Goal: Information Seeking & Learning: Find specific page/section

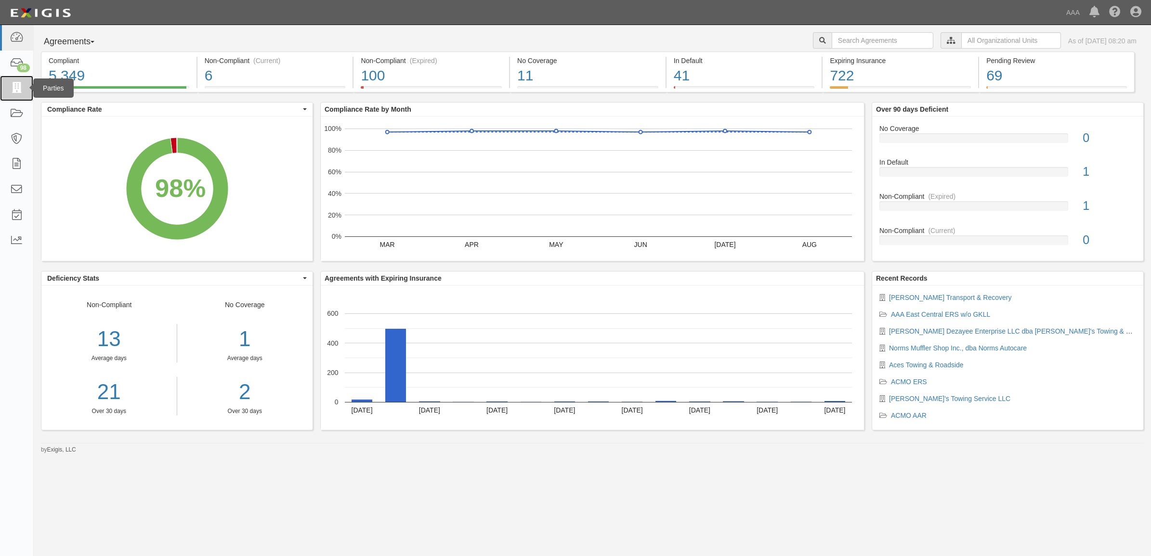
click at [22, 83] on icon at bounding box center [16, 88] width 13 height 11
click at [22, 88] on icon at bounding box center [16, 88] width 13 height 11
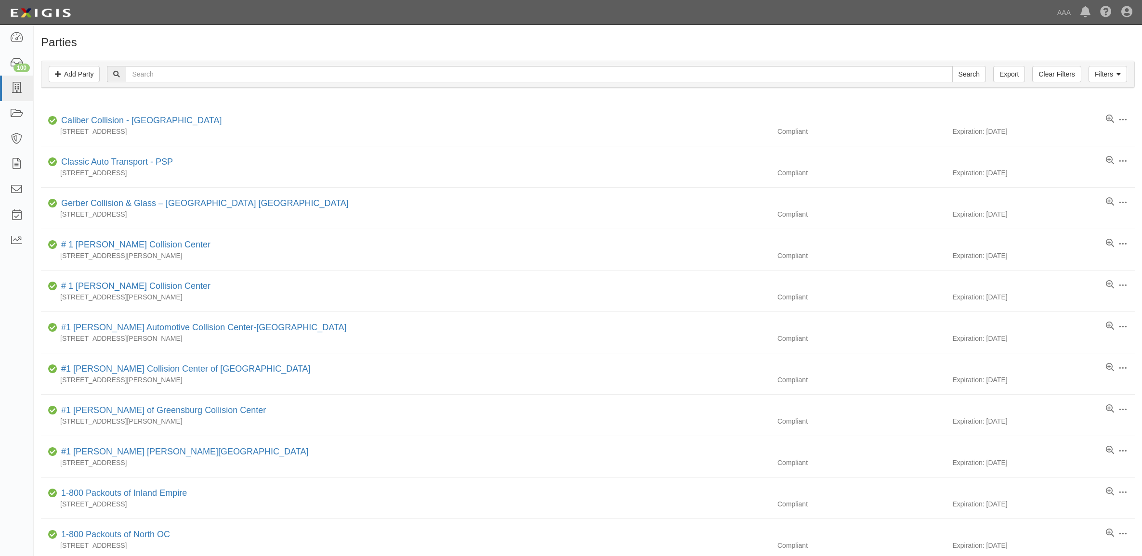
click at [223, 77] on input "text" at bounding box center [539, 74] width 827 height 16
type input "160217"
click at [967, 70] on input "Search" at bounding box center [969, 74] width 34 height 16
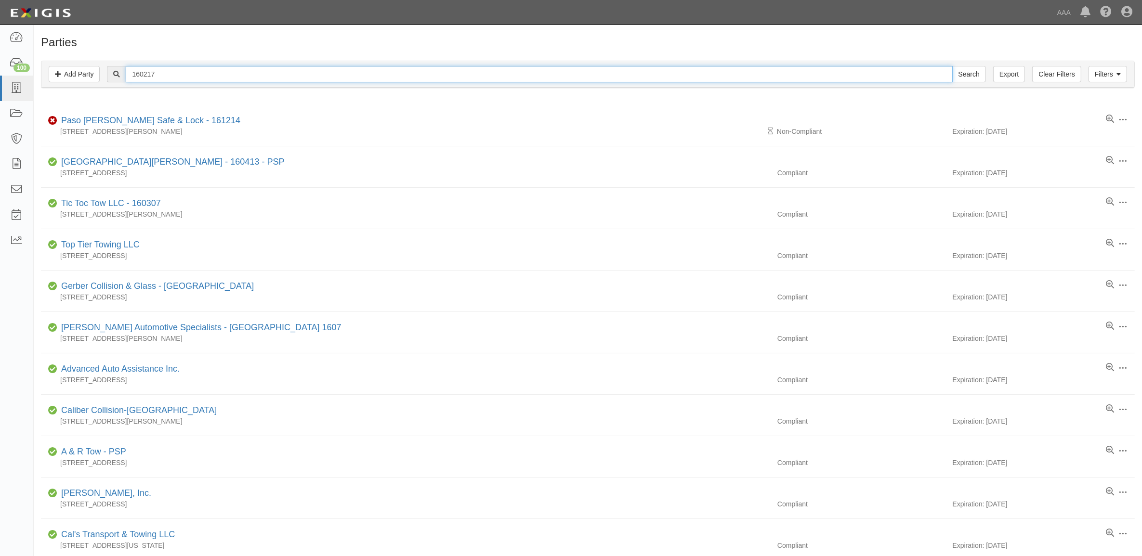
click at [302, 76] on input "160217" at bounding box center [539, 74] width 827 height 16
paste input "EAGLE ROCK CLUB SERVICE"
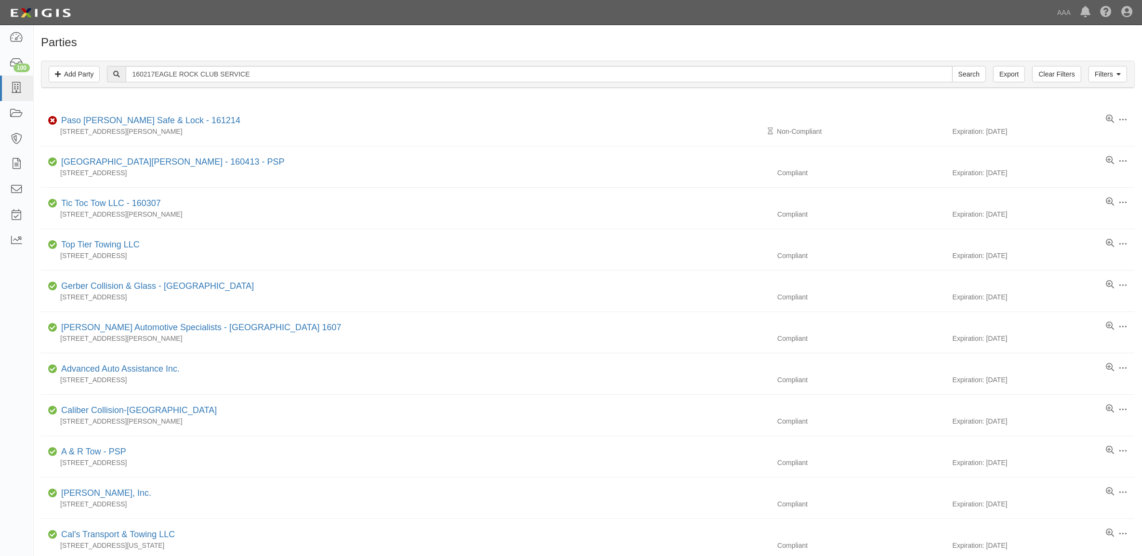
click at [432, 64] on div "Filters Add Party Clear Filters Export 160217EAGLE ROCK CLUB SERVICE Search Fil…" at bounding box center [587, 74] width 1093 height 26
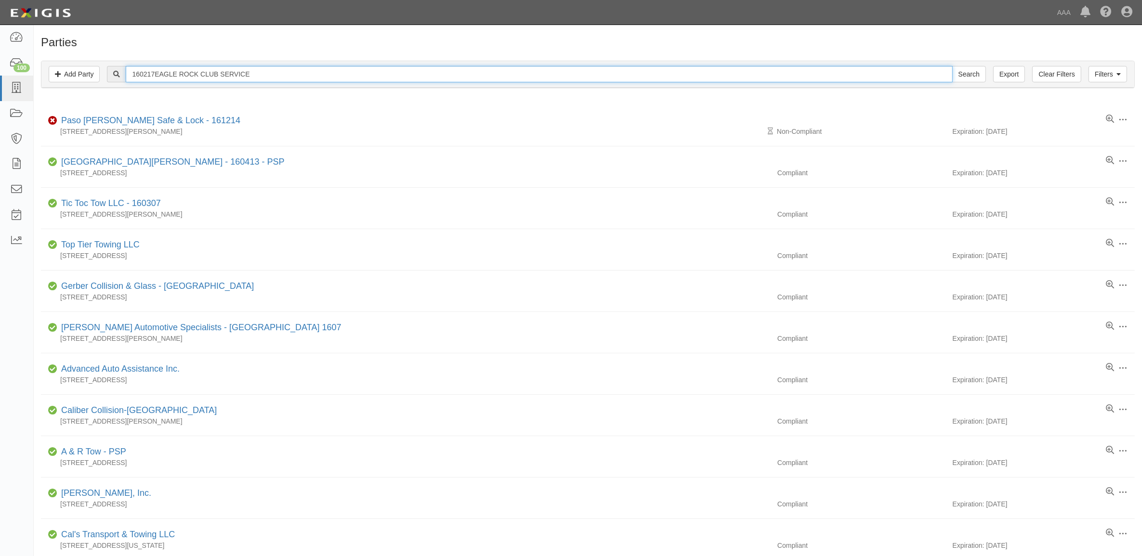
click at [440, 78] on input "160217EAGLE ROCK CLUB SERVICE" at bounding box center [539, 74] width 827 height 16
paste input "text"
type input "EAGLE ROCK CLUB SERVICE"
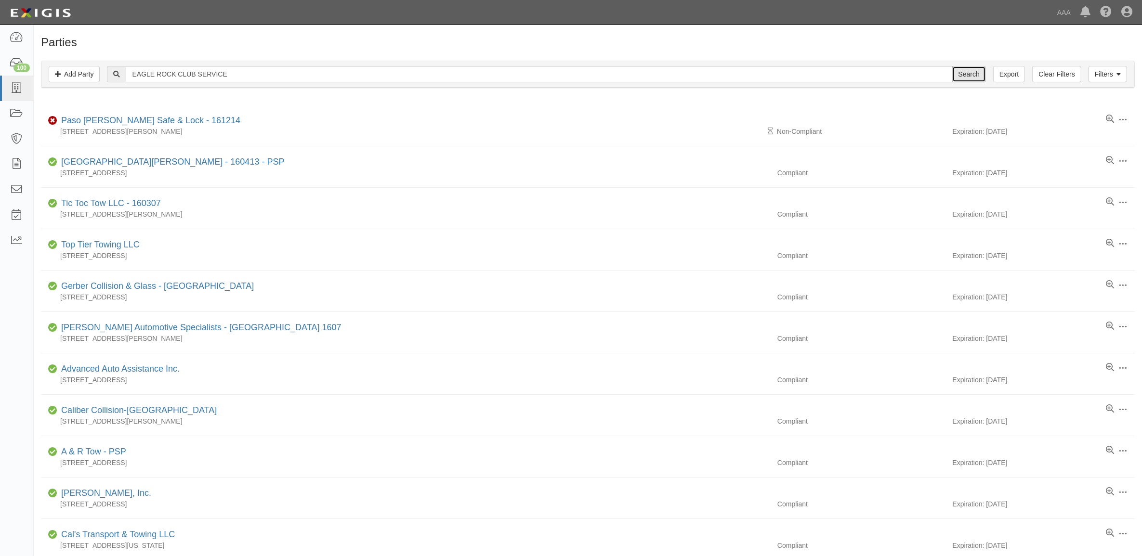
click at [969, 75] on input "Search" at bounding box center [969, 74] width 34 height 16
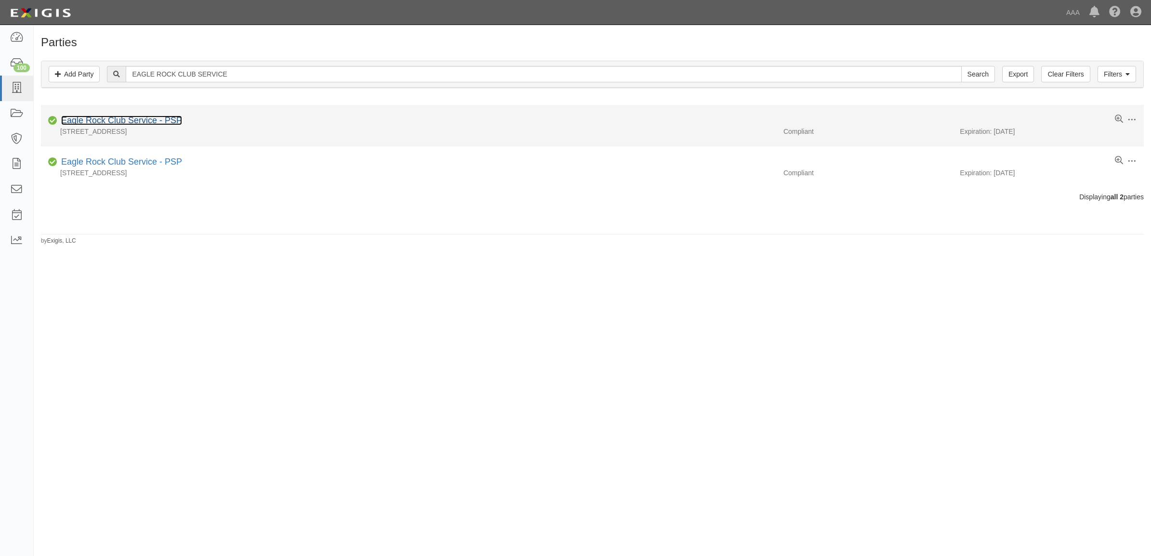
click at [116, 117] on link "Eagle Rock Club Service - PSP" at bounding box center [121, 121] width 121 height 10
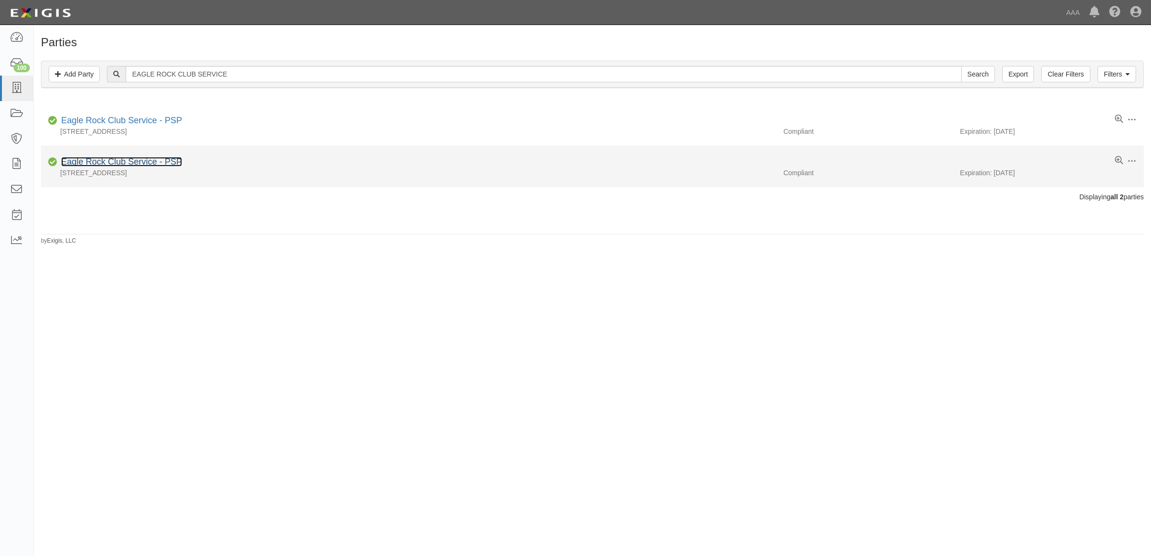
click at [129, 161] on link "Eagle Rock Club Service - PSP" at bounding box center [121, 162] width 121 height 10
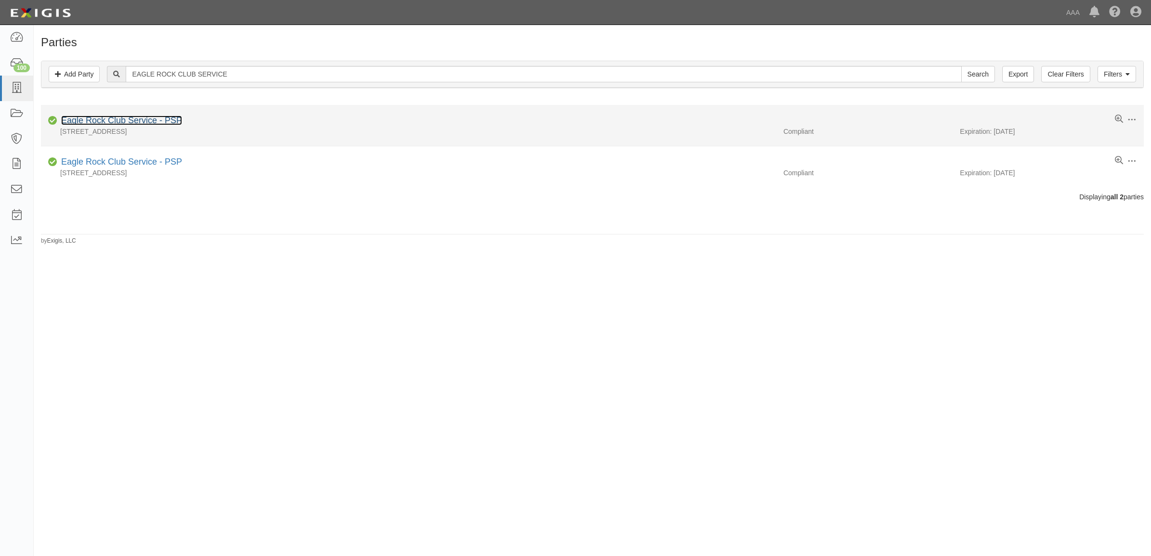
click at [154, 124] on link "Eagle Rock Club Service - PSP" at bounding box center [121, 121] width 121 height 10
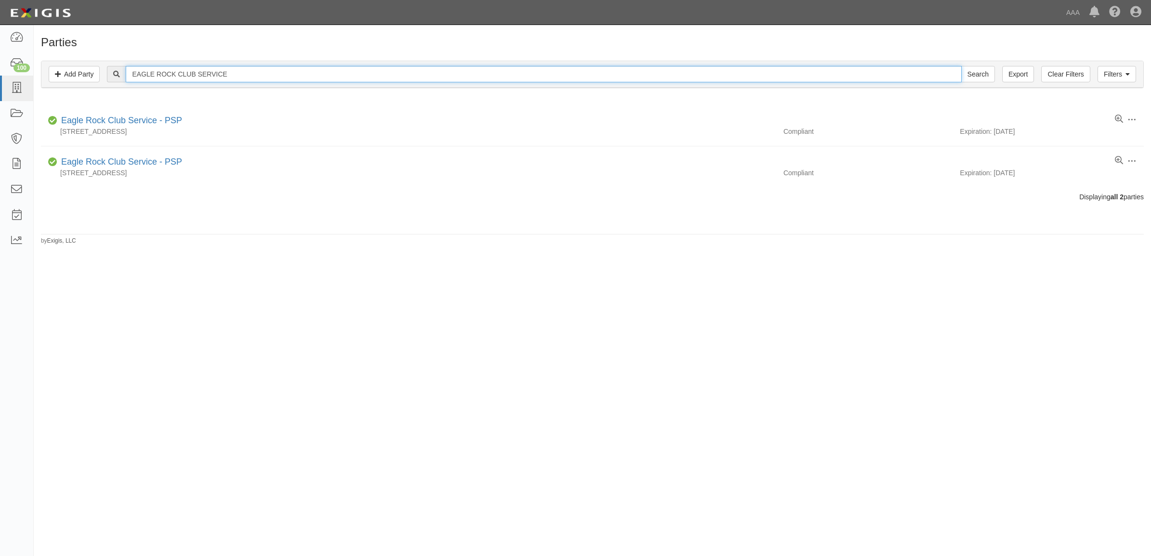
click at [239, 77] on input "EAGLE ROCK CLUB SERVICE" at bounding box center [544, 74] width 836 height 16
paste input "[PERSON_NAME] TOWING & RECOVERY"
click at [961, 66] on input "Search" at bounding box center [978, 74] width 34 height 16
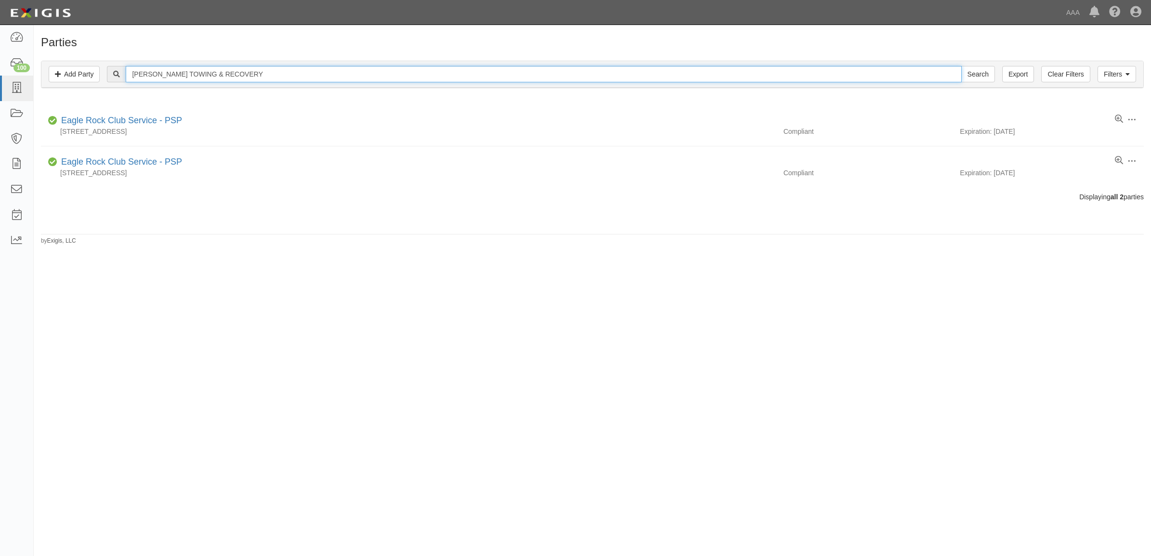
click at [307, 66] on input "[PERSON_NAME] TOWING & RECOVERY" at bounding box center [544, 74] width 836 height 16
click at [307, 66] on input "PRADO'S TOWING & RECOVERY" at bounding box center [544, 74] width 836 height 16
paste input "DIETZ TOWING"
type input "DIETZ TOWING"
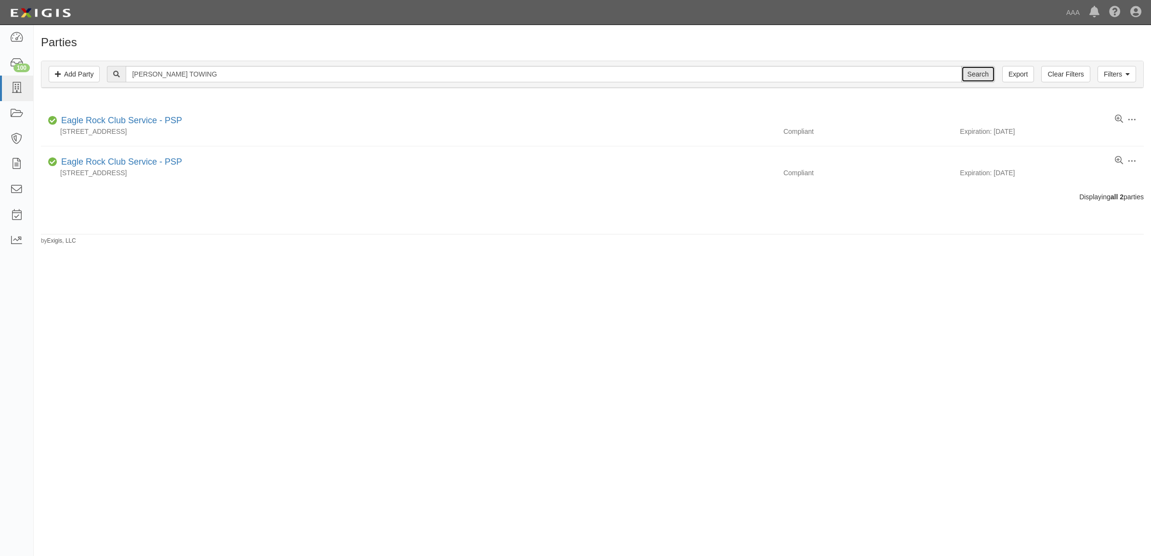
click at [970, 72] on input "Search" at bounding box center [978, 74] width 34 height 16
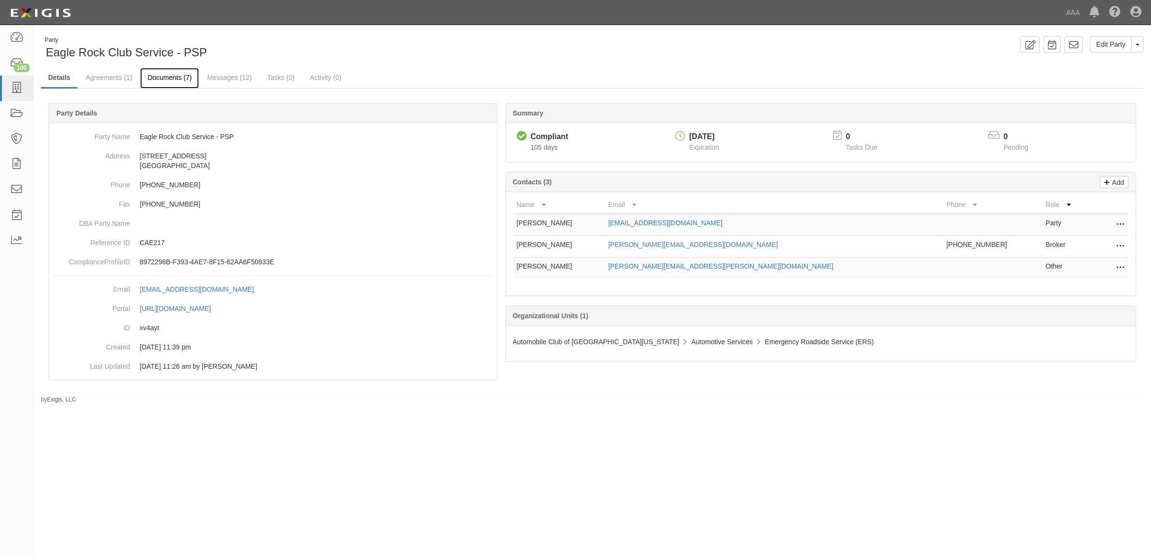
click at [182, 82] on link "Documents (7)" at bounding box center [169, 78] width 59 height 21
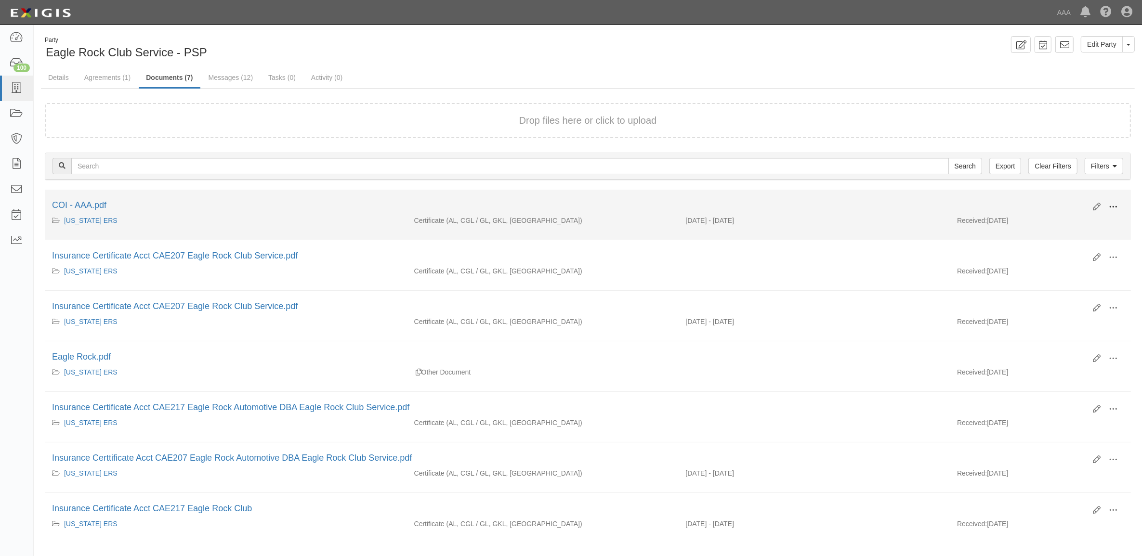
click at [1118, 203] on button at bounding box center [1113, 207] width 21 height 16
click at [1080, 220] on link "View" at bounding box center [1066, 220] width 76 height 17
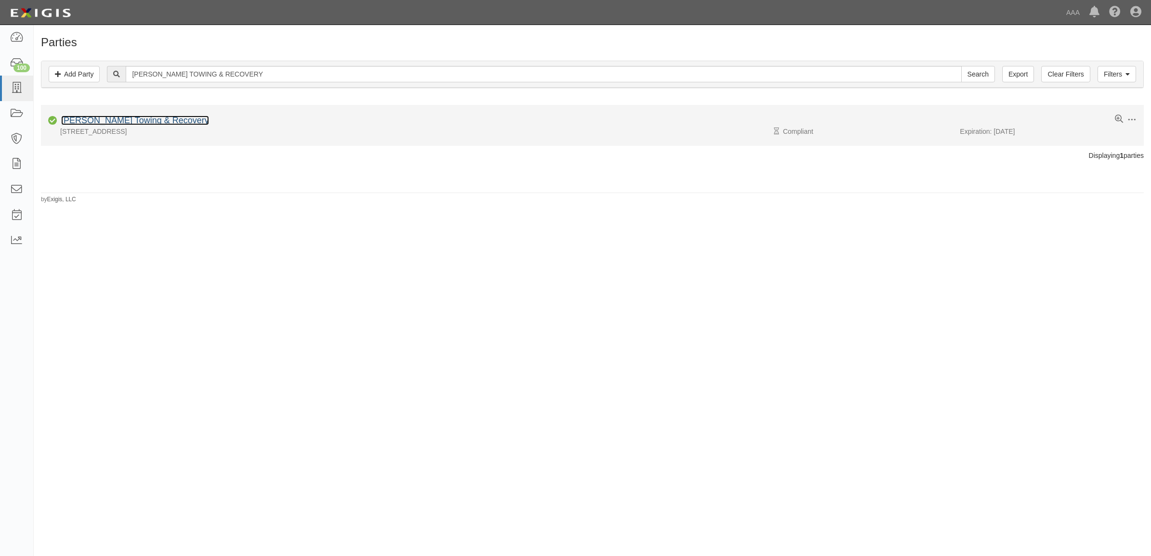
click at [143, 123] on link "[PERSON_NAME] Towing & Recovery" at bounding box center [135, 121] width 148 height 10
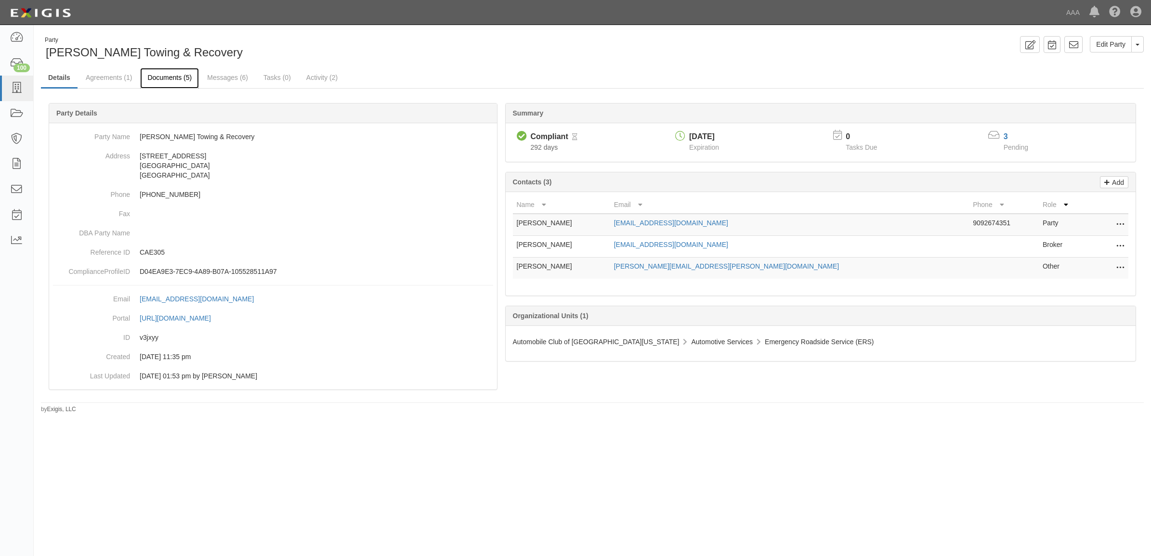
click at [175, 78] on link "Documents (5)" at bounding box center [169, 78] width 59 height 21
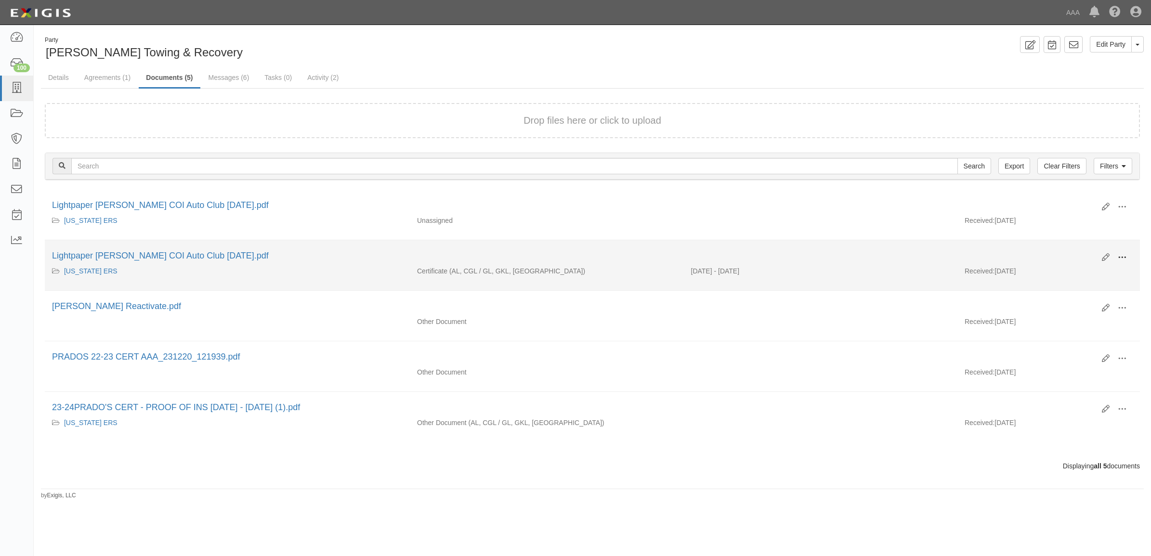
click at [1120, 253] on span at bounding box center [1122, 257] width 9 height 9
click at [1080, 271] on link "View" at bounding box center [1076, 271] width 76 height 17
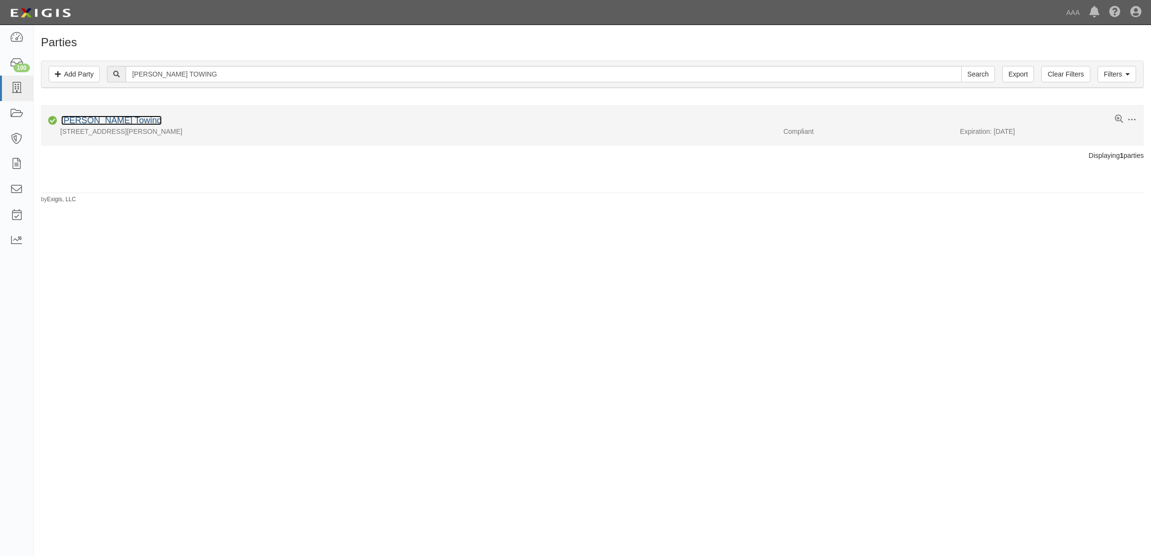
click at [97, 119] on link "[PERSON_NAME] Towing" at bounding box center [111, 121] width 101 height 10
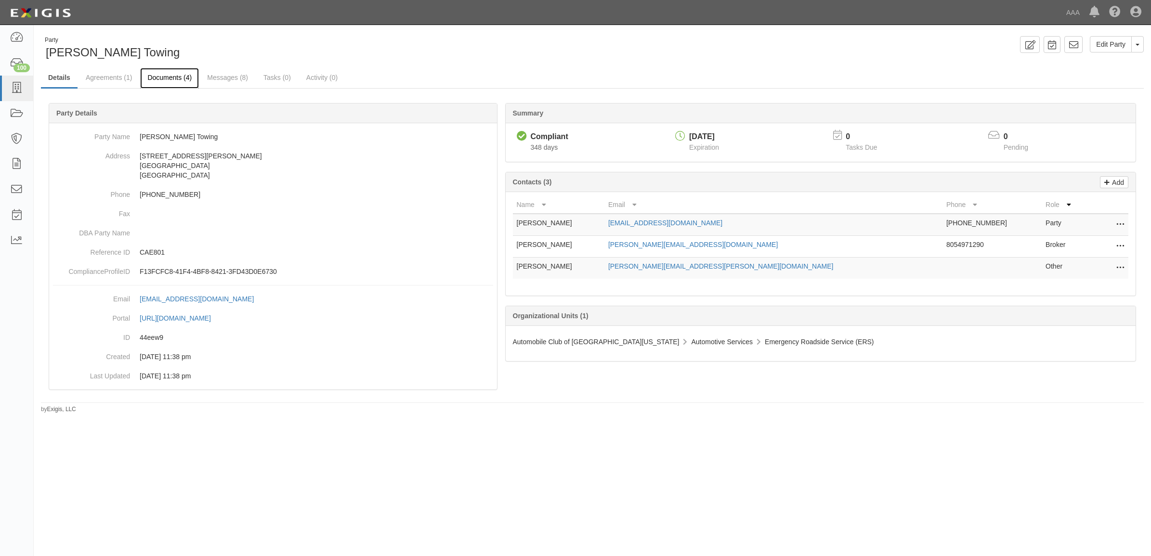
click at [168, 73] on link "Documents (4)" at bounding box center [169, 78] width 59 height 21
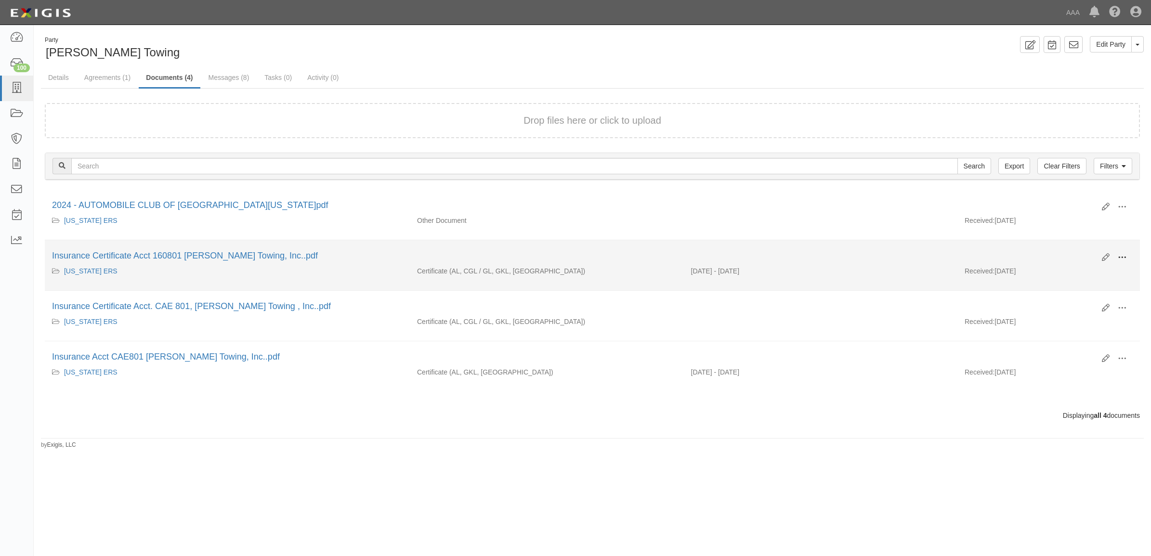
click at [1125, 260] on span at bounding box center [1122, 257] width 9 height 9
click at [1089, 273] on link "View" at bounding box center [1076, 271] width 76 height 17
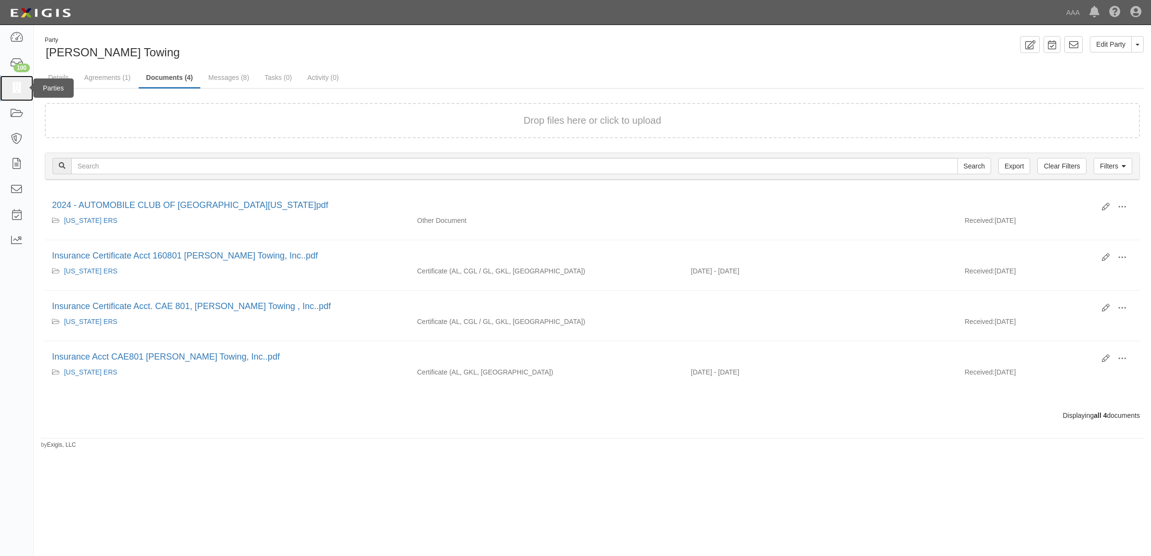
click at [10, 95] on link at bounding box center [16, 89] width 33 height 26
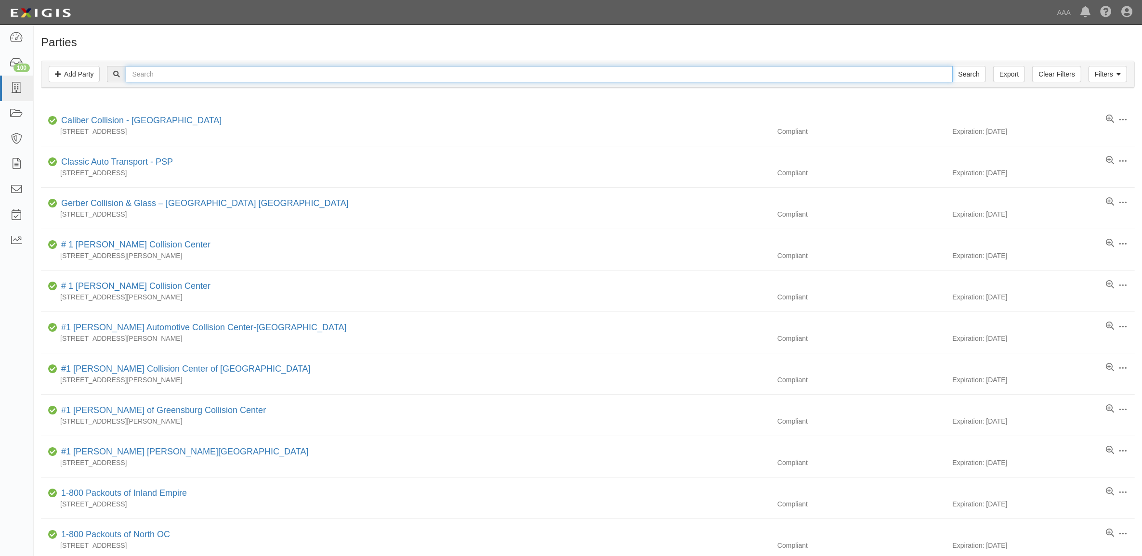
click at [154, 77] on input "text" at bounding box center [539, 74] width 827 height 16
paste input "SANDERS LOCK & KEY, INC."
type input "SANDERS LOCK & KEY, INC."
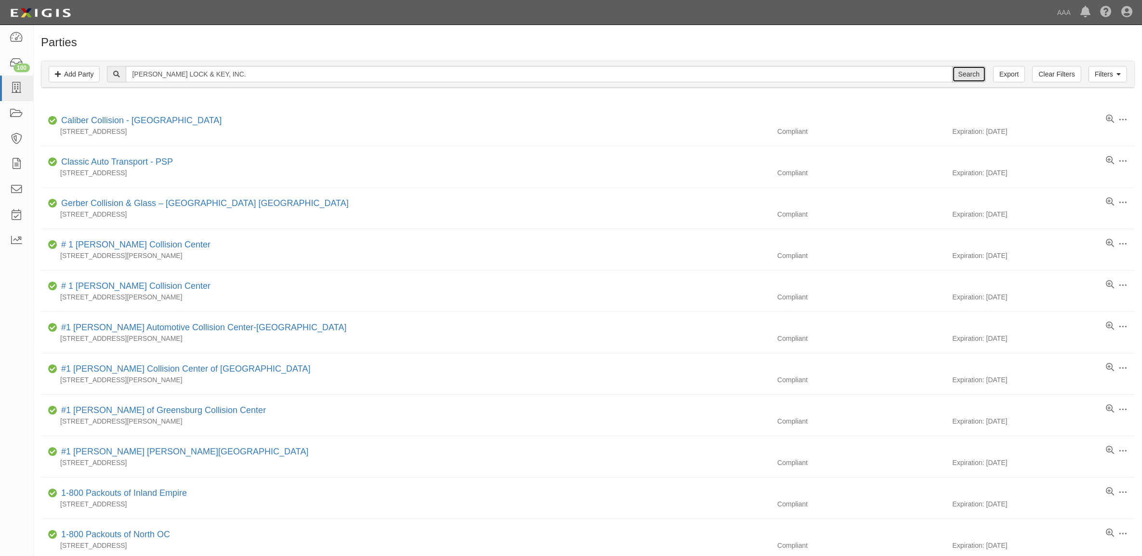
click at [966, 76] on input "Search" at bounding box center [969, 74] width 34 height 16
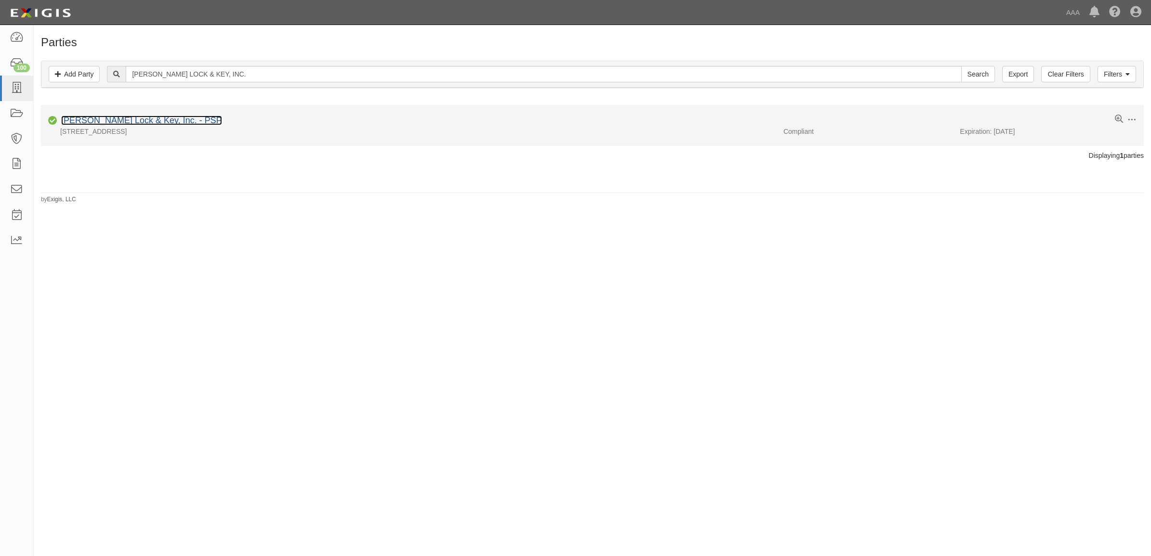
click at [145, 124] on link "[PERSON_NAME] Lock & Key, Inc. - PSP" at bounding box center [141, 121] width 161 height 10
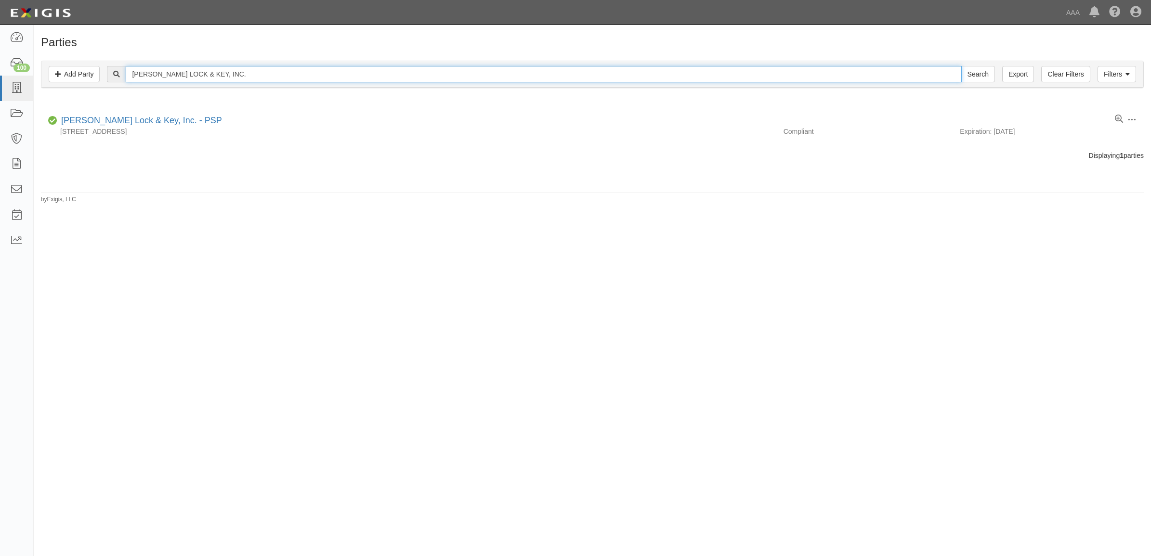
click at [229, 68] on input "SANDERS LOCK & KEY, INC." at bounding box center [544, 74] width 836 height 16
paste input "HIGH DESERT TOWING & RECOVERY"
type input "HIGH DESERT TOWING & RECOVERY"
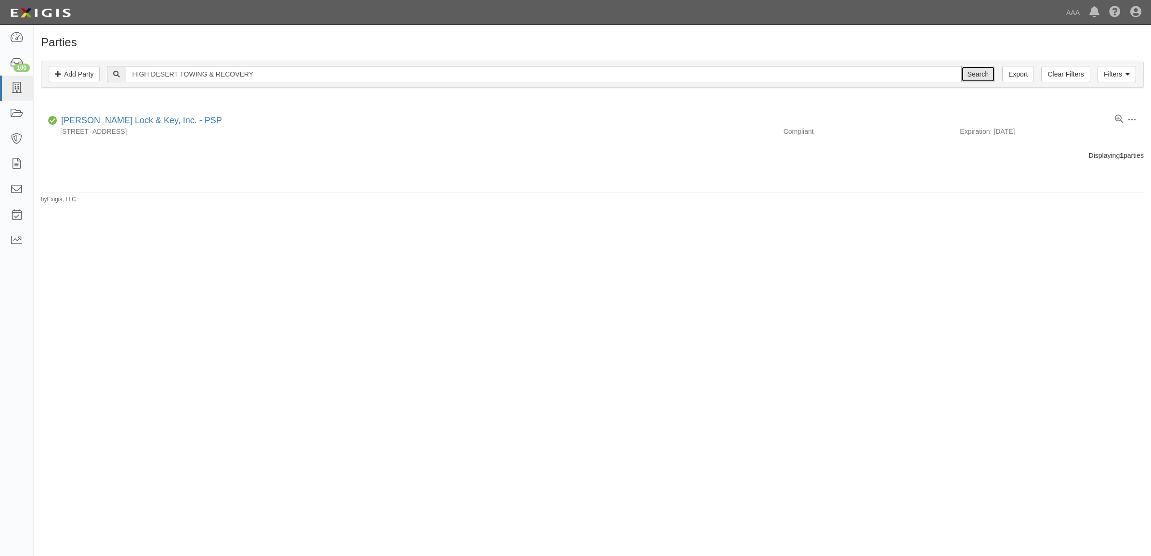
click at [974, 70] on input "Search" at bounding box center [978, 74] width 34 height 16
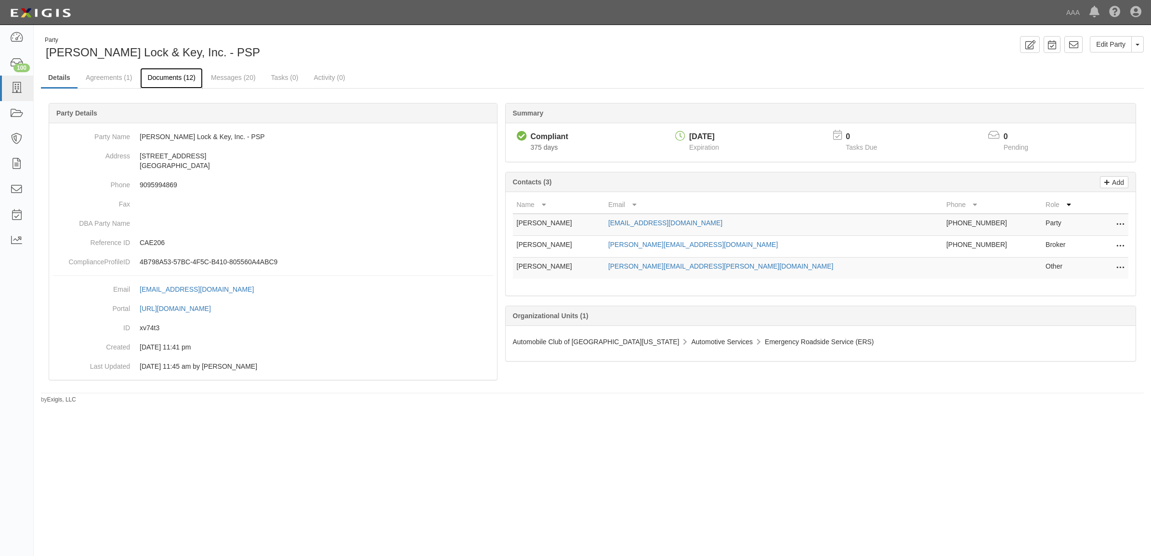
click at [187, 82] on link "Documents (12)" at bounding box center [171, 78] width 63 height 21
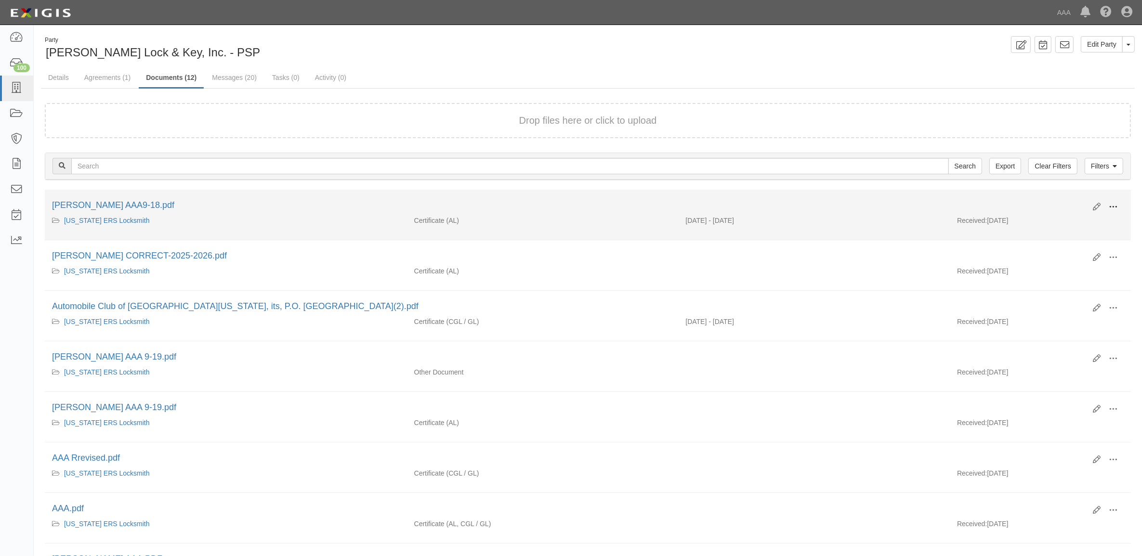
click at [1112, 205] on span at bounding box center [1113, 207] width 9 height 9
click at [1082, 218] on link "View" at bounding box center [1066, 220] width 76 height 17
click at [1118, 205] on button at bounding box center [1113, 207] width 21 height 16
click at [1087, 215] on link "View" at bounding box center [1066, 220] width 76 height 17
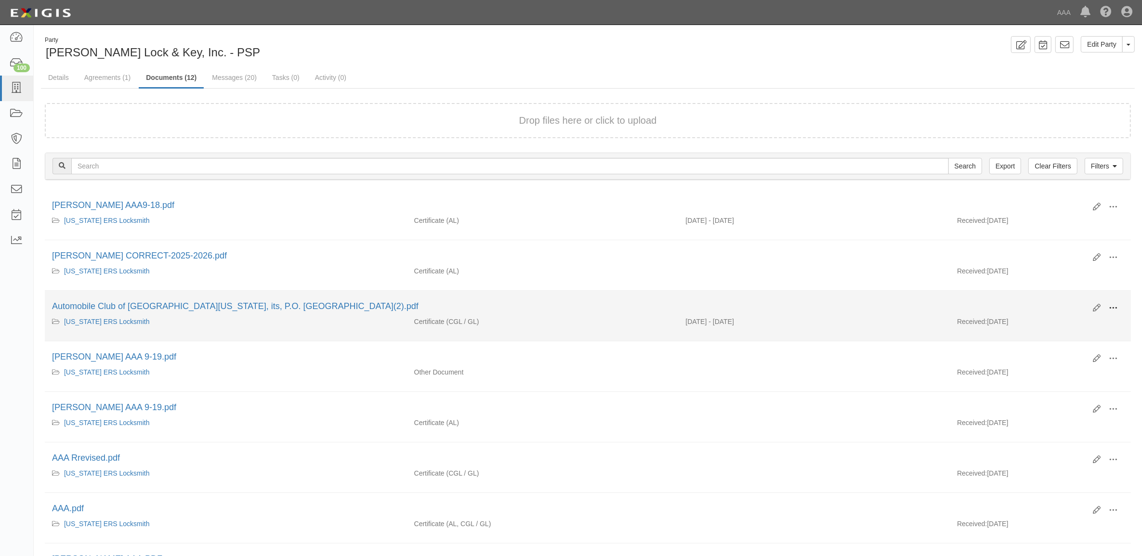
click at [1112, 308] on span at bounding box center [1113, 308] width 9 height 9
click at [1083, 321] on link "View" at bounding box center [1066, 322] width 76 height 17
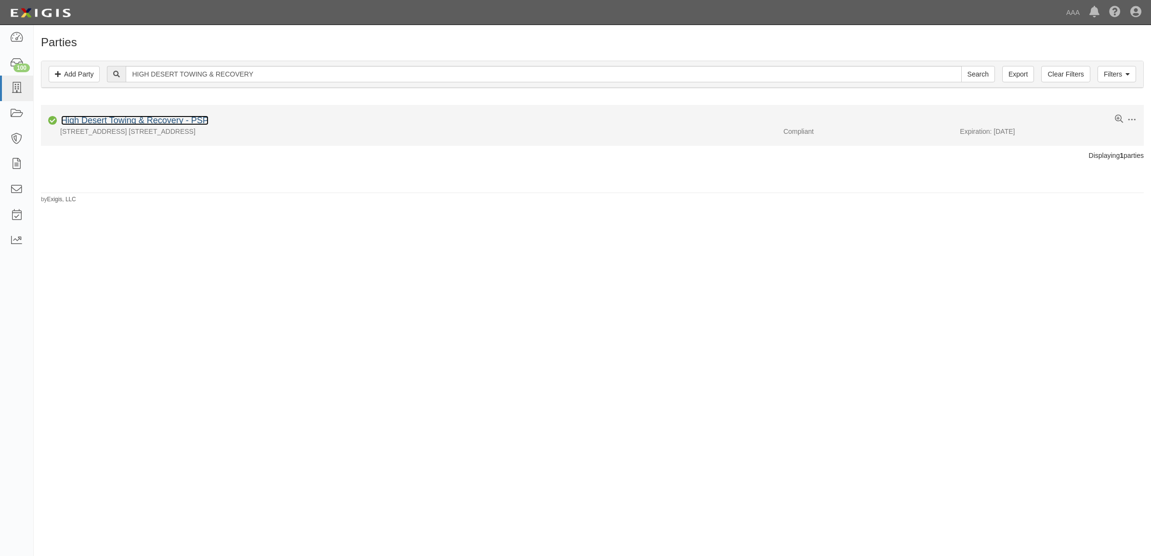
click at [136, 119] on link "High Desert Towing & Recovery - PSP" at bounding box center [134, 121] width 147 height 10
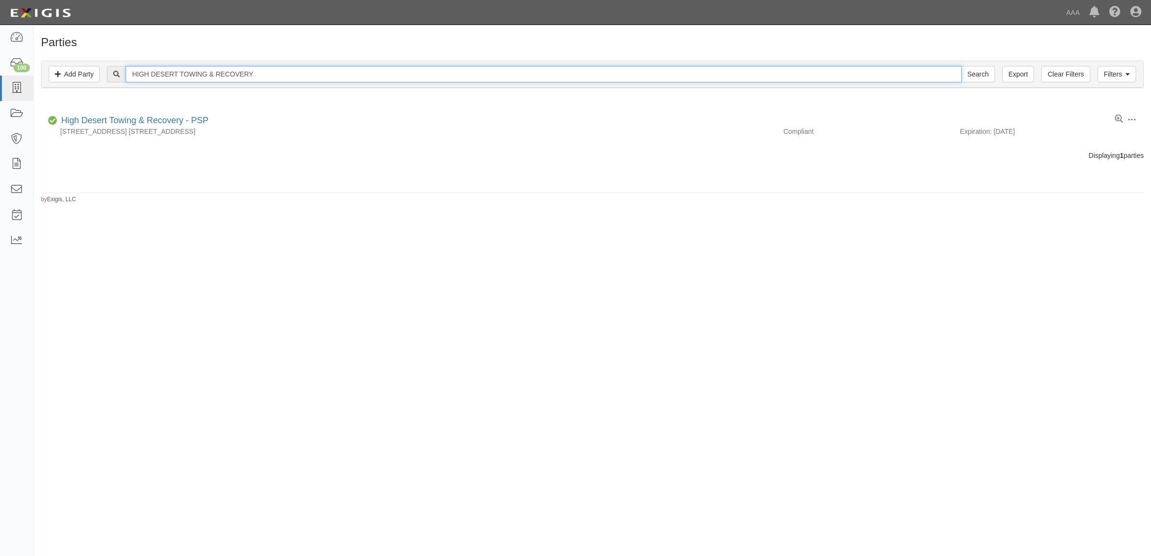
click at [190, 68] on input "HIGH DESERT TOWING & RECOVERY" at bounding box center [544, 74] width 836 height 16
paste input "INTERSTATE TOWING"
type input "INTERSTATE TOWING"
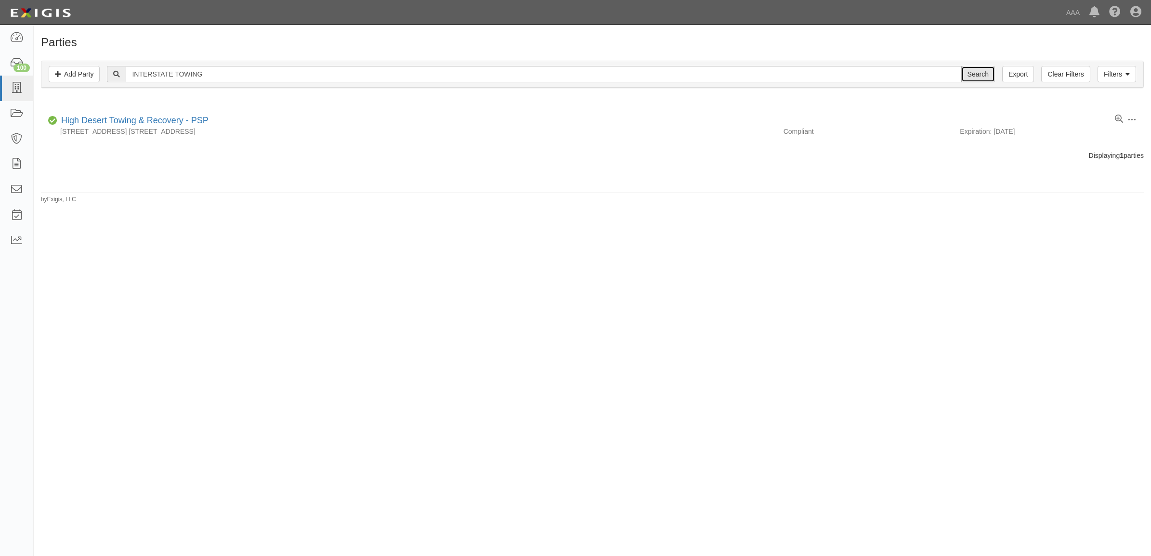
click at [980, 70] on input "Search" at bounding box center [978, 74] width 34 height 16
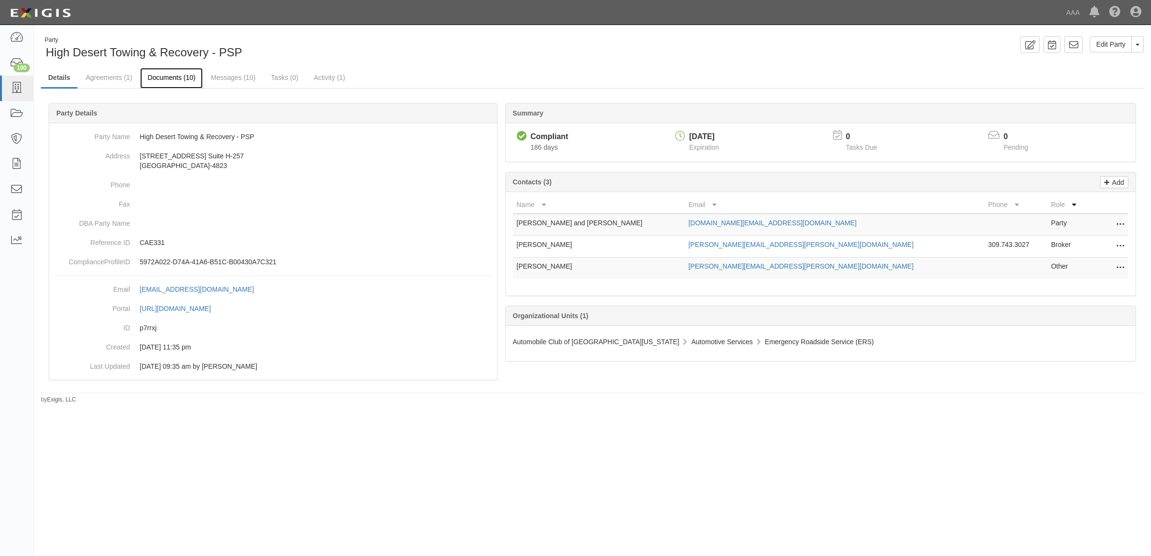
click at [177, 82] on link "Documents (10)" at bounding box center [171, 78] width 63 height 21
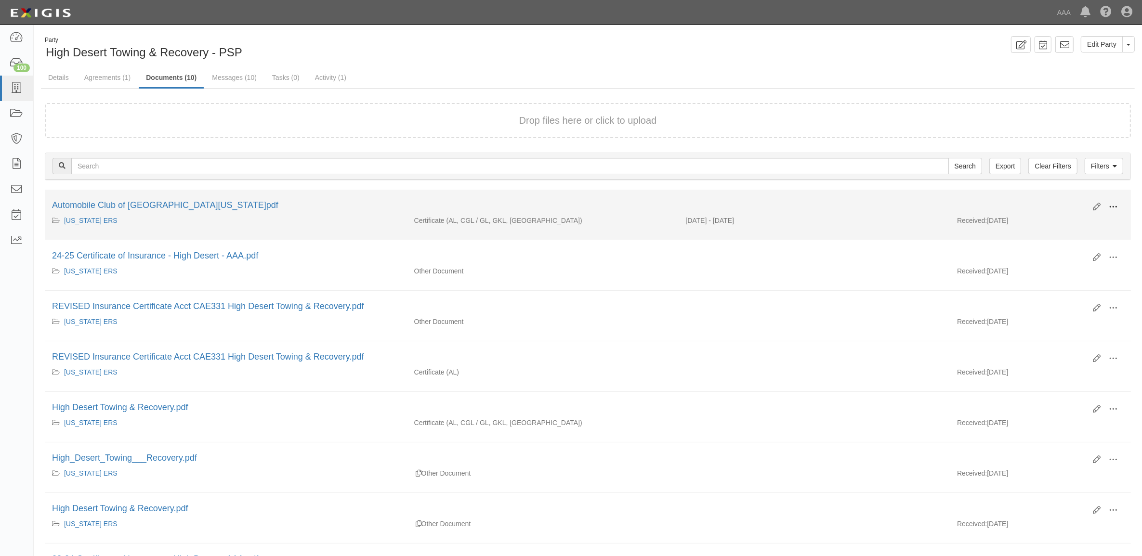
click at [1109, 205] on span at bounding box center [1113, 207] width 9 height 9
click at [1072, 224] on link "View" at bounding box center [1066, 220] width 76 height 17
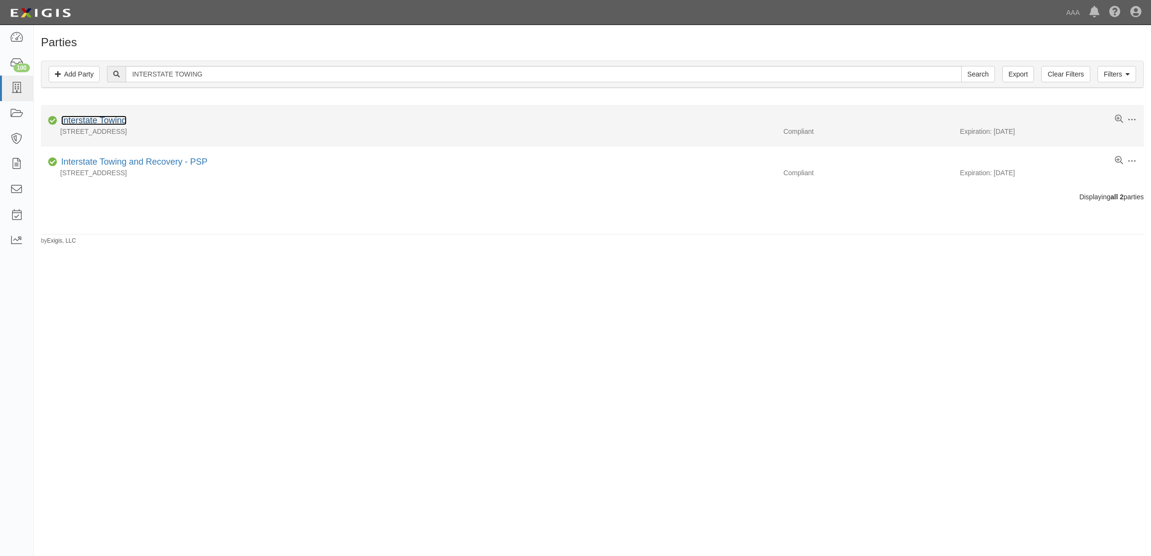
click at [92, 123] on link "Interstate Towing" at bounding box center [94, 121] width 66 height 10
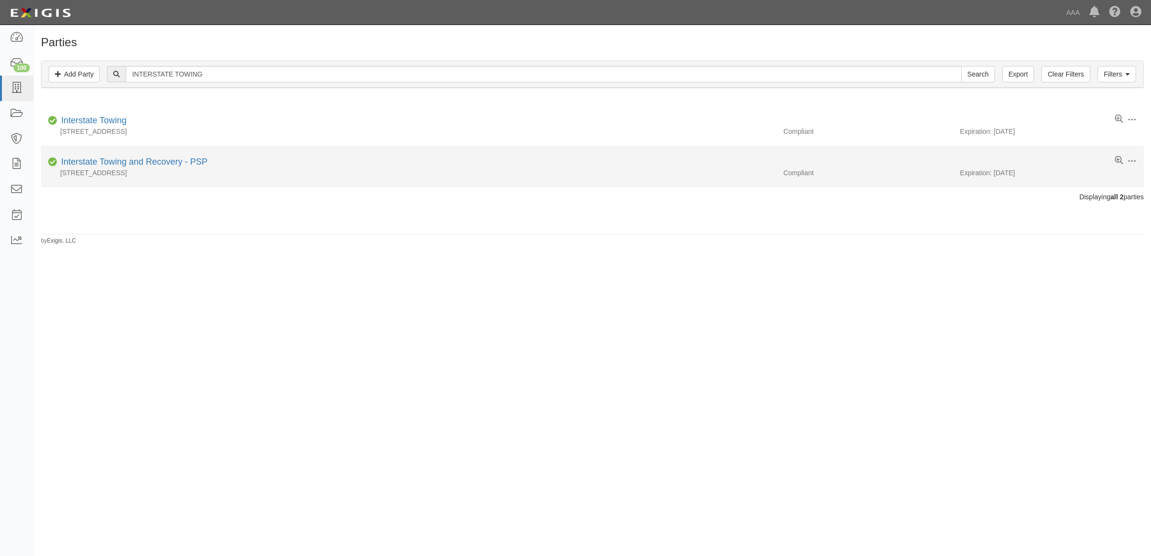
click at [143, 169] on div "18400 Van Buren Blvd., Riverside, CA 92508" at bounding box center [409, 173] width 736 height 10
click at [145, 162] on link "Interstate Towing and Recovery - PSP" at bounding box center [134, 162] width 146 height 10
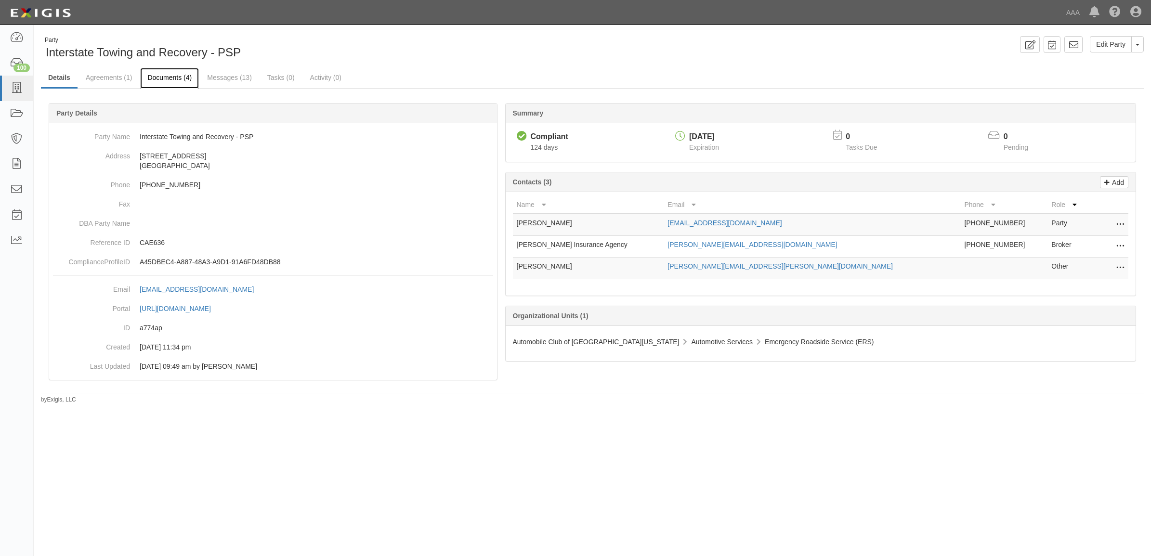
click at [181, 75] on link "Documents (4)" at bounding box center [169, 78] width 59 height 21
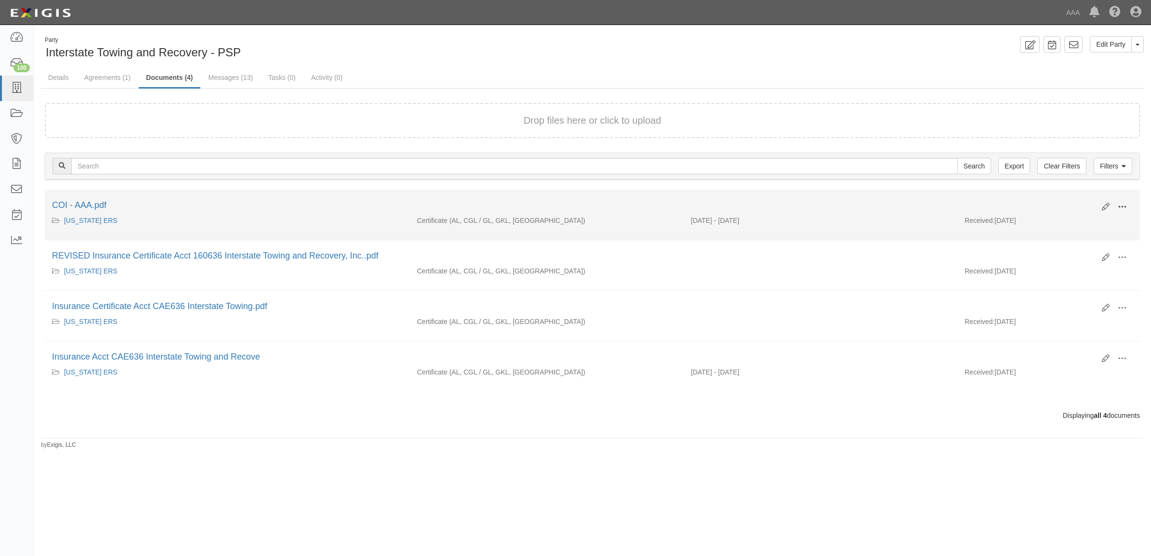
click at [1125, 207] on span at bounding box center [1122, 207] width 9 height 9
click at [1083, 228] on link "View" at bounding box center [1076, 220] width 76 height 17
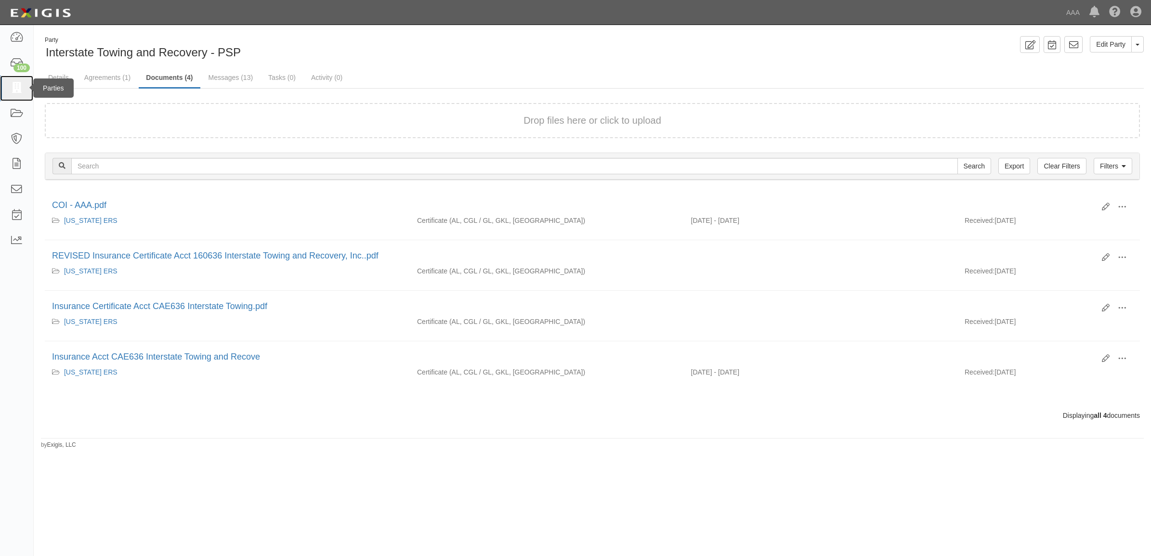
click at [21, 86] on icon at bounding box center [16, 88] width 13 height 11
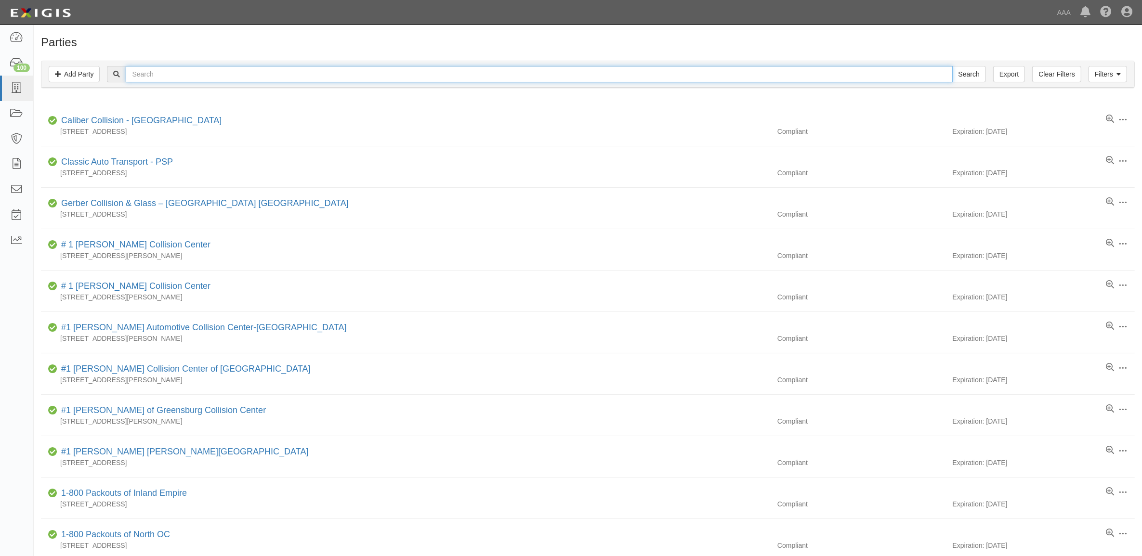
click at [239, 70] on input "text" at bounding box center [539, 74] width 827 height 16
paste input "[PERSON_NAME] TOWING"
type input "[PERSON_NAME] TOWING"
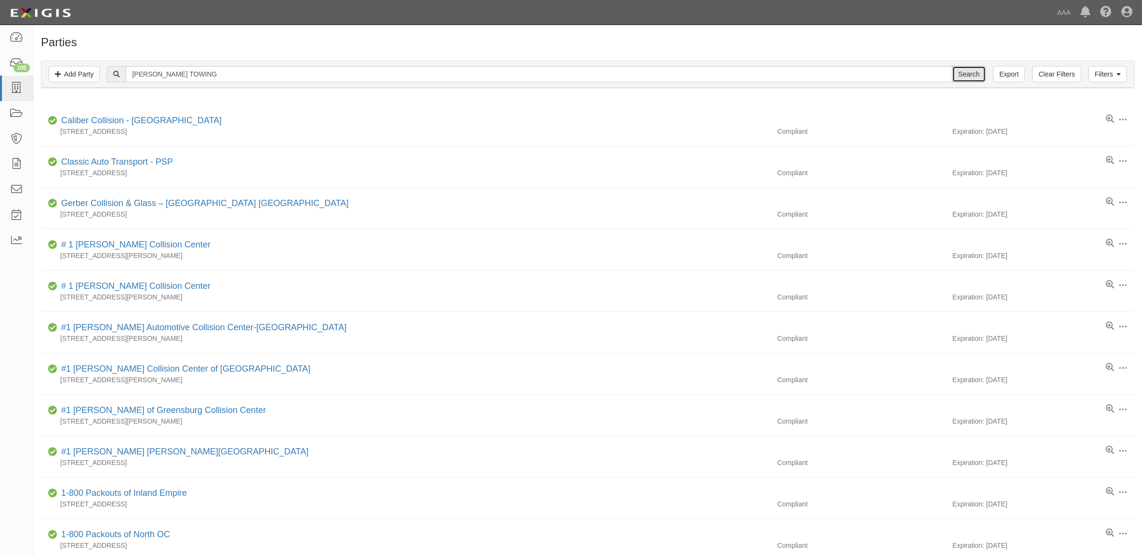
click at [966, 73] on input "Search" at bounding box center [969, 74] width 34 height 16
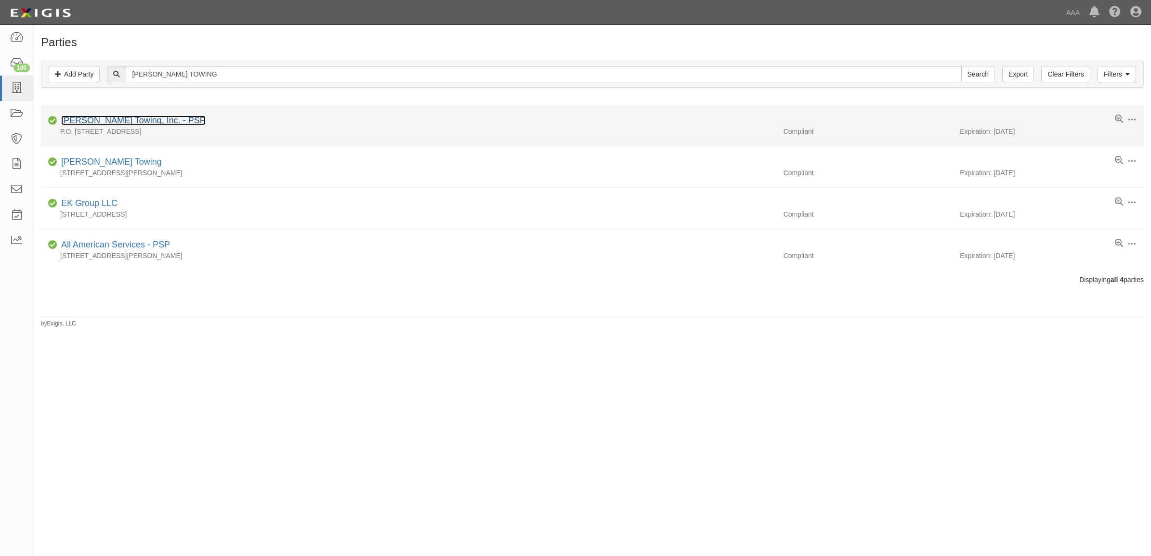
click at [106, 119] on link "[PERSON_NAME] Towing, Inc. - PSP" at bounding box center [133, 121] width 145 height 10
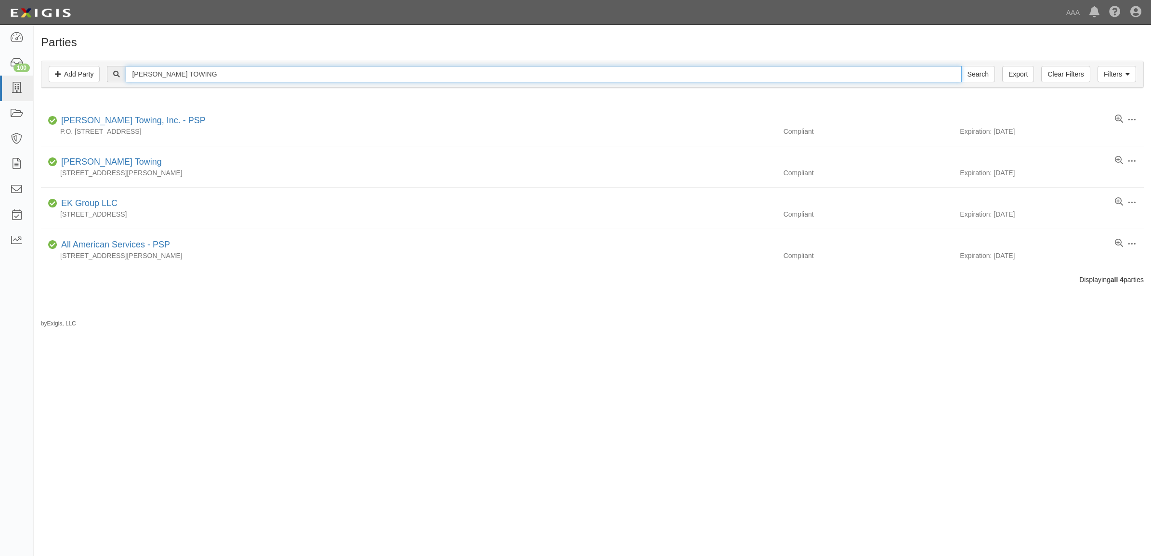
click at [210, 76] on input "HAMNER TOWING" at bounding box center [544, 74] width 836 height 16
click at [208, 75] on input "HAMNER TOWING" at bounding box center [544, 74] width 836 height 16
paste input "A&J TOWING AND RECOVERY, LLC"
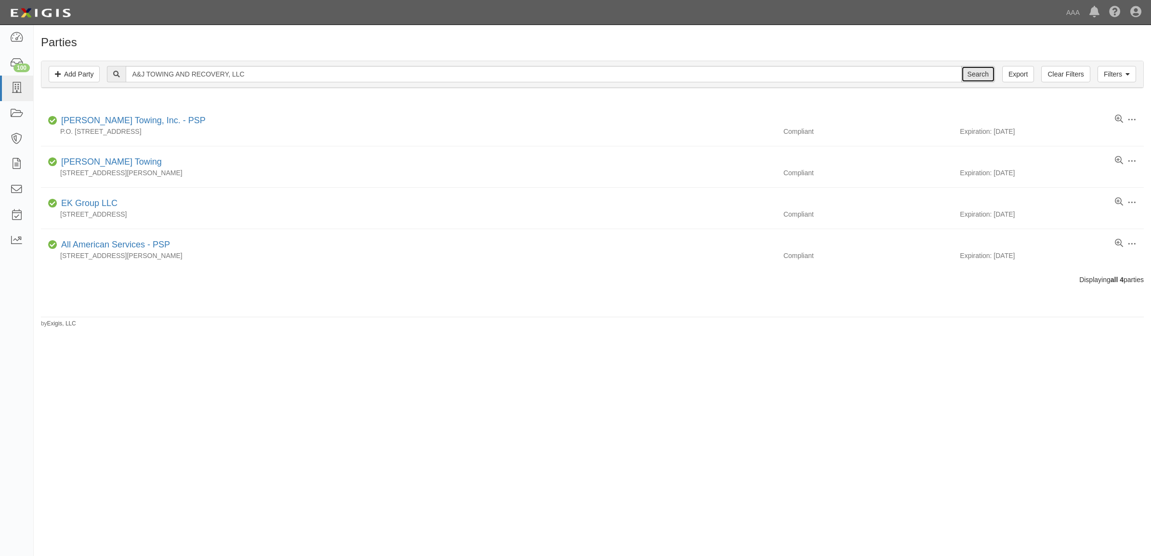
click at [984, 78] on input "Search" at bounding box center [978, 74] width 34 height 16
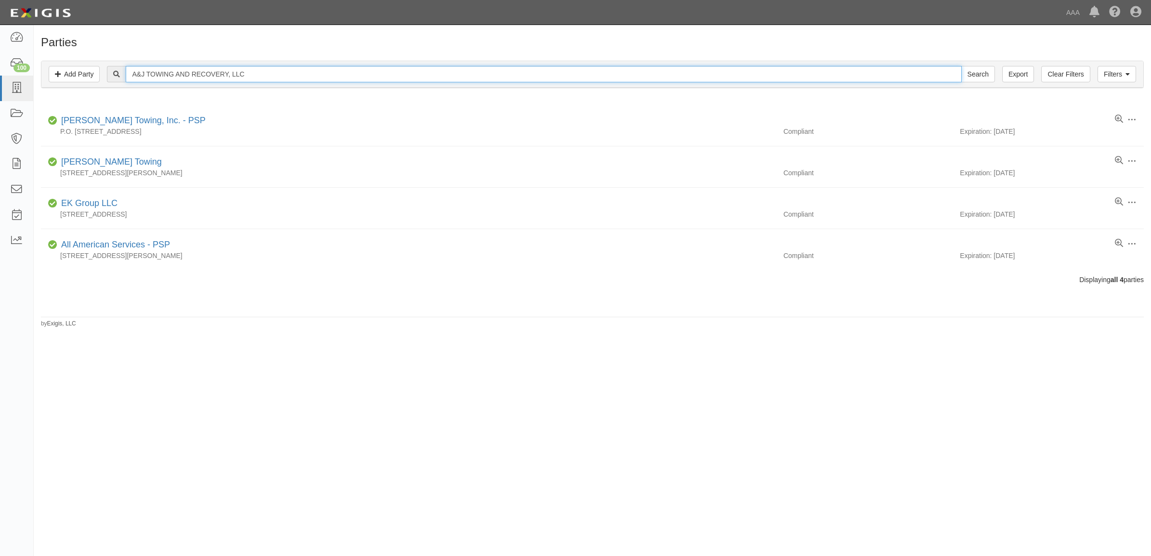
click at [287, 71] on input "A&J TOWING AND RECOVERY, LLC" at bounding box center [544, 74] width 836 height 16
click at [282, 74] on input "A&J TOWING AND RECOVERY, LLC" at bounding box center [544, 74] width 836 height 16
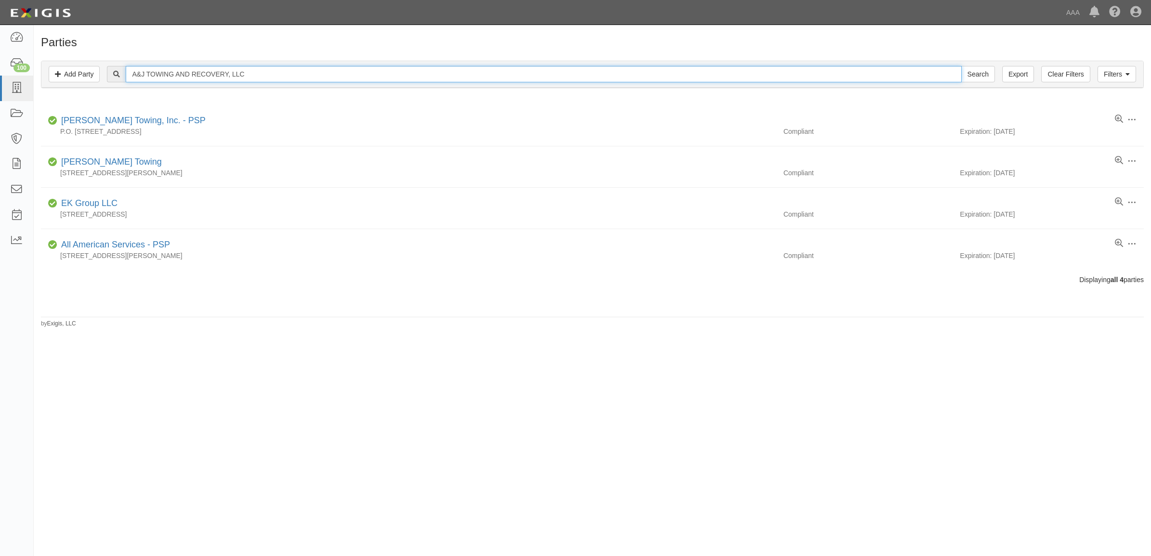
paste input "FFORDABLE AUTO LOCKS & KEYS, INC."
type input "AFFORDABLE AUTO LOCKS & KEYS, INC."
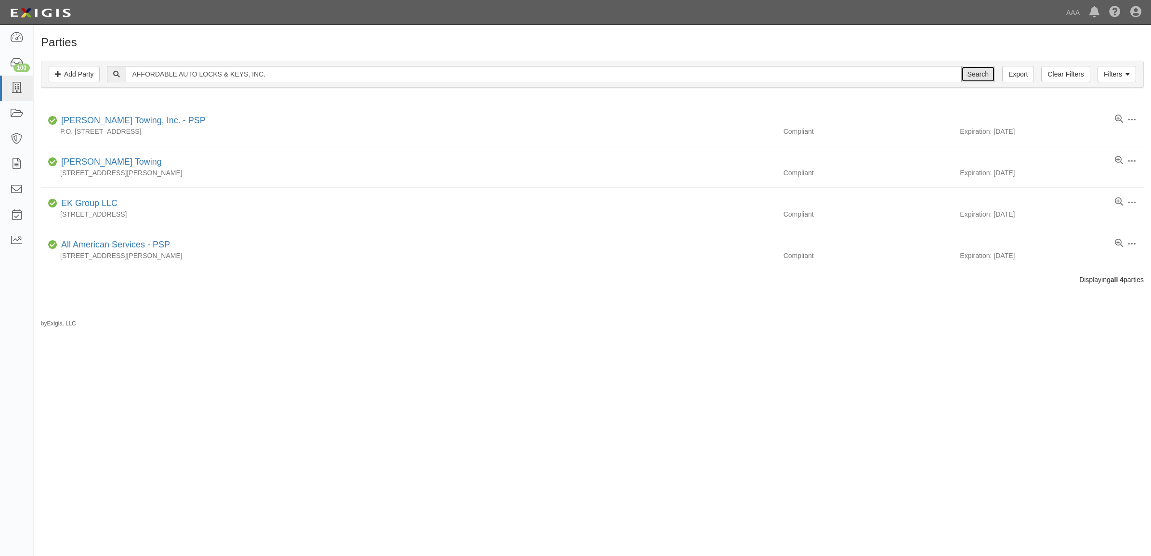
click at [972, 73] on input "Search" at bounding box center [978, 74] width 34 height 16
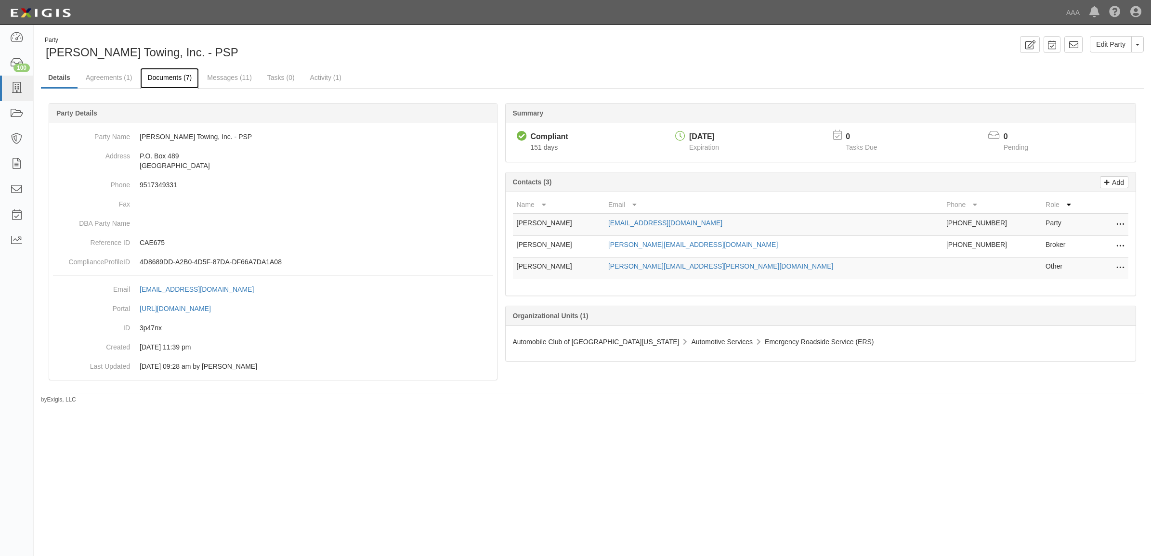
click at [171, 71] on link "Documents (7)" at bounding box center [169, 78] width 59 height 21
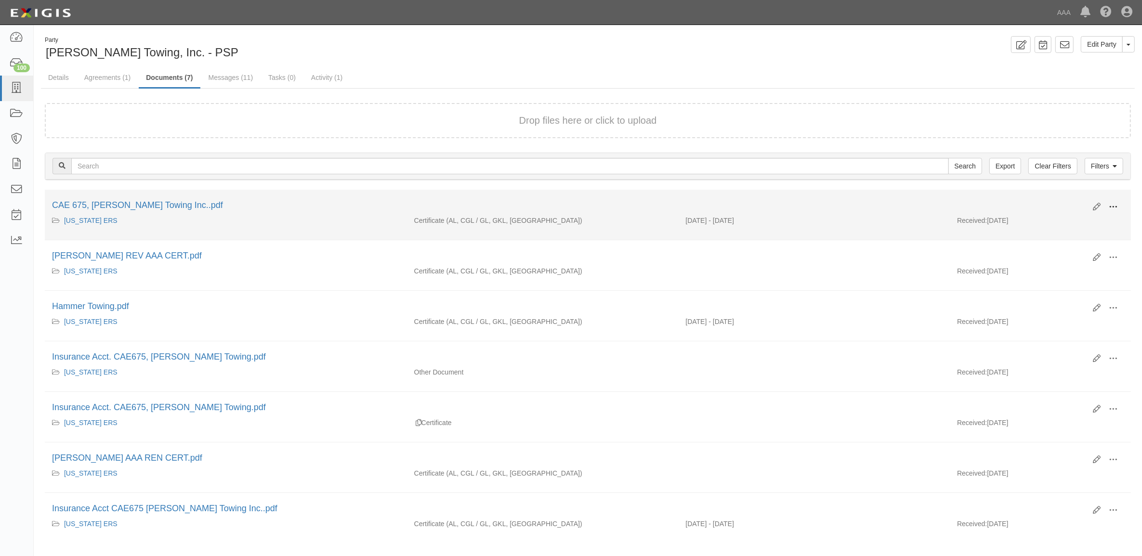
click at [1116, 205] on span at bounding box center [1113, 207] width 9 height 9
click at [1055, 224] on link "View" at bounding box center [1066, 220] width 76 height 17
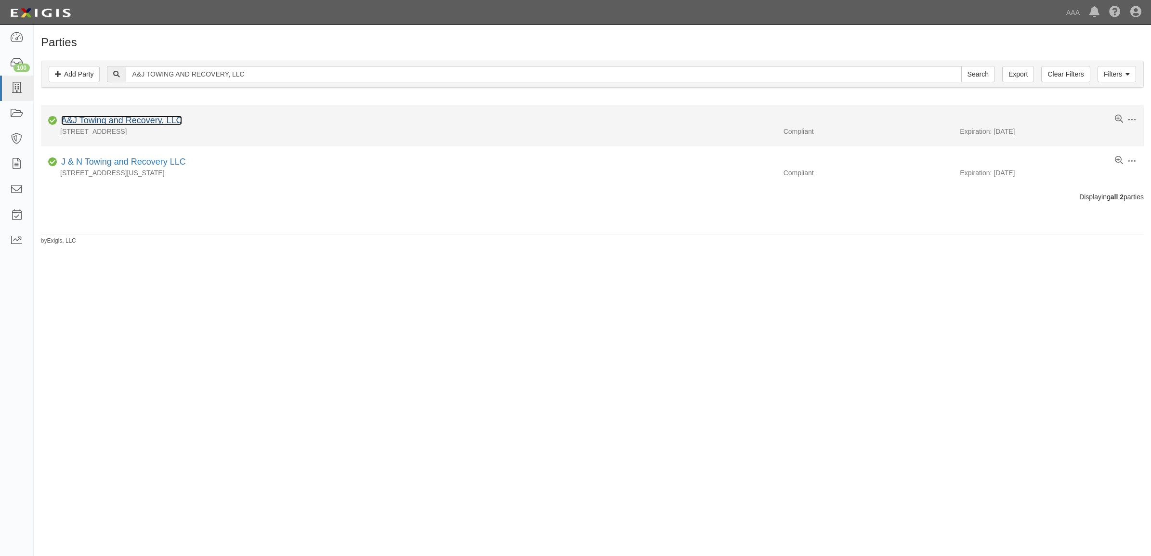
click at [128, 125] on link "A&J Towing and Recovery, LLC" at bounding box center [121, 121] width 121 height 10
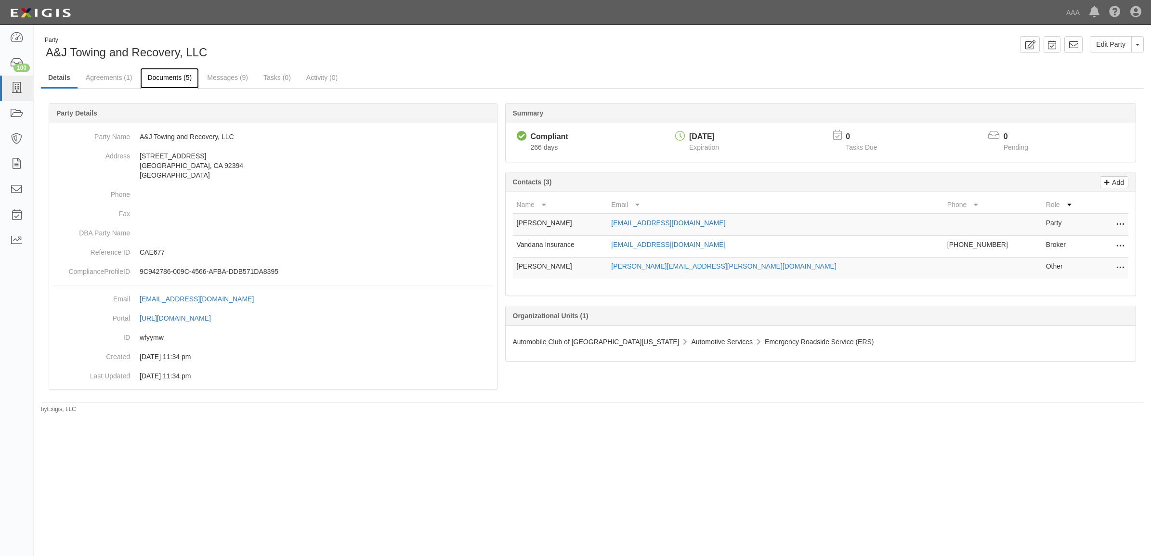
click at [175, 79] on link "Documents (5)" at bounding box center [169, 78] width 59 height 21
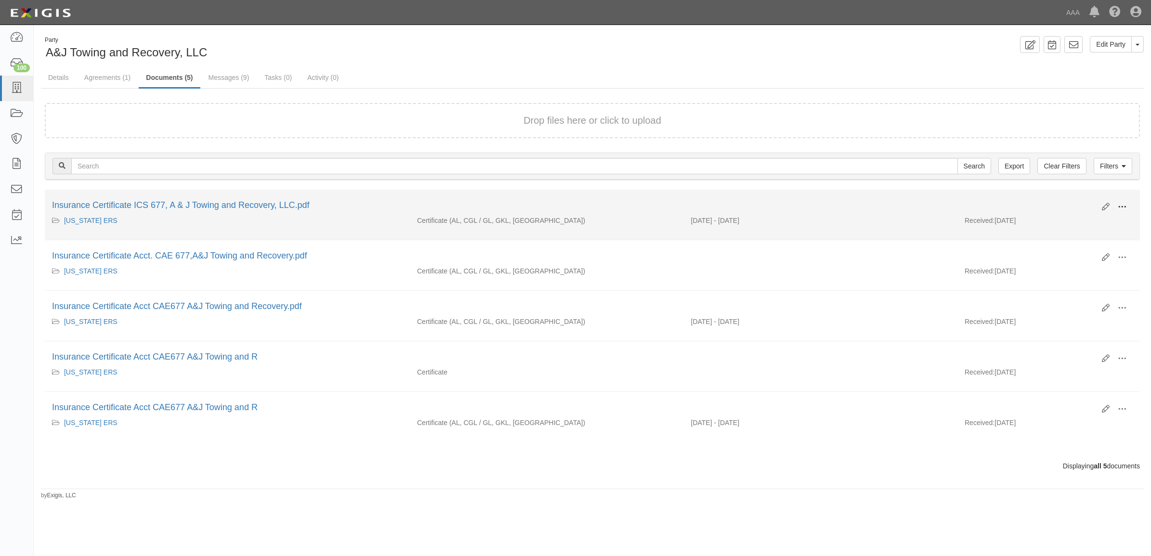
click at [1123, 203] on span at bounding box center [1122, 207] width 9 height 9
click at [1092, 220] on link "View" at bounding box center [1076, 220] width 76 height 17
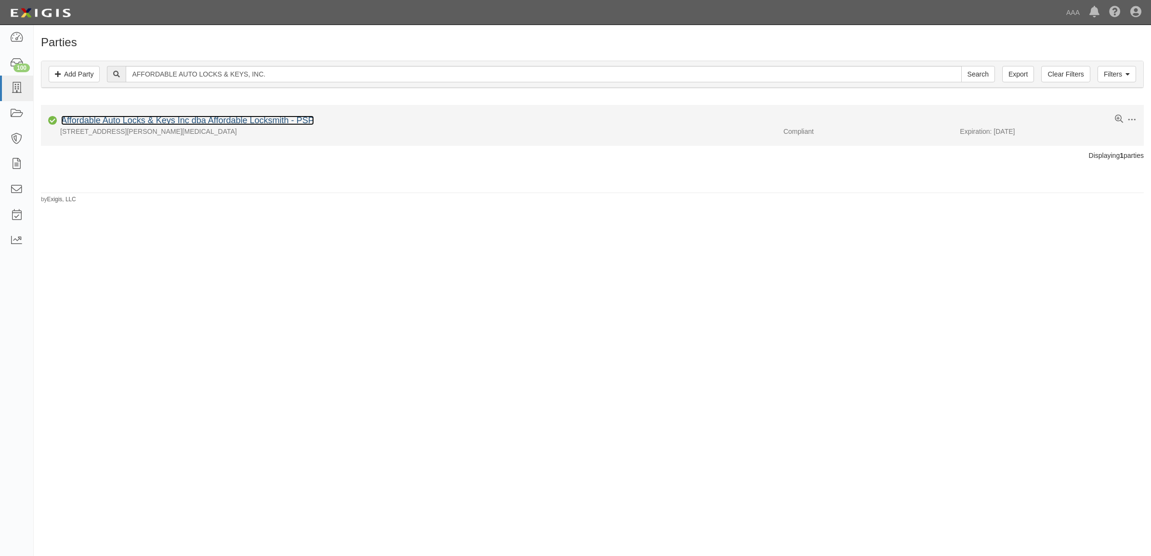
click at [163, 118] on link "Affordable Auto Locks & Keys Inc dba Affordable Locksmith - PSP" at bounding box center [187, 121] width 253 height 10
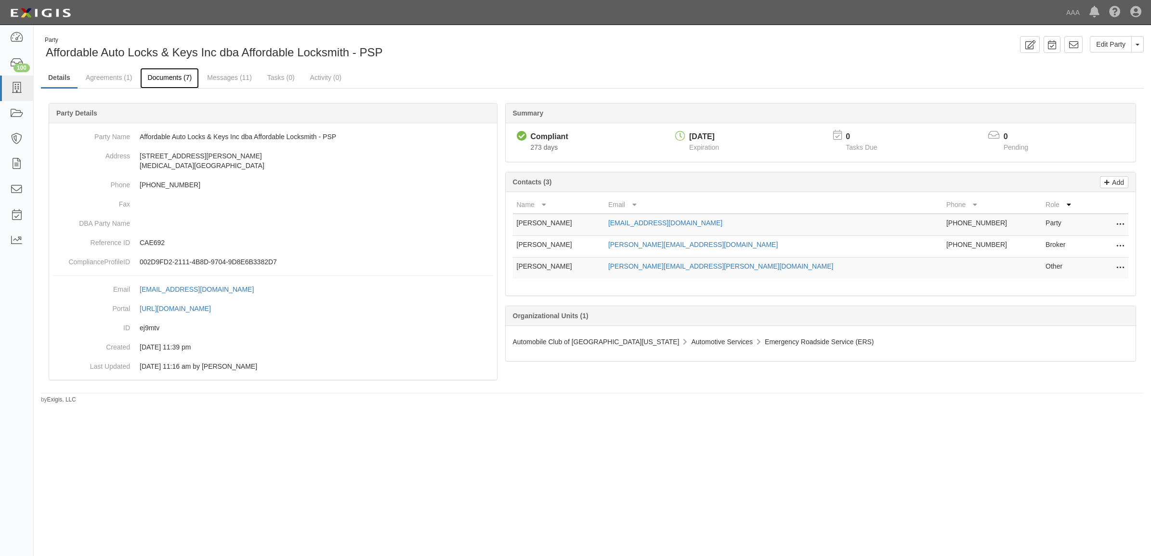
click at [173, 80] on link "Documents (7)" at bounding box center [169, 78] width 59 height 21
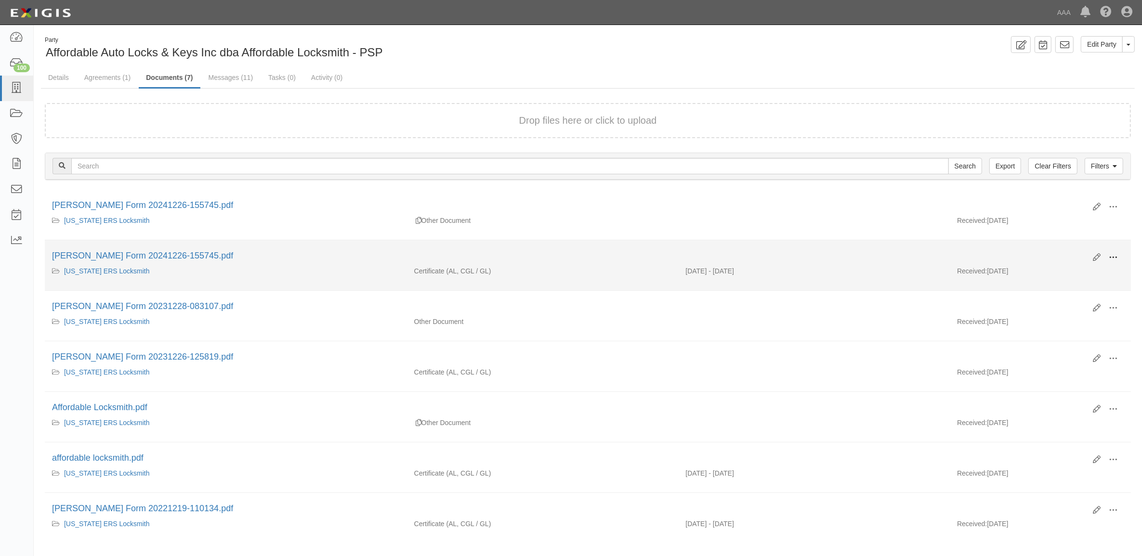
click at [1113, 258] on span at bounding box center [1113, 257] width 9 height 9
click at [1088, 267] on link "View" at bounding box center [1066, 271] width 76 height 17
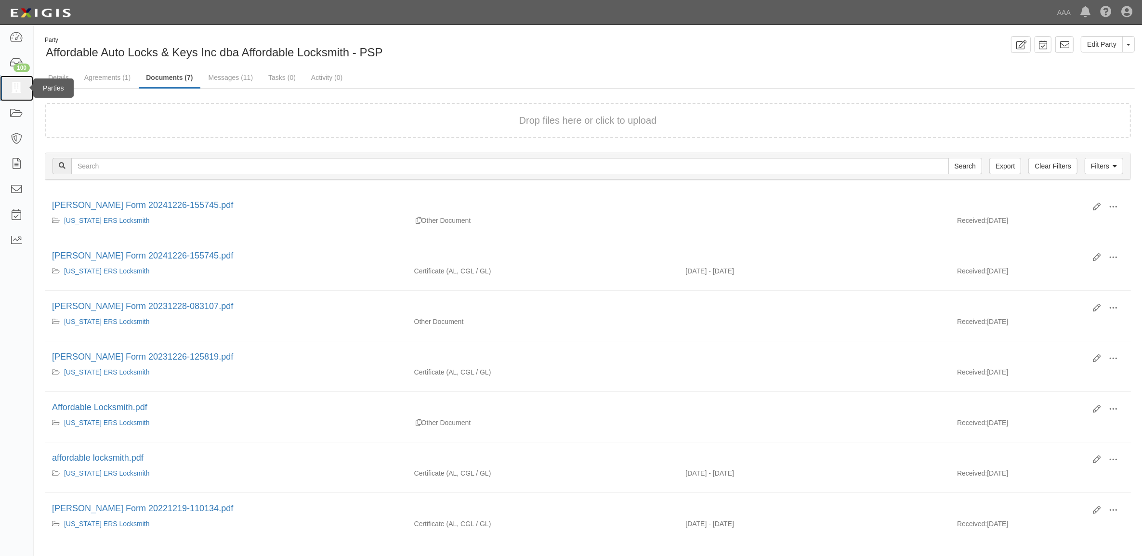
click at [20, 91] on icon at bounding box center [16, 88] width 13 height 11
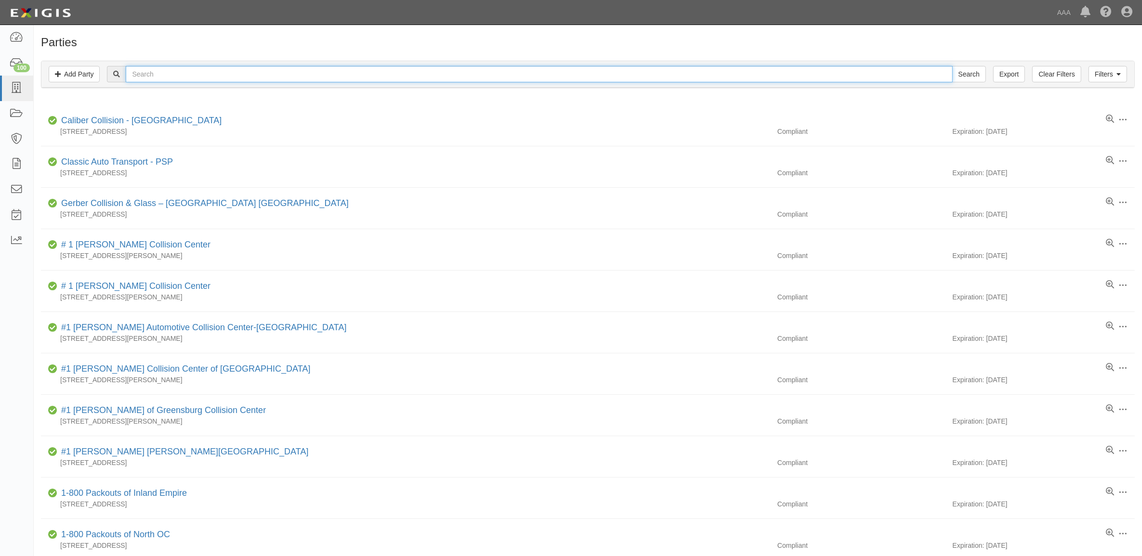
click at [175, 78] on input "text" at bounding box center [539, 74] width 827 height 16
paste input "SKYLINE TOWING"
type input "SKYLINE TOWING"
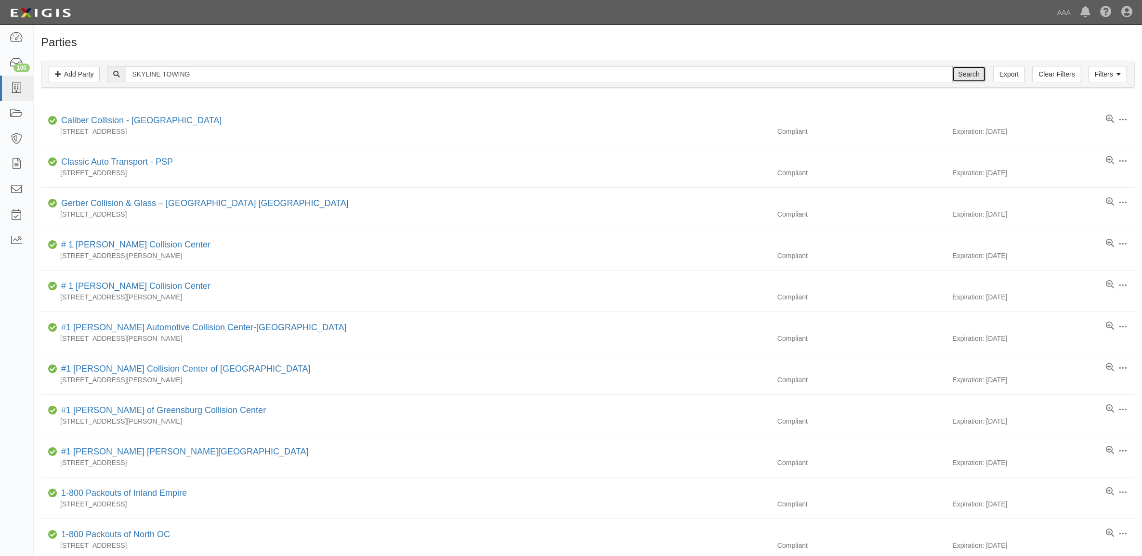
click at [962, 70] on input "Search" at bounding box center [969, 74] width 34 height 16
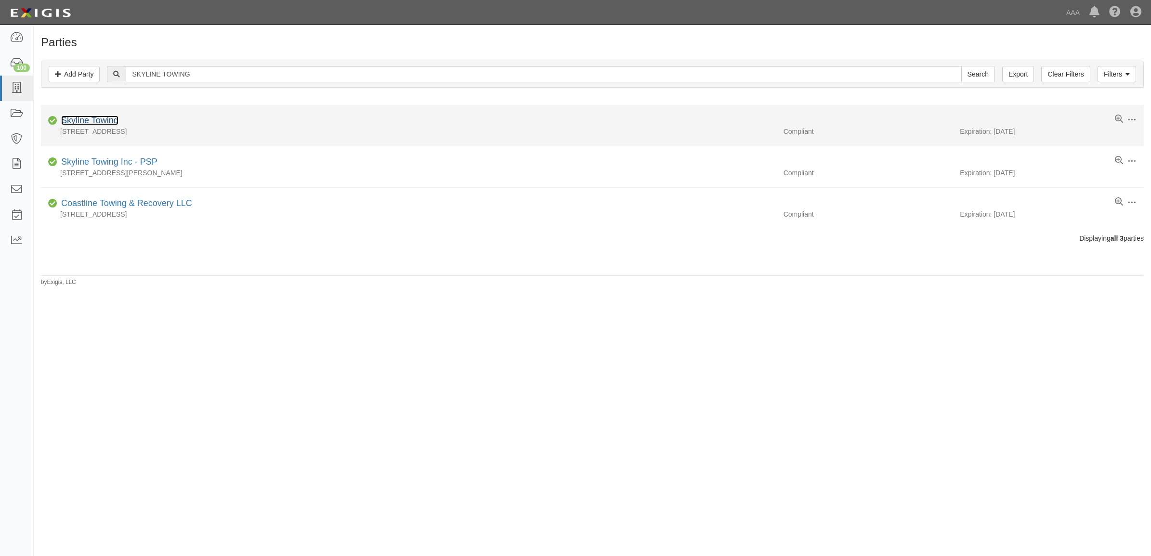
click at [100, 123] on link "Skyline Towing" at bounding box center [89, 121] width 57 height 10
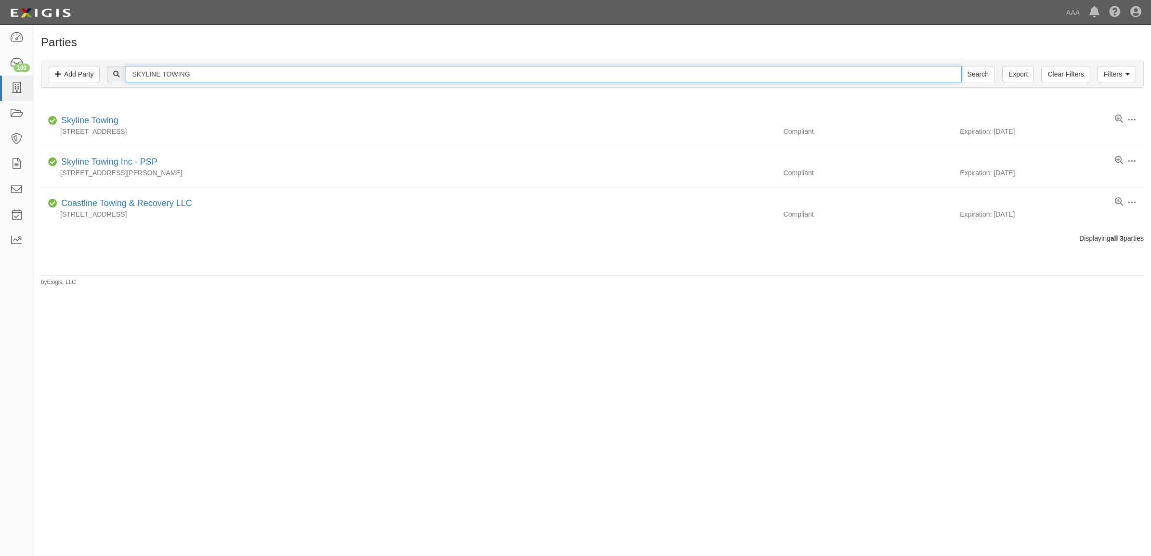
click at [207, 70] on input "SKYLINE TOWING" at bounding box center [544, 74] width 836 height 16
click at [206, 70] on input "SKYLINE TOWING" at bounding box center [544, 74] width 836 height 16
paste input "160284"
click at [256, 72] on input "SKYLINE 160284" at bounding box center [544, 74] width 836 height 16
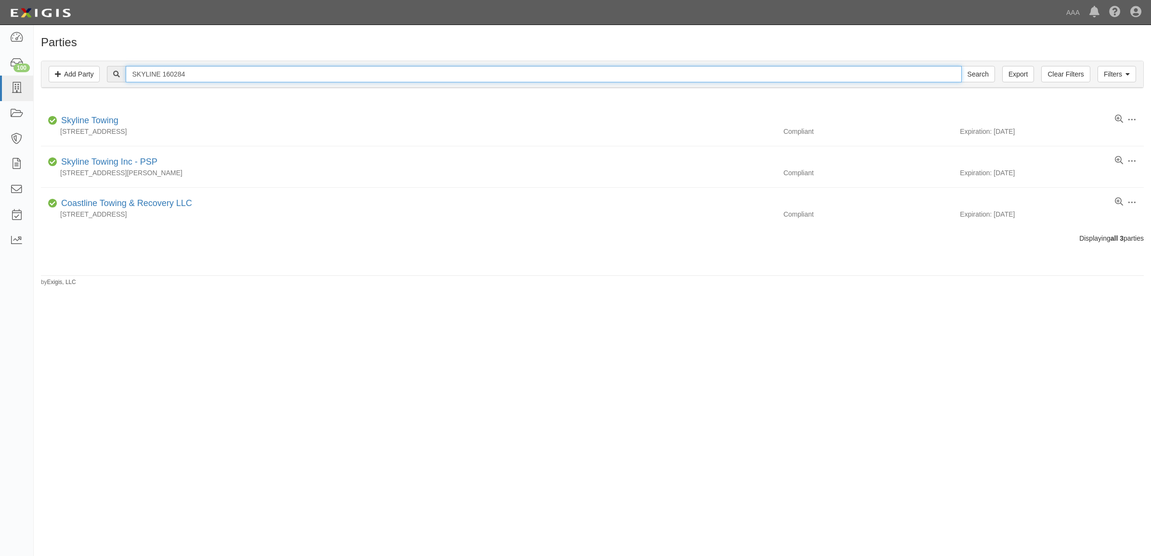
click at [256, 72] on input "SKYLINE 160284" at bounding box center [544, 74] width 836 height 16
paste input "text"
click at [280, 73] on input "160284" at bounding box center [544, 74] width 836 height 16
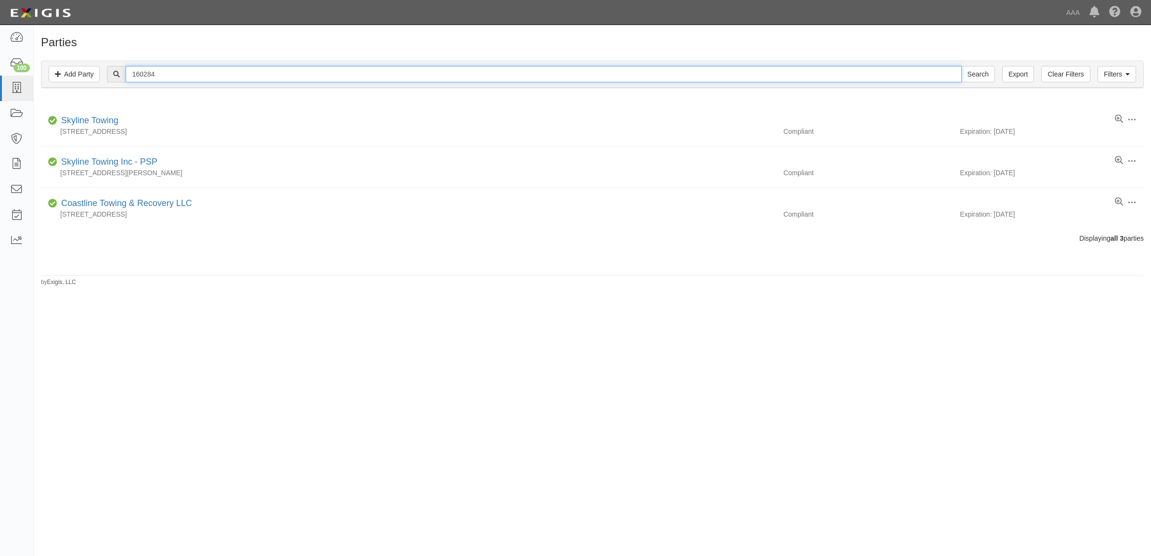
paste input "A-CAR AUTO REPAIR SERVICES"
type input "A-CAR AUTO REPAIR SERVICES"
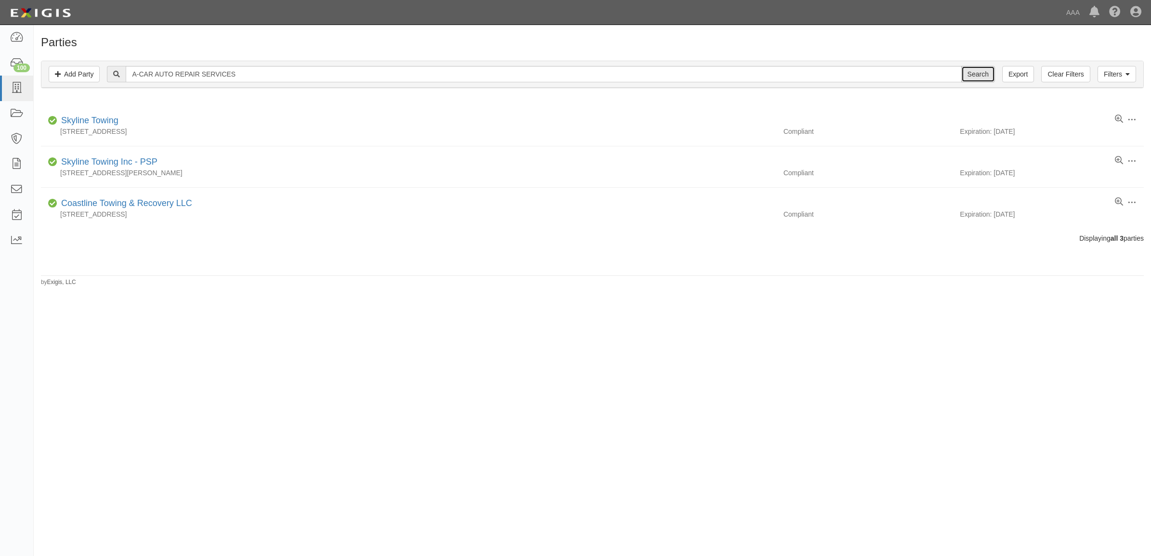
click at [968, 70] on input "Search" at bounding box center [978, 74] width 34 height 16
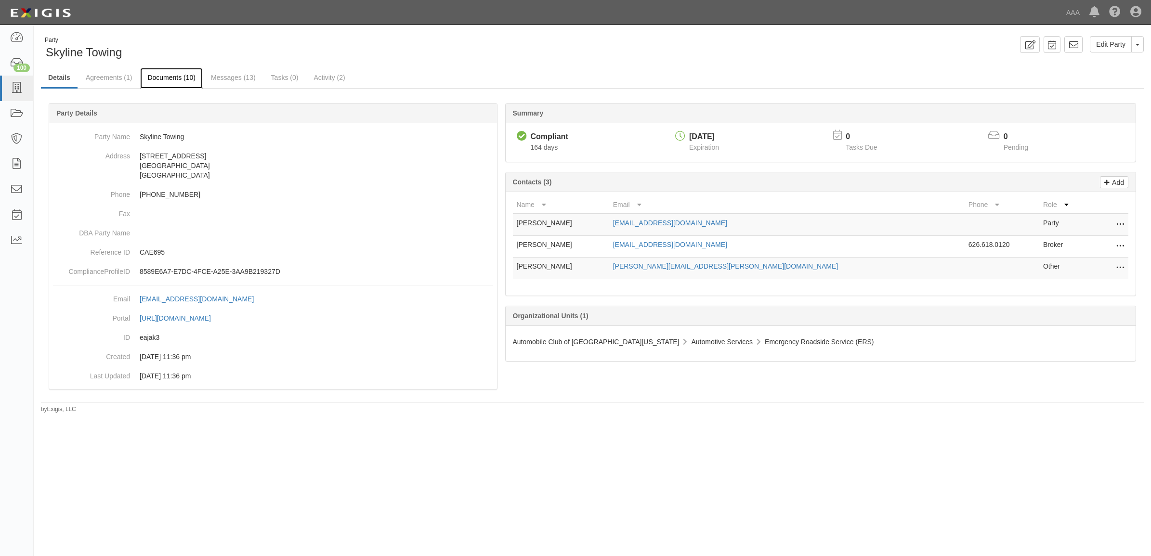
click at [184, 79] on link "Documents (10)" at bounding box center [171, 78] width 63 height 21
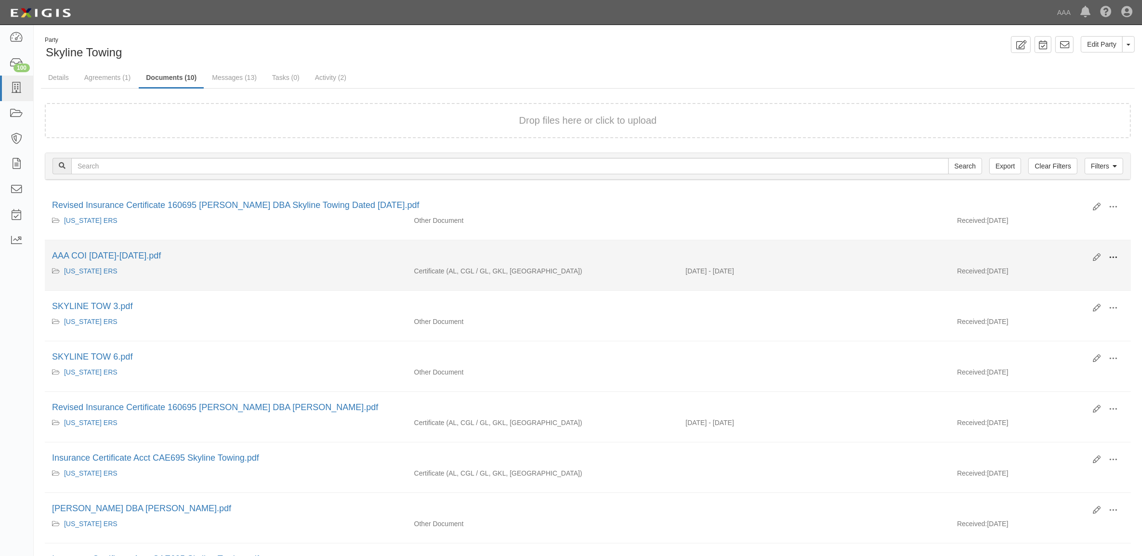
click at [1111, 256] on span at bounding box center [1113, 257] width 9 height 9
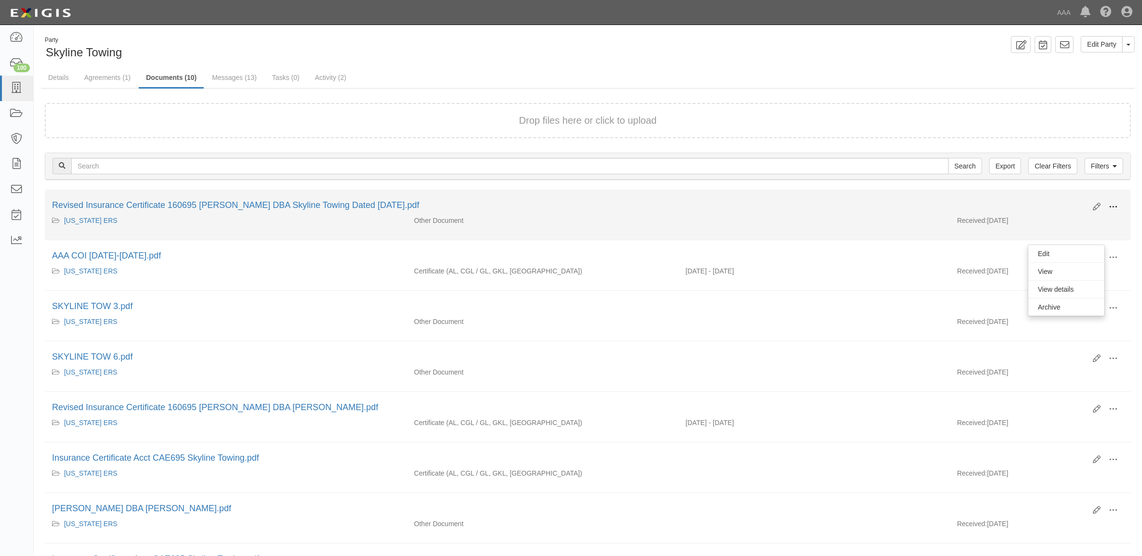
click at [1112, 205] on span at bounding box center [1113, 207] width 9 height 9
click at [1076, 226] on link "View" at bounding box center [1066, 220] width 76 height 17
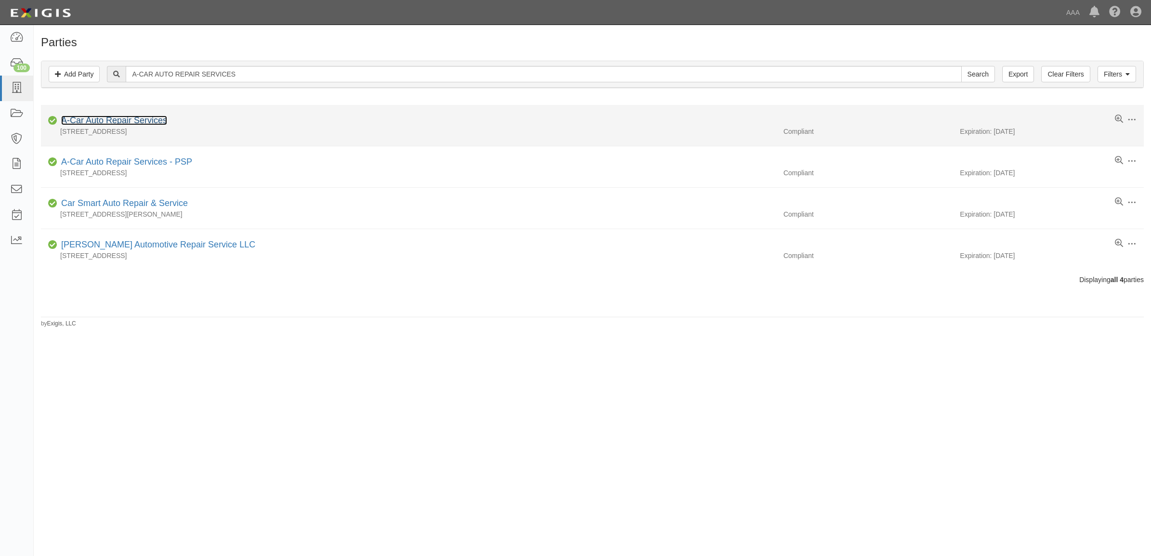
click at [133, 123] on link "A-Car Auto Repair Services" at bounding box center [114, 121] width 106 height 10
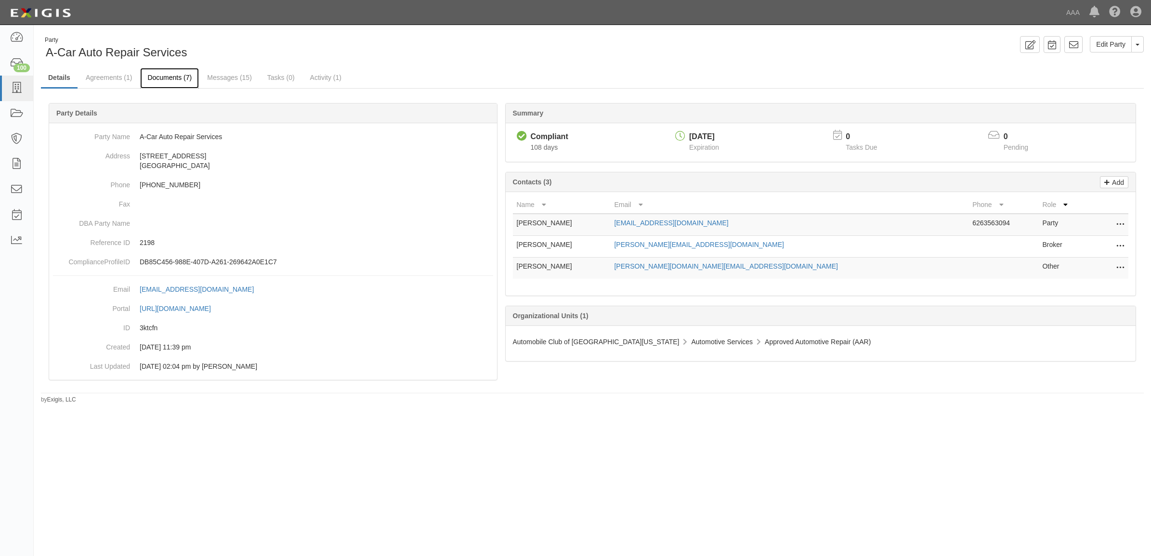
click at [172, 82] on link "Documents (7)" at bounding box center [169, 78] width 59 height 21
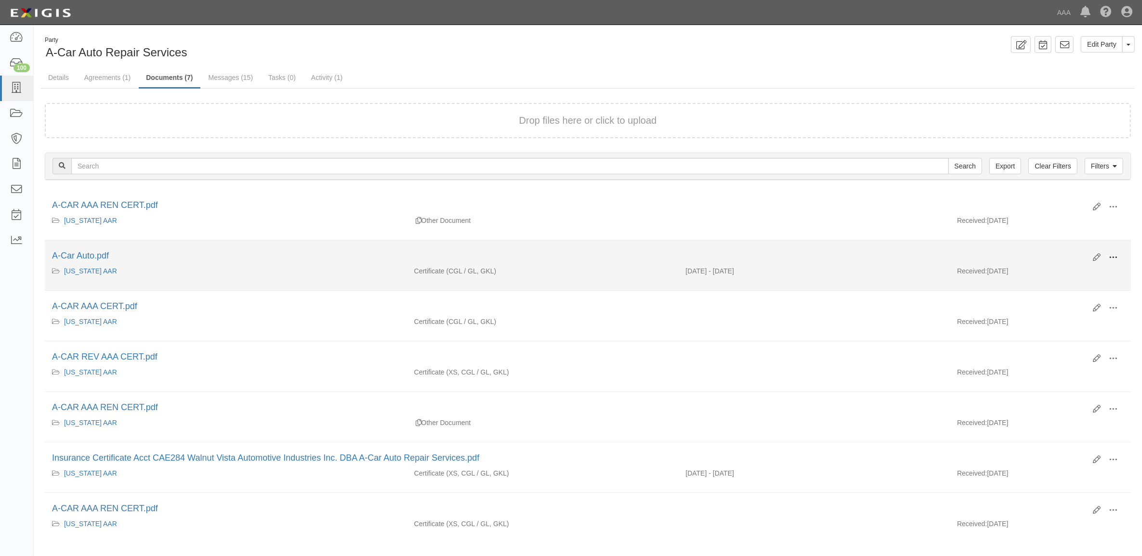
click at [1113, 254] on span at bounding box center [1113, 257] width 9 height 9
click at [1079, 270] on link "View" at bounding box center [1066, 271] width 76 height 17
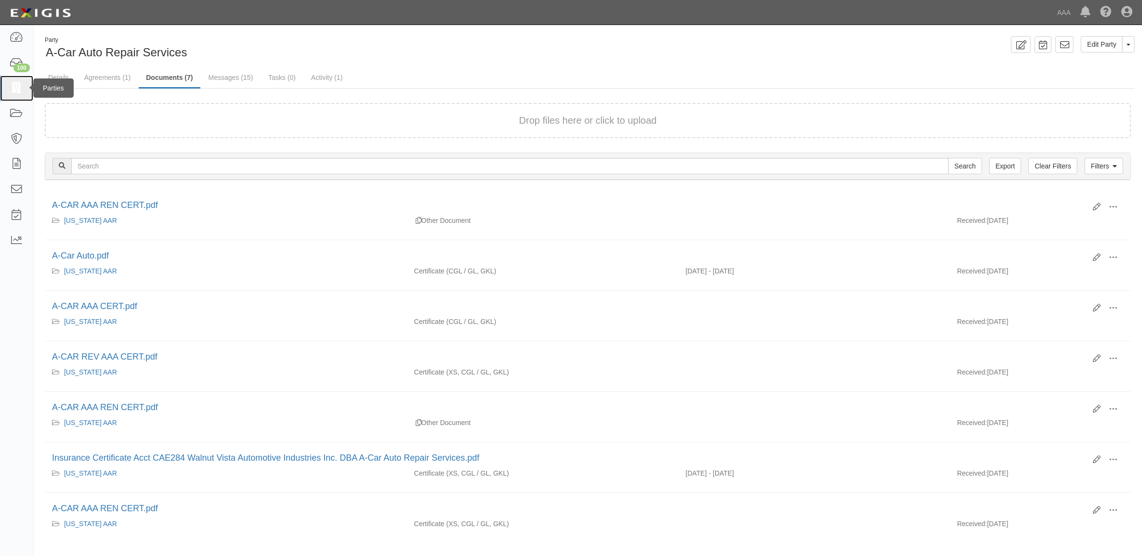
click at [17, 83] on icon at bounding box center [16, 88] width 13 height 11
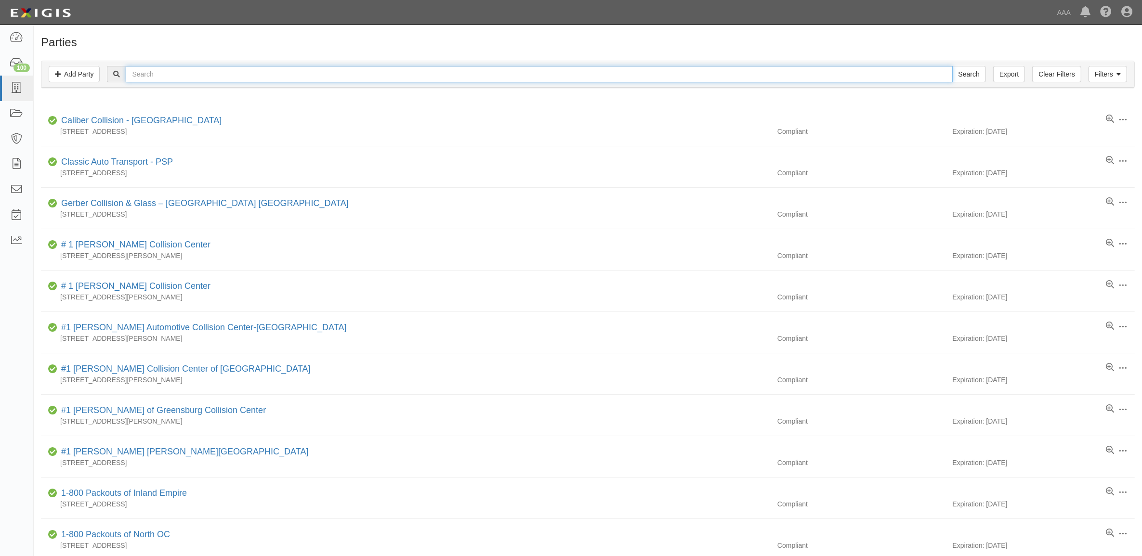
click at [263, 71] on input "text" at bounding box center [539, 74] width 827 height 16
paste input "Aquarius Towing, Inc."
type input "Aquarius Towing, Inc."
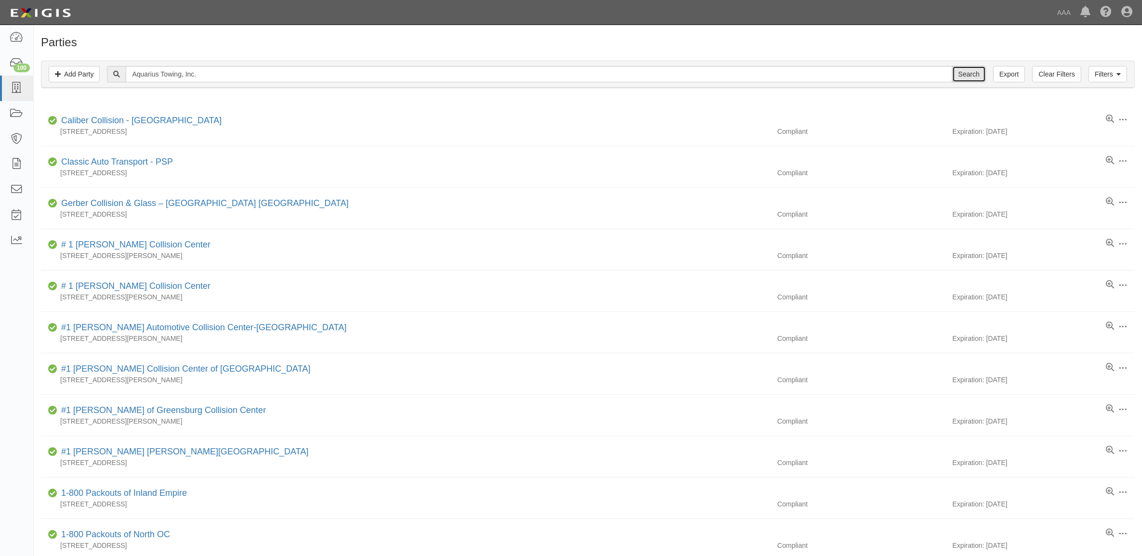
click at [976, 74] on input "Search" at bounding box center [969, 74] width 34 height 16
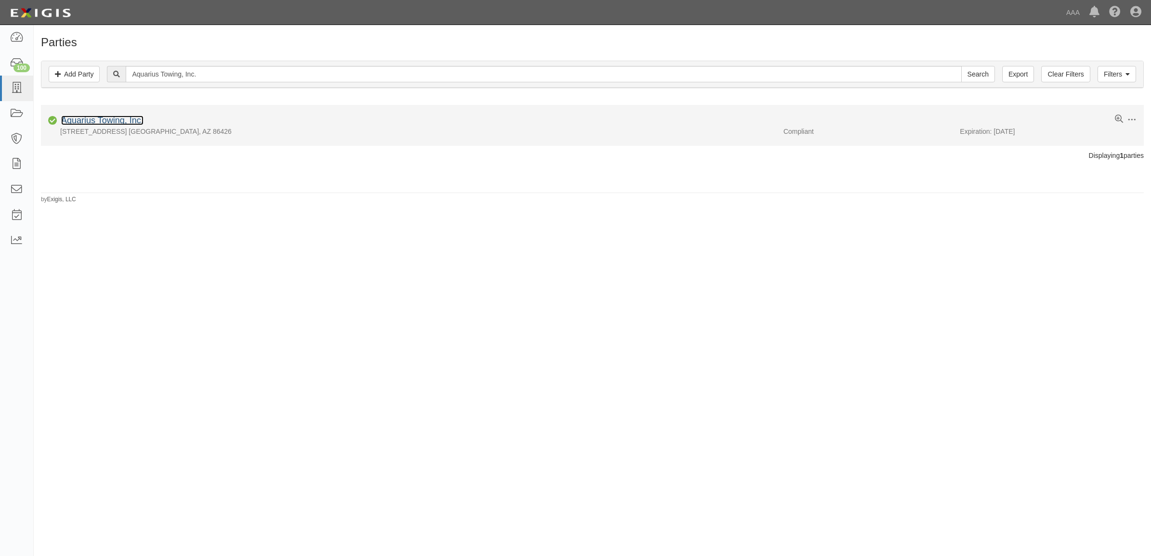
click at [112, 117] on link "Aquarius Towing, Inc." at bounding box center [102, 121] width 82 height 10
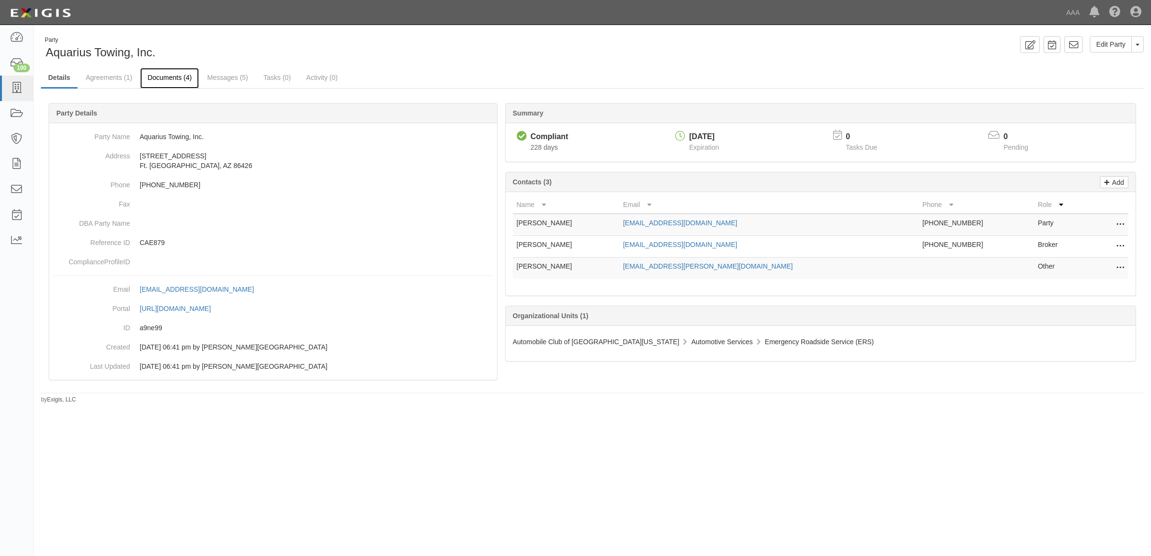
click at [180, 75] on link "Documents (4)" at bounding box center [169, 78] width 59 height 21
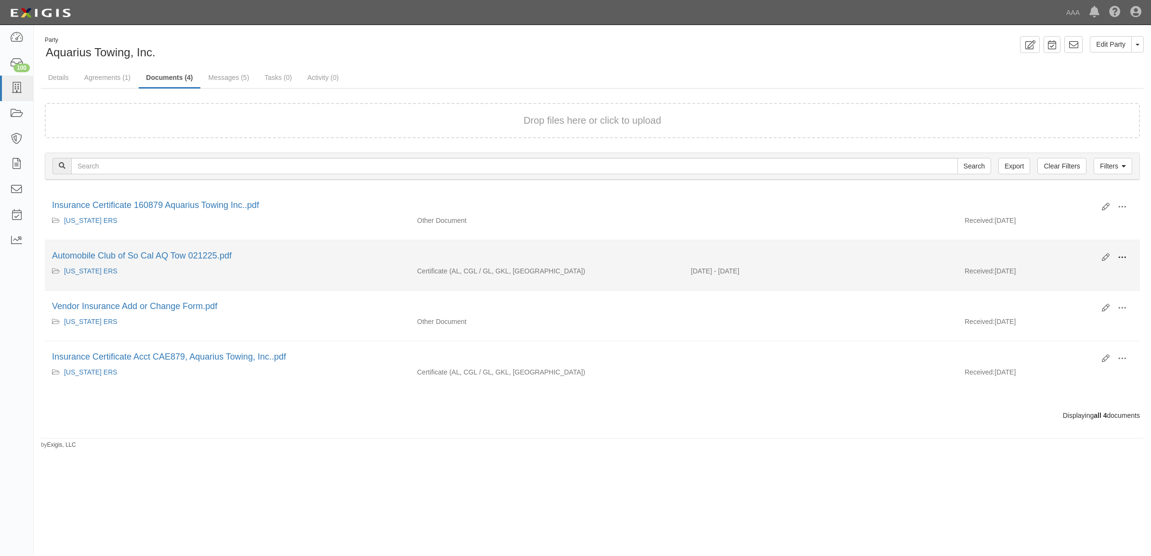
click at [1125, 254] on span at bounding box center [1122, 257] width 9 height 9
click at [1077, 275] on link "View" at bounding box center [1076, 271] width 76 height 17
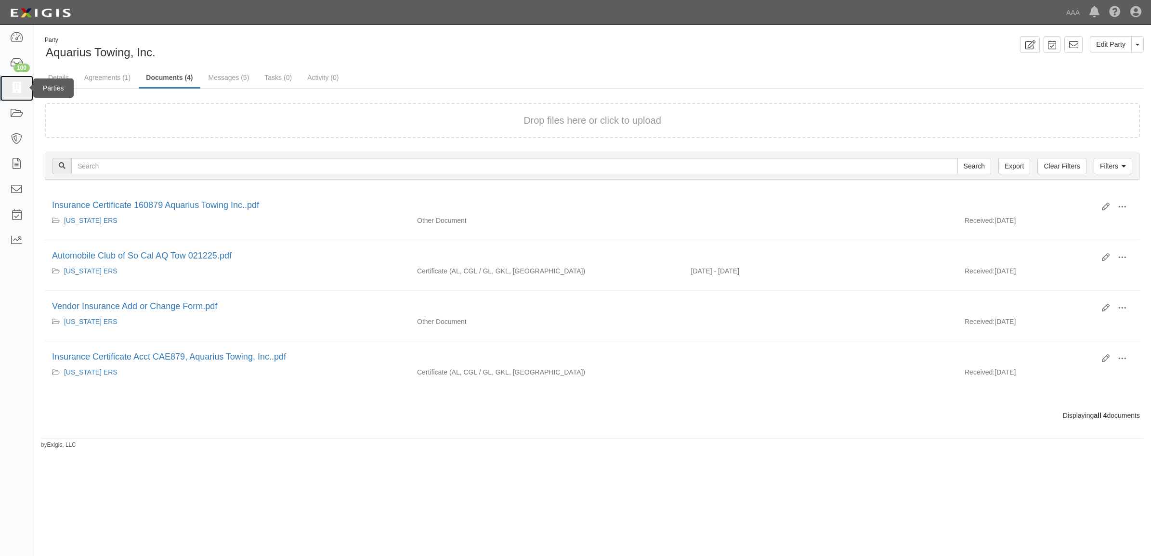
click at [21, 97] on link at bounding box center [16, 89] width 33 height 26
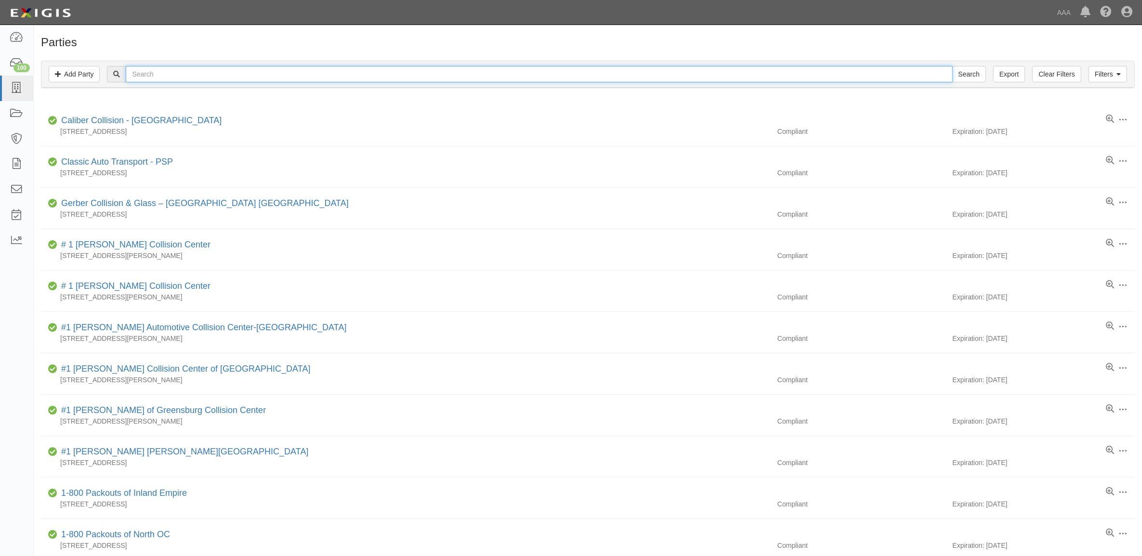
click at [175, 71] on input "text" at bounding box center [539, 74] width 827 height 16
paste input "UNITED TOWING & TRANSPORT WEST COVINA"
type input "UNITED TOWING & TRANSPORT WEST COVINA"
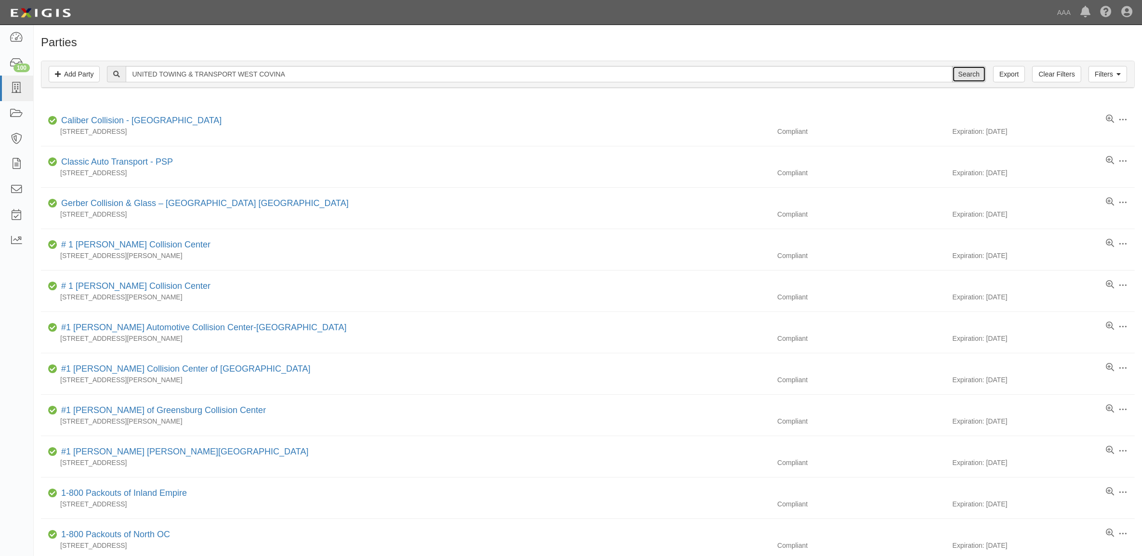
click at [964, 73] on input "Search" at bounding box center [969, 74] width 34 height 16
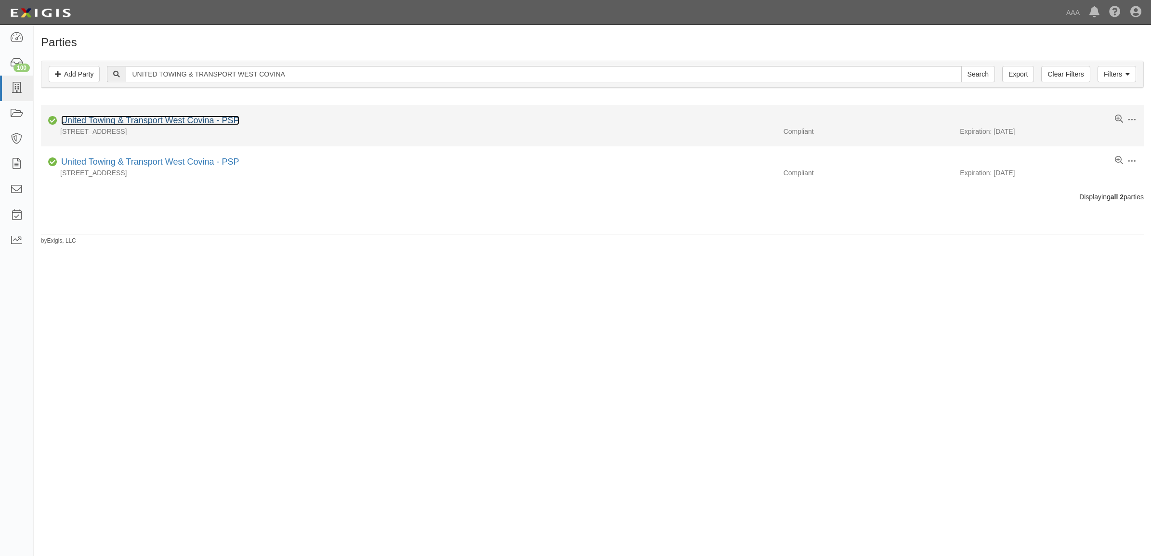
click at [167, 119] on link "United Towing & Transport West Covina - PSP" at bounding box center [150, 121] width 178 height 10
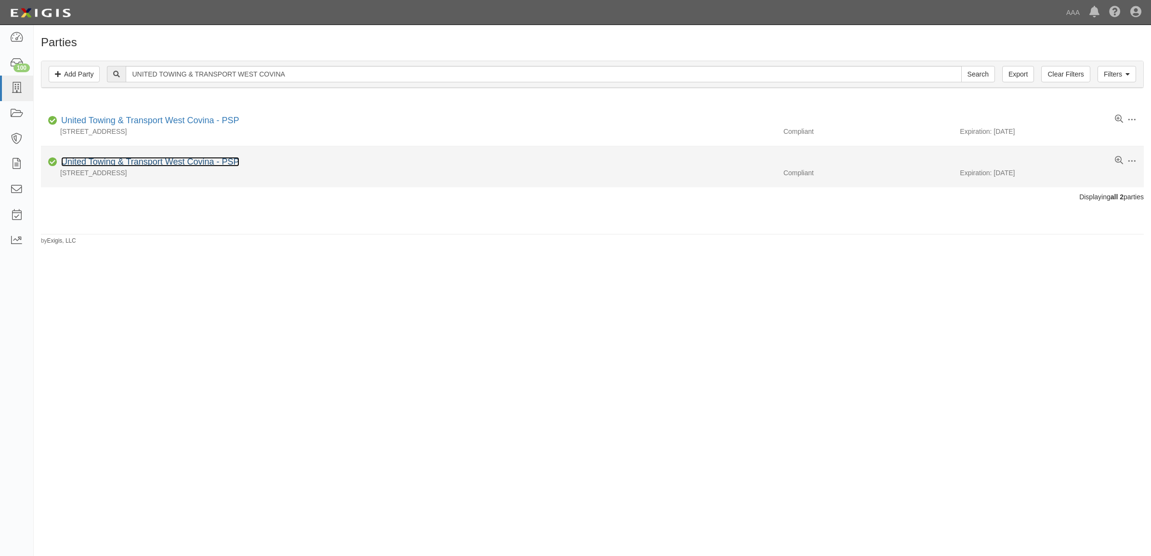
click at [172, 164] on link "United Towing & Transport West Covina - PSP" at bounding box center [150, 162] width 178 height 10
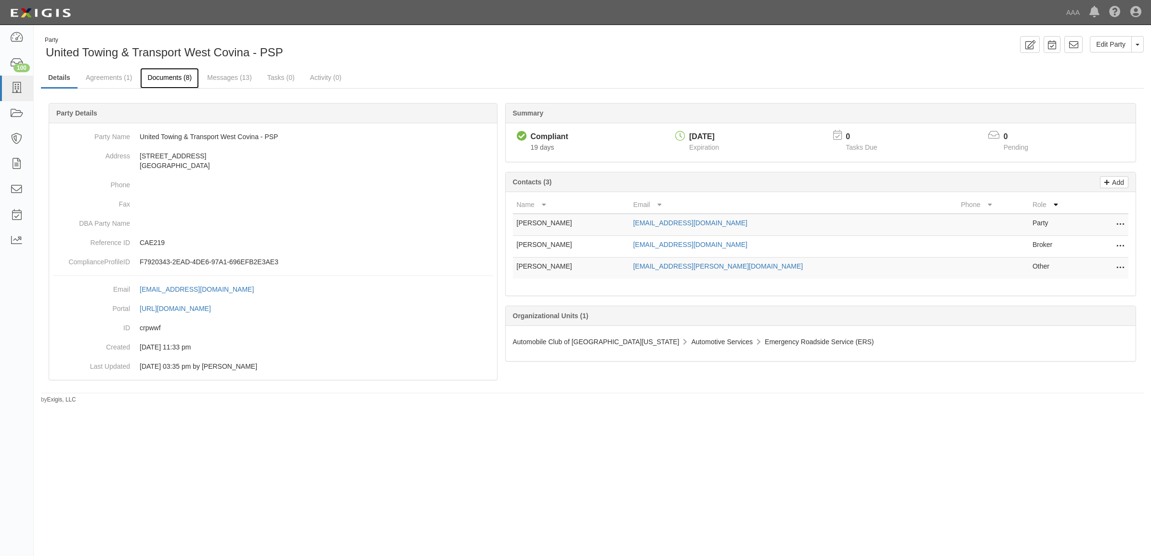
click at [181, 79] on link "Documents (8)" at bounding box center [169, 78] width 59 height 21
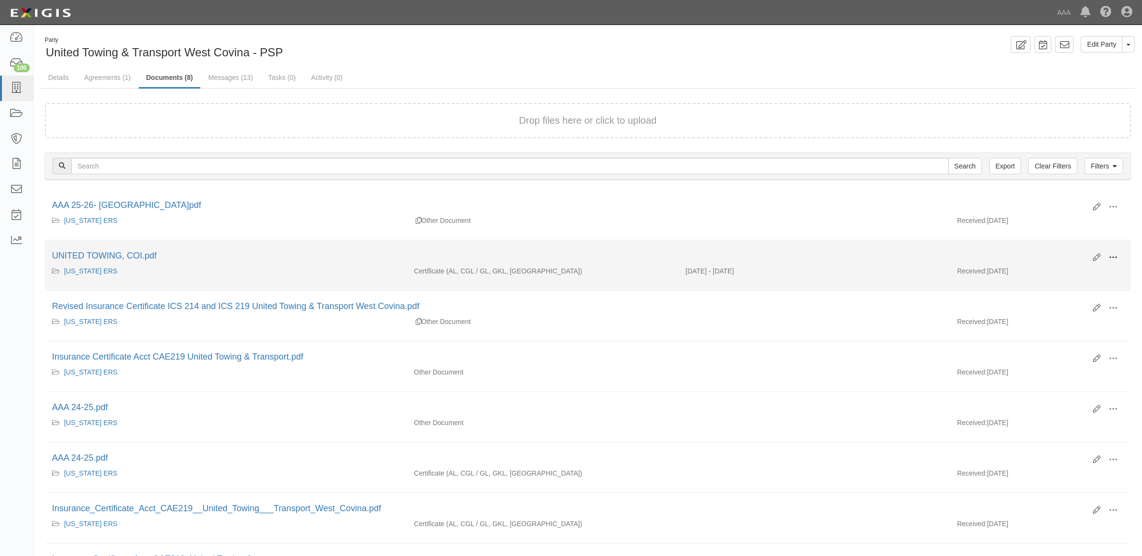
click at [1111, 256] on span at bounding box center [1113, 257] width 9 height 9
click at [1064, 274] on link "View" at bounding box center [1066, 271] width 76 height 17
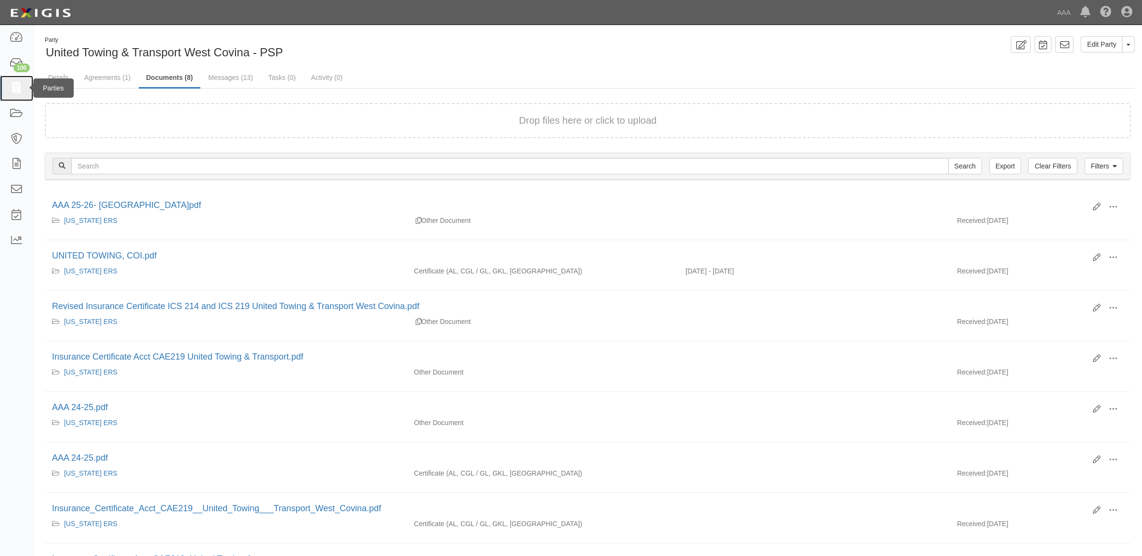
click at [8, 88] on link at bounding box center [16, 89] width 33 height 26
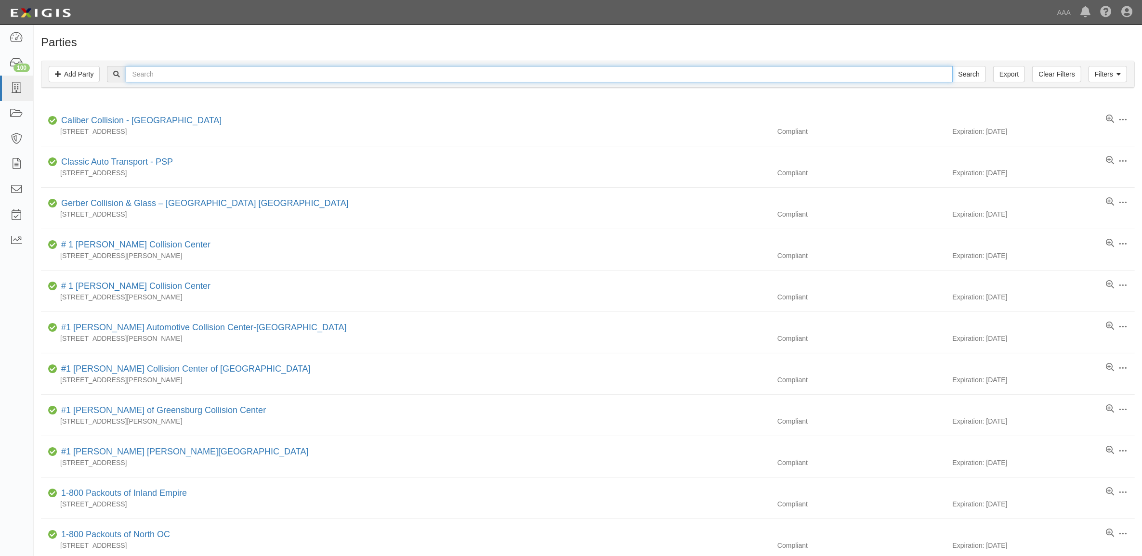
click at [189, 71] on input "text" at bounding box center [539, 74] width 827 height 16
paste input "M & M ACTION TOWING & ROADSIDE SERVICE E"
type input "M & M ACTION TOWING & ROADSIDE SERVICE E"
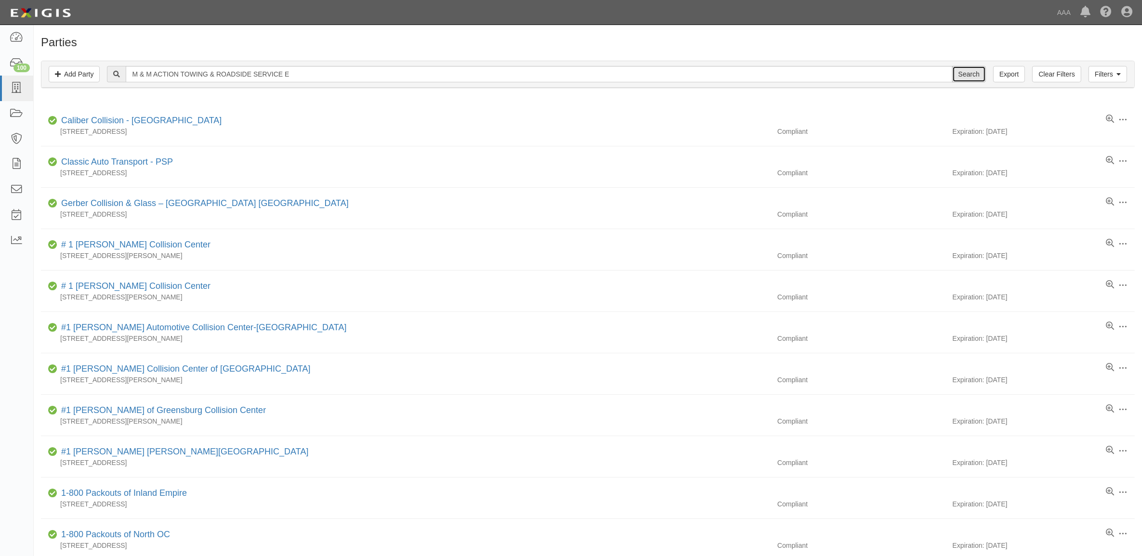
click at [957, 73] on input "Search" at bounding box center [969, 74] width 34 height 16
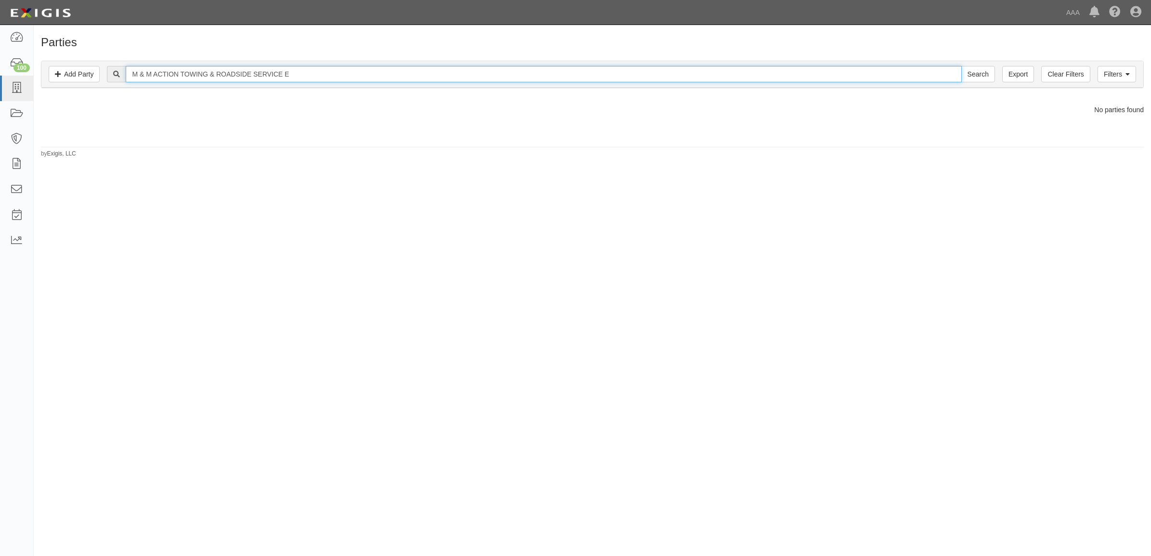
click at [224, 79] on input "M & M ACTION TOWING & ROADSIDE SERVICE E" at bounding box center [544, 74] width 836 height 16
drag, startPoint x: 219, startPoint y: 75, endPoint x: 492, endPoint y: 68, distance: 273.2
click at [492, 68] on input "M & M ACTION TOWING & ROADSIDE SERVICE E" at bounding box center [544, 74] width 836 height 16
drag, startPoint x: 212, startPoint y: 73, endPoint x: 338, endPoint y: 69, distance: 126.3
click at [338, 69] on input "M & M ACTION TOWING &" at bounding box center [544, 74] width 836 height 16
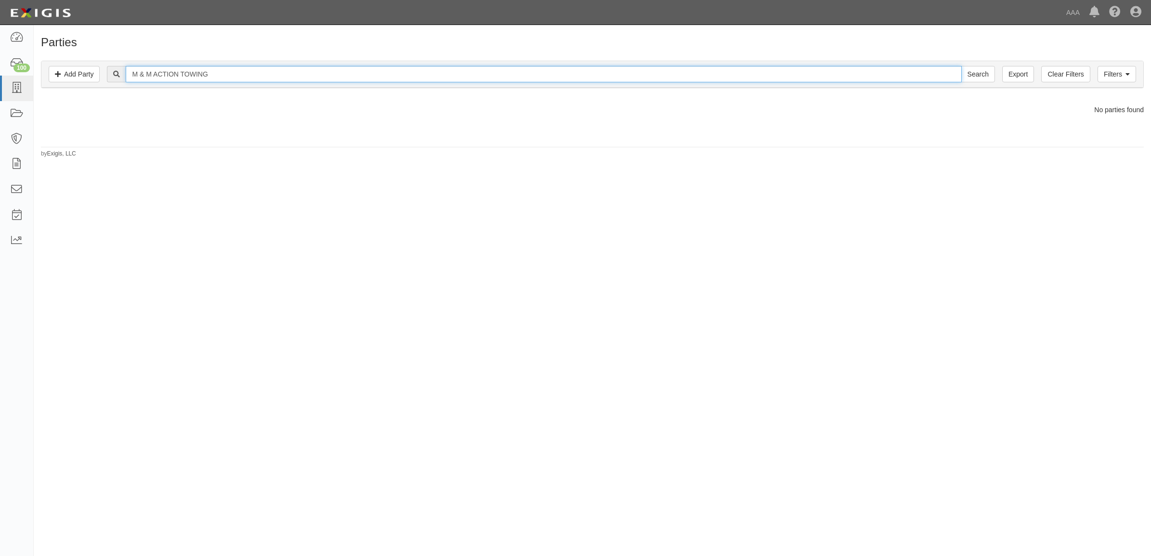
type input "M & M ACTION TOWING"
click at [961, 66] on input "Search" at bounding box center [978, 74] width 34 height 16
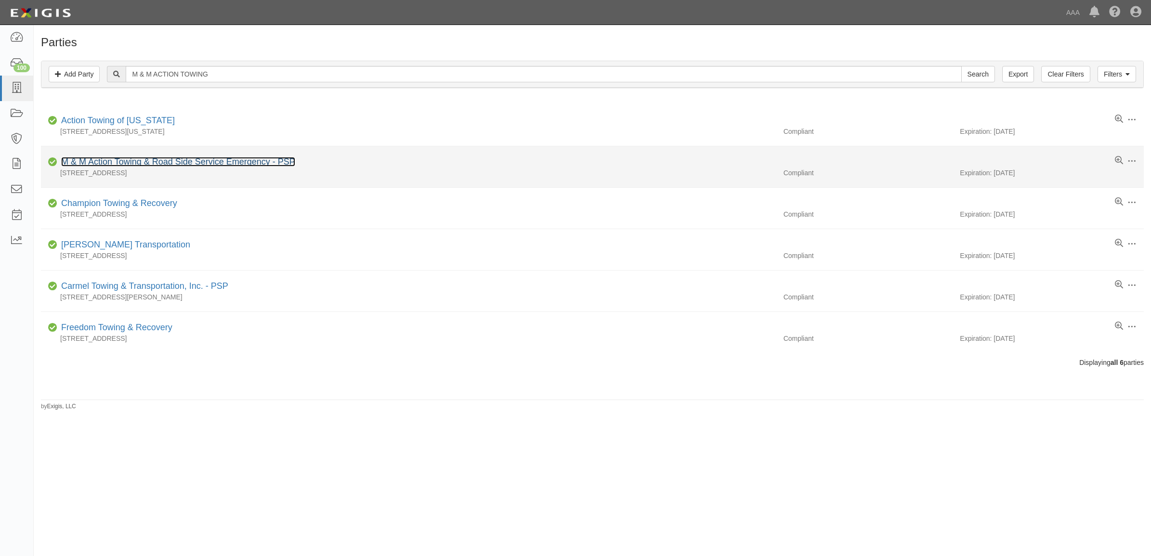
drag, startPoint x: 182, startPoint y: 165, endPoint x: 187, endPoint y: 168, distance: 6.0
click at [182, 165] on link "M & M Action Towing & Road Side Service Emergency - PSP" at bounding box center [178, 162] width 234 height 10
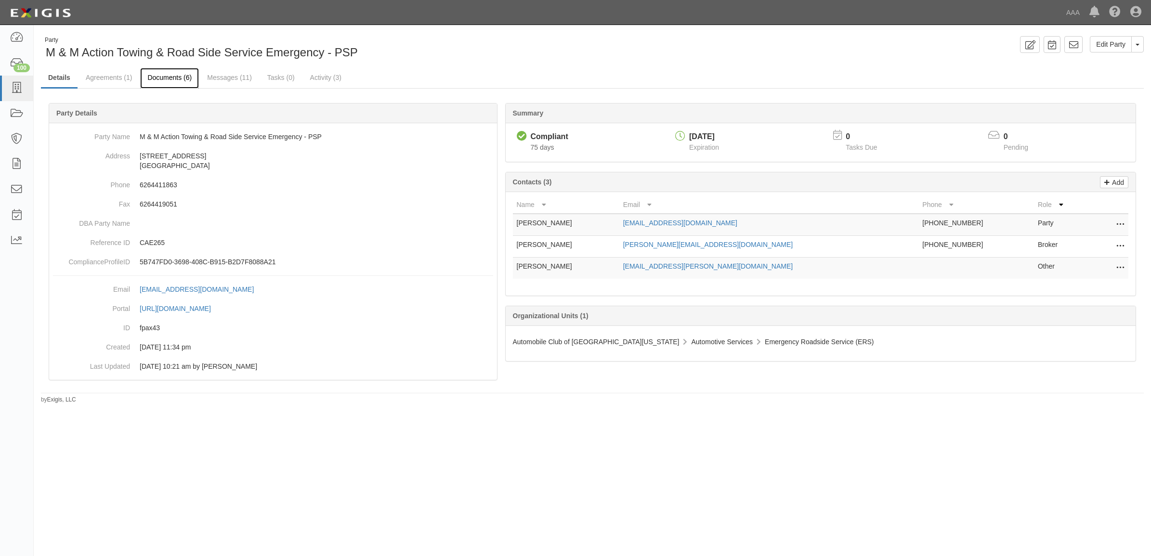
click at [176, 82] on link "Documents (6)" at bounding box center [169, 78] width 59 height 21
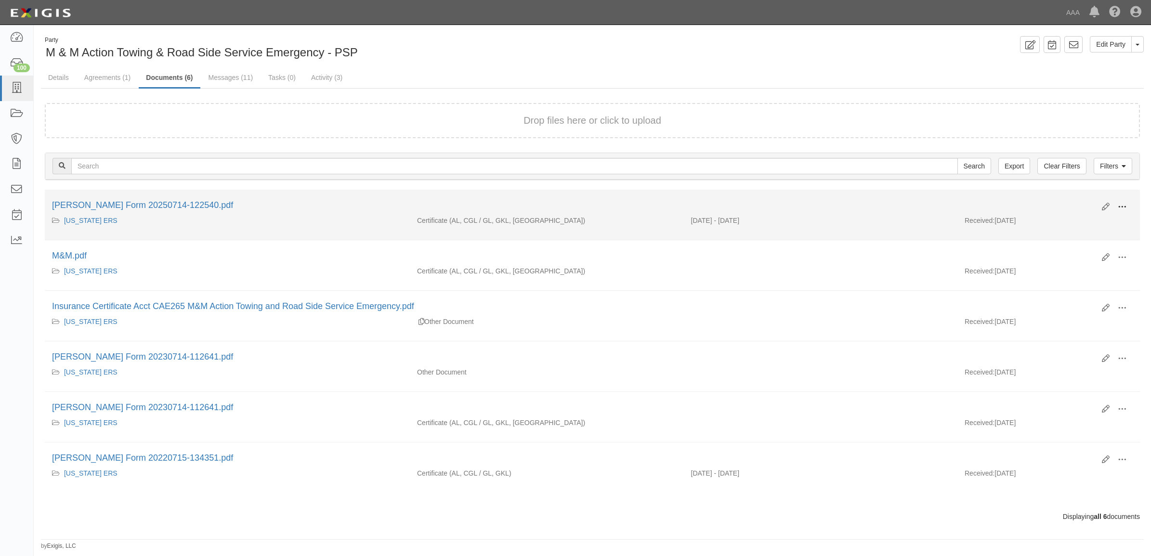
click at [1120, 204] on span at bounding box center [1122, 207] width 9 height 9
click at [1085, 219] on link "View" at bounding box center [1076, 220] width 76 height 17
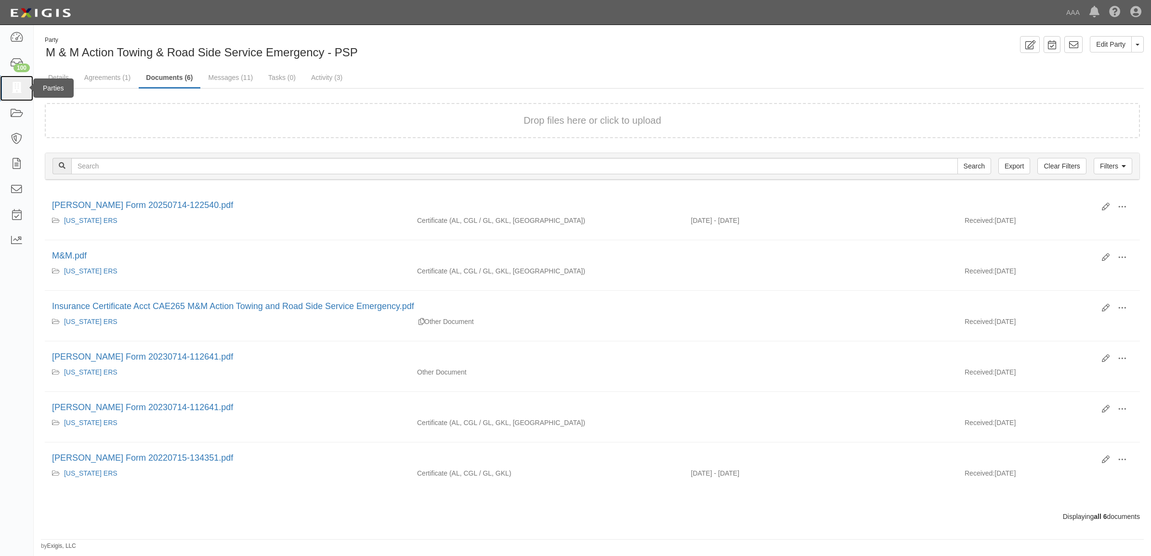
click at [18, 92] on icon at bounding box center [16, 88] width 13 height 11
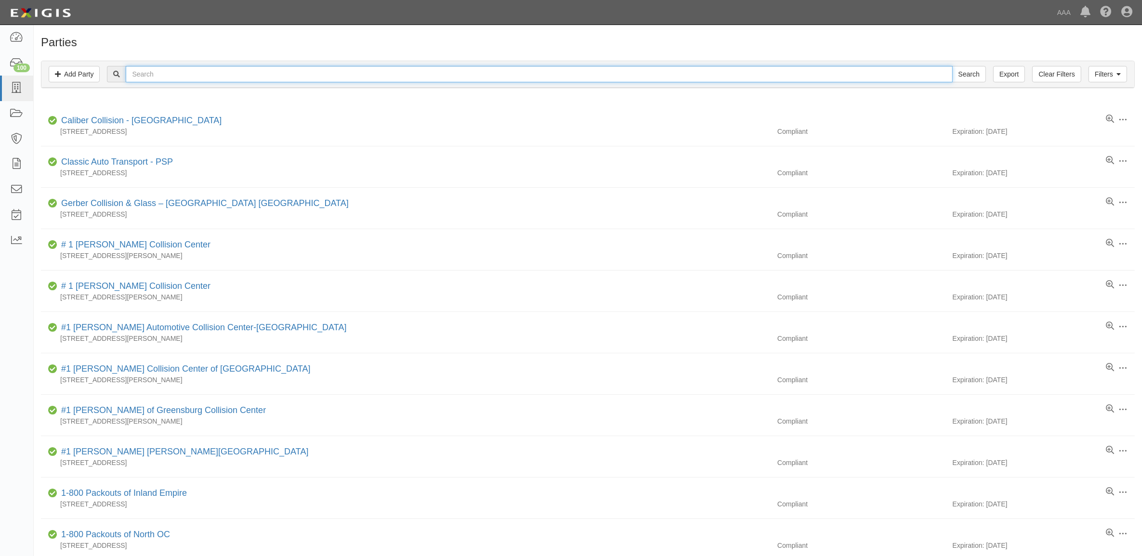
click at [200, 80] on input "text" at bounding box center [539, 74] width 827 height 16
paste input "[PERSON_NAME] TOWING & STORAGE, INC."
type input "[PERSON_NAME] TOWING & STORAGE, INC."
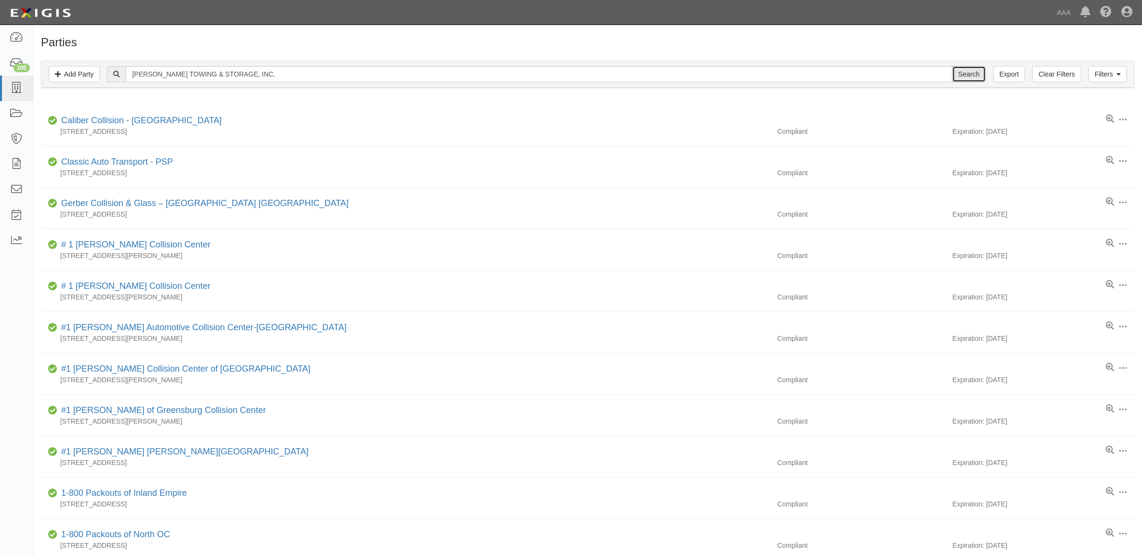
click at [969, 70] on input "Search" at bounding box center [969, 74] width 34 height 16
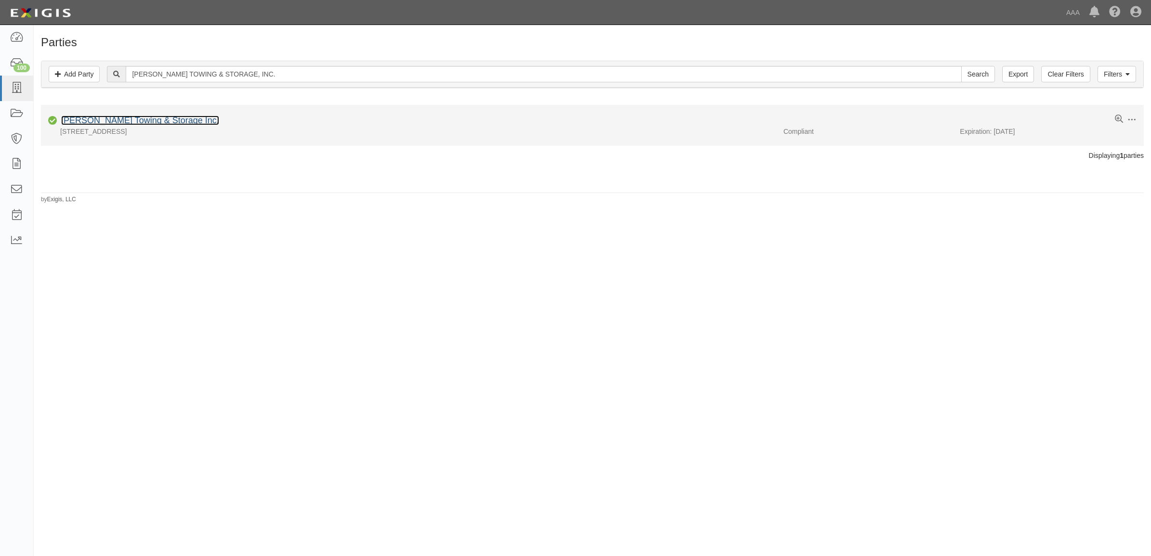
click at [151, 121] on link "[PERSON_NAME] Towing & Storage Inc." at bounding box center [140, 121] width 158 height 10
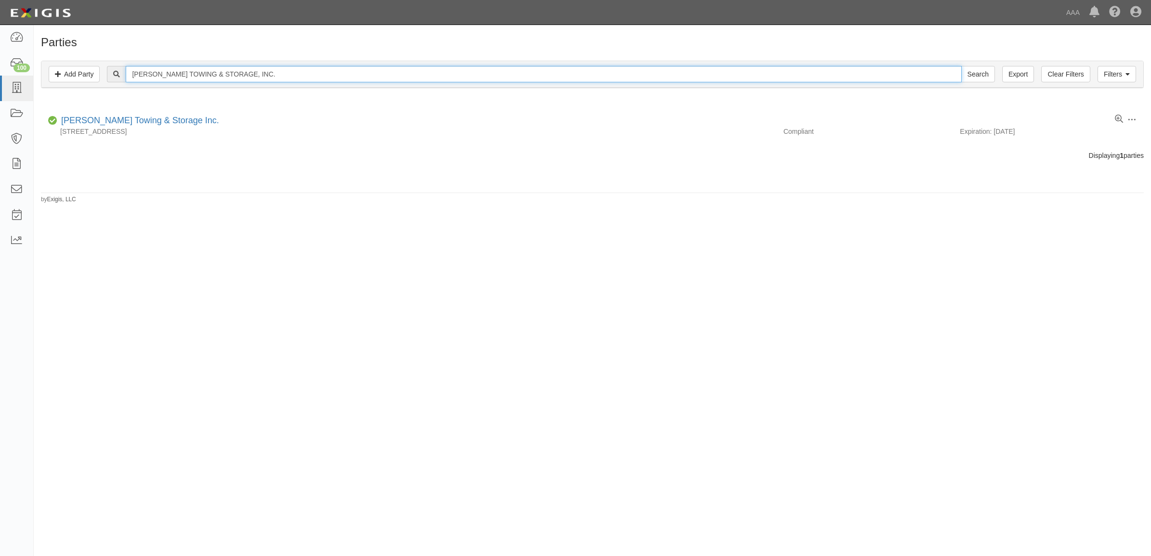
click at [190, 76] on input "PARKER TOWING & STORAGE, INC." at bounding box center [544, 74] width 836 height 16
paste input "CR&B Transport Towing, LLC"
type input "CR&B Transport Towing, LLC"
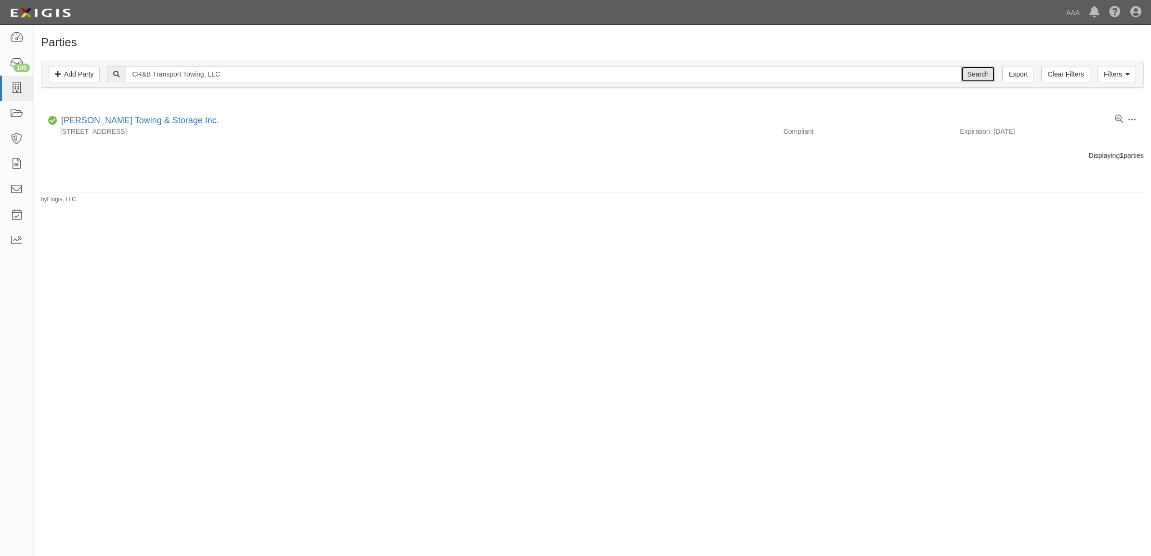
click at [981, 76] on input "Search" at bounding box center [978, 74] width 34 height 16
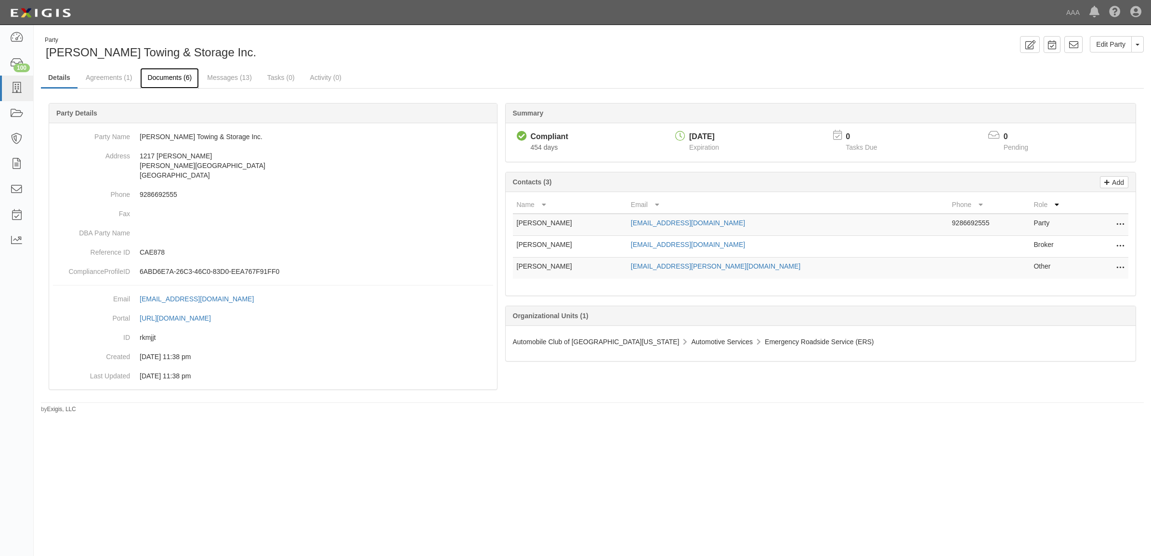
click at [176, 83] on link "Documents (6)" at bounding box center [169, 78] width 59 height 21
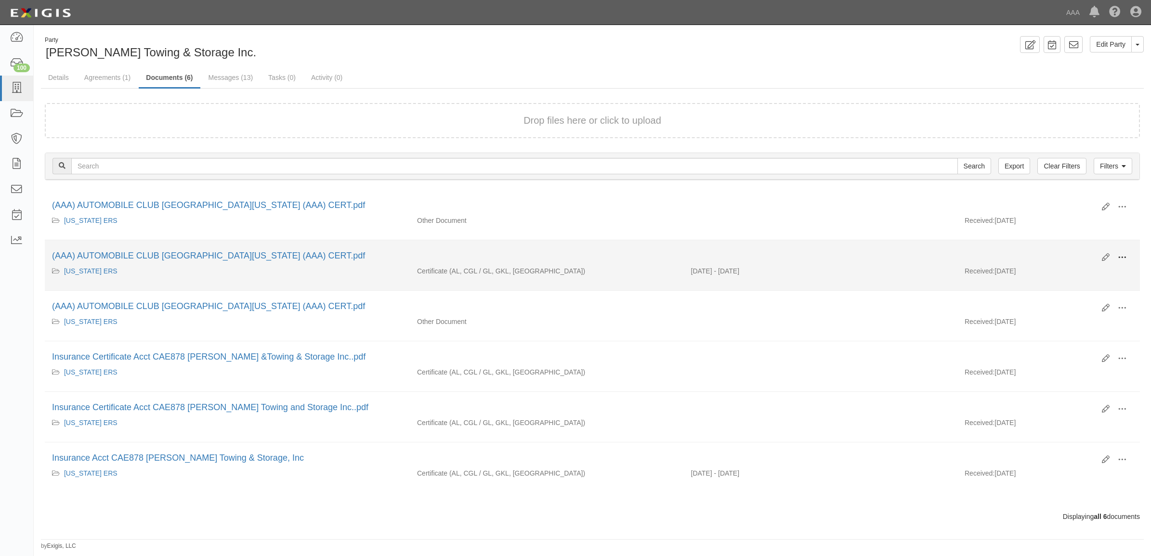
click at [1120, 252] on button at bounding box center [1122, 258] width 21 height 16
click at [1082, 269] on link "View" at bounding box center [1076, 271] width 76 height 17
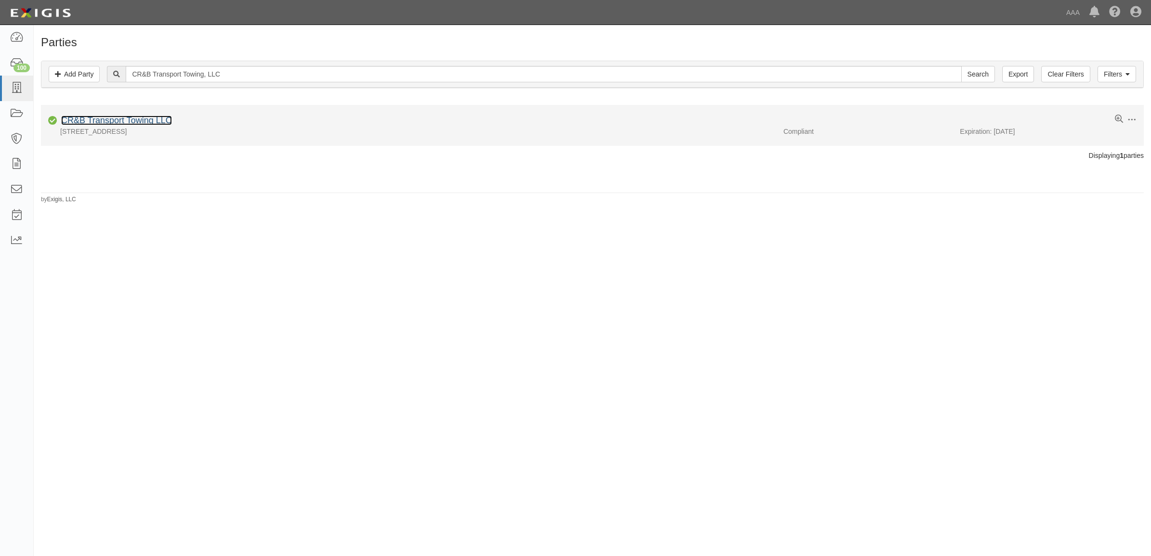
click at [118, 123] on link "CR&B Transport Towing LLC" at bounding box center [116, 121] width 111 height 10
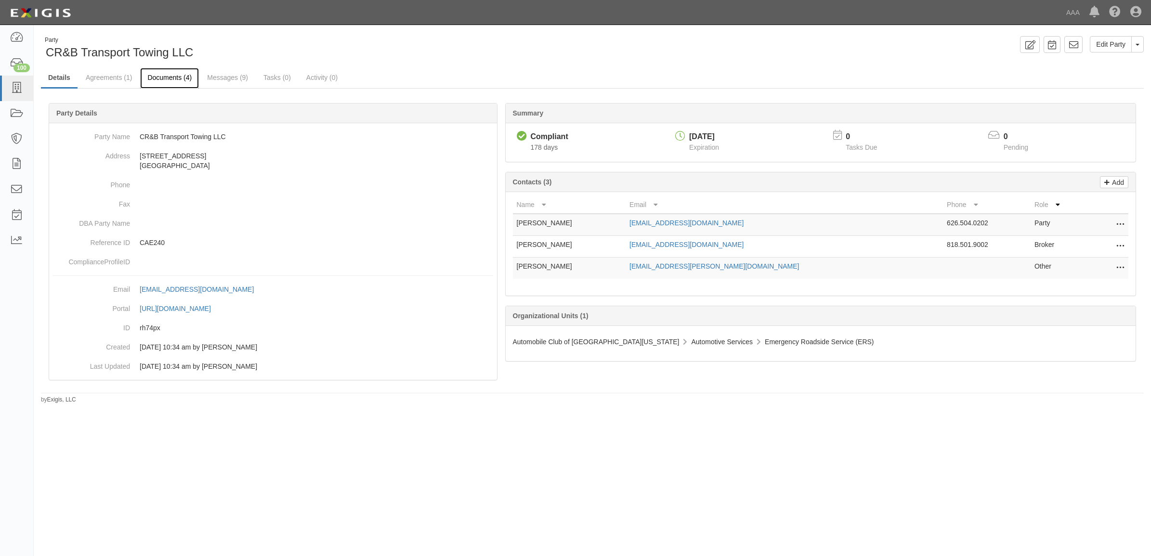
click at [162, 83] on link "Documents (4)" at bounding box center [169, 78] width 59 height 21
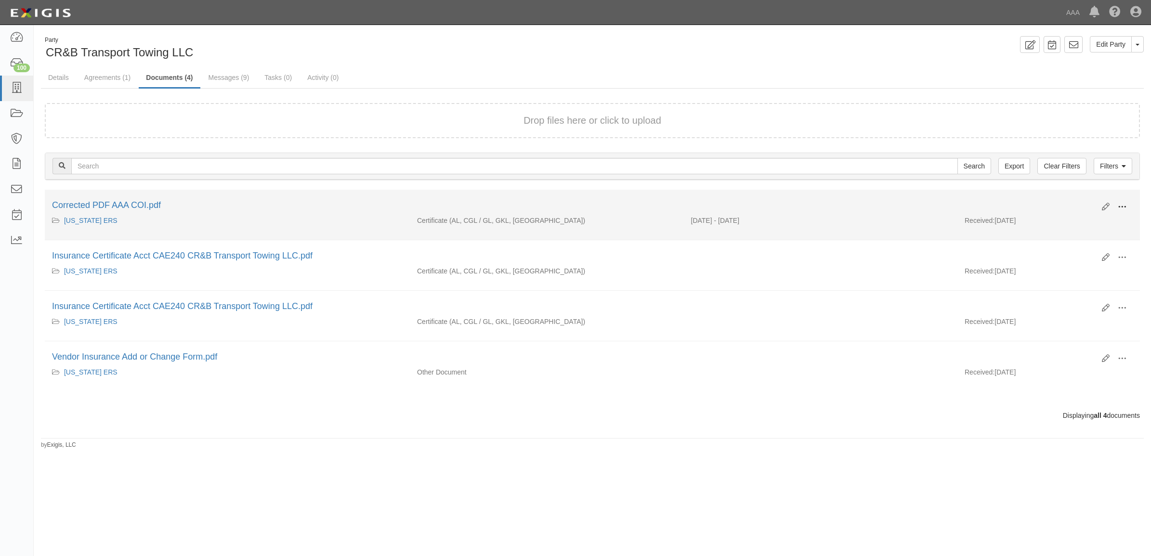
click at [1121, 203] on span at bounding box center [1122, 207] width 9 height 9
click at [1092, 217] on link "View" at bounding box center [1076, 220] width 76 height 17
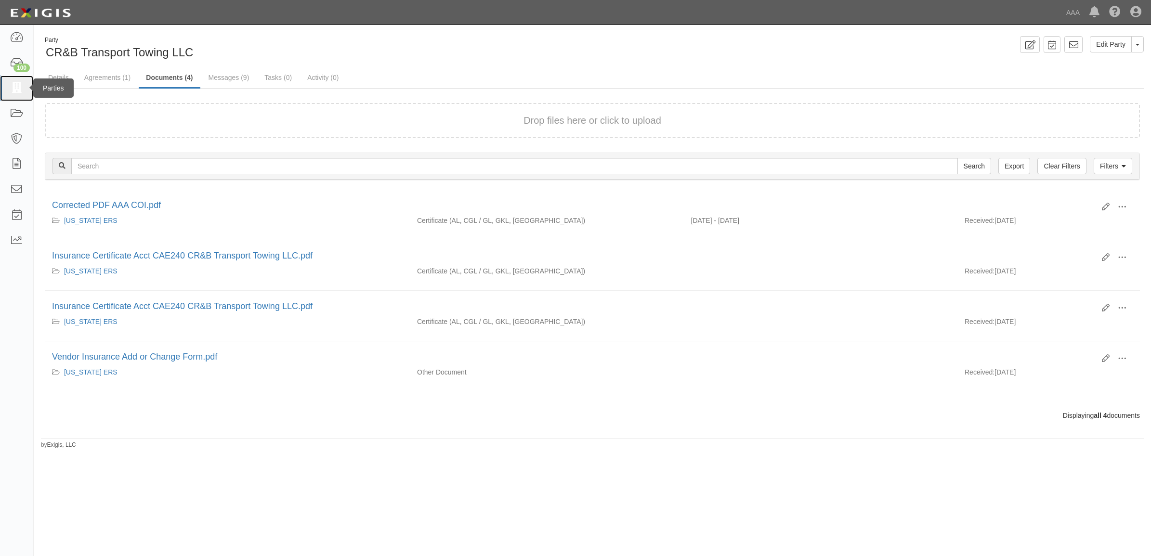
click at [15, 90] on icon at bounding box center [16, 88] width 13 height 11
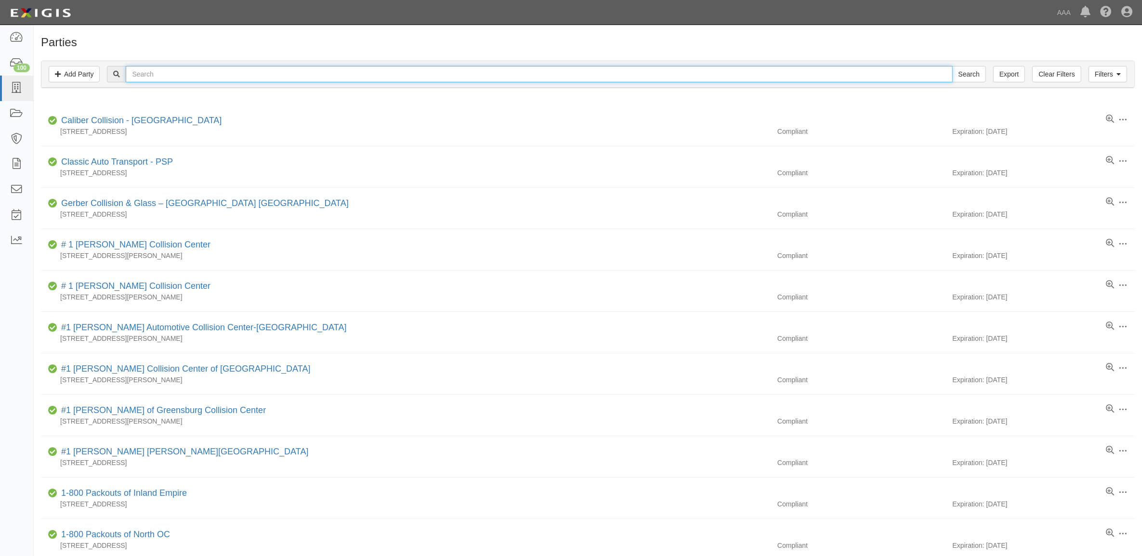
click at [314, 76] on input "text" at bounding box center [539, 74] width 827 height 16
paste input "GOLDEN BEAR TOWING INC"
type input "GOLDEN BEAR TOWING INC"
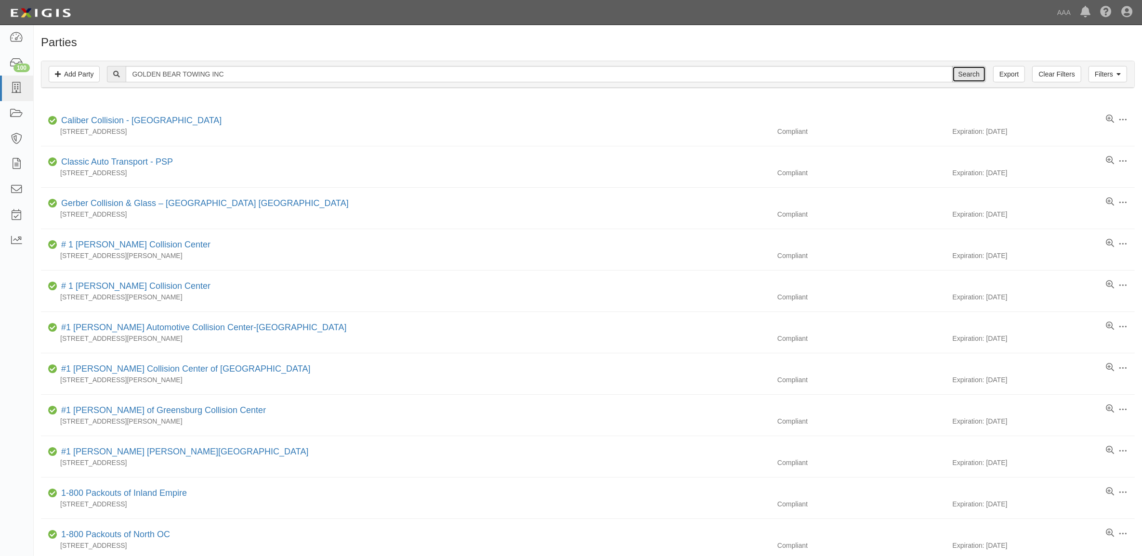
click at [954, 71] on input "Search" at bounding box center [969, 74] width 34 height 16
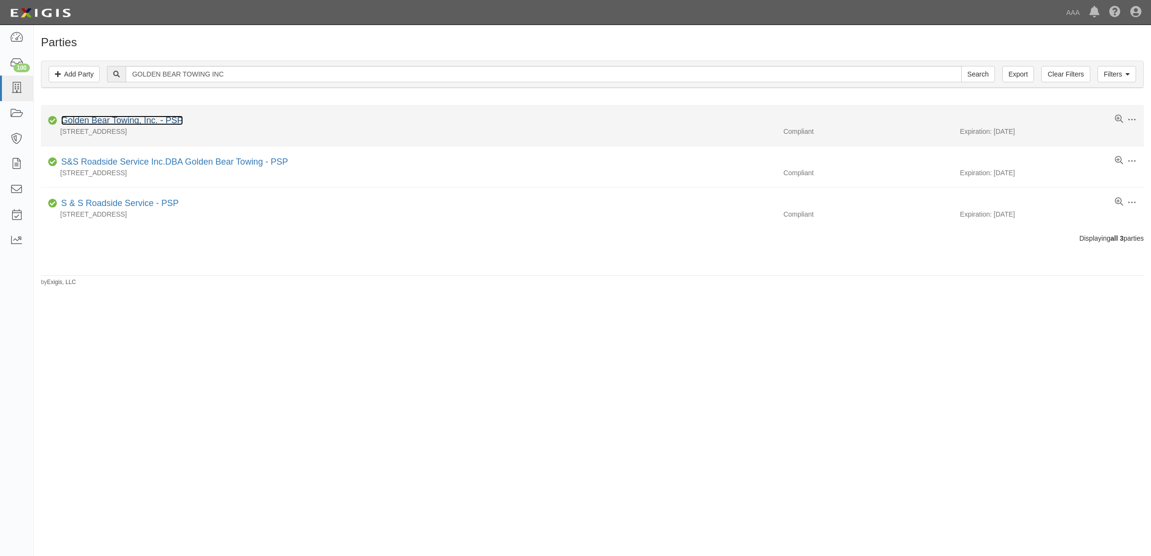
click at [133, 121] on link "Golden Bear Towing, Inc. - PSP" at bounding box center [122, 121] width 122 height 10
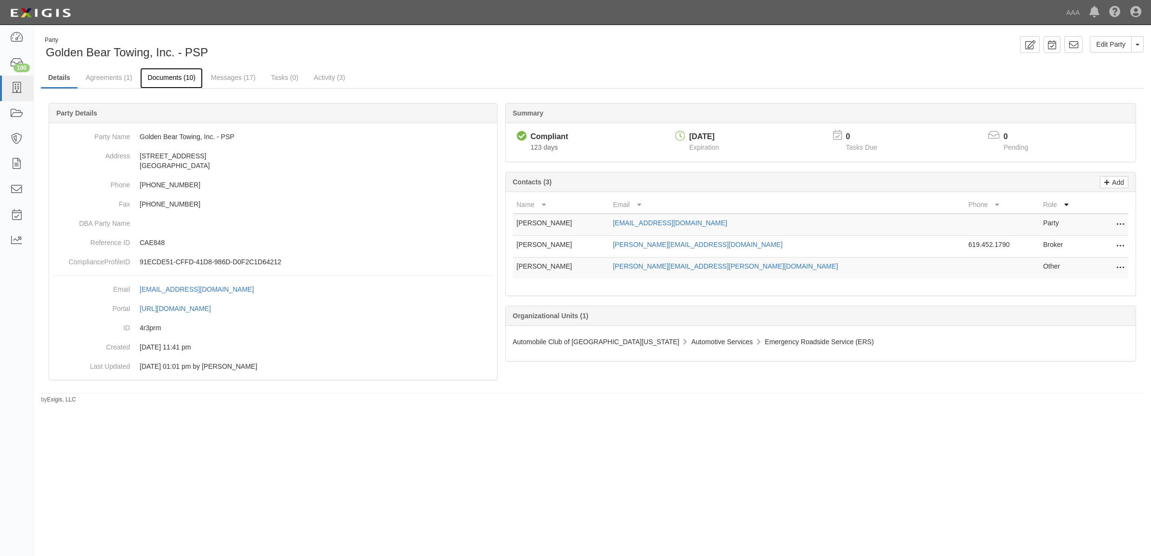
click at [171, 80] on link "Documents (10)" at bounding box center [171, 78] width 63 height 21
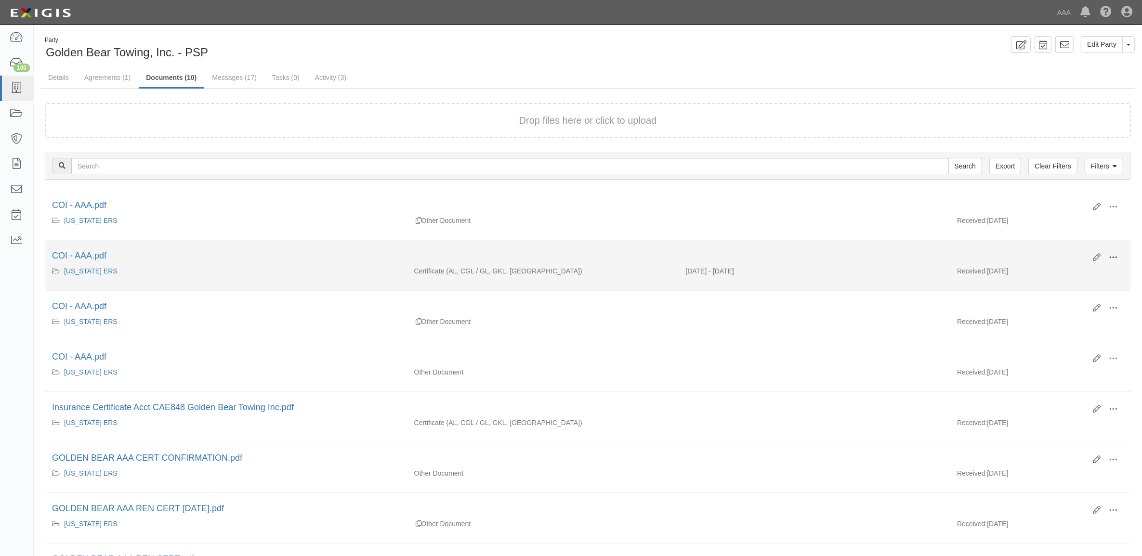
click at [1110, 254] on span at bounding box center [1113, 257] width 9 height 9
click at [1085, 269] on link "View" at bounding box center [1066, 271] width 76 height 17
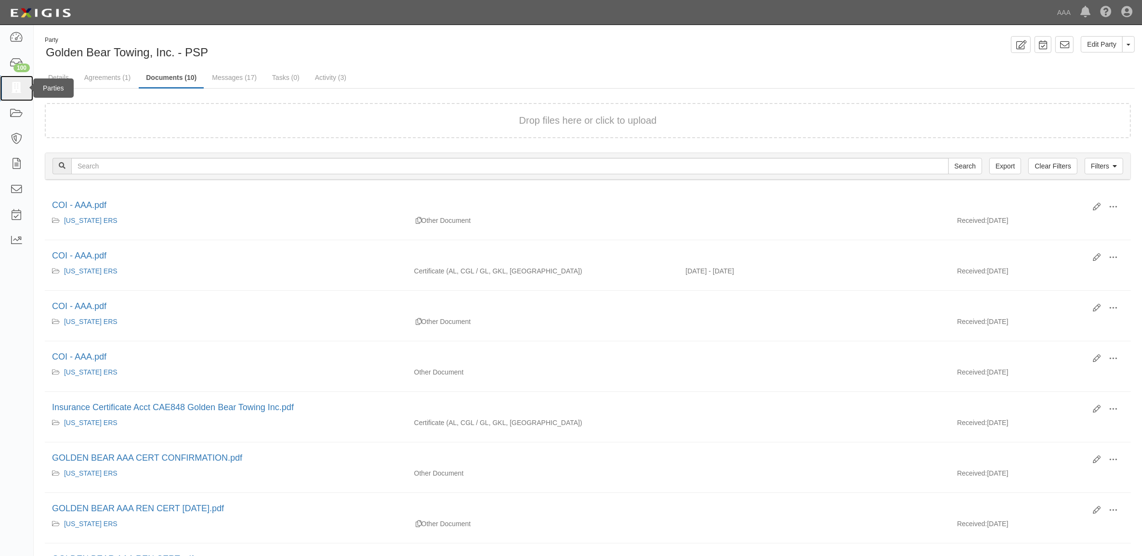
click at [17, 90] on icon at bounding box center [16, 88] width 13 height 11
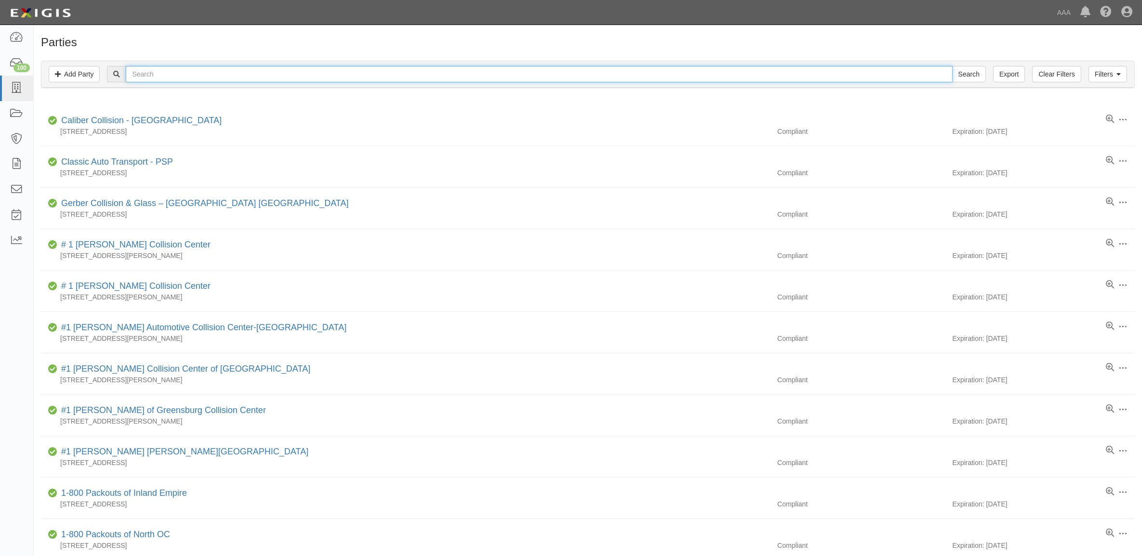
click at [155, 75] on input "text" at bounding box center [539, 74] width 827 height 16
paste input "160216"
click at [191, 70] on input "160216" at bounding box center [539, 74] width 827 height 16
paste input "QUIK TOW LLC"
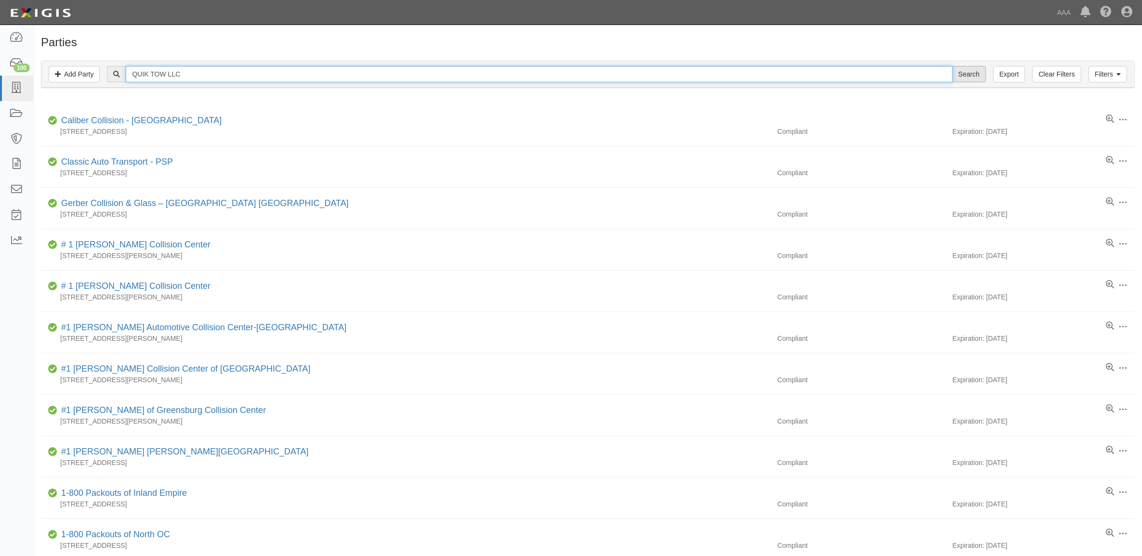
type input "QUIK TOW LLC"
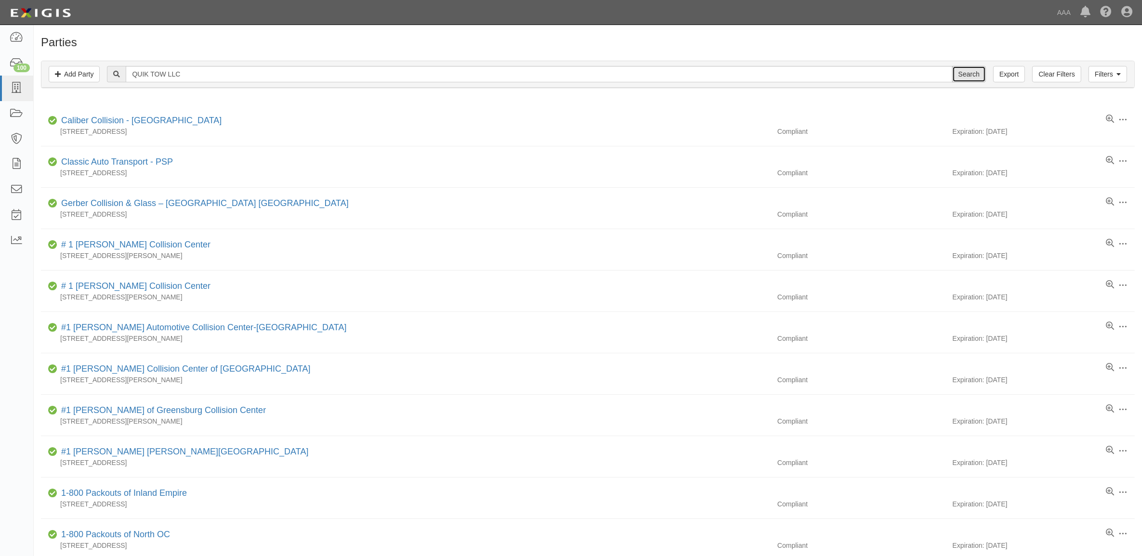
click at [959, 71] on input "Search" at bounding box center [969, 74] width 34 height 16
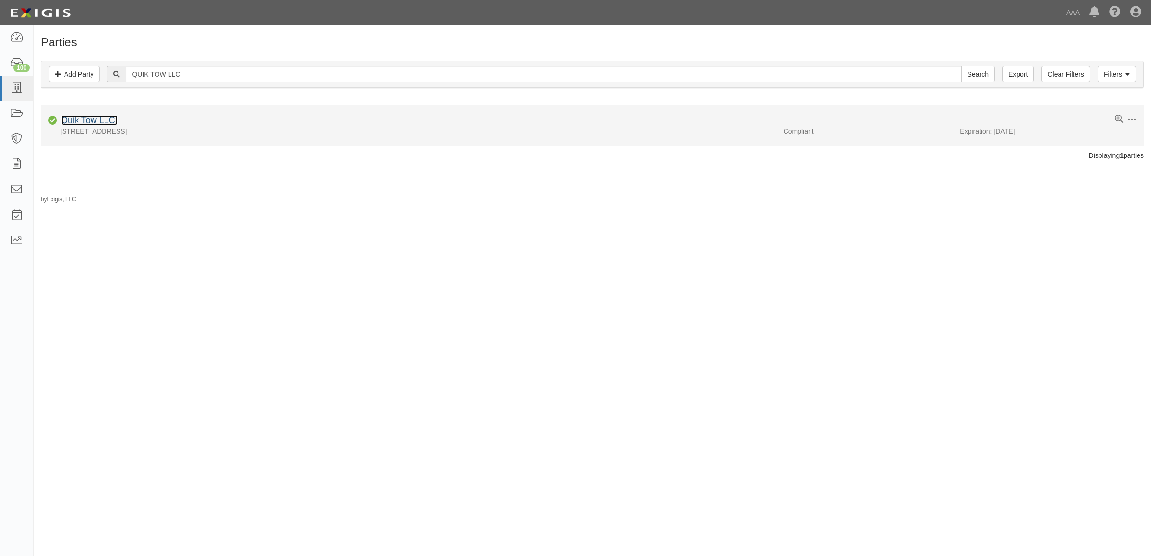
click at [105, 123] on link "Quik Tow LLC." at bounding box center [89, 121] width 56 height 10
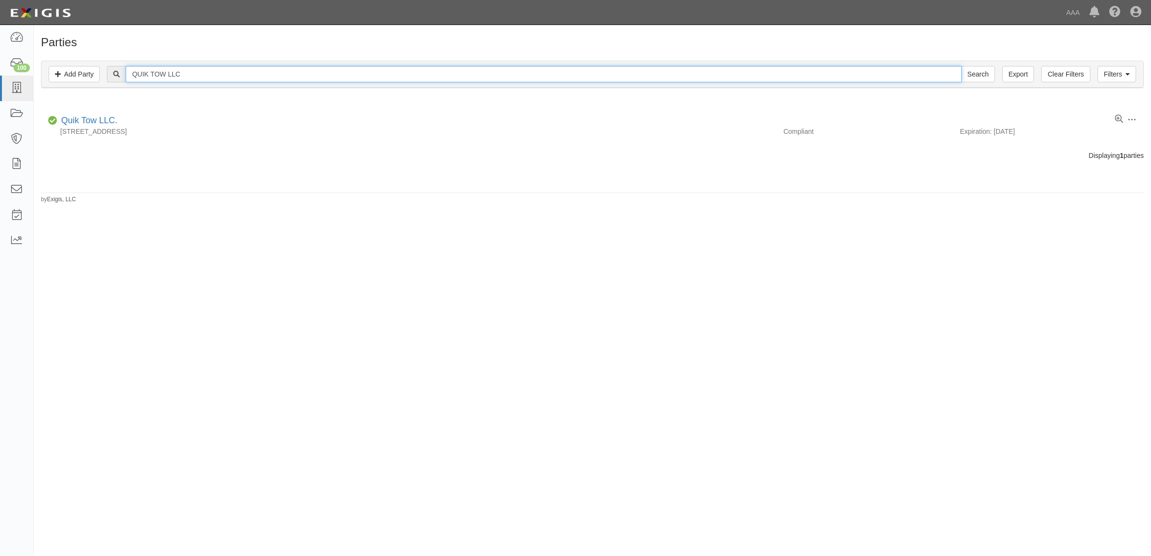
click at [204, 78] on input "QUIK TOW LLC" at bounding box center [544, 74] width 836 height 16
paste input "S & J TOWING SERVICES, INC."
type input "S & J TOWING SERVICES, INC."
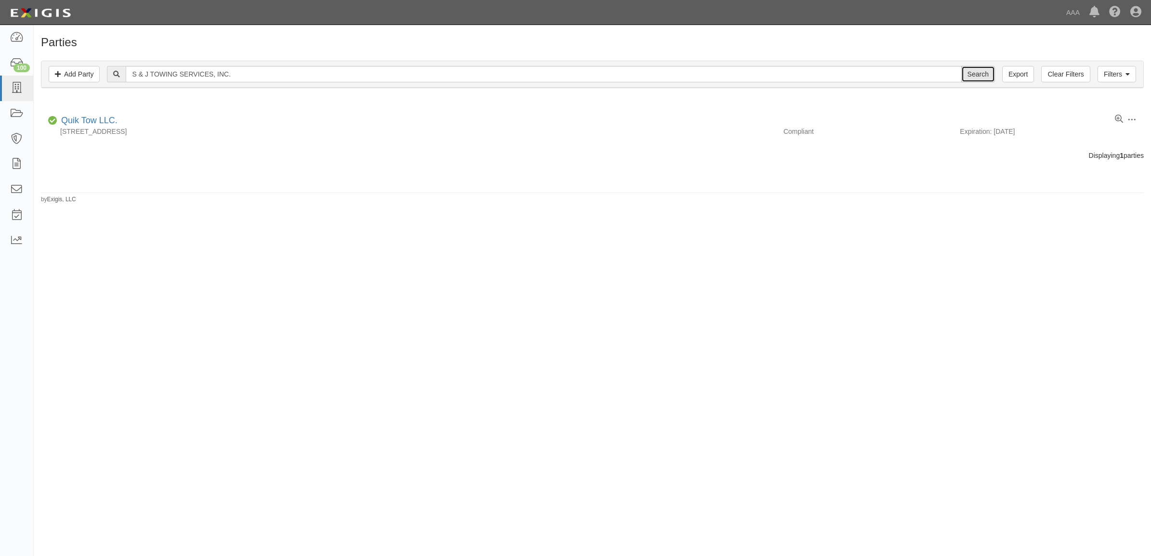
click at [980, 73] on input "Search" at bounding box center [978, 74] width 34 height 16
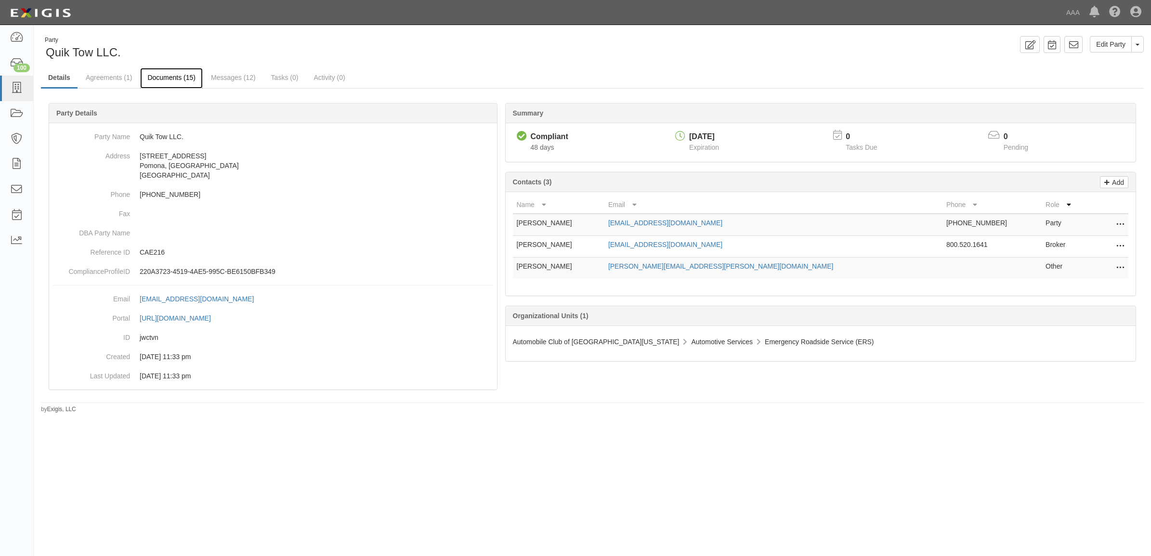
click at [180, 76] on link "Documents (15)" at bounding box center [171, 78] width 63 height 21
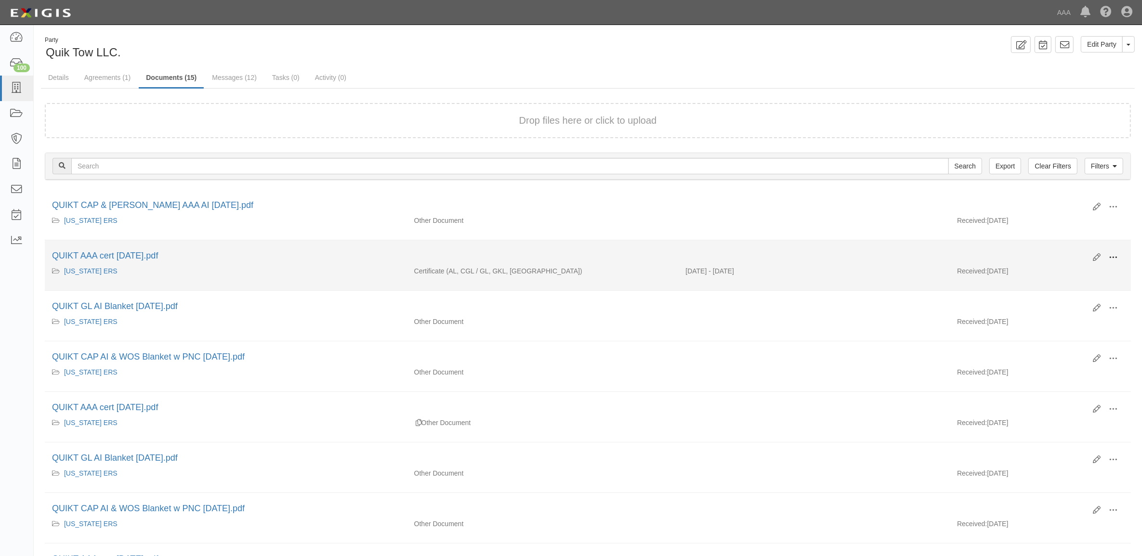
click at [1116, 255] on span at bounding box center [1113, 257] width 9 height 9
click at [1079, 266] on link "View" at bounding box center [1066, 271] width 76 height 17
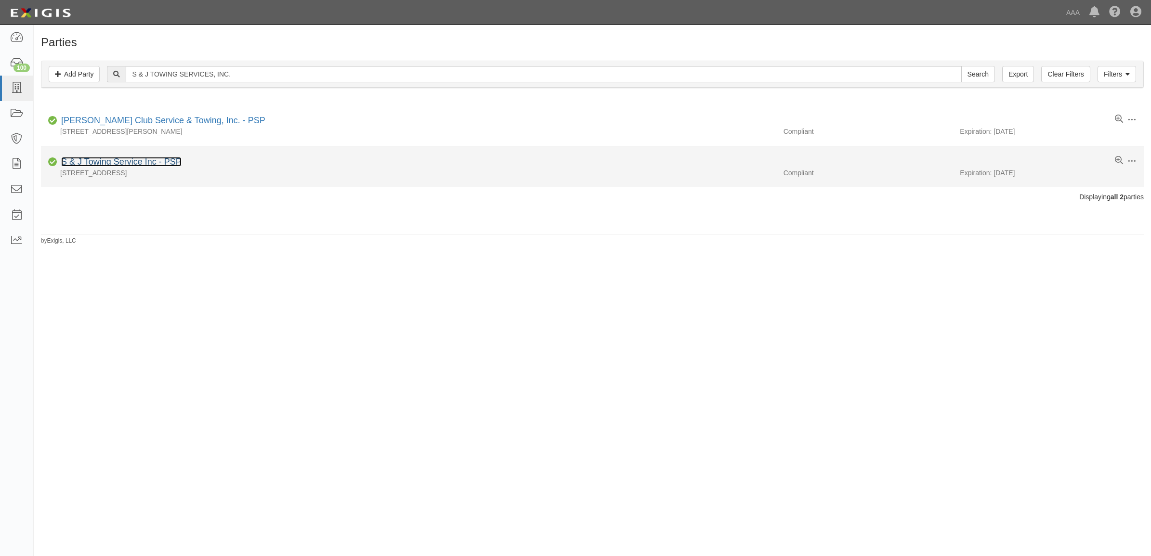
click at [123, 164] on link "S & J Towing Service Inc - PSP" at bounding box center [121, 162] width 120 height 10
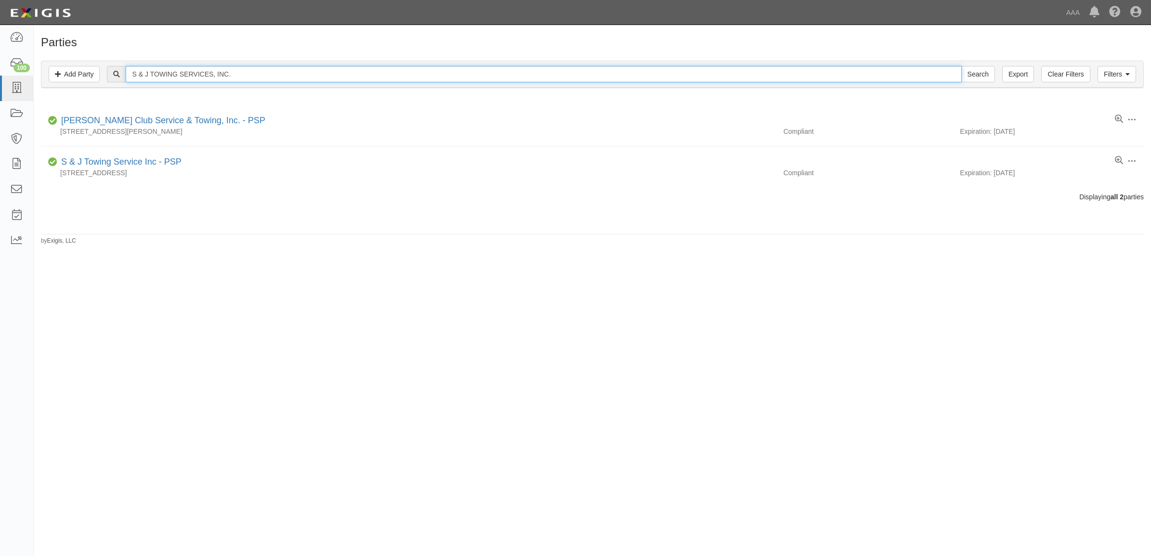
click at [268, 77] on input "S & J TOWING SERVICES, INC." at bounding box center [544, 74] width 836 height 16
paste input "ANDER'S TOWING"
type input "SANDER'S TOWING, INC."
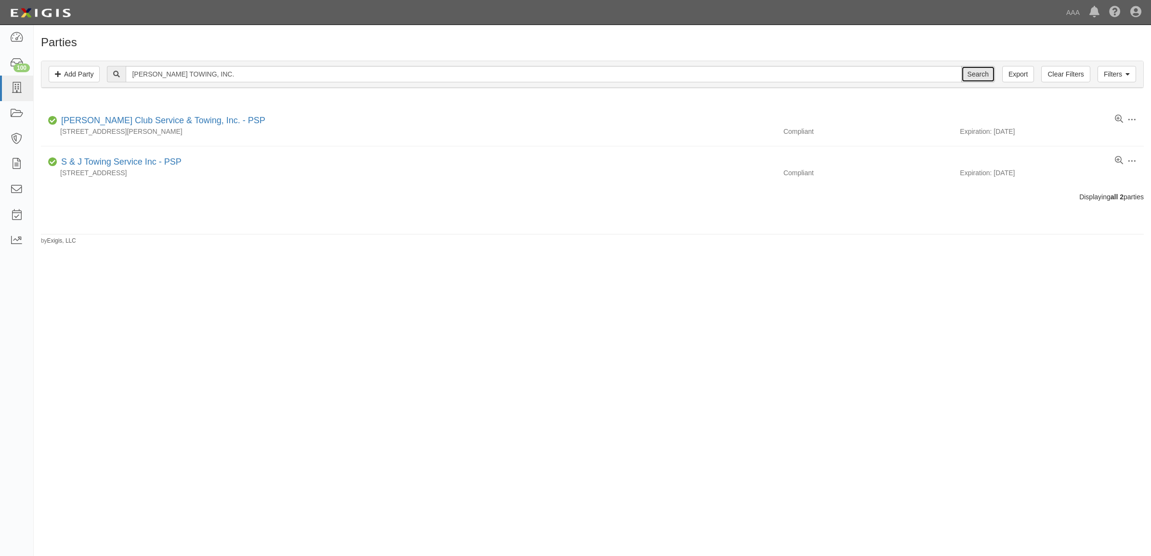
click at [979, 74] on input "Search" at bounding box center [978, 74] width 34 height 16
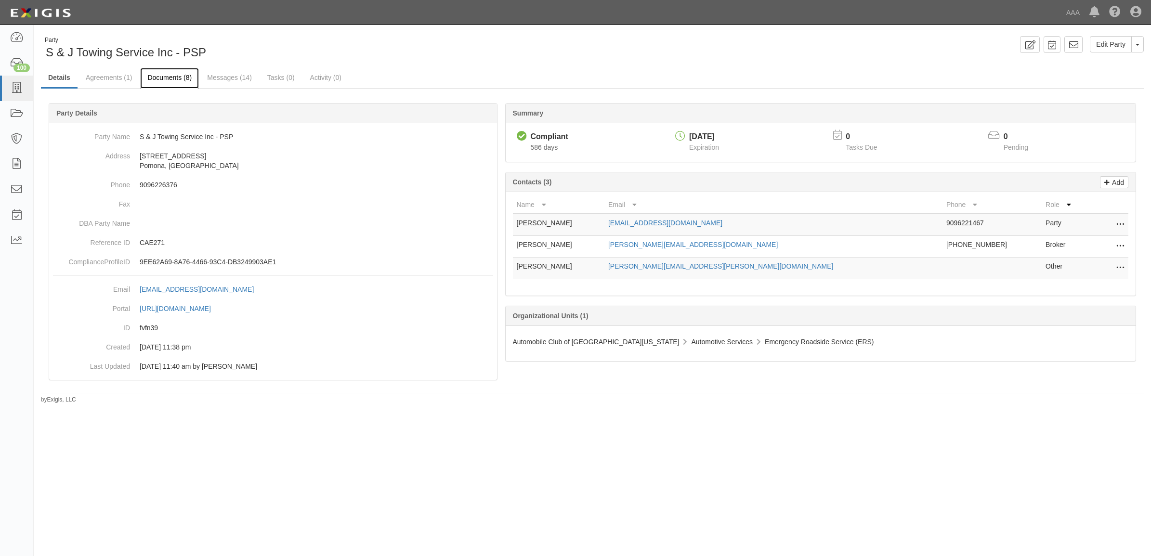
click at [165, 80] on link "Documents (8)" at bounding box center [169, 78] width 59 height 21
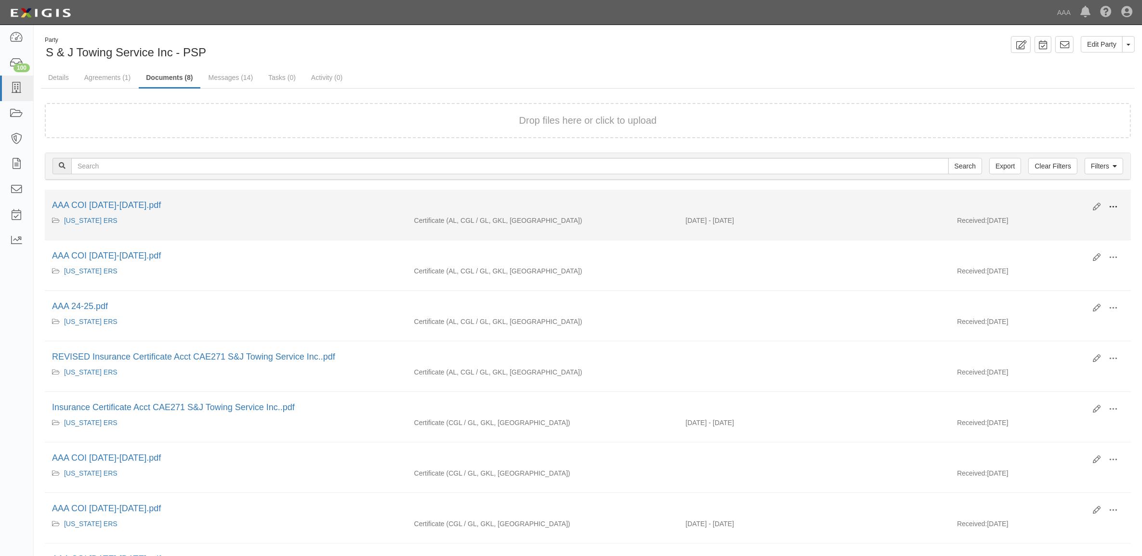
click at [1109, 206] on span at bounding box center [1113, 207] width 9 height 9
click at [1089, 220] on link "View" at bounding box center [1066, 220] width 76 height 17
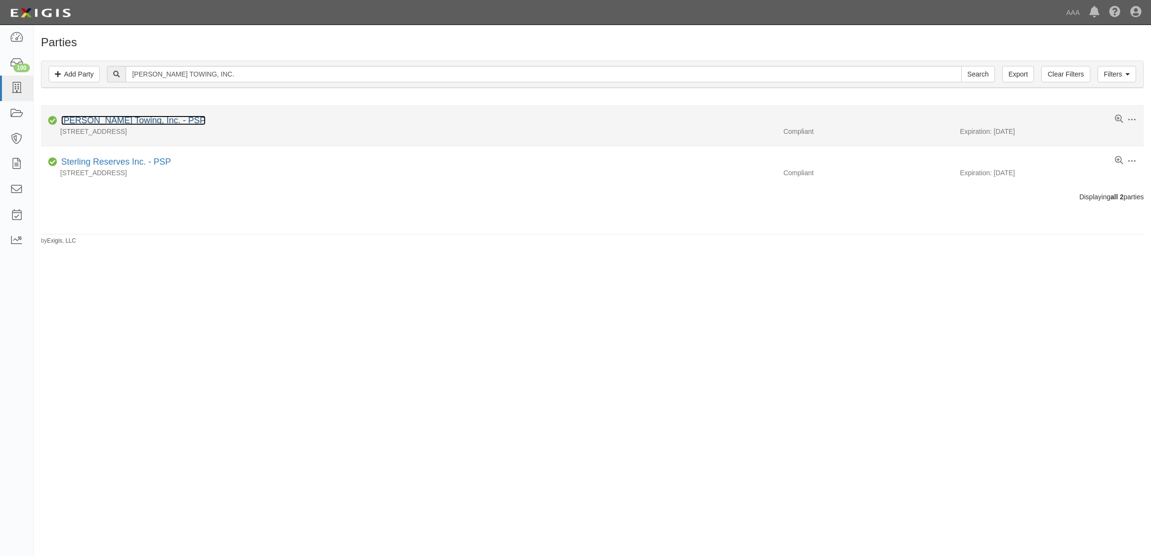
click at [124, 122] on link "Sanders Towing, Inc. - PSP" at bounding box center [133, 121] width 145 height 10
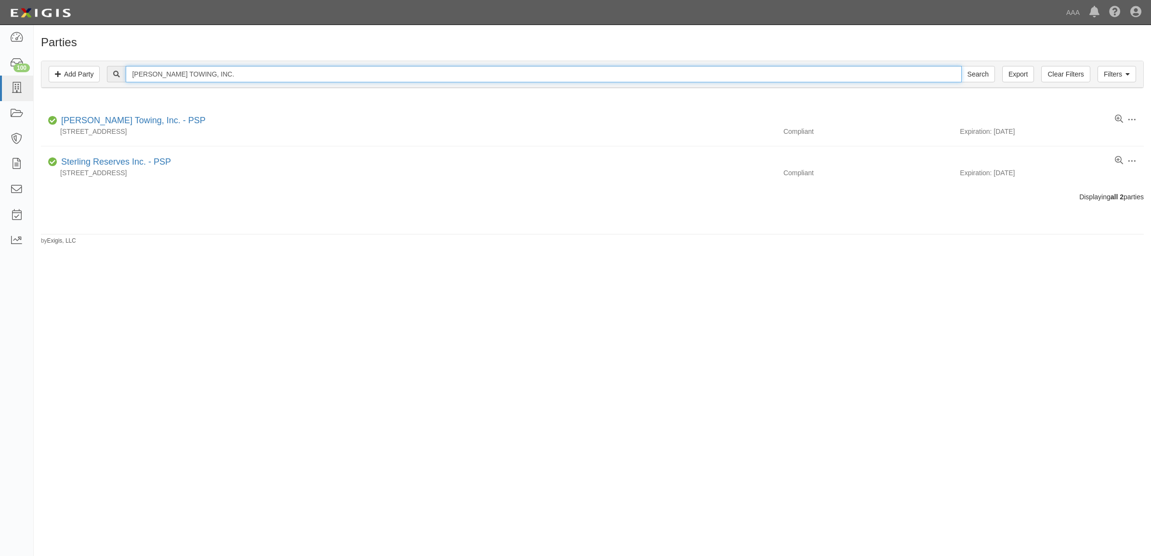
click at [228, 71] on input "SANDER'S TOWING, INC." at bounding box center [544, 74] width 836 height 16
click at [225, 70] on input "SANDER'S TOWING, INC." at bounding box center [544, 74] width 836 height 16
paste input "C & D TOWING SPECIALISTS"
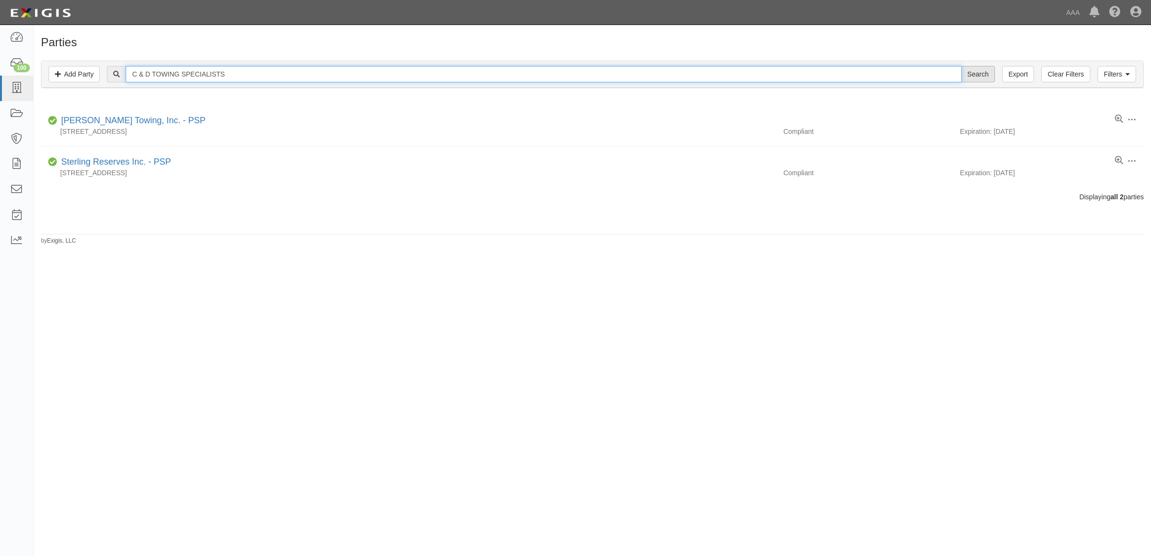
type input "C & D TOWING SPECIALISTS"
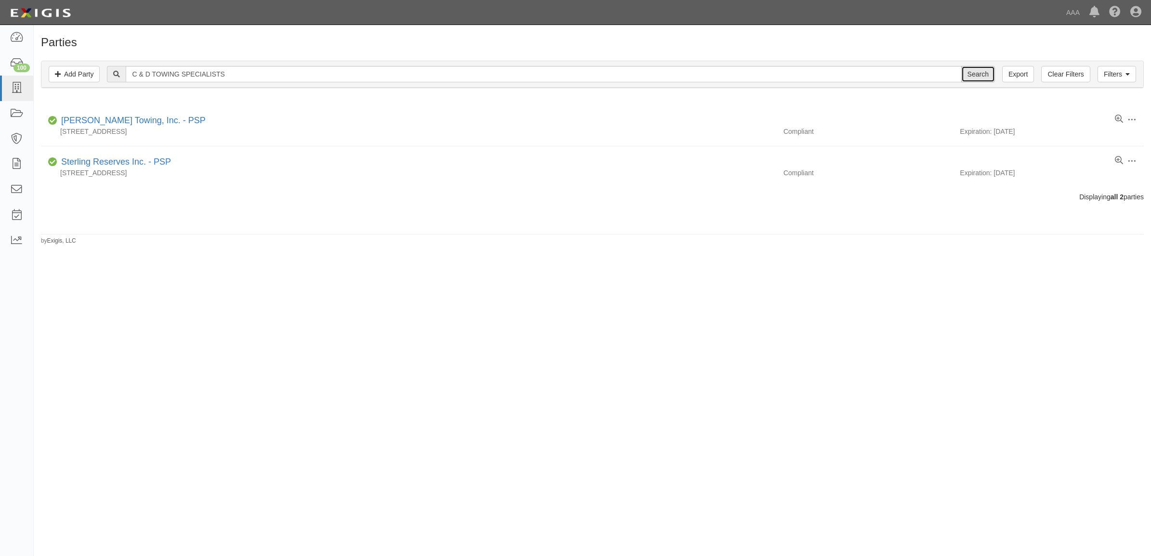
click at [974, 72] on input "Search" at bounding box center [978, 74] width 34 height 16
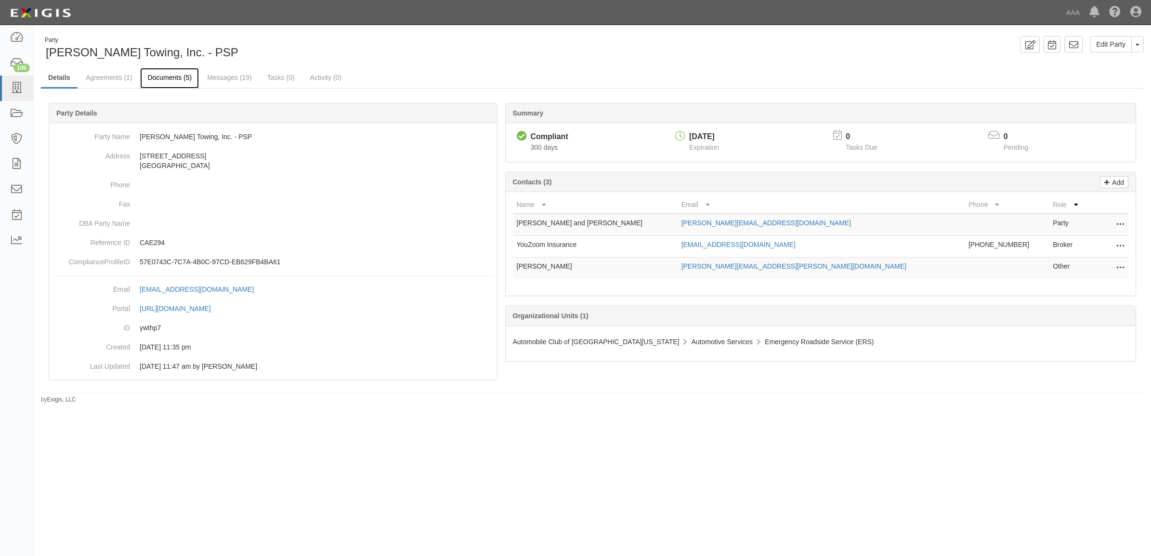
click at [166, 79] on link "Documents (5)" at bounding box center [169, 78] width 59 height 21
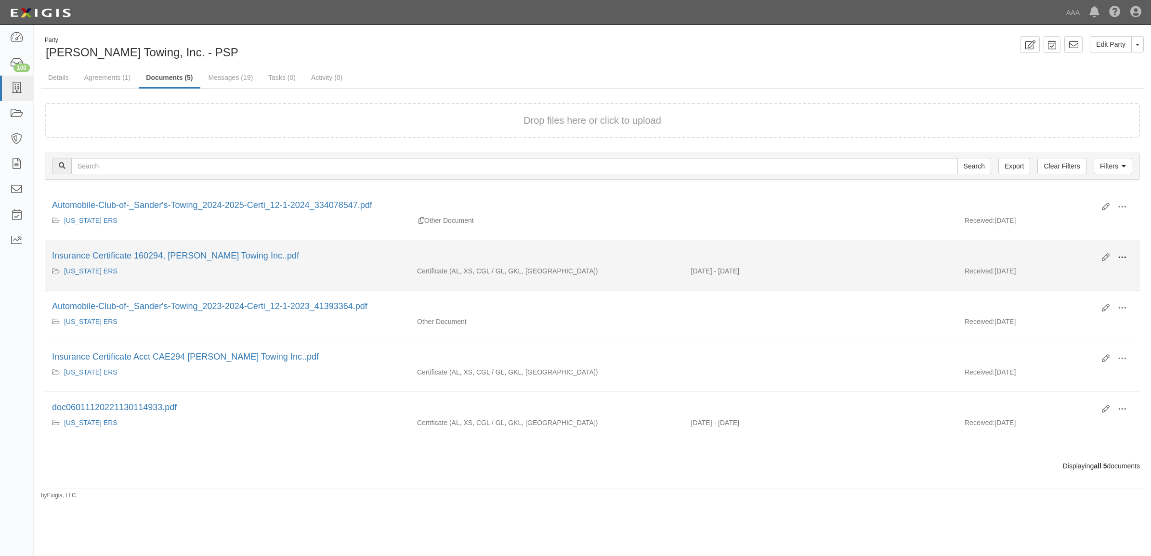
click at [1120, 258] on span at bounding box center [1122, 257] width 9 height 9
click at [1100, 270] on link "View" at bounding box center [1076, 271] width 76 height 17
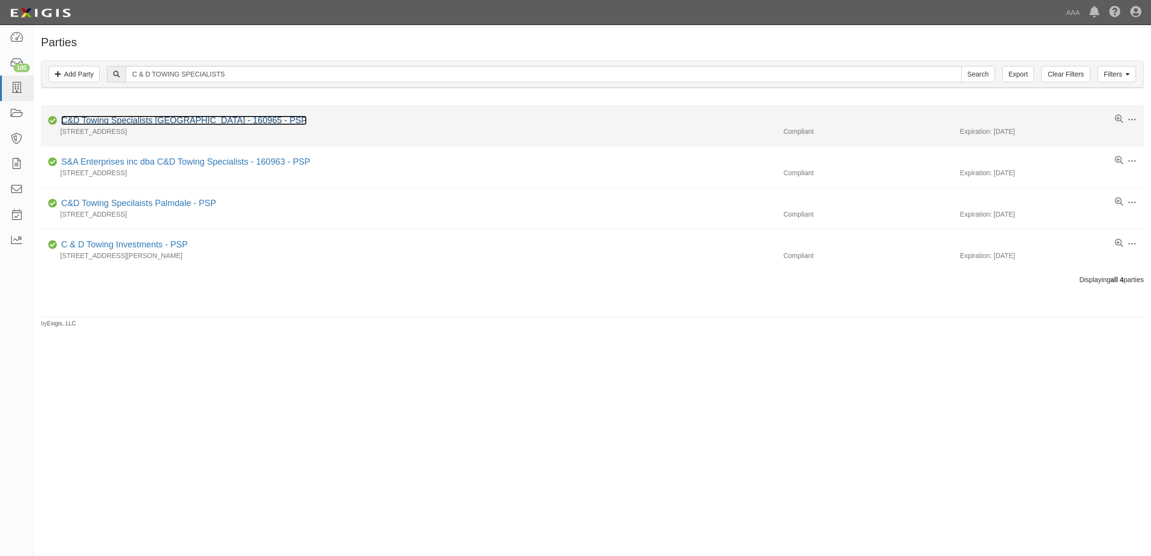
click at [161, 119] on link "C&D Towing Specialists [GEOGRAPHIC_DATA] - 160965 - PSP" at bounding box center [184, 121] width 246 height 10
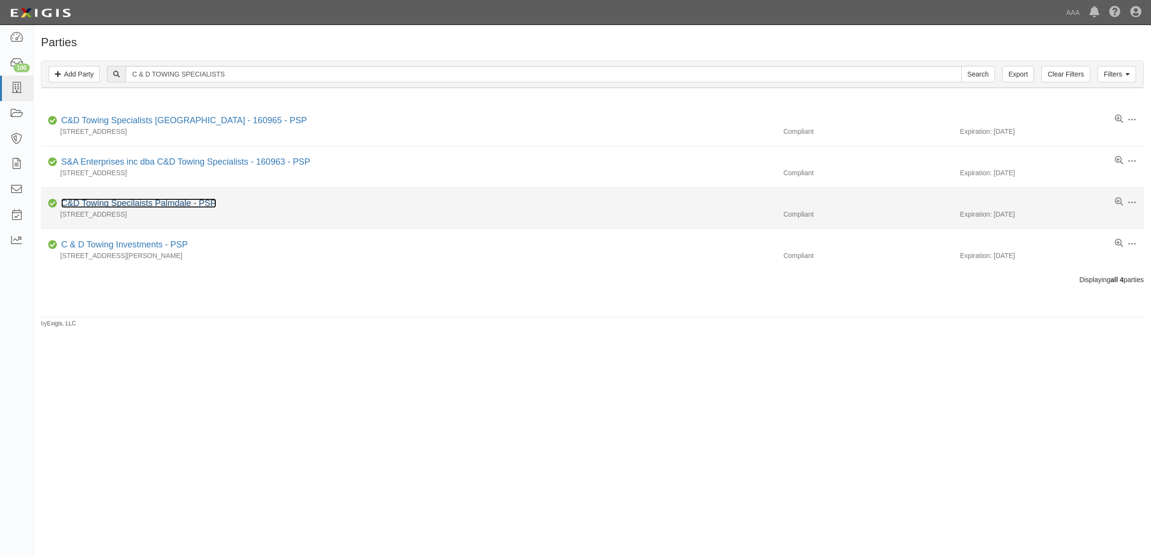
click at [170, 201] on link "C&D Towing Specilaists Palmdale - PSP" at bounding box center [138, 203] width 155 height 10
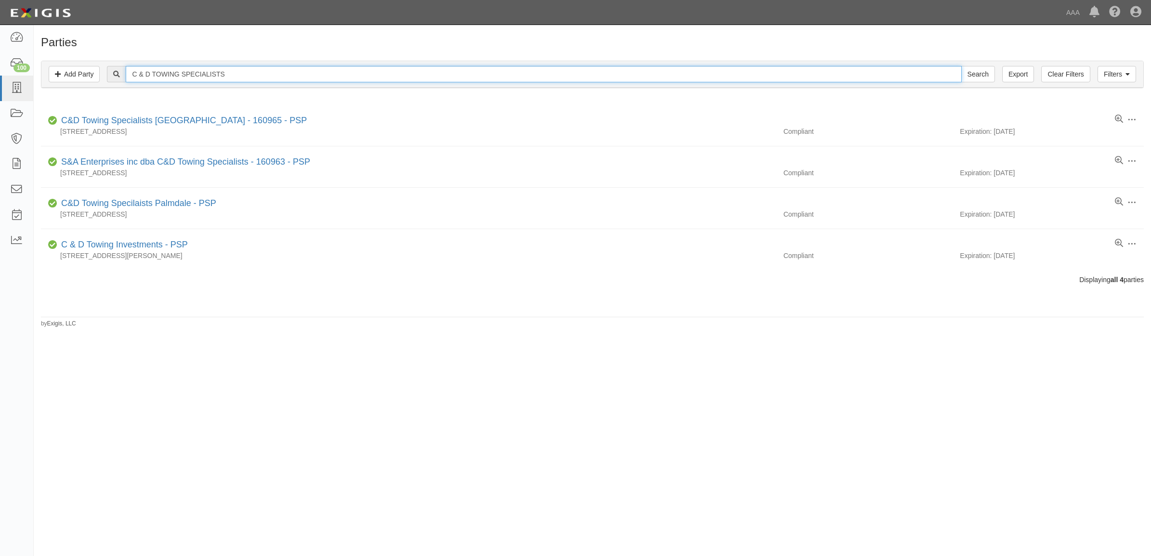
click at [235, 74] on input "C & D TOWING SPECIALISTS" at bounding box center [544, 74] width 836 height 16
click at [234, 74] on input "C & D TOWING SPECIALISTS" at bounding box center [544, 74] width 836 height 16
paste input "SUPERIOR TOWING AND TRANSPORT"
type input "SUPERIOR TOWING AND TRANSPORT"
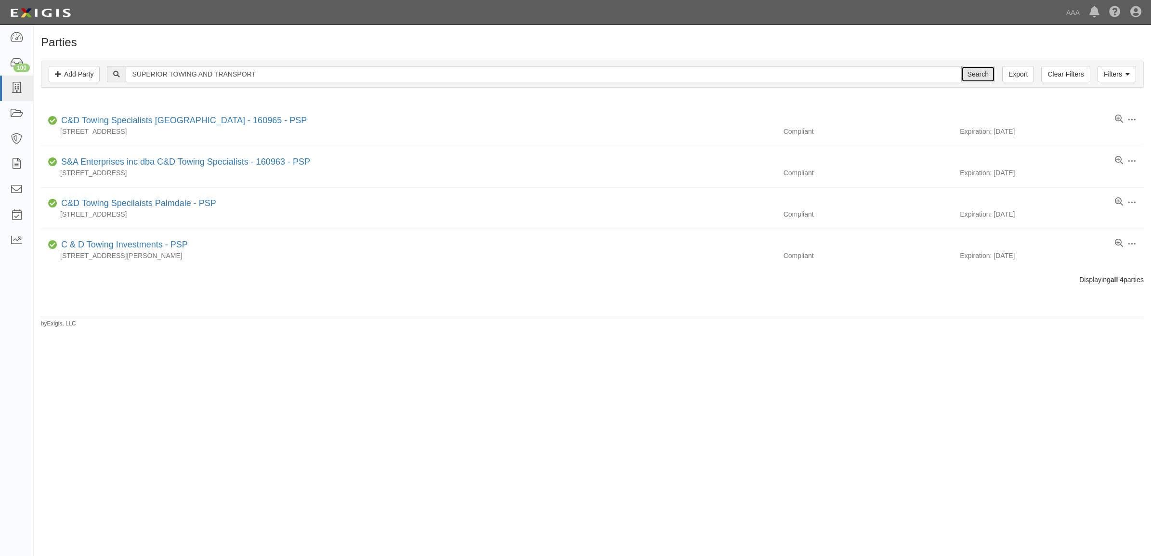
click at [982, 77] on input "Search" at bounding box center [978, 74] width 34 height 16
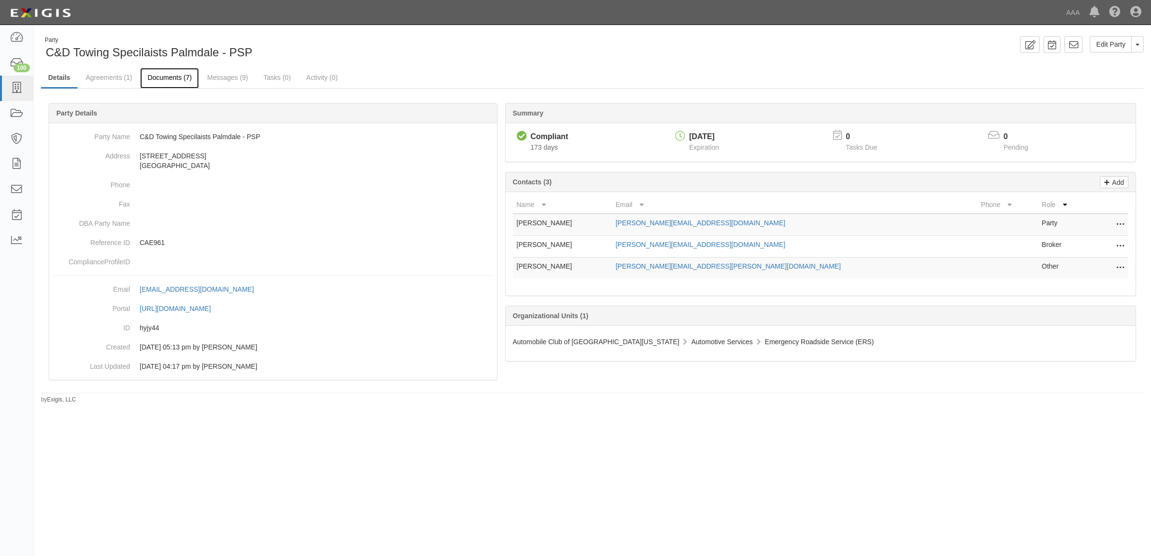
click at [167, 78] on link "Documents (7)" at bounding box center [169, 78] width 59 height 21
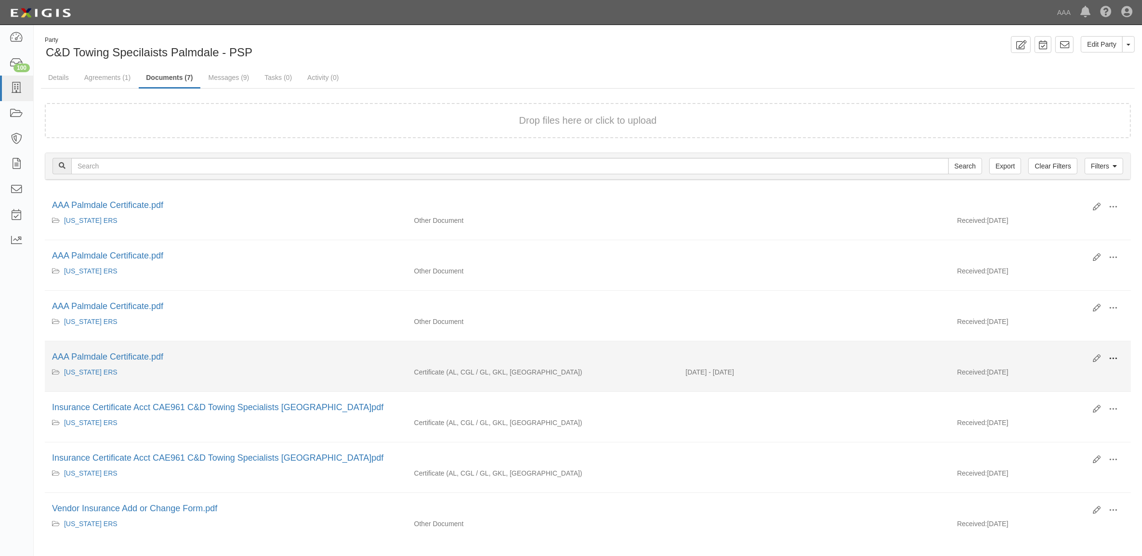
drag, startPoint x: 1114, startPoint y: 357, endPoint x: 1103, endPoint y: 371, distance: 17.5
click at [1113, 361] on span at bounding box center [1113, 359] width 9 height 9
click at [1085, 373] on link "View" at bounding box center [1066, 372] width 76 height 17
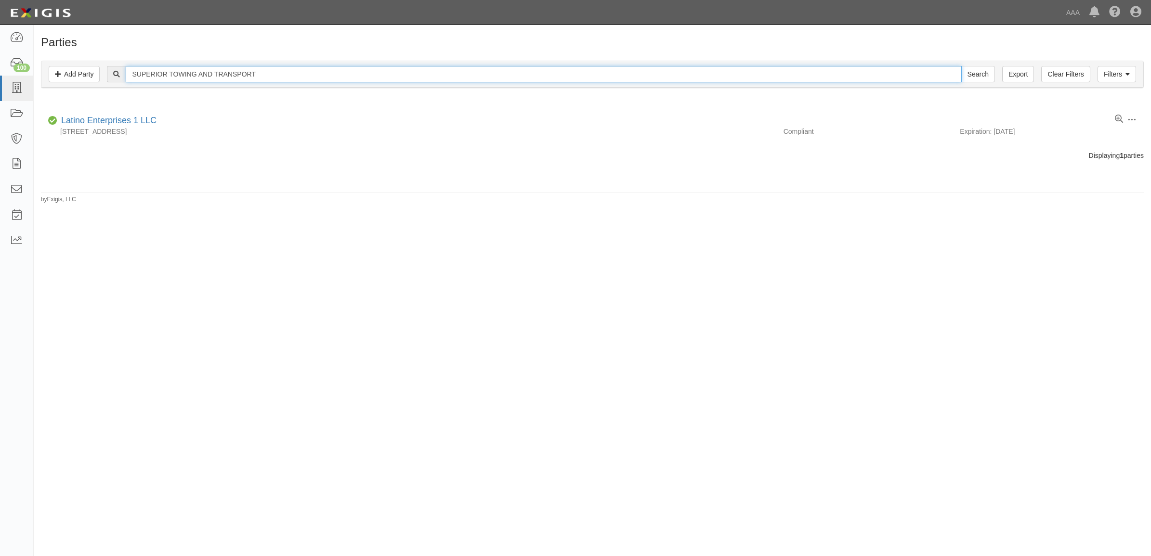
drag, startPoint x: 199, startPoint y: 73, endPoint x: 553, endPoint y: 47, distance: 355.0
click at [533, 53] on div "Parties Add Party Filters Add Party Clear Filters Export SUPERIOR TOWING AND TR…" at bounding box center [592, 120] width 1117 height 168
type input "SUPERIOR TOWING"
click at [961, 66] on input "Search" at bounding box center [978, 74] width 34 height 16
drag, startPoint x: 173, startPoint y: 74, endPoint x: 312, endPoint y: 73, distance: 138.2
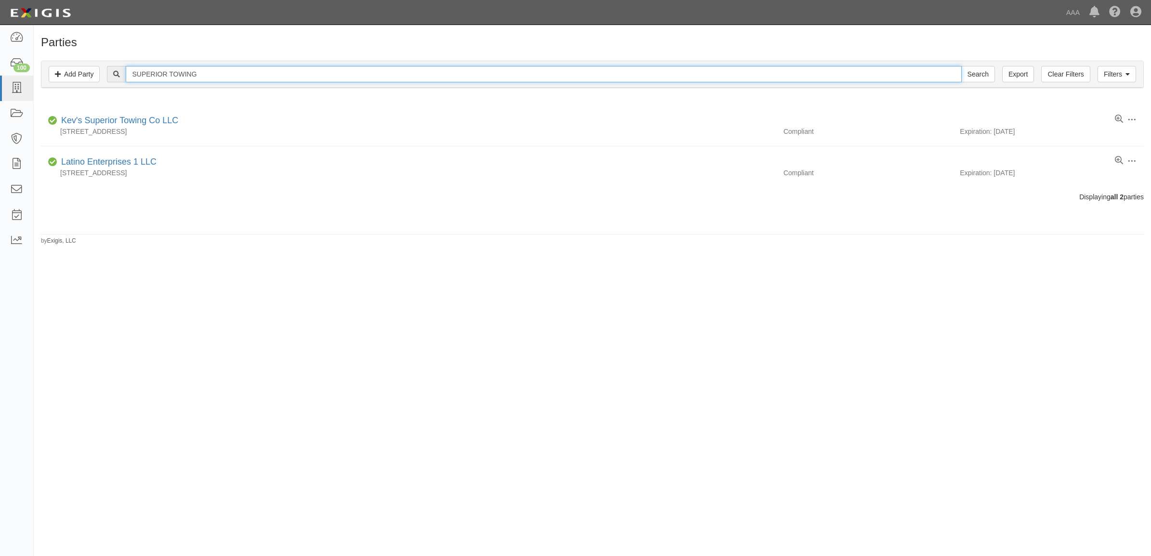
click at [312, 73] on input "SUPERIOR TOWING" at bounding box center [544, 74] width 836 height 16
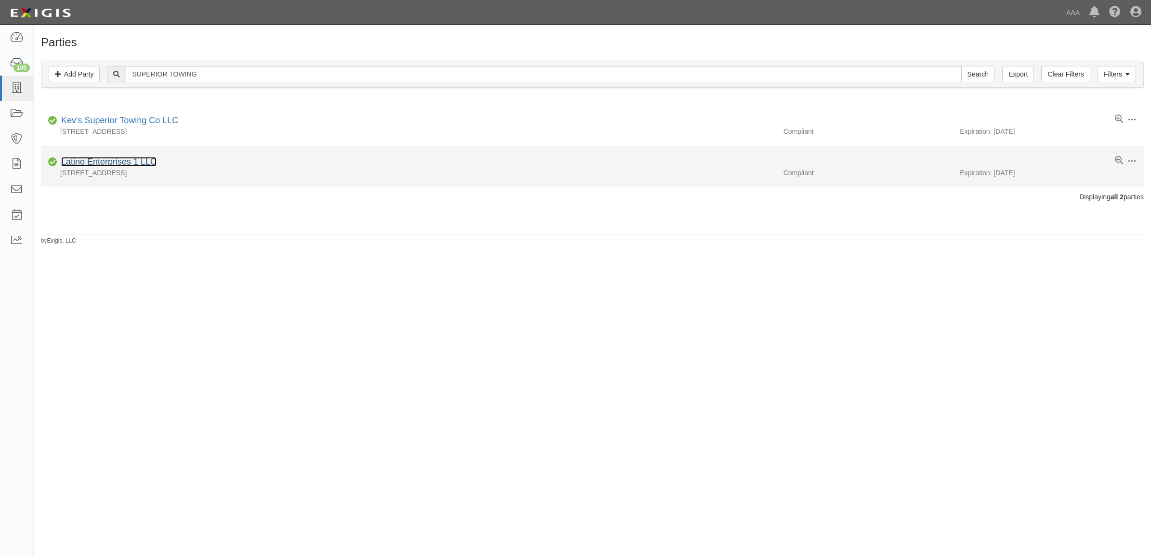
click at [141, 162] on link "Latino Enterprises 1 LLC" at bounding box center [108, 162] width 95 height 10
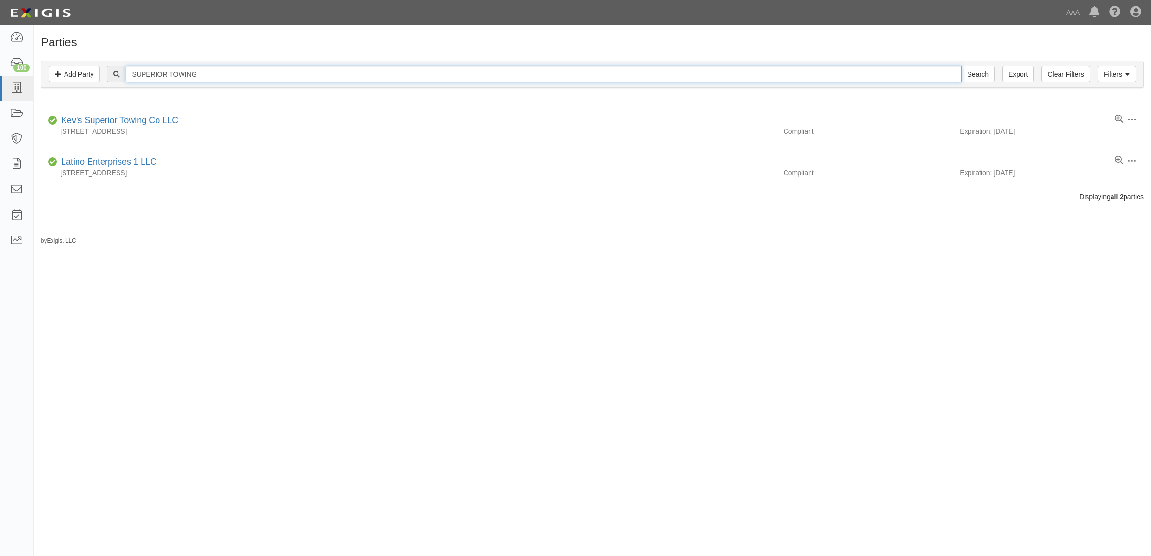
click at [330, 71] on input "SUPERIOR TOWING" at bounding box center [544, 74] width 836 height 16
paste input "DON'S LOCK & KEY, INC."
type input "DON'S LOCK & KEY, INC."
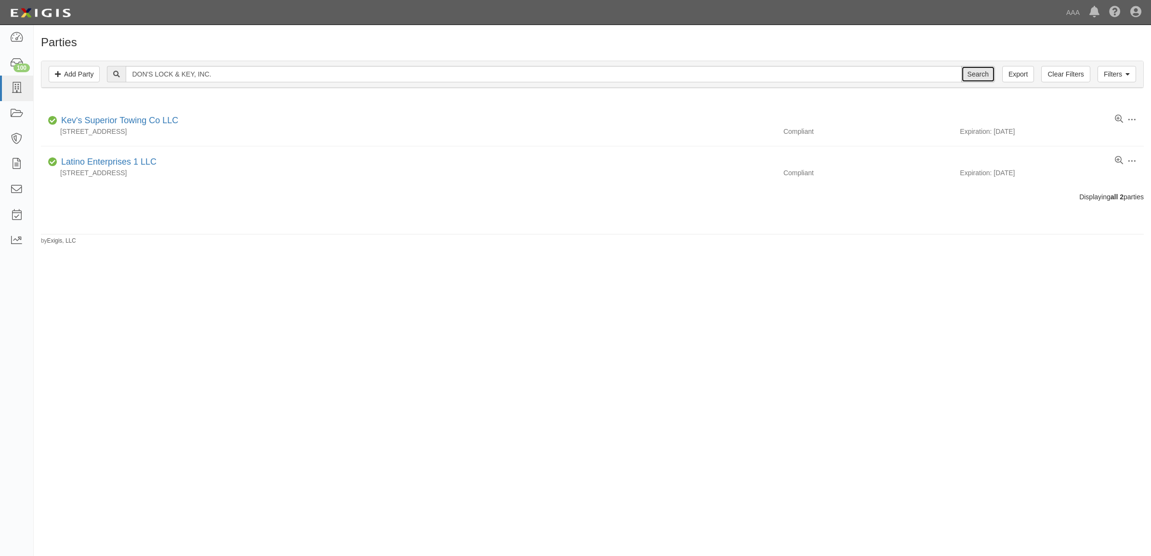
click at [979, 71] on input "Search" at bounding box center [978, 74] width 34 height 16
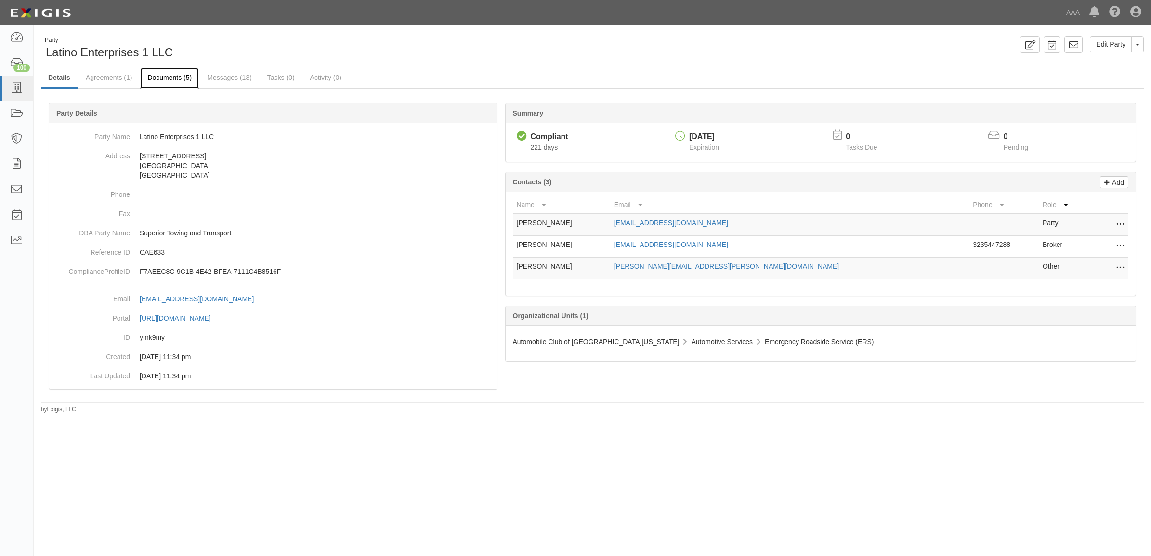
click at [170, 80] on link "Documents (5)" at bounding box center [169, 78] width 59 height 21
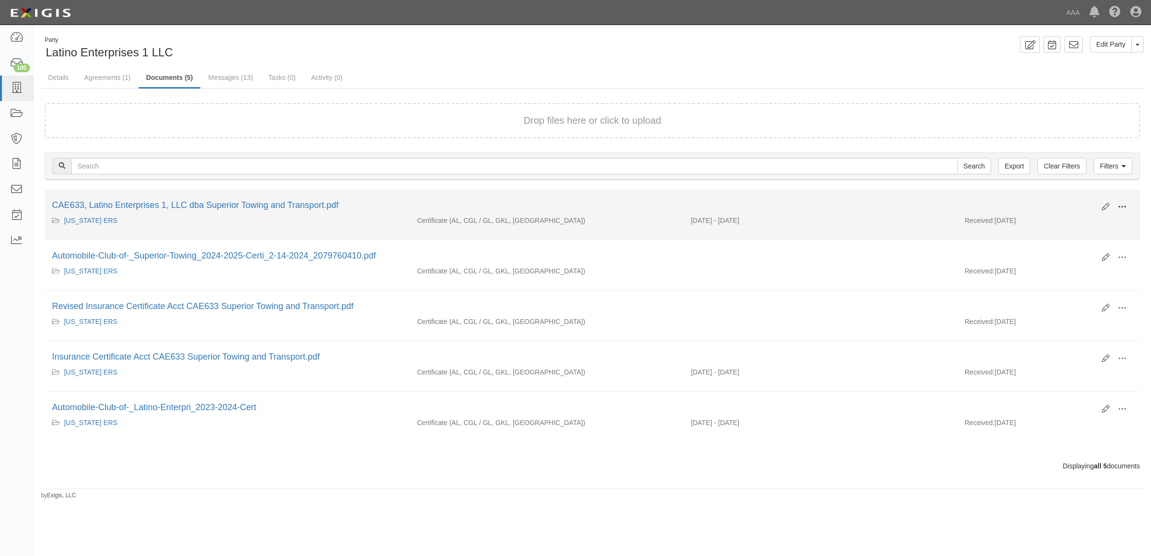
click at [1121, 206] on span at bounding box center [1122, 207] width 9 height 9
click at [1084, 218] on link "View" at bounding box center [1076, 220] width 76 height 17
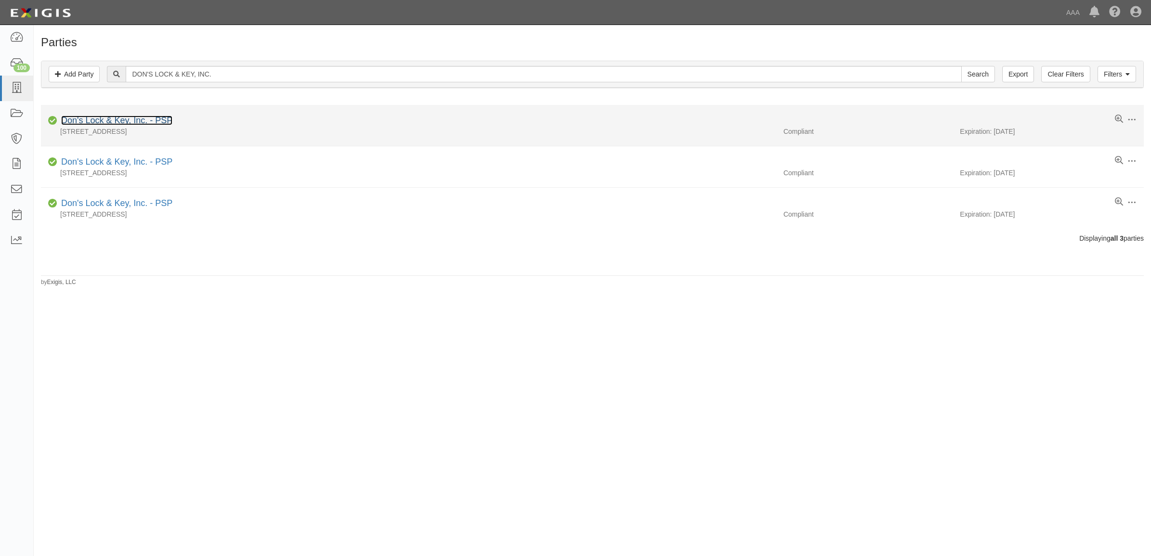
click at [129, 123] on link "Don's Lock & Key, Inc. - PSP" at bounding box center [116, 121] width 111 height 10
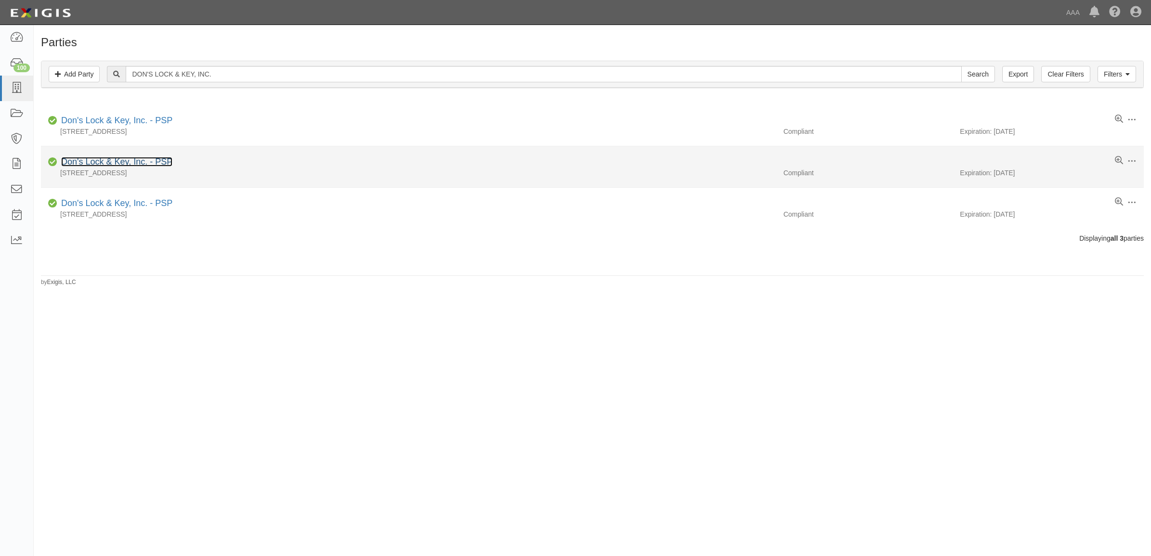
click at [135, 160] on link "Don's Lock & Key, Inc. - PSP" at bounding box center [116, 162] width 111 height 10
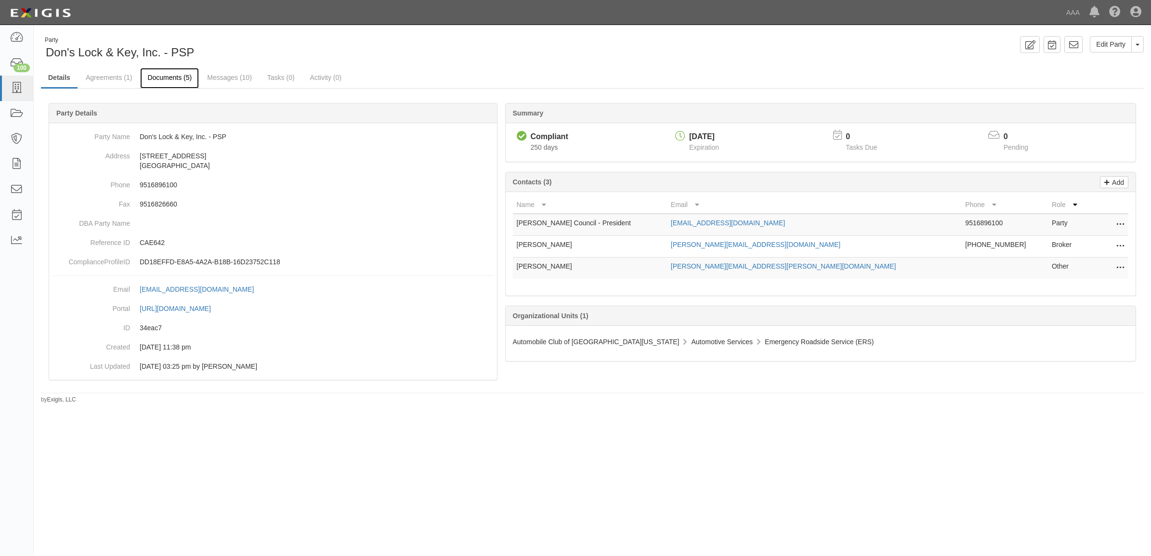
click at [179, 76] on link "Documents (5)" at bounding box center [169, 78] width 59 height 21
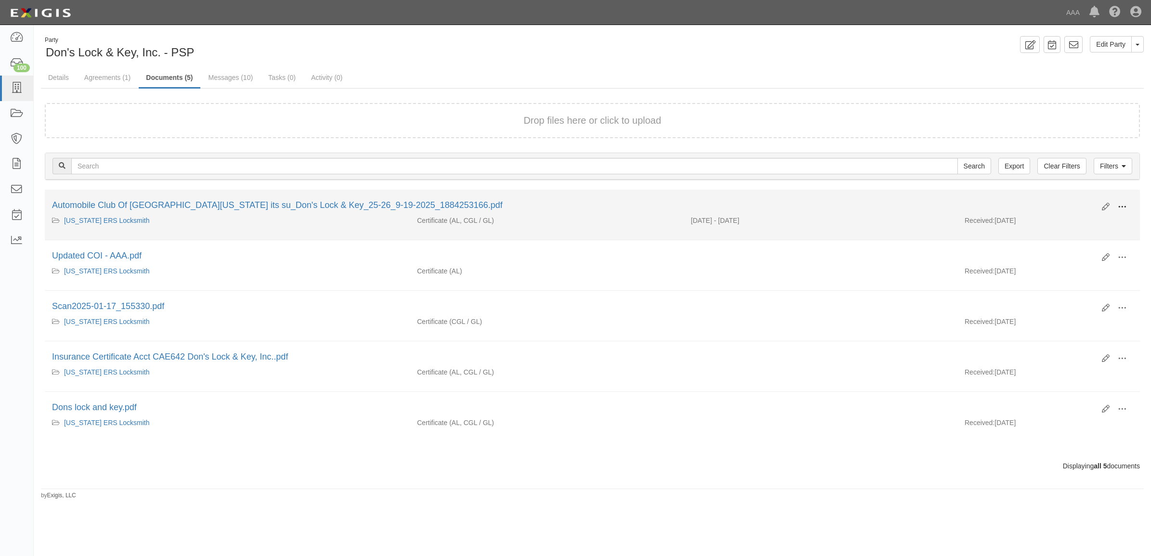
click at [1124, 203] on span at bounding box center [1122, 207] width 9 height 9
click at [1080, 219] on link "View" at bounding box center [1076, 220] width 76 height 17
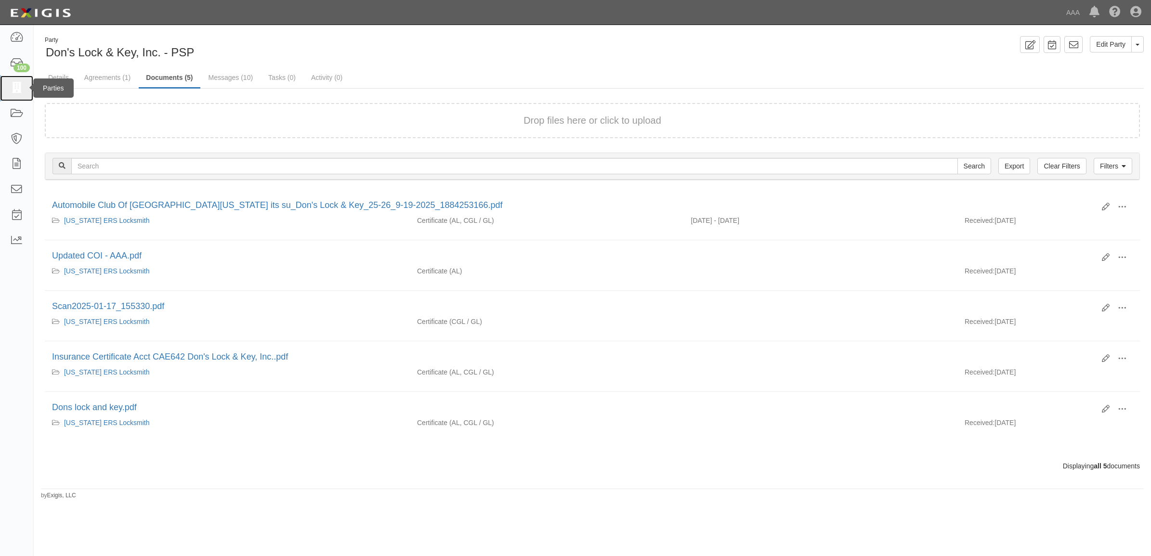
click at [20, 83] on icon at bounding box center [16, 88] width 13 height 11
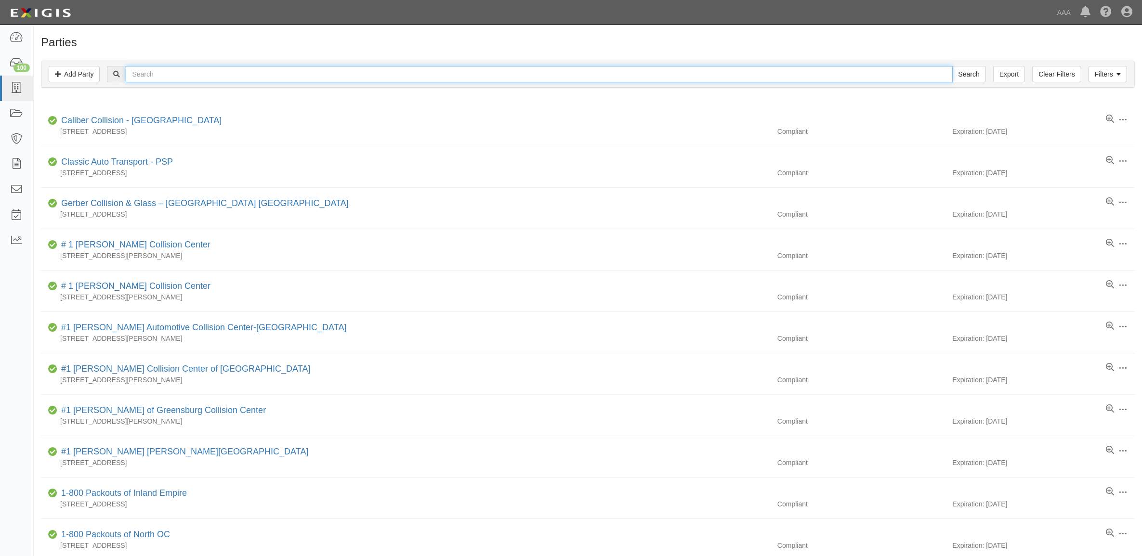
click at [414, 75] on input "text" at bounding box center [539, 74] width 827 height 16
paste input "AMERICAN TOWING, LLC"
type input "AMERICAN TOWING, LLC"
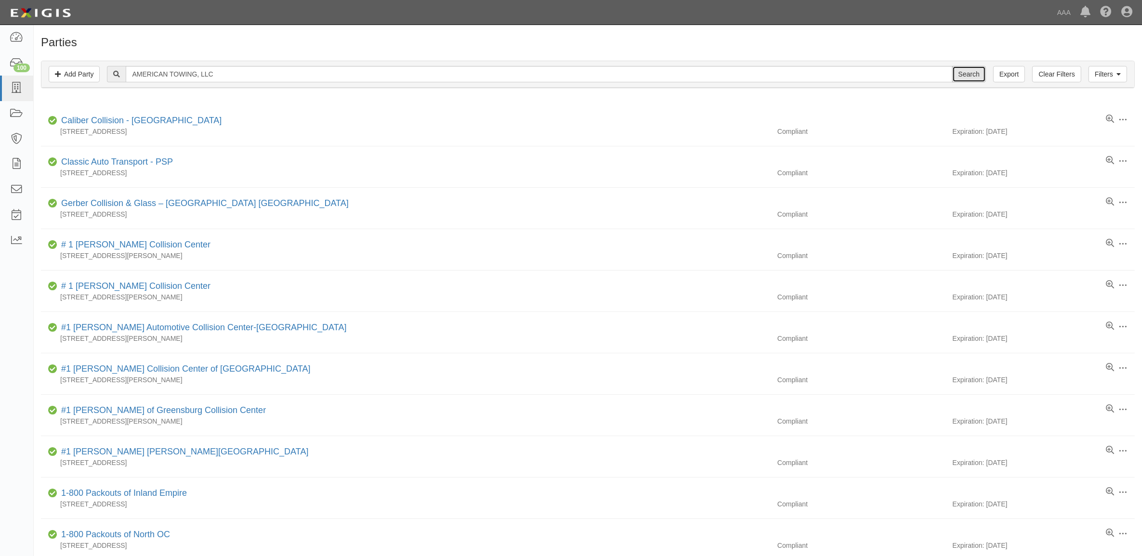
click at [969, 72] on input "Search" at bounding box center [969, 74] width 34 height 16
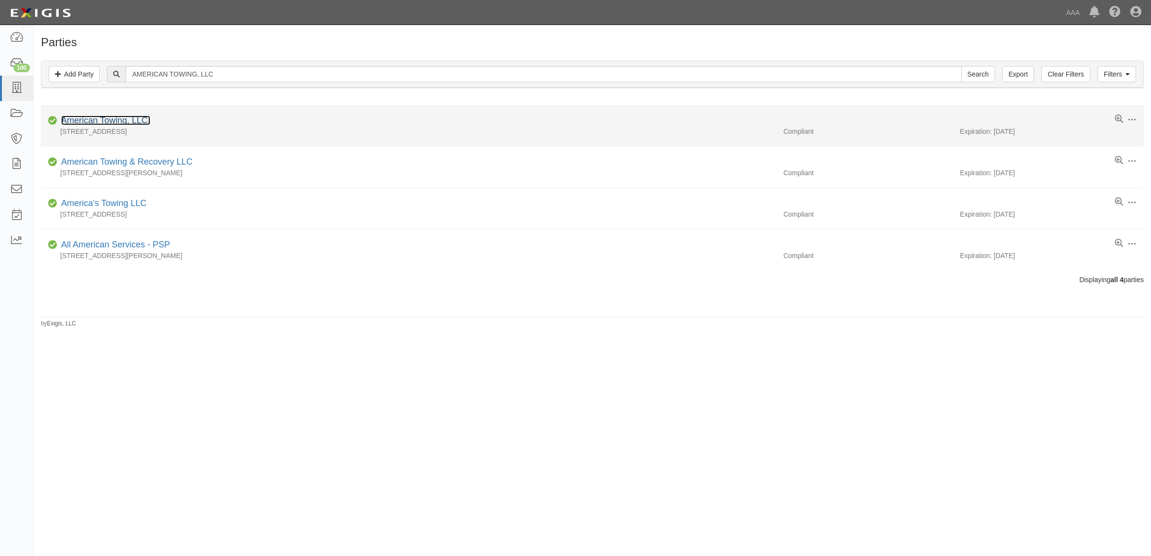
click at [120, 121] on link "American Towing, LLC." at bounding box center [105, 121] width 89 height 10
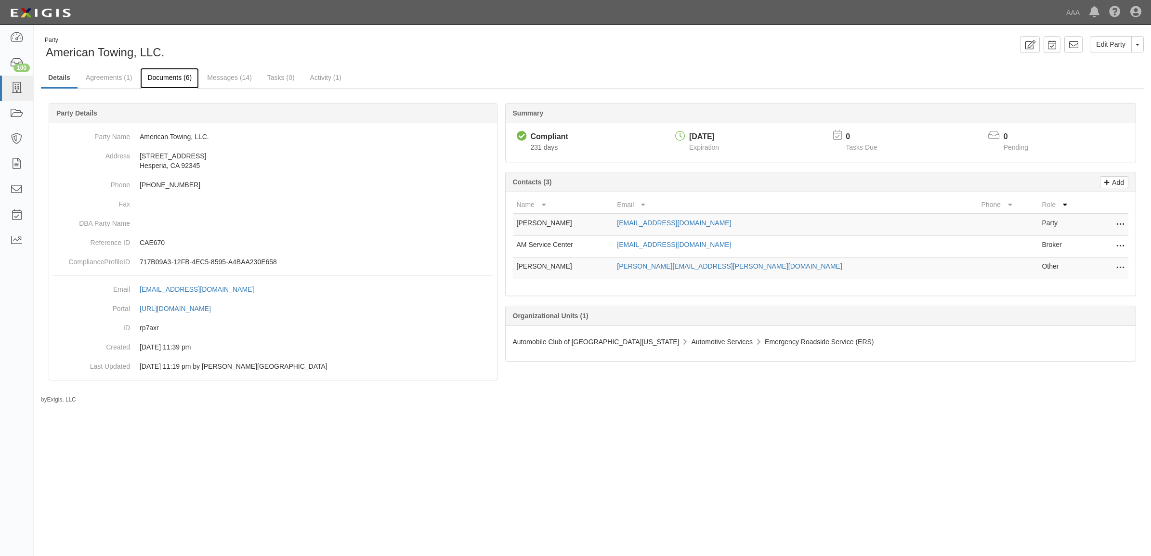
click at [169, 76] on link "Documents (6)" at bounding box center [169, 78] width 59 height 21
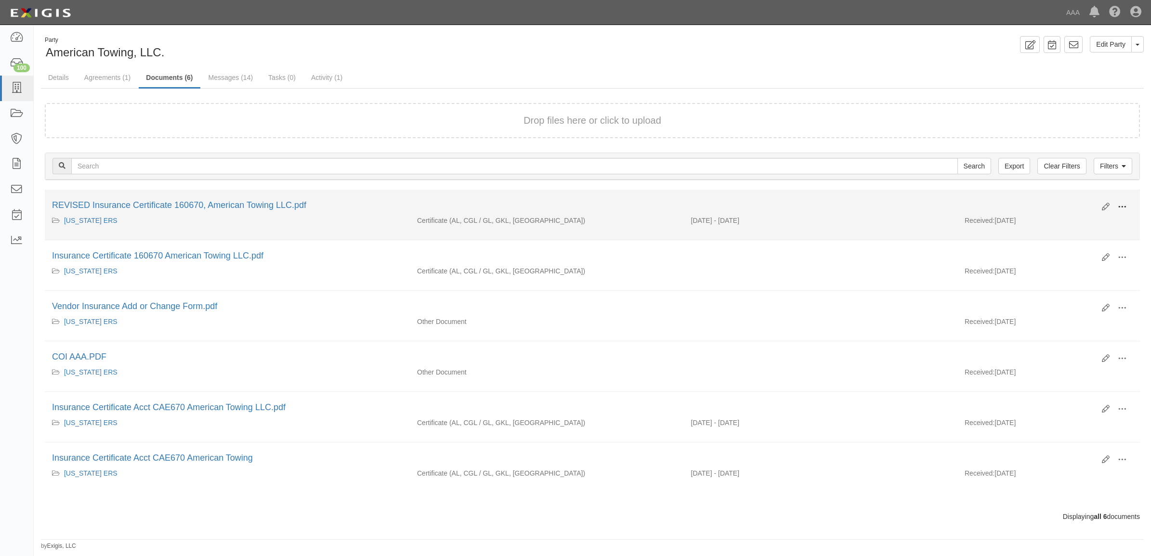
click at [1125, 206] on span at bounding box center [1122, 207] width 9 height 9
click at [1087, 226] on link "View" at bounding box center [1076, 220] width 76 height 17
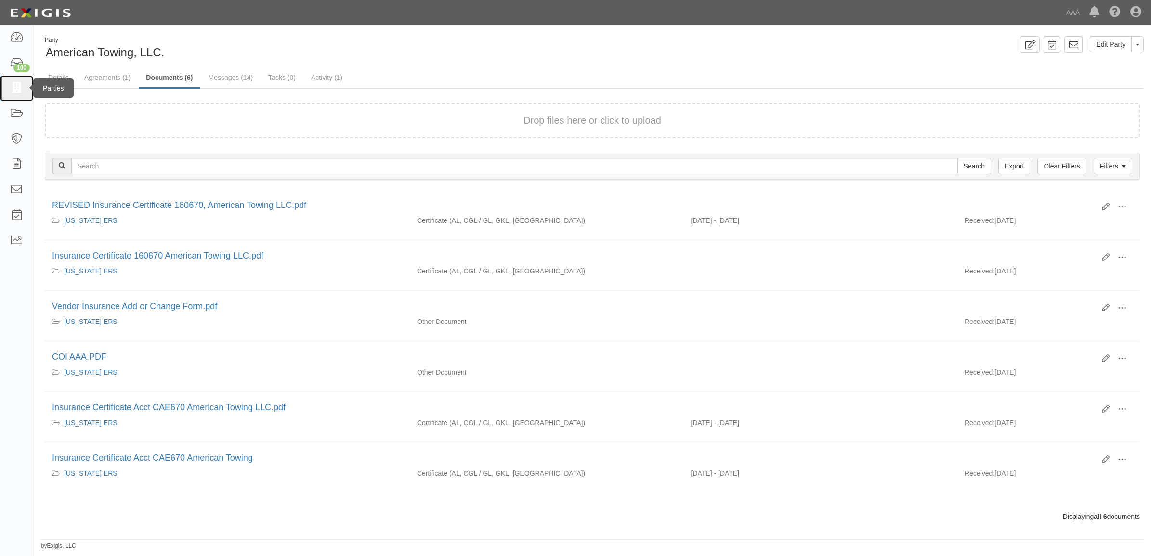
click at [19, 91] on icon at bounding box center [16, 88] width 13 height 11
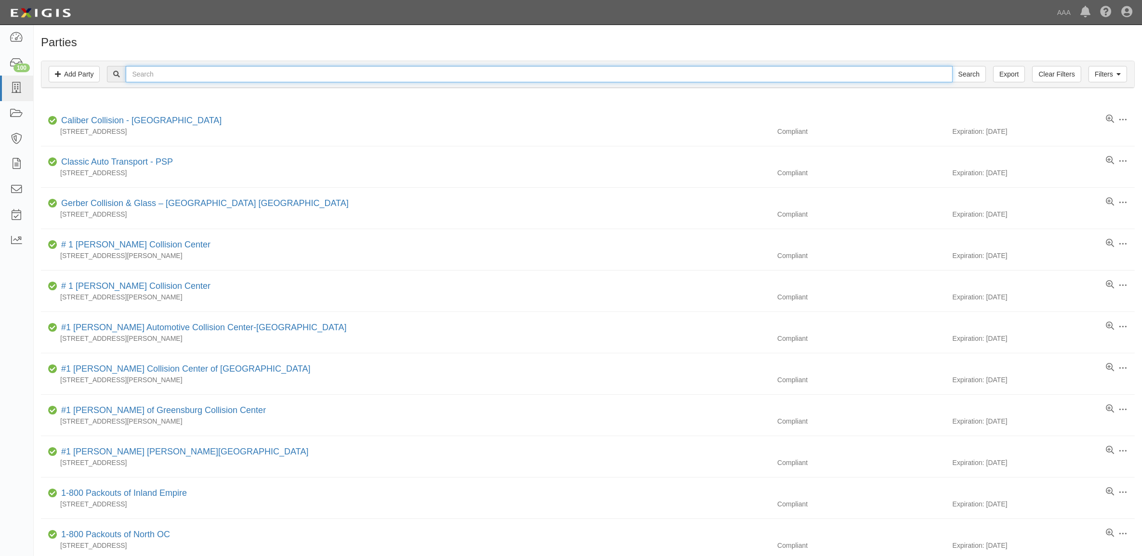
click at [224, 74] on input "text" at bounding box center [539, 74] width 827 height 16
paste input "PANORAMA TOWING SERVICE"
type input "PANORAMA TOWING SERVICE"
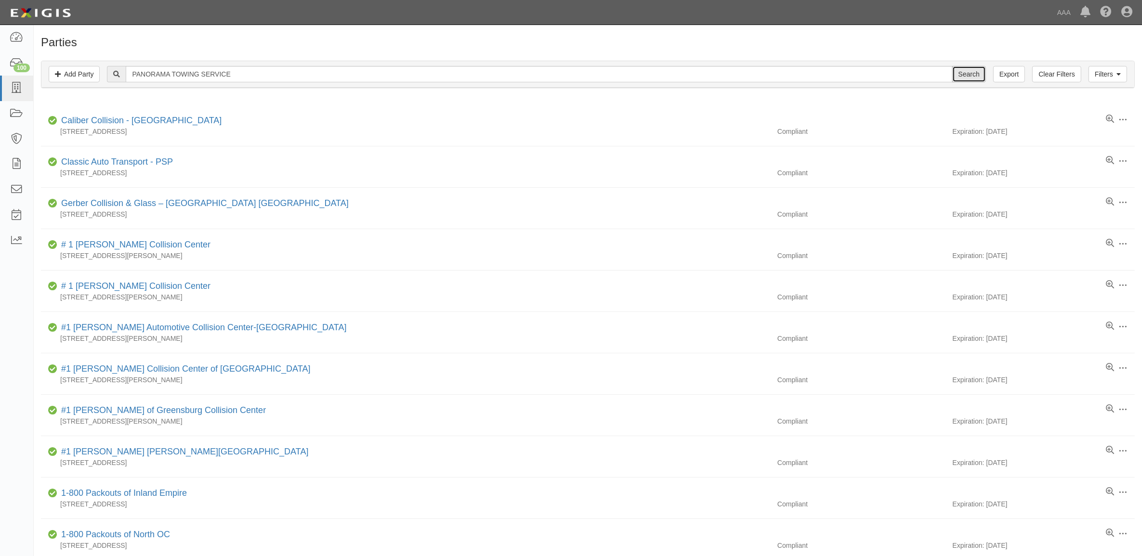
click at [964, 68] on input "Search" at bounding box center [969, 74] width 34 height 16
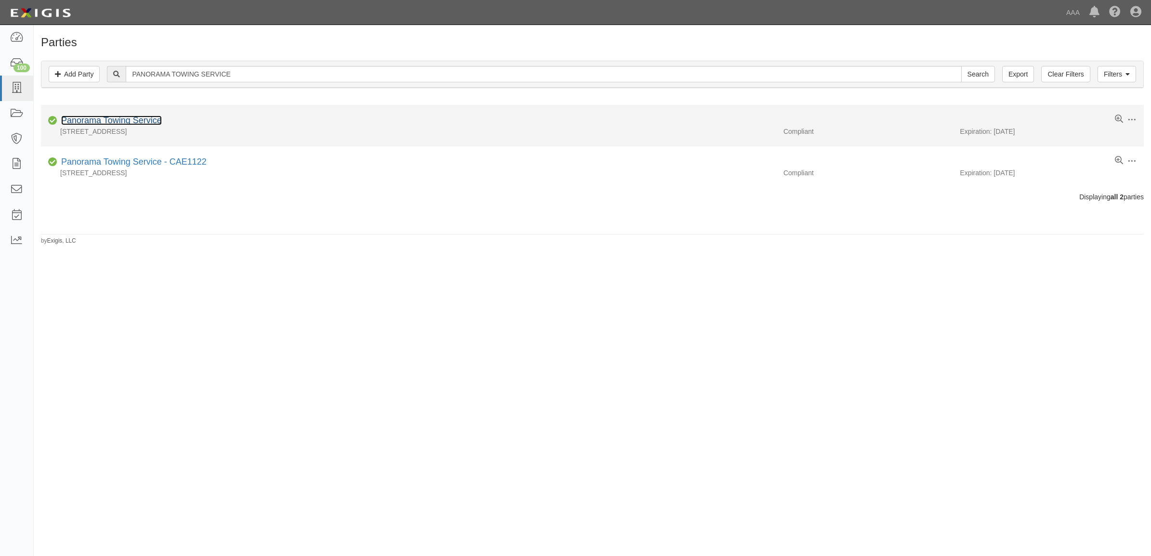
click at [142, 119] on link "Panorama Towing Service" at bounding box center [111, 121] width 101 height 10
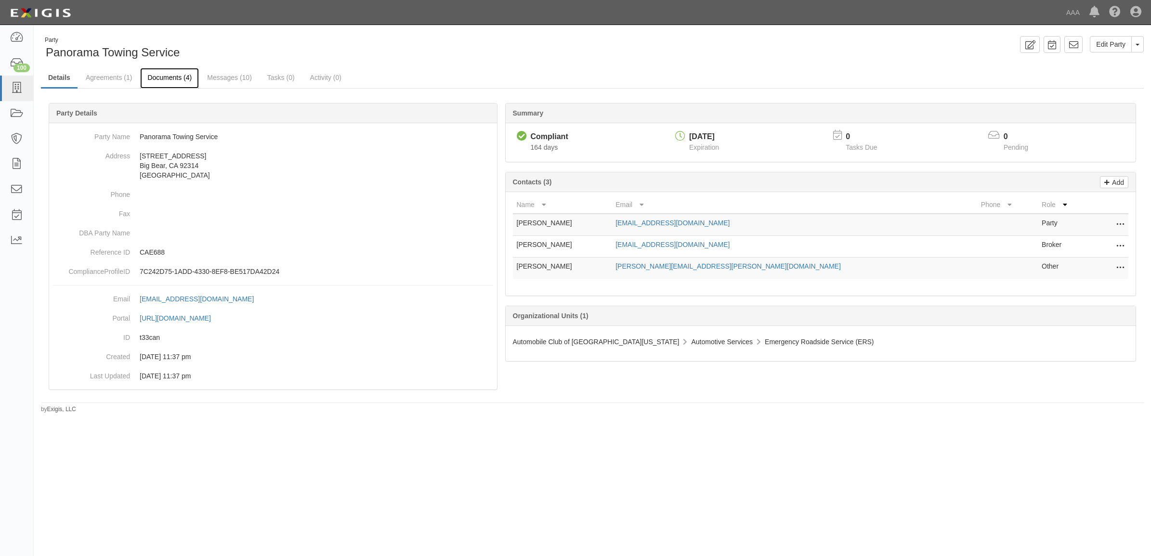
click at [180, 83] on link "Documents (4)" at bounding box center [169, 78] width 59 height 21
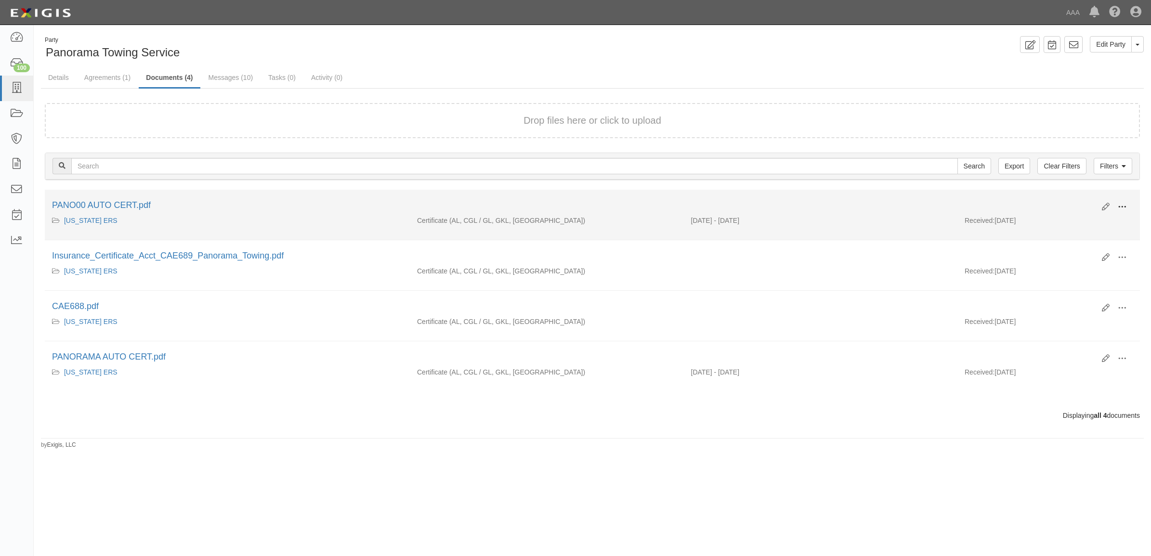
click at [1125, 206] on span at bounding box center [1122, 207] width 9 height 9
click at [1089, 219] on link "View" at bounding box center [1076, 220] width 76 height 17
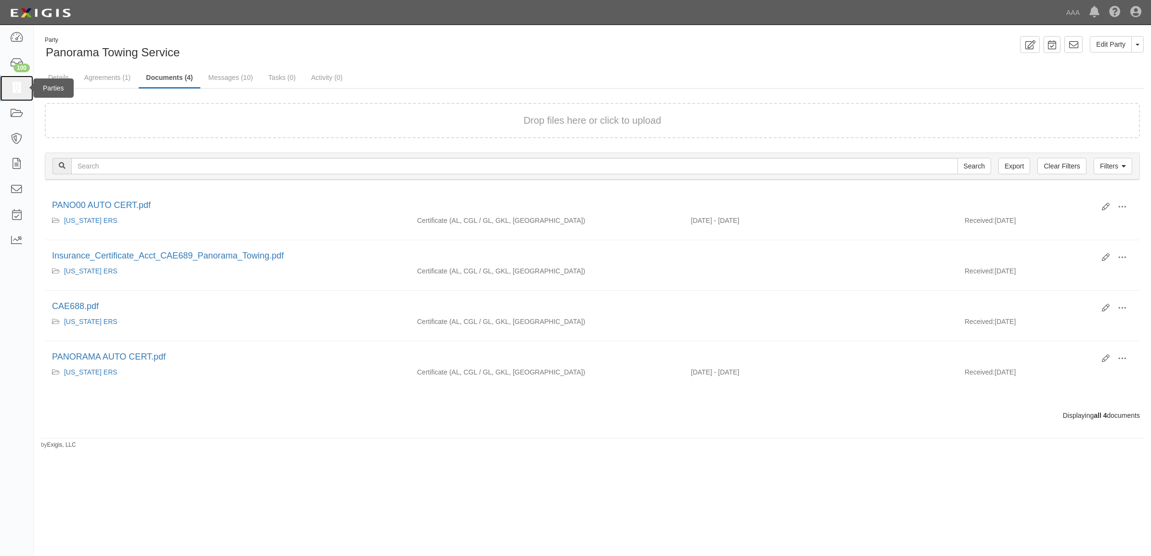
click at [16, 93] on icon at bounding box center [16, 88] width 13 height 11
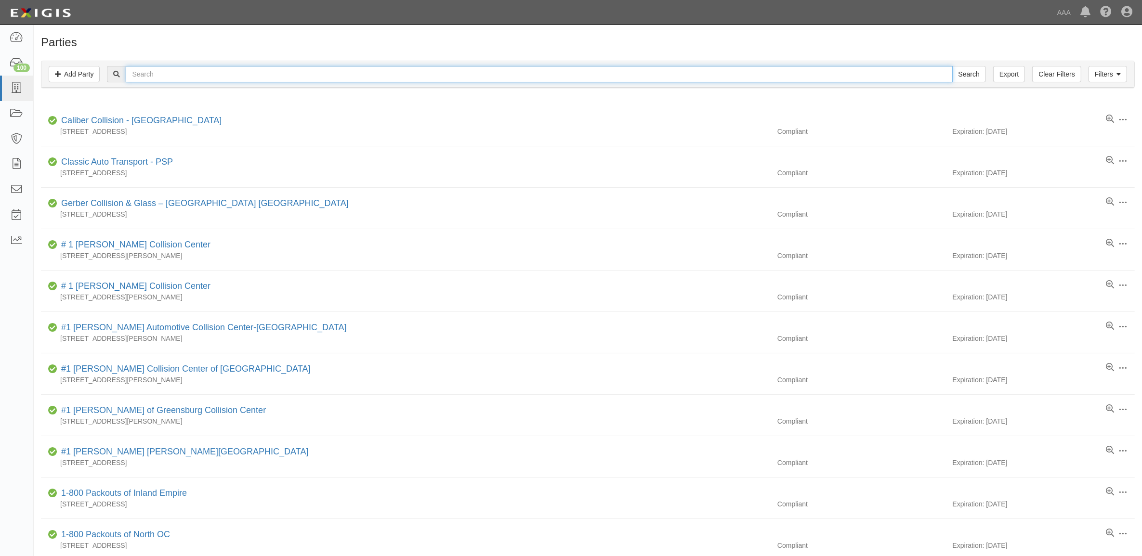
click at [326, 71] on input "text" at bounding box center [539, 74] width 827 height 16
paste input "FONTANA TOWING INC."
type input "FONTANA TOWING INC."
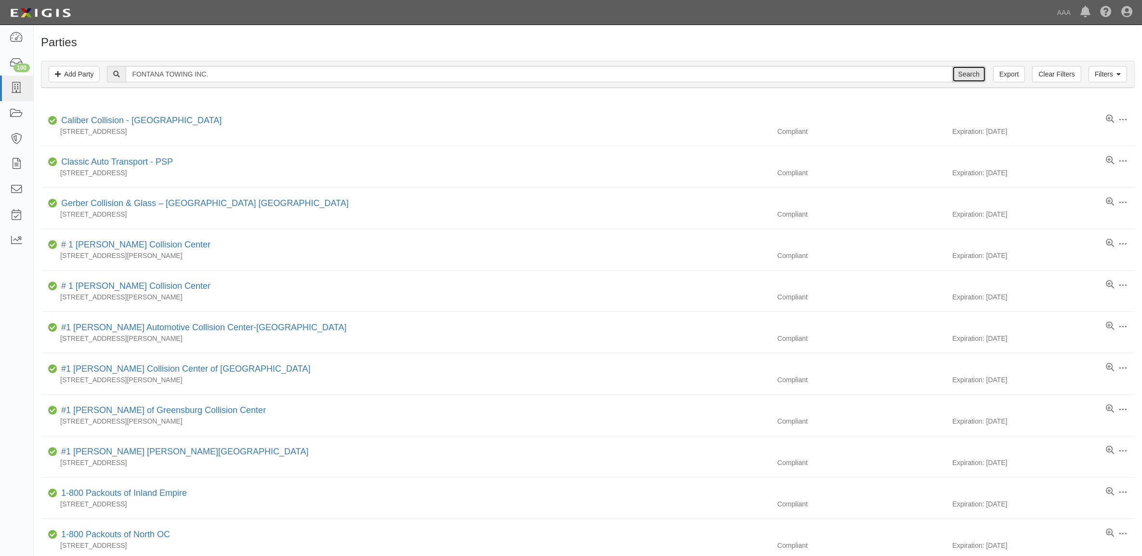
click at [977, 76] on input "Search" at bounding box center [969, 74] width 34 height 16
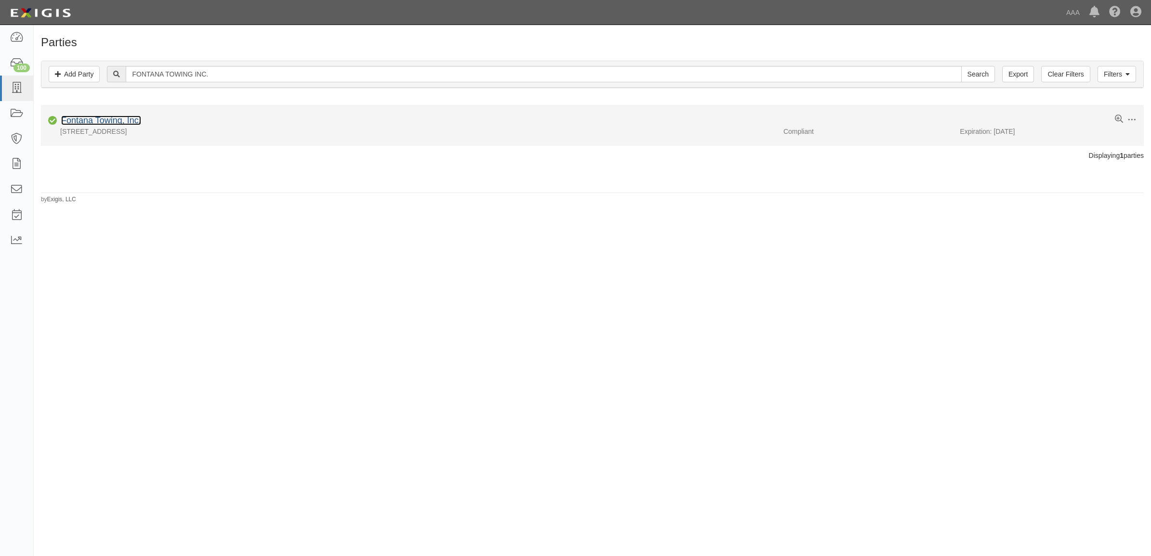
click at [135, 122] on link "Fontana Towing, Inc." at bounding box center [101, 121] width 80 height 10
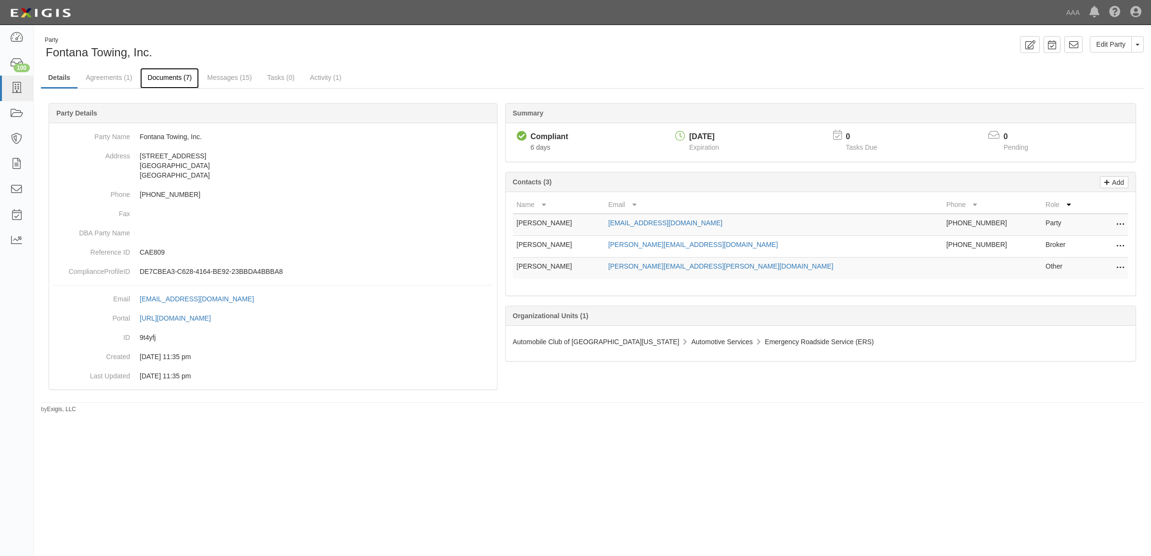
click at [181, 78] on link "Documents (7)" at bounding box center [169, 78] width 59 height 21
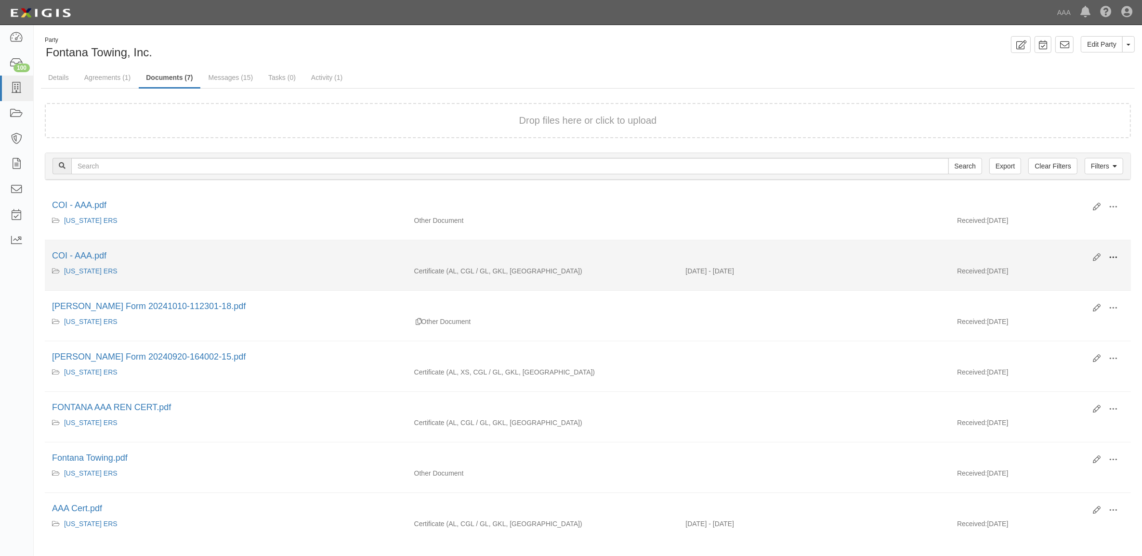
click at [1115, 256] on span at bounding box center [1113, 257] width 9 height 9
click at [1091, 271] on link "View" at bounding box center [1066, 271] width 76 height 17
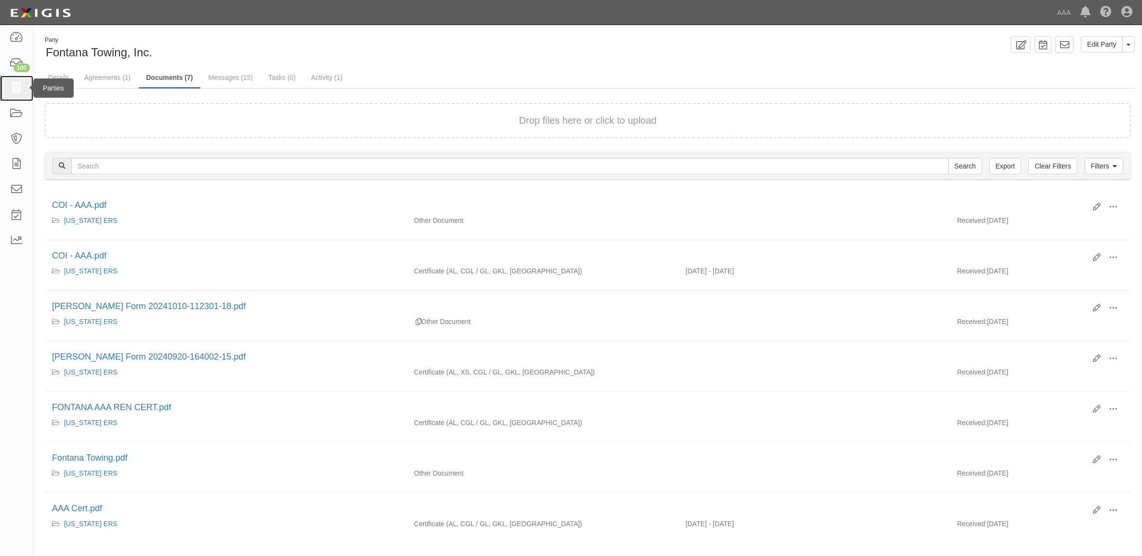
click at [23, 93] on link at bounding box center [16, 89] width 33 height 26
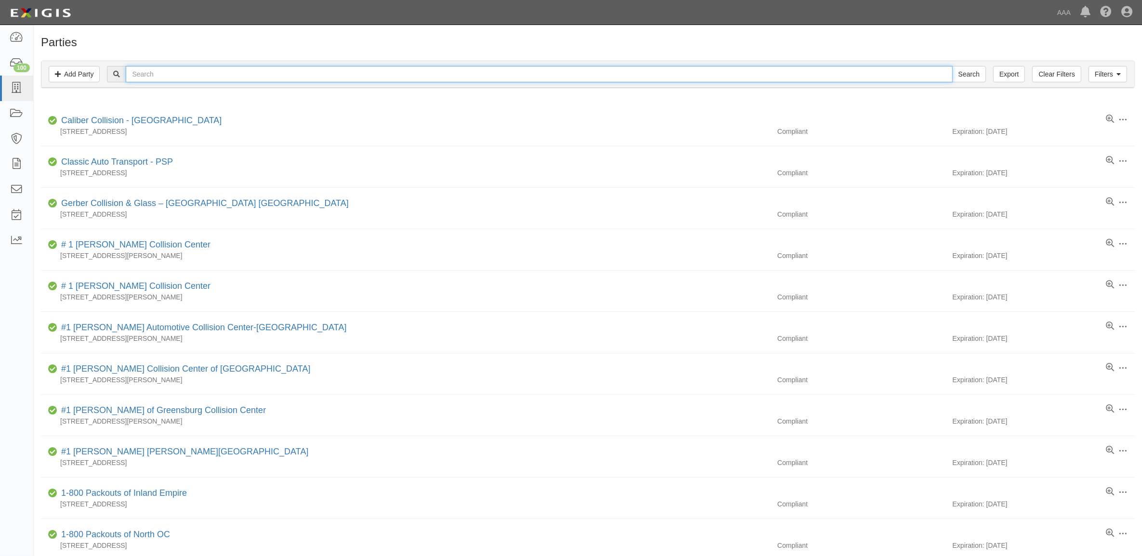
click at [215, 81] on input "text" at bounding box center [539, 74] width 827 height 16
paste input "G & M AUTOMOTIVE & TOWING"
type input "G & M AUTOMOTIVE & TOWING"
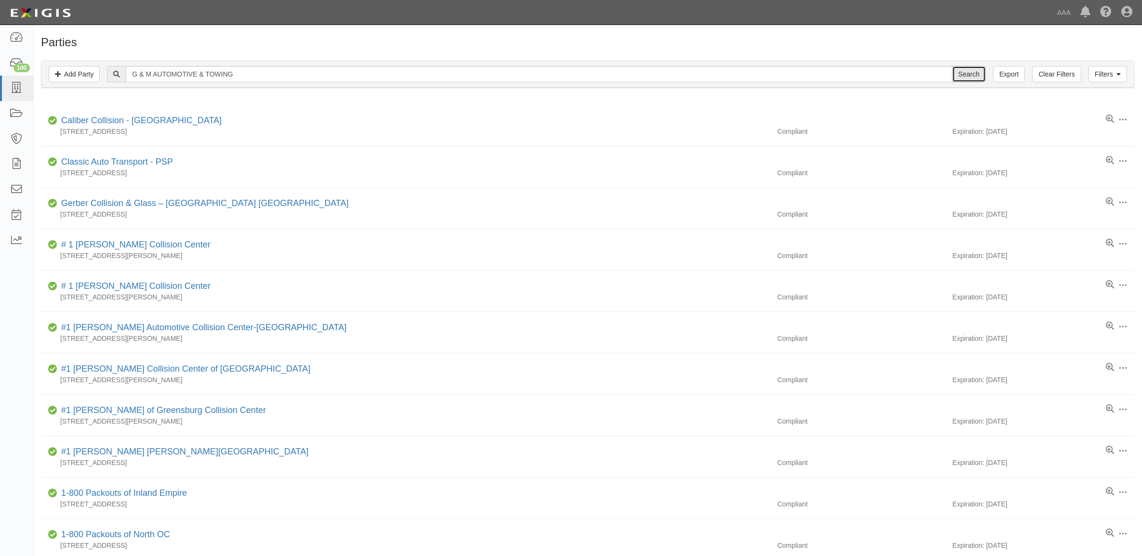
click at [970, 75] on input "Search" at bounding box center [969, 74] width 34 height 16
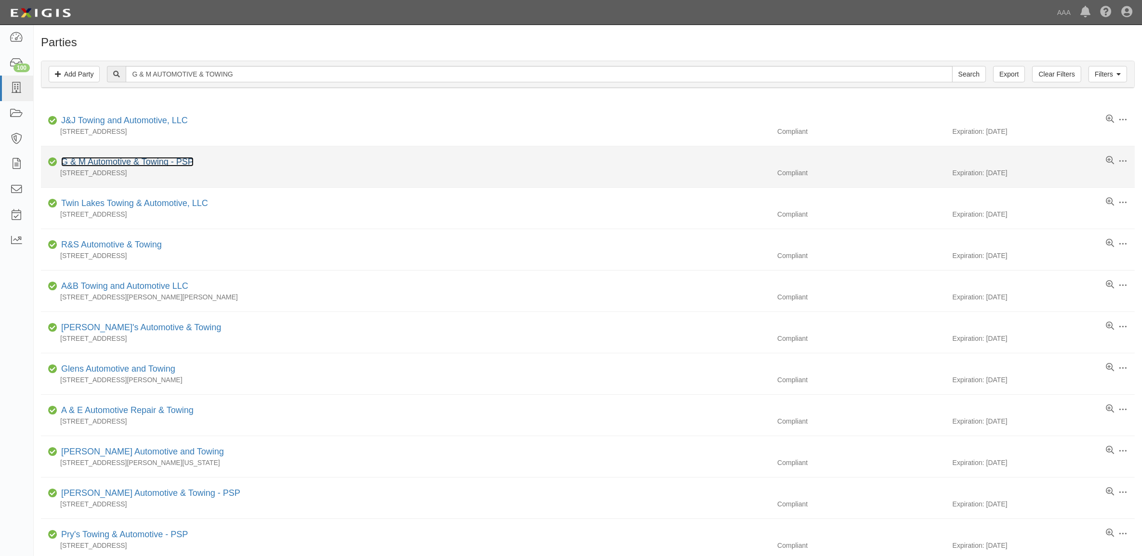
click at [104, 164] on link "G & M Automotive & Towing - PSP" at bounding box center [127, 162] width 132 height 10
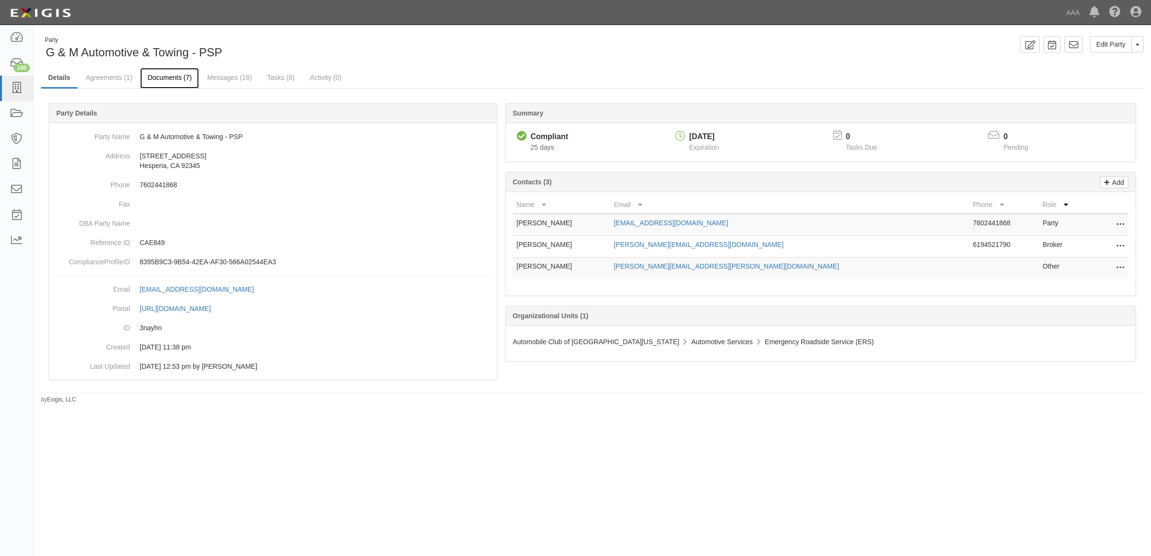
click at [174, 78] on link "Documents (7)" at bounding box center [169, 78] width 59 height 21
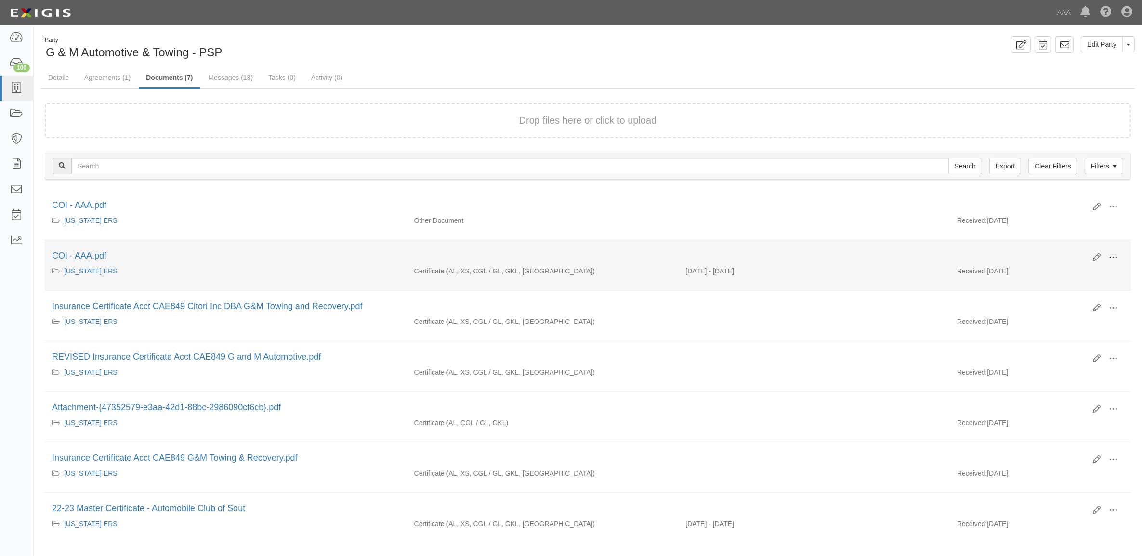
click at [1116, 254] on span at bounding box center [1113, 257] width 9 height 9
click at [1080, 268] on link "View" at bounding box center [1066, 271] width 76 height 17
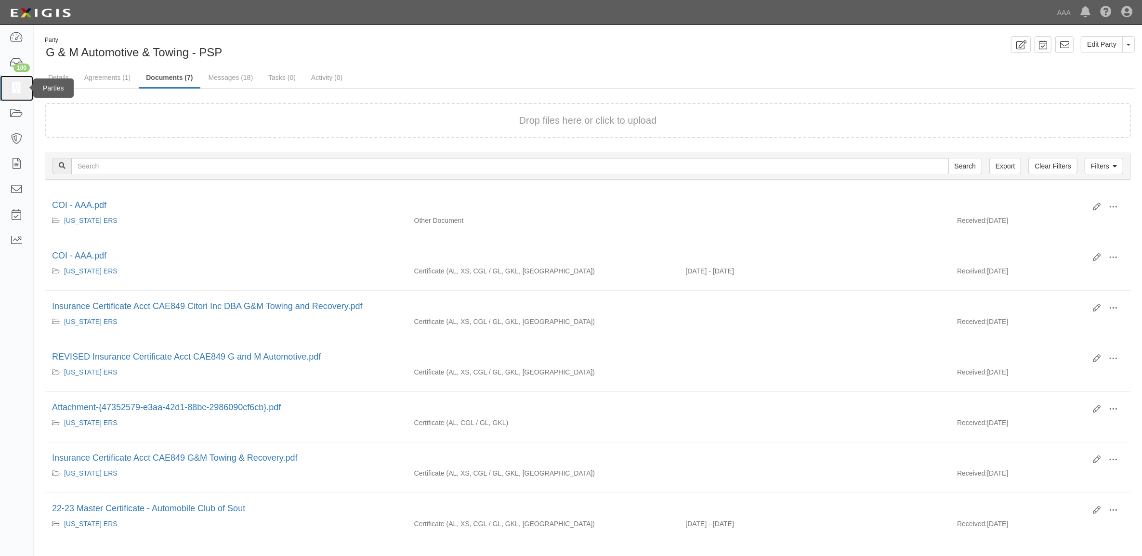
drag, startPoint x: 20, startPoint y: 90, endPoint x: 63, endPoint y: 99, distance: 43.9
click at [20, 90] on icon at bounding box center [16, 88] width 13 height 11
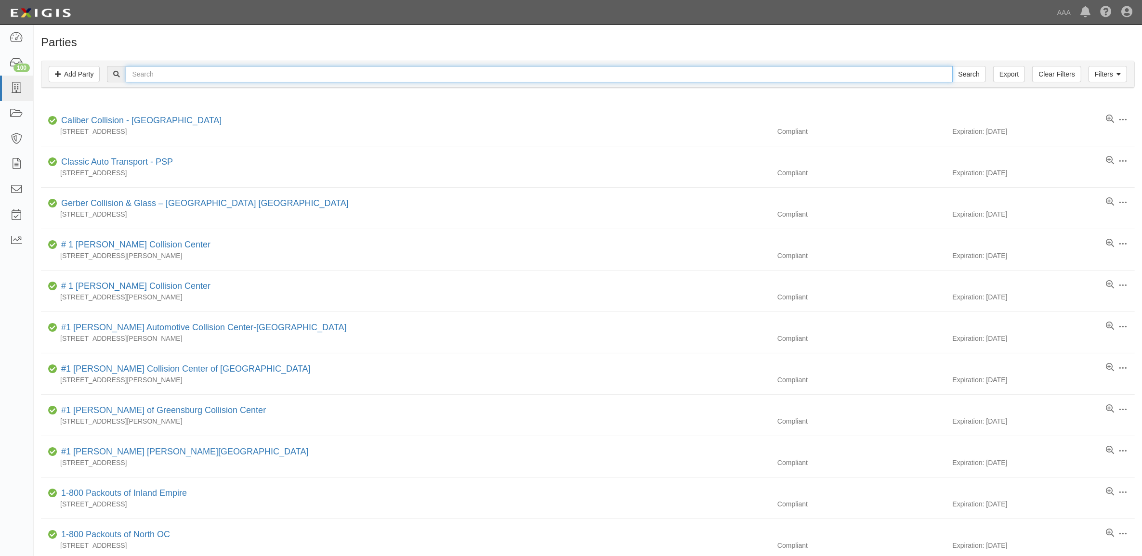
click at [220, 71] on input "text" at bounding box center [539, 74] width 827 height 16
paste input "A TOE TRUCK"
type input "A TOE TRUCK"
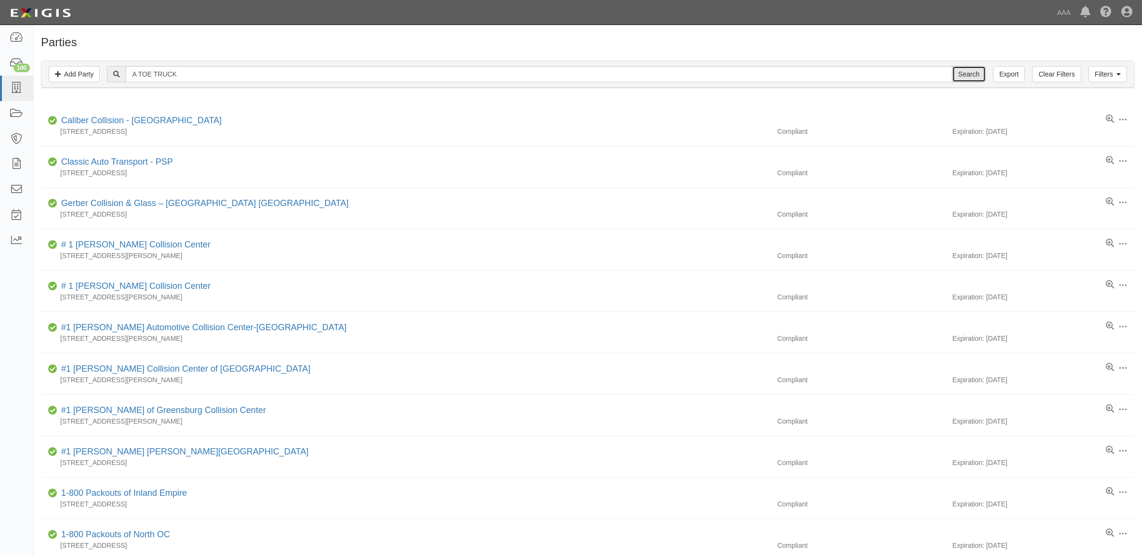
click at [960, 71] on input "Search" at bounding box center [969, 74] width 34 height 16
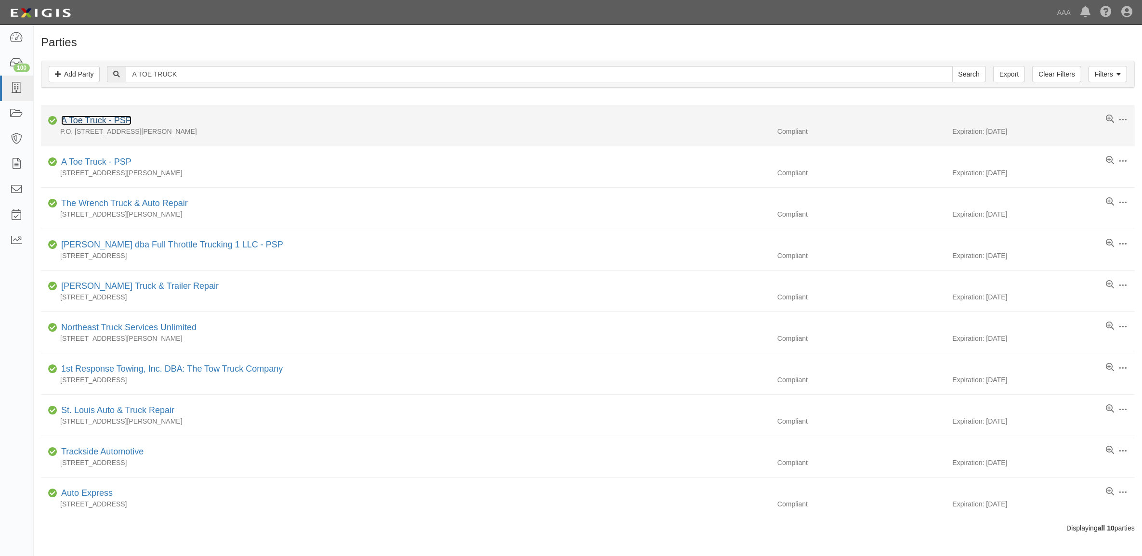
click at [118, 123] on link "A Toe Truck - PSP" at bounding box center [96, 121] width 70 height 10
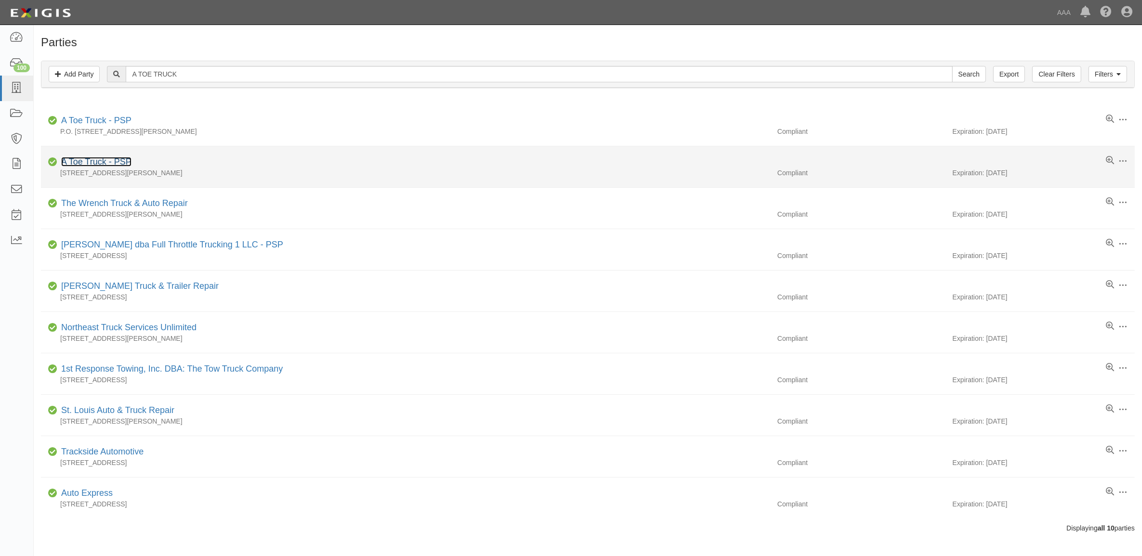
click at [96, 159] on link "A Toe Truck - PSP" at bounding box center [96, 162] width 70 height 10
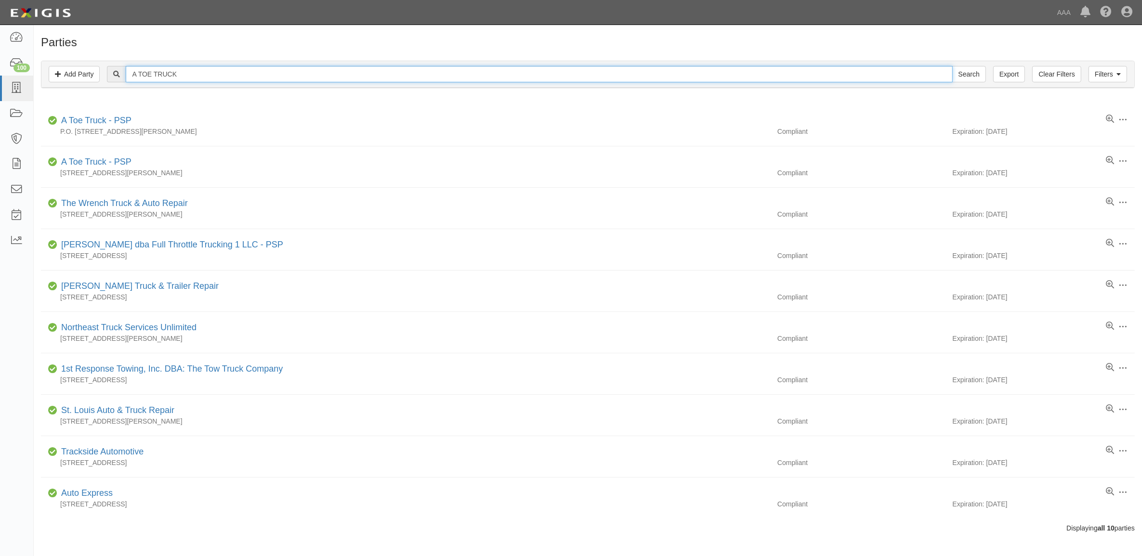
click at [184, 76] on input "A TOE TRUCK" at bounding box center [539, 74] width 827 height 16
paste input "UNITED TOWING & TRANSPORT WEST COVINA"
type input "UNITED TOWING & TRANSPORT WEST COVINA"
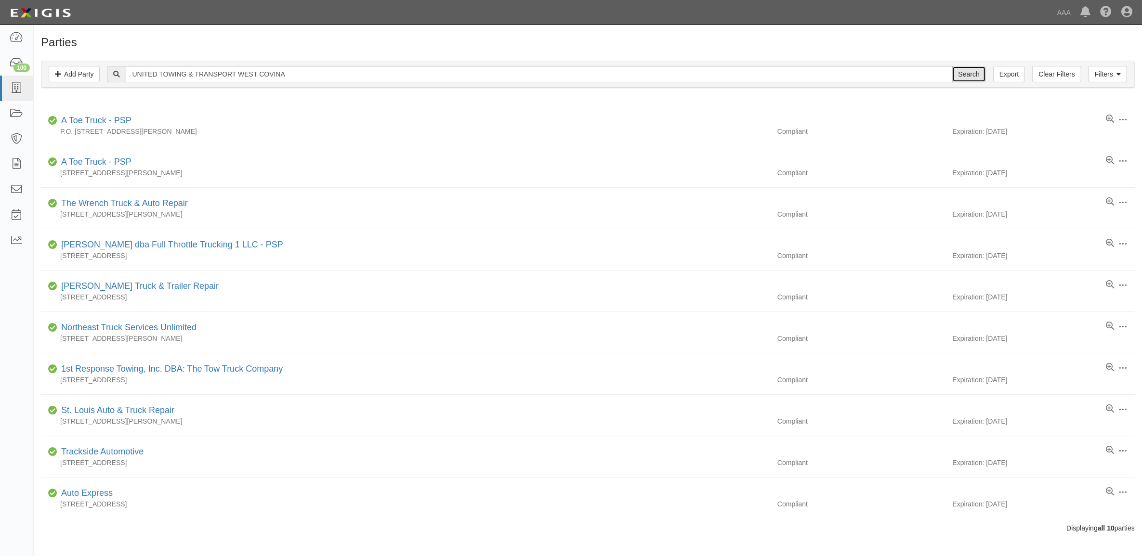
click at [966, 75] on input "Search" at bounding box center [969, 74] width 34 height 16
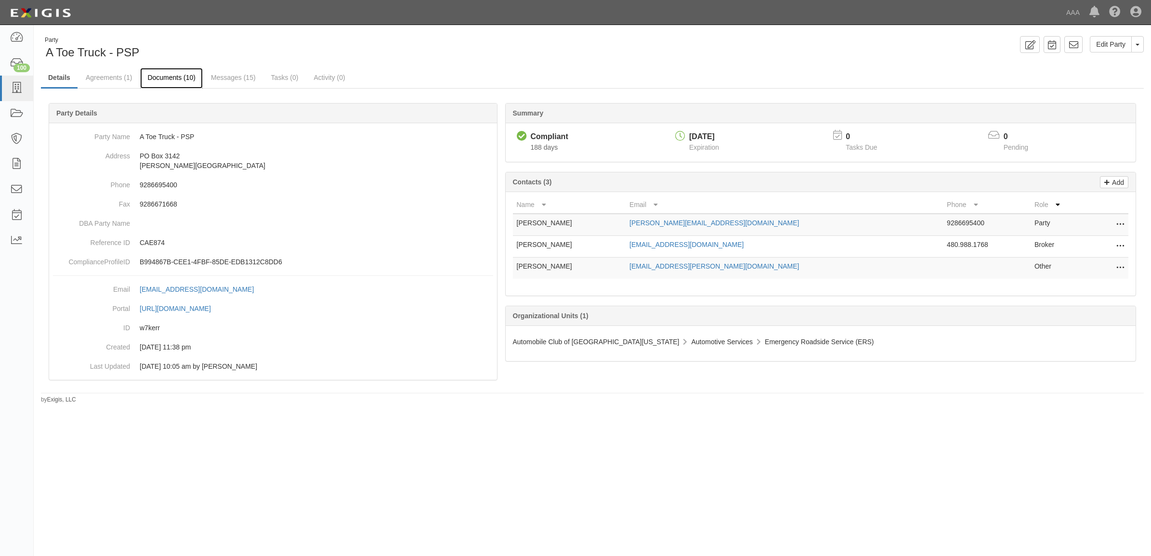
click at [176, 76] on link "Documents (10)" at bounding box center [171, 78] width 63 height 21
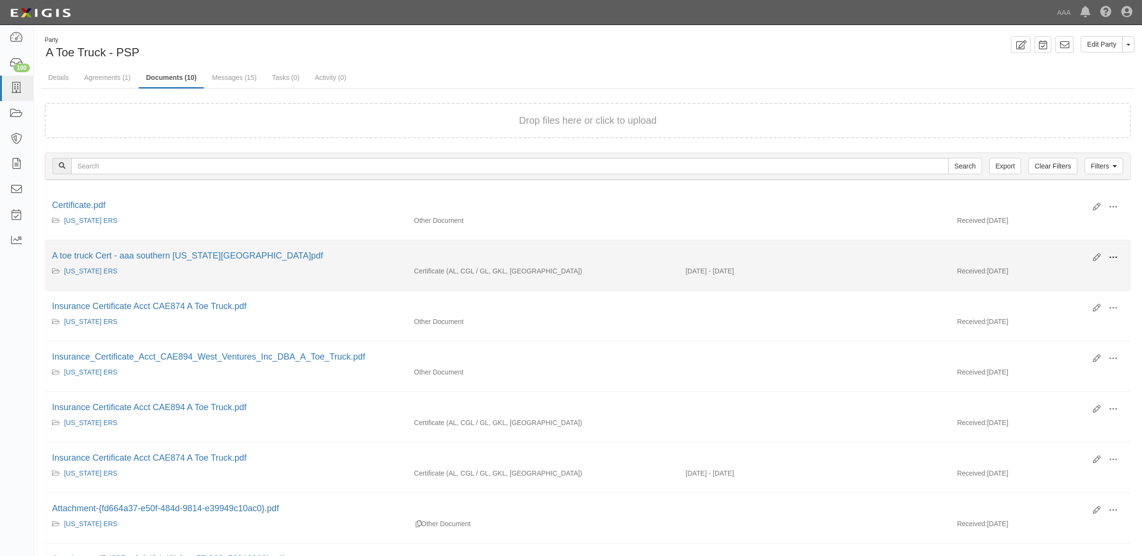
click at [1113, 251] on button at bounding box center [1113, 258] width 21 height 16
click at [1090, 271] on link "View" at bounding box center [1066, 271] width 76 height 17
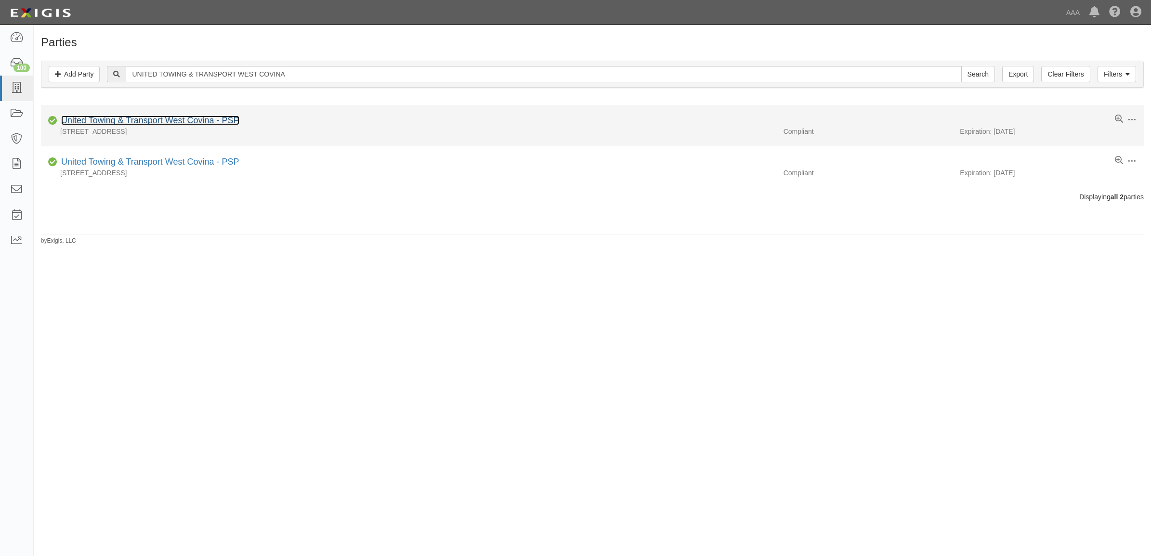
click at [210, 121] on link "United Towing & Transport West Covina - PSP" at bounding box center [150, 121] width 178 height 10
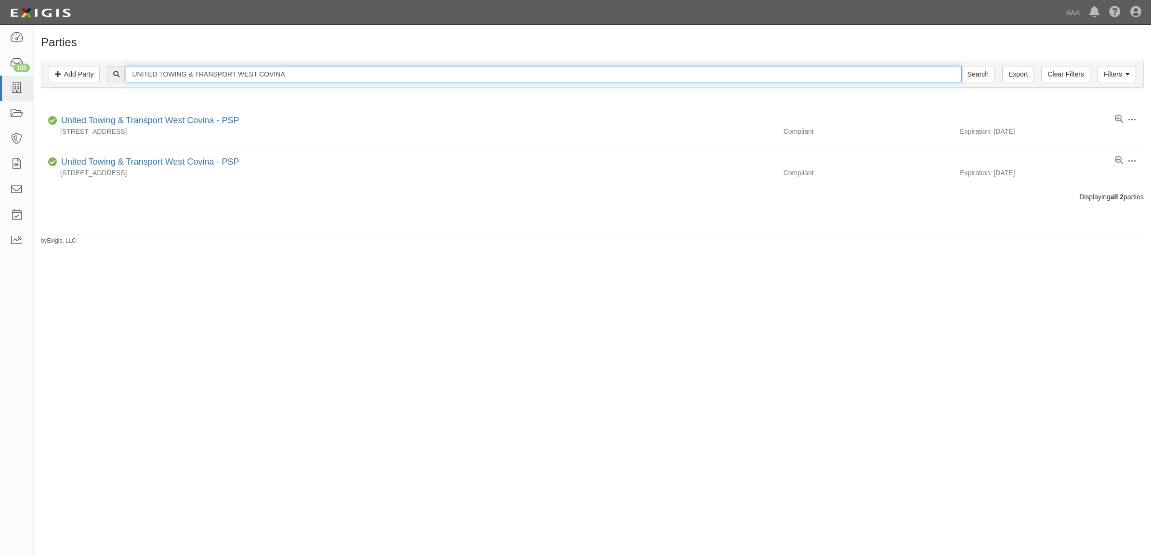
click at [166, 75] on input "UNITED TOWING & TRANSPORT WEST COVINA" at bounding box center [544, 74] width 836 height 16
paste input "GO GO TOWING"
type input "GO GO TOWING"
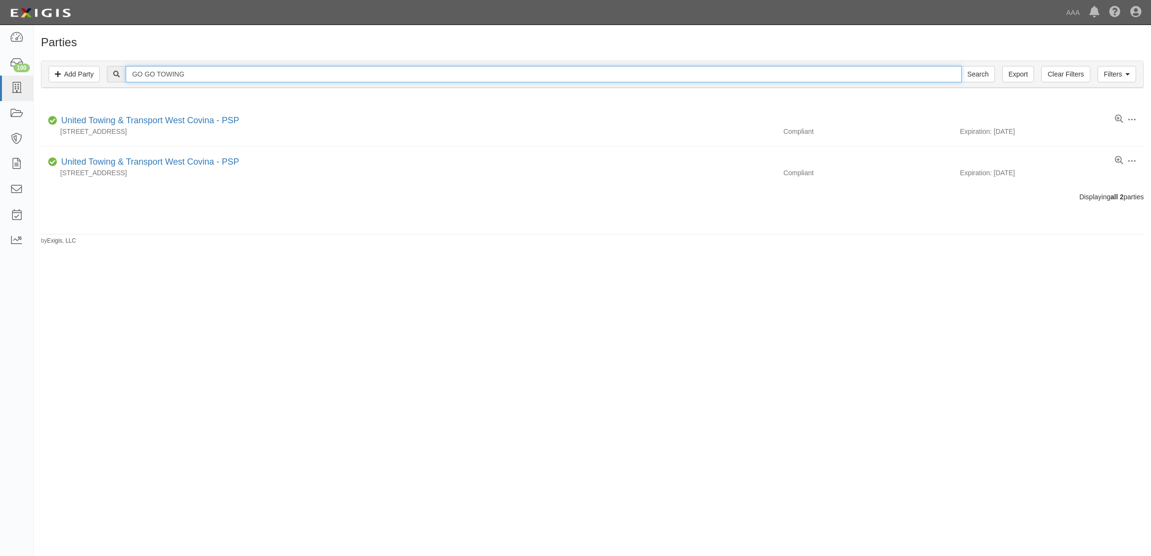
click at [961, 66] on input "Search" at bounding box center [978, 74] width 34 height 16
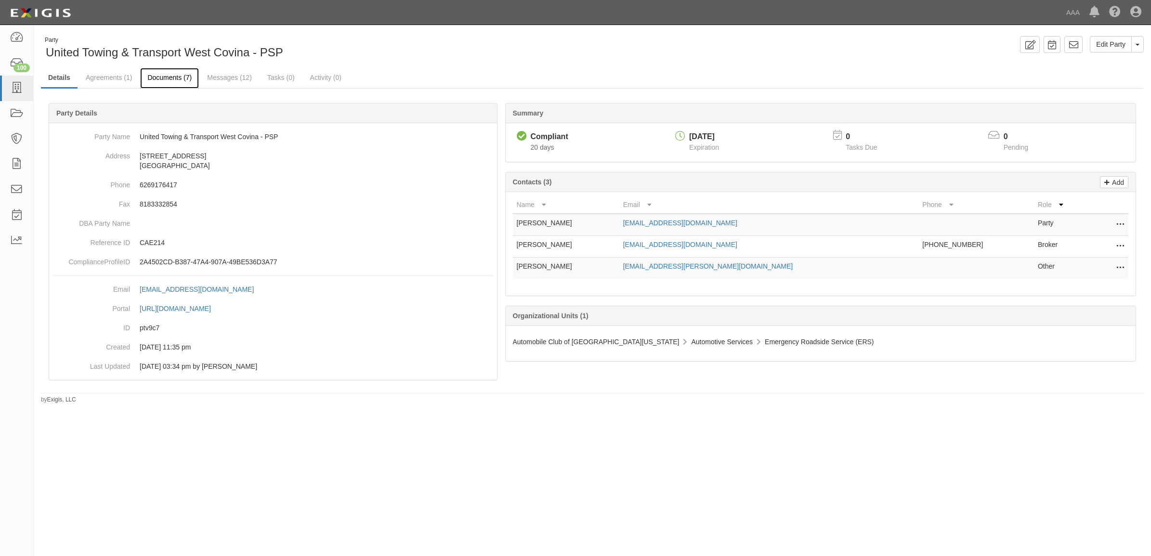
click at [175, 81] on link "Documents (7)" at bounding box center [169, 78] width 59 height 21
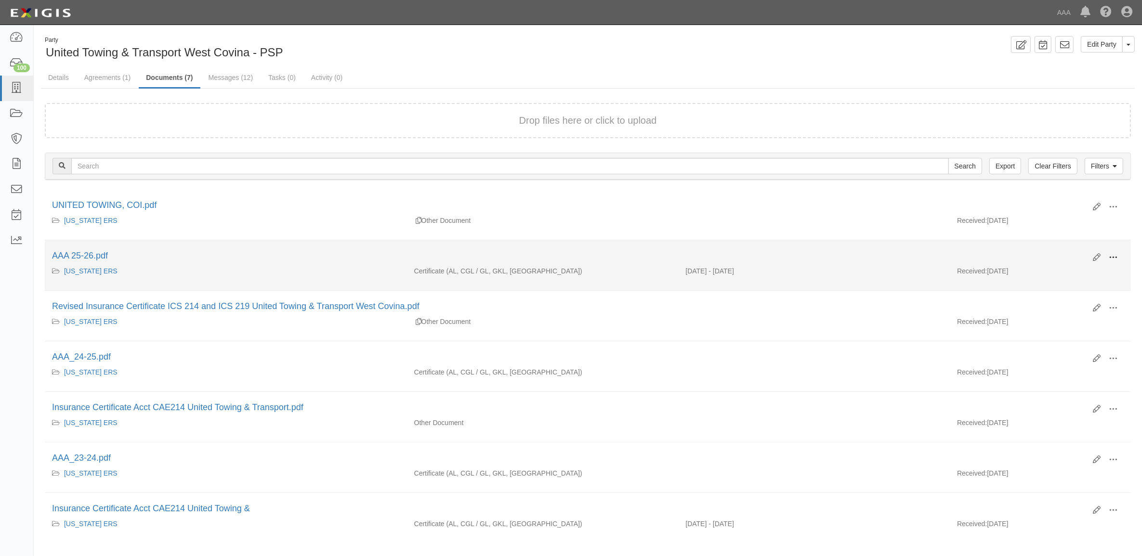
click at [1112, 254] on span at bounding box center [1113, 257] width 9 height 9
click at [1078, 268] on link "View" at bounding box center [1066, 271] width 76 height 17
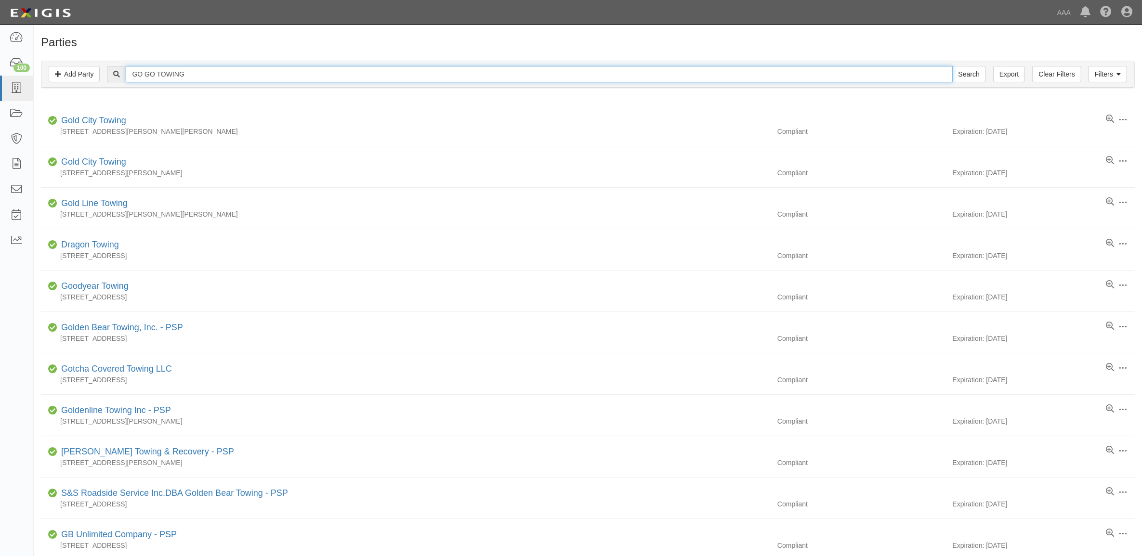
drag, startPoint x: 160, startPoint y: 76, endPoint x: 436, endPoint y: 68, distance: 276.1
click at [432, 68] on input "GO GO TOWING" at bounding box center [539, 74] width 827 height 16
type input "GO GO"
click at [952, 66] on input "Search" at bounding box center [969, 74] width 34 height 16
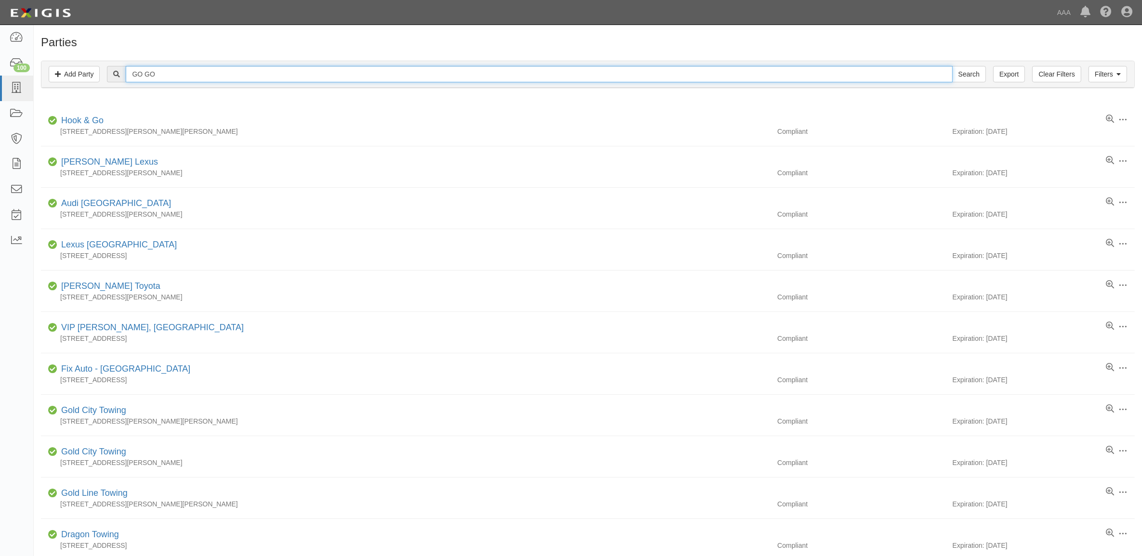
click at [343, 71] on input "GO GO" at bounding box center [539, 74] width 827 height 16
type input "CAE232"
click at [952, 66] on input "Search" at bounding box center [969, 74] width 34 height 16
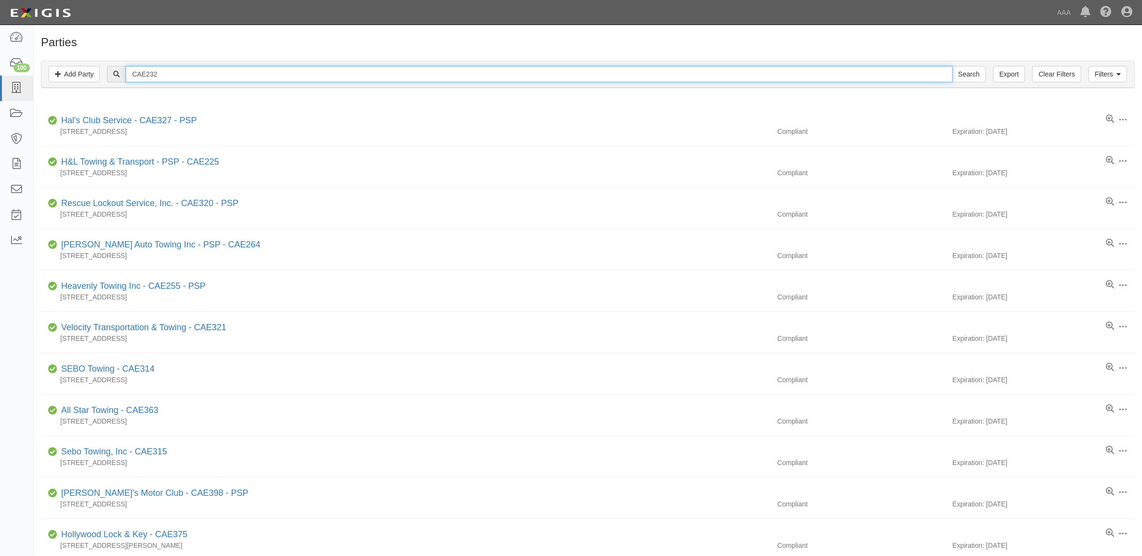
click at [200, 76] on input "CAE232" at bounding box center [539, 74] width 827 height 16
paste input "GO GO TOWING"
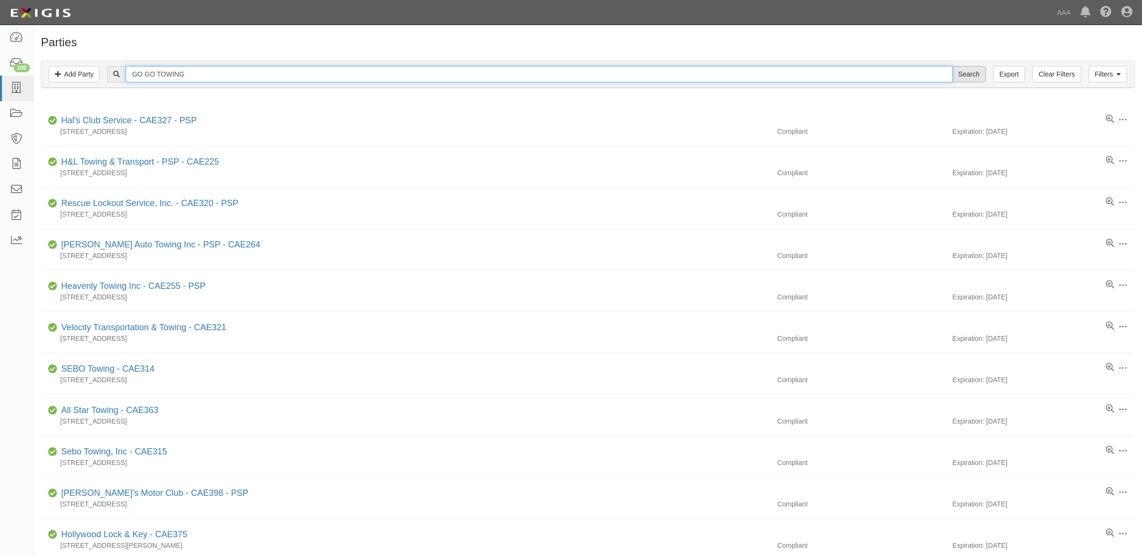
type input "GO GO TOWING"
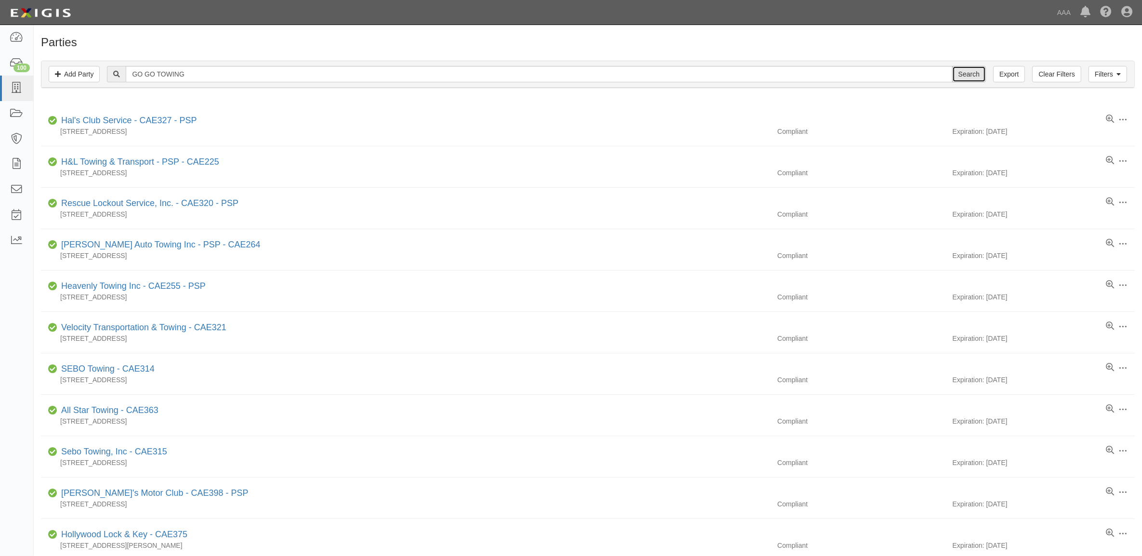
click at [959, 74] on input "Search" at bounding box center [969, 74] width 34 height 16
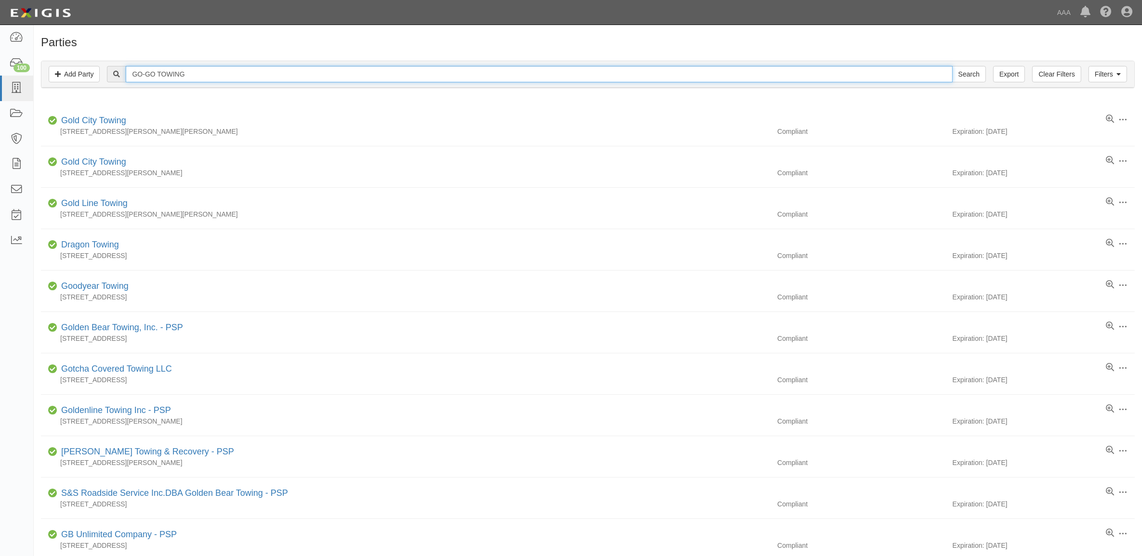
type input "GO-GO TOWING"
click at [952, 66] on input "Search" at bounding box center [969, 74] width 34 height 16
drag, startPoint x: 159, startPoint y: 73, endPoint x: 368, endPoint y: 48, distance: 211.0
click at [367, 48] on div "Parties Add Party Filters Add Party Clear Filters Export GO-GO TOWING Search Fi…" at bounding box center [588, 347] width 1108 height 623
type input "GO-GO"
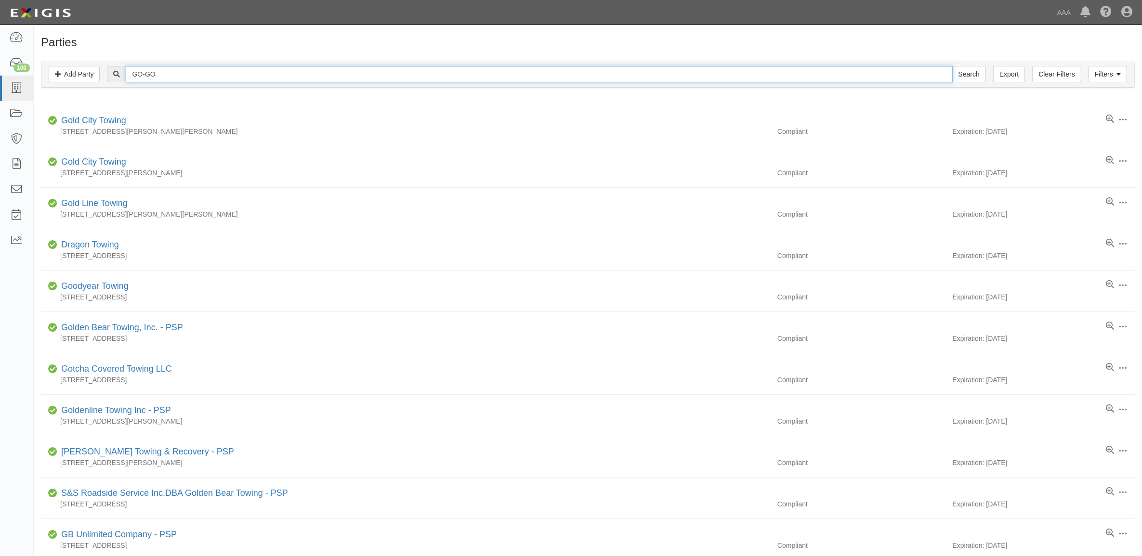
click at [952, 66] on input "Search" at bounding box center [969, 74] width 34 height 16
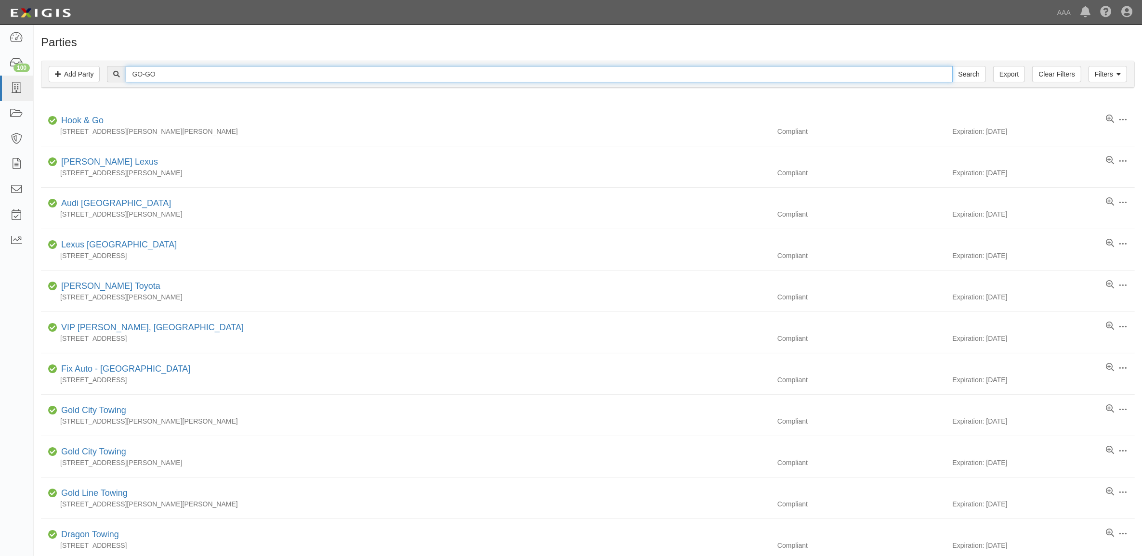
click at [234, 70] on input "GO-GO" at bounding box center [539, 74] width 827 height 16
type input "16023"
click at [952, 66] on input "Search" at bounding box center [969, 74] width 34 height 16
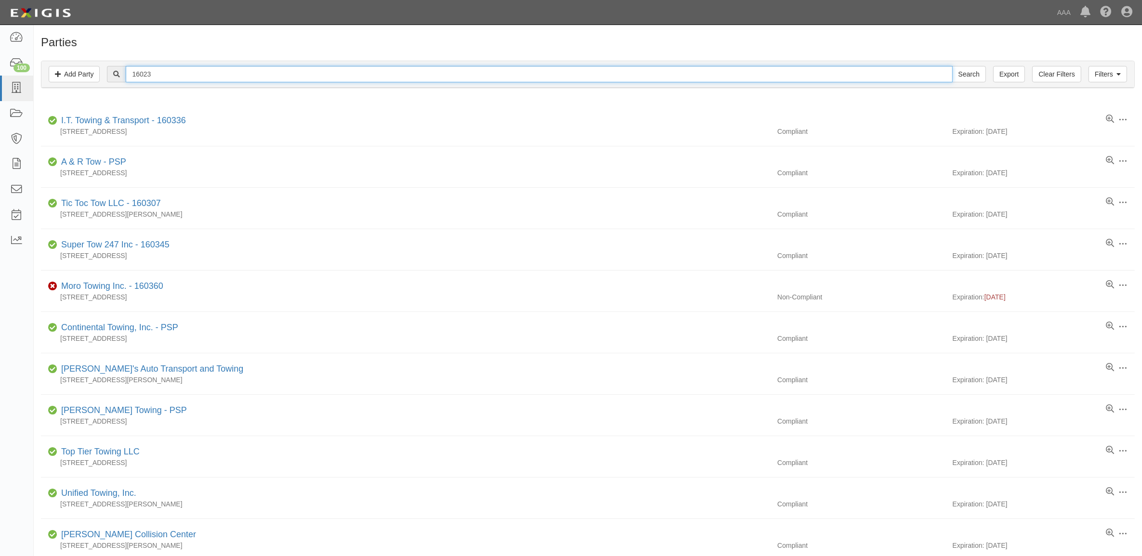
click at [234, 70] on input "16023" at bounding box center [539, 74] width 827 height 16
type input "160232"
click at [952, 66] on input "Search" at bounding box center [969, 74] width 34 height 16
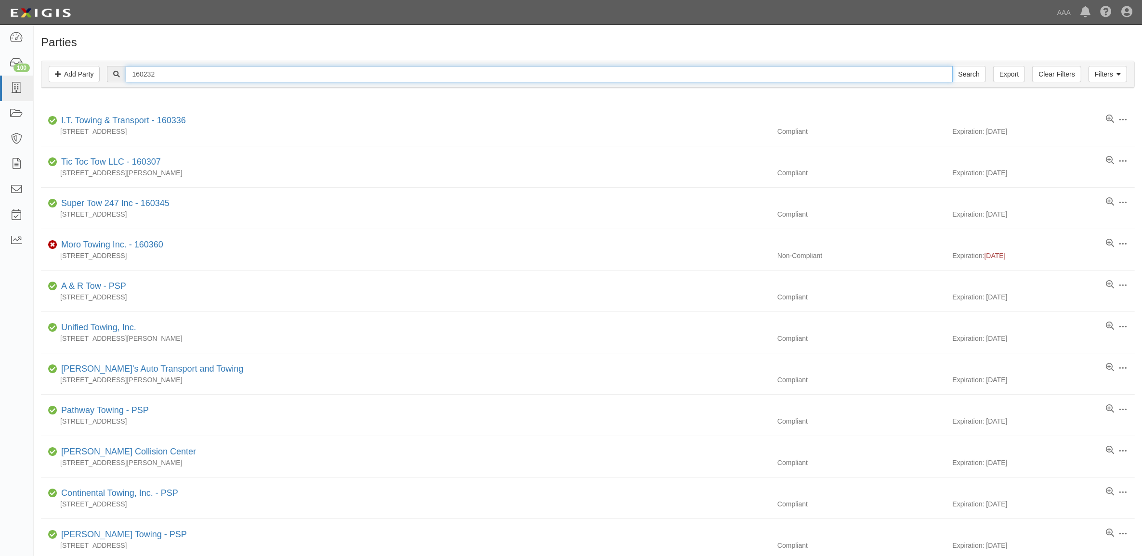
click at [208, 79] on input "160232" at bounding box center [539, 74] width 827 height 16
type input "[GEOGRAPHIC_DATA]"
click at [952, 66] on input "Search" at bounding box center [969, 74] width 34 height 16
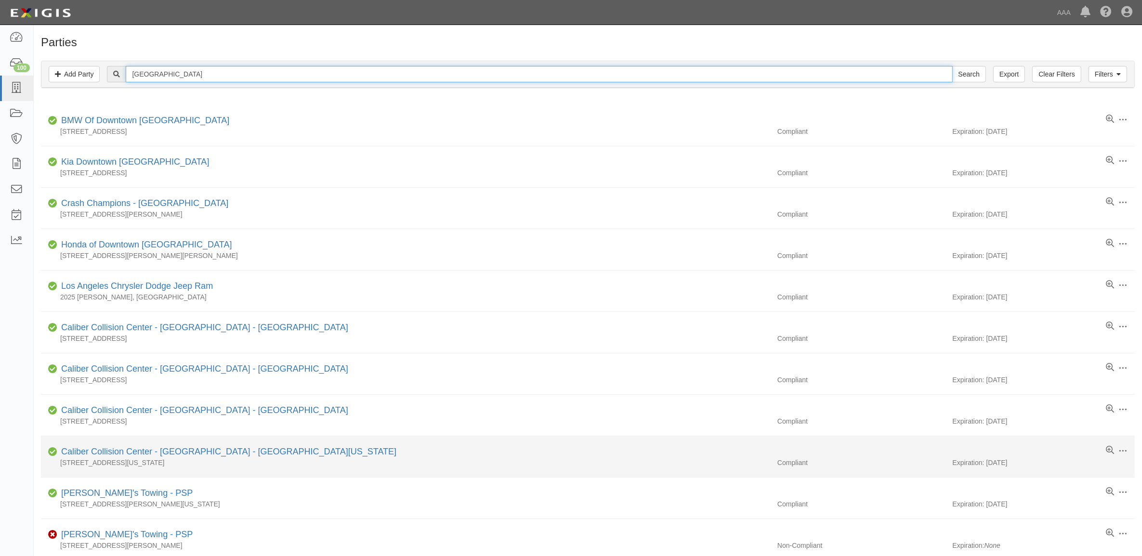
click at [205, 76] on input "Los Angeles" at bounding box center [539, 74] width 827 height 16
type input "GoGo"
click at [952, 66] on input "Search" at bounding box center [969, 74] width 34 height 16
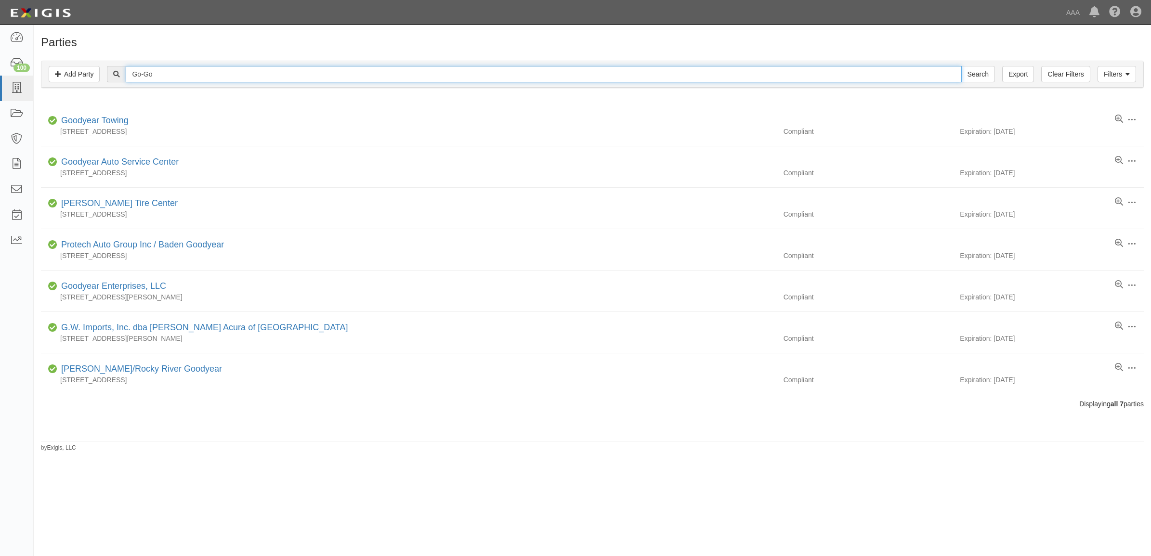
type input "Go-Go"
click at [961, 66] on input "Search" at bounding box center [978, 74] width 34 height 16
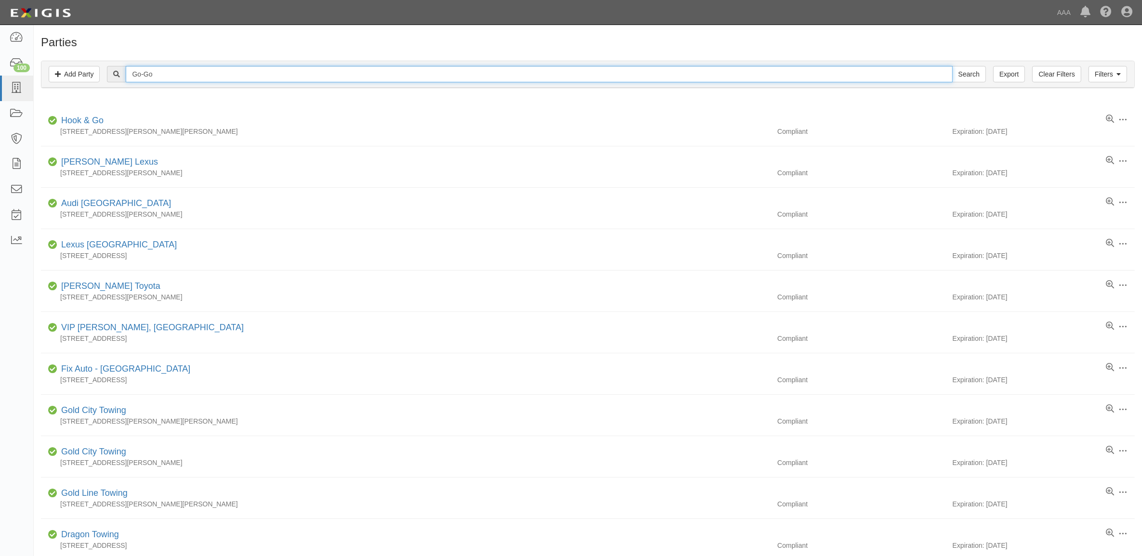
click at [205, 76] on input "Go-Go" at bounding box center [539, 74] width 827 height 16
type input "Go - Go"
click at [952, 66] on input "Search" at bounding box center [969, 74] width 34 height 16
click at [321, 78] on input "Go - Go" at bounding box center [539, 74] width 827 height 16
click at [320, 78] on input "Go - Go" at bounding box center [539, 74] width 827 height 16
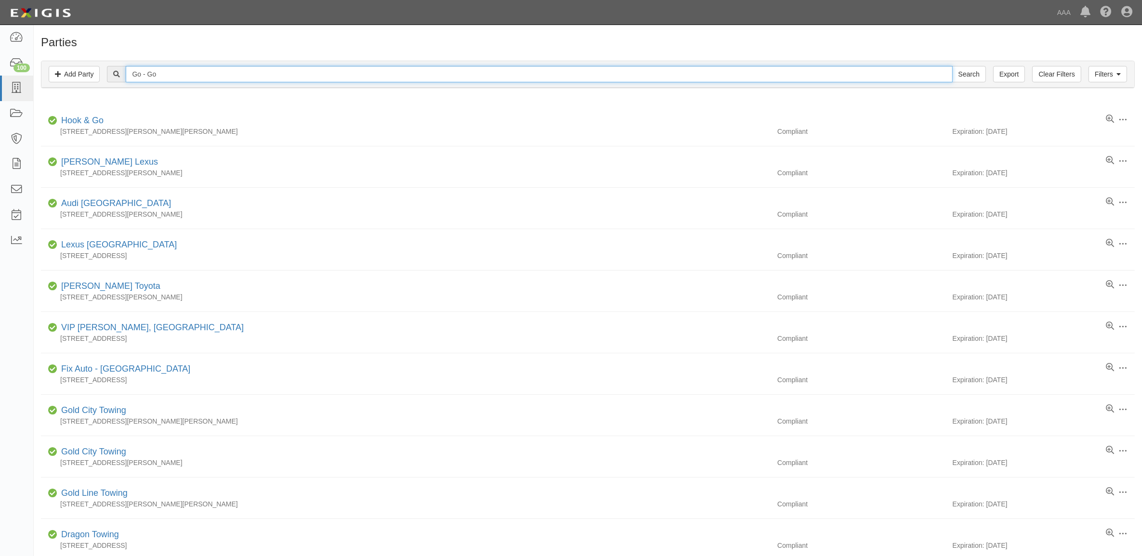
click at [320, 78] on input "Go - Go" at bounding box center [539, 74] width 827 height 16
paste input "B Unlimited Company - PSP"
type input "GB Unlimited Company - PSP"
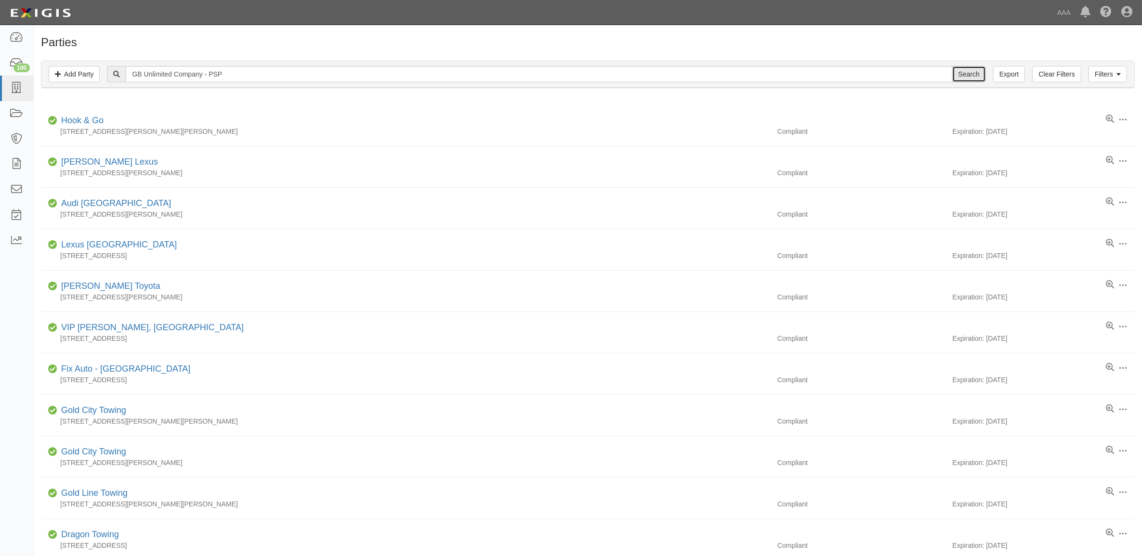
click at [974, 75] on input "Search" at bounding box center [969, 74] width 34 height 16
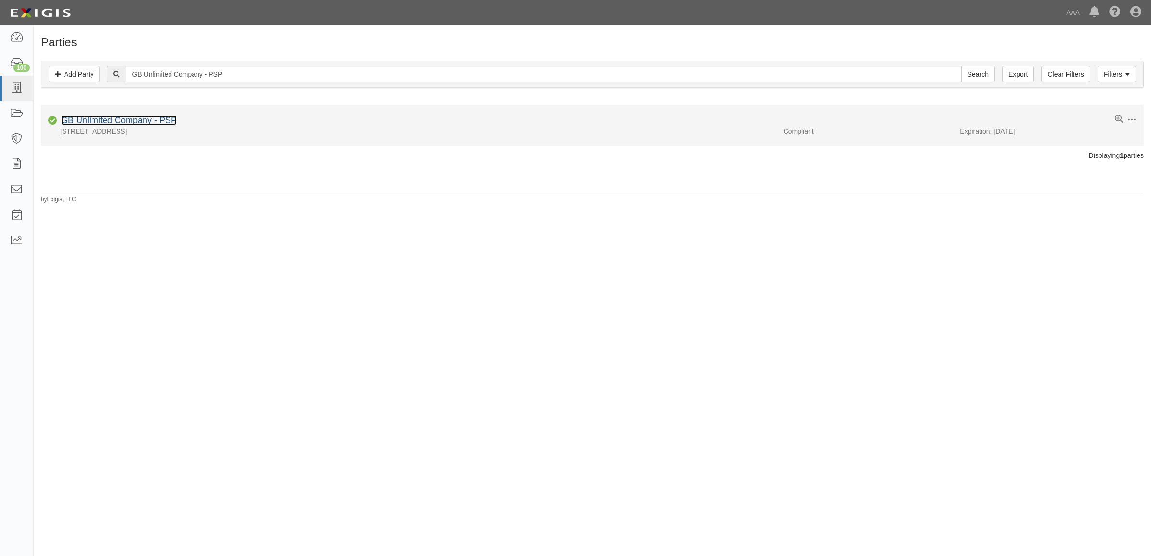
click at [152, 120] on link "GB Unlimited Company - PSP" at bounding box center [119, 121] width 116 height 10
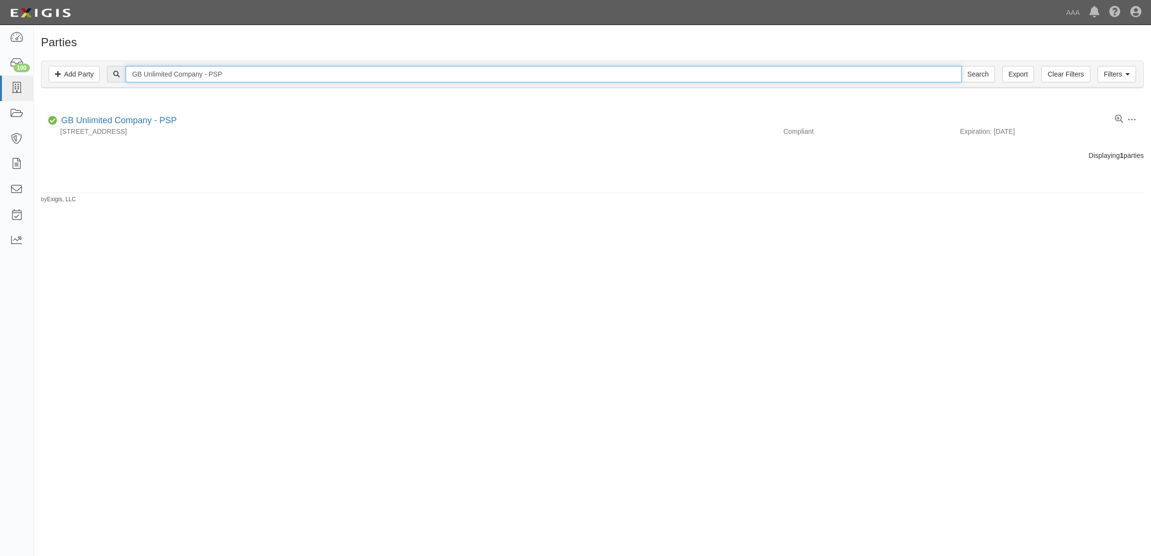
click at [205, 79] on input "GB Unlimited Company - PSP" at bounding box center [544, 74] width 836 height 16
paste input "AUTO LOCK SPECIALISTS"
type input "AUTO LOCK SPECIALISTS"
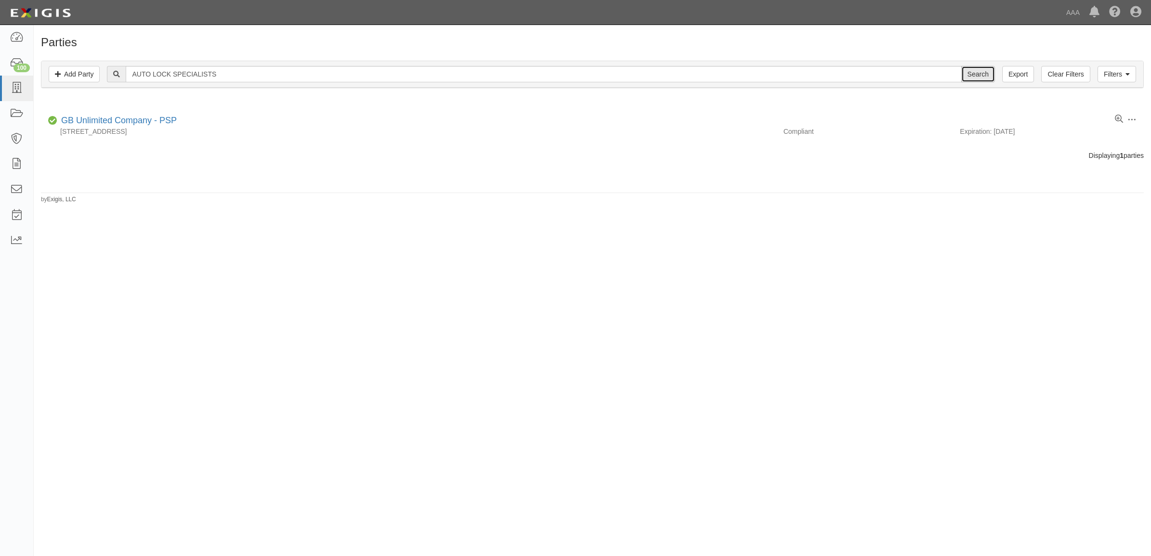
click at [976, 78] on input "Search" at bounding box center [978, 74] width 34 height 16
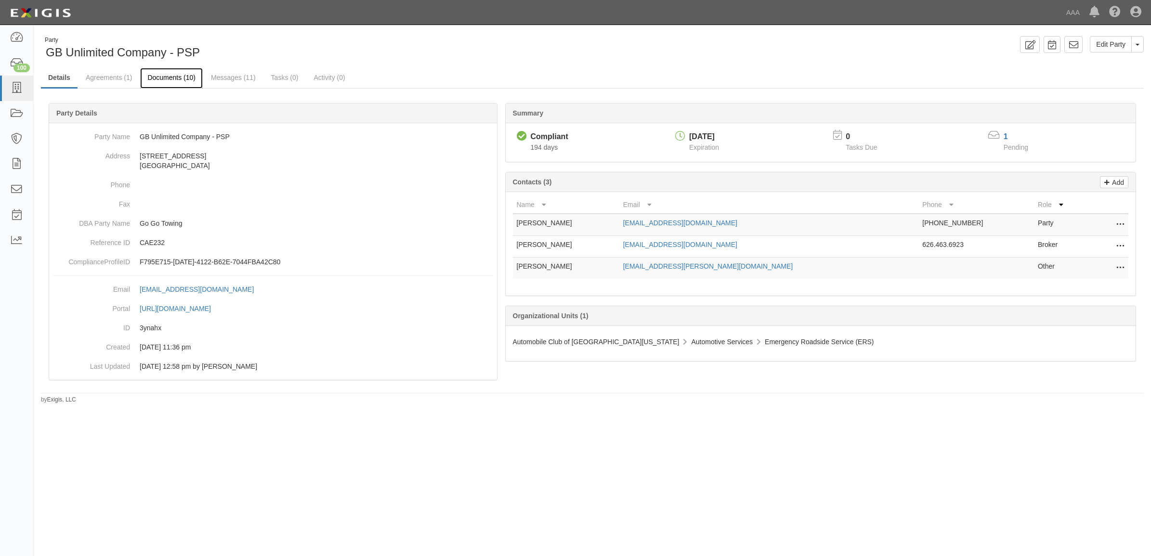
click at [179, 75] on link "Documents (10)" at bounding box center [171, 78] width 63 height 21
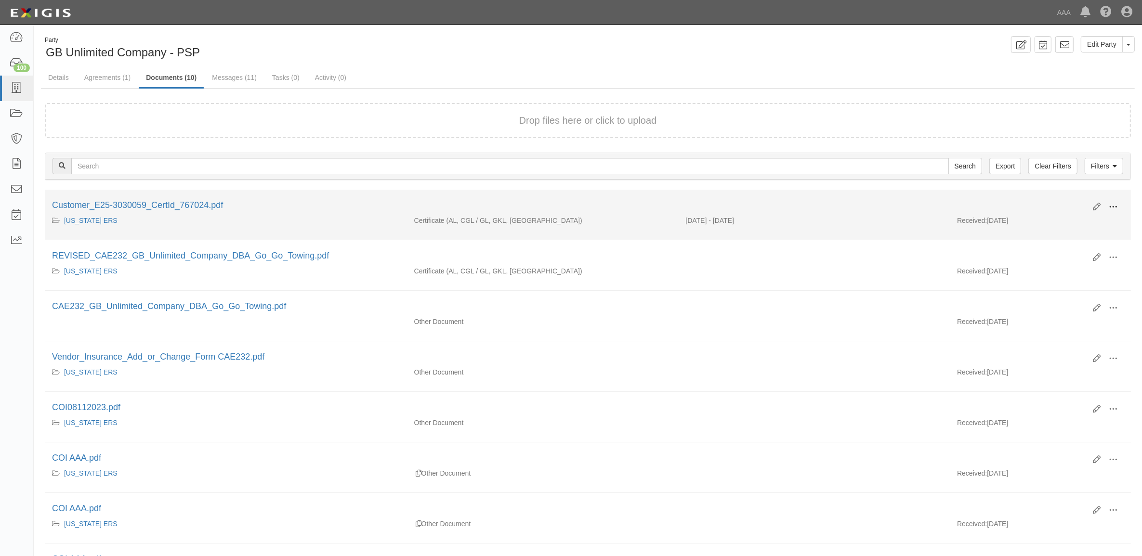
click at [1117, 204] on span at bounding box center [1113, 207] width 9 height 9
click at [1065, 227] on link "View" at bounding box center [1066, 220] width 76 height 17
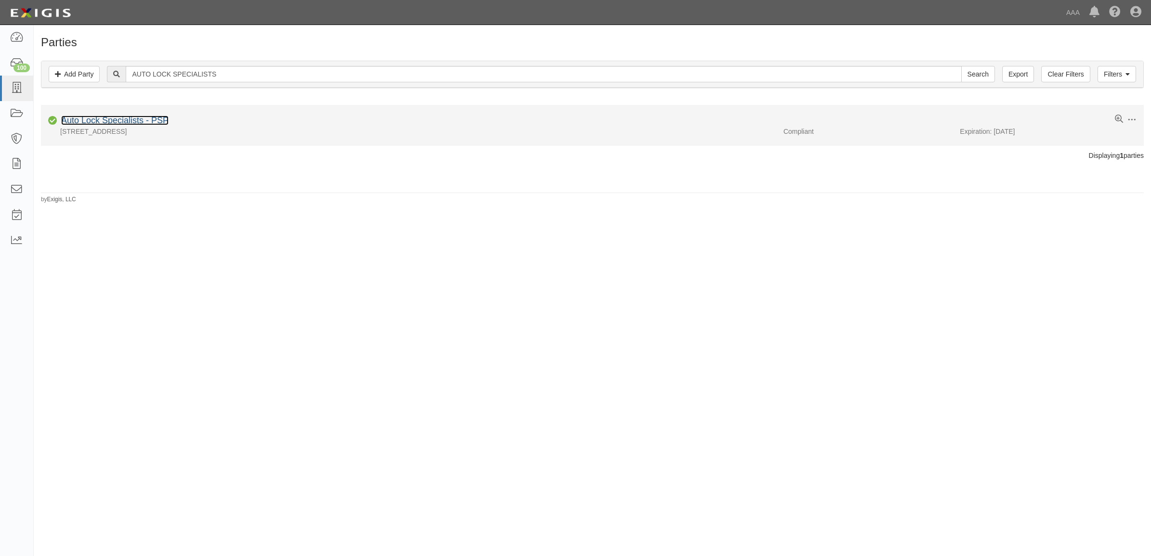
click at [96, 123] on link "Auto Lock Specialists - PSP" at bounding box center [114, 121] width 107 height 10
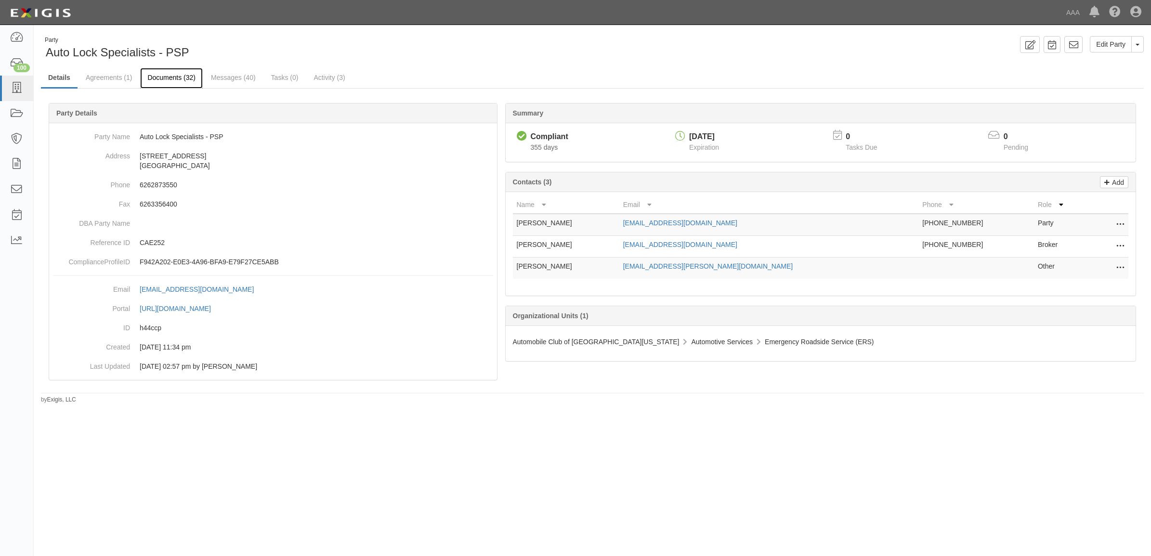
click at [157, 82] on link "Documents (32)" at bounding box center [171, 78] width 63 height 21
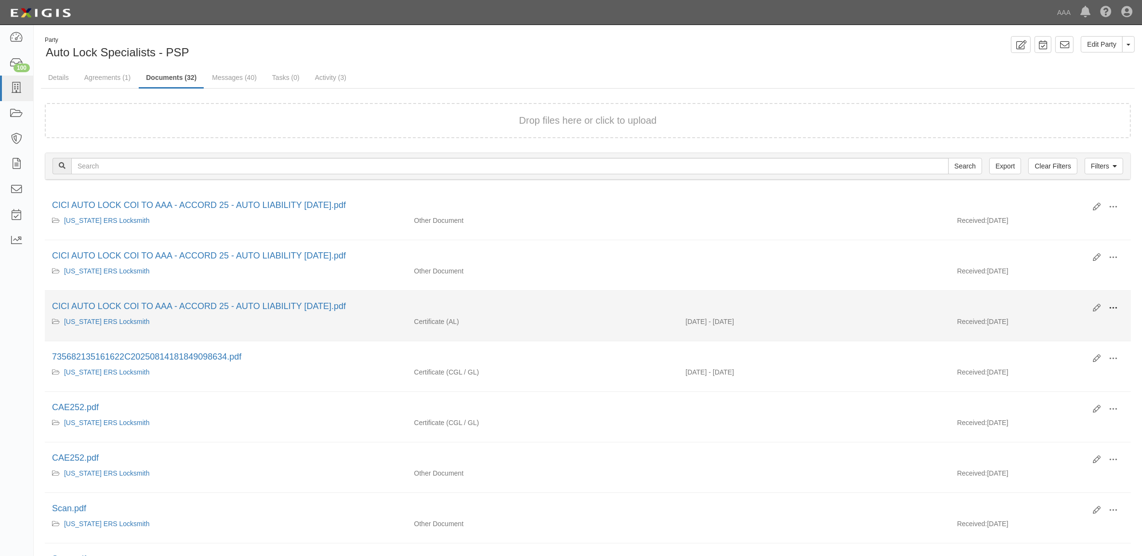
click at [1117, 306] on span at bounding box center [1113, 308] width 9 height 9
click at [1085, 323] on link "View" at bounding box center [1066, 322] width 76 height 17
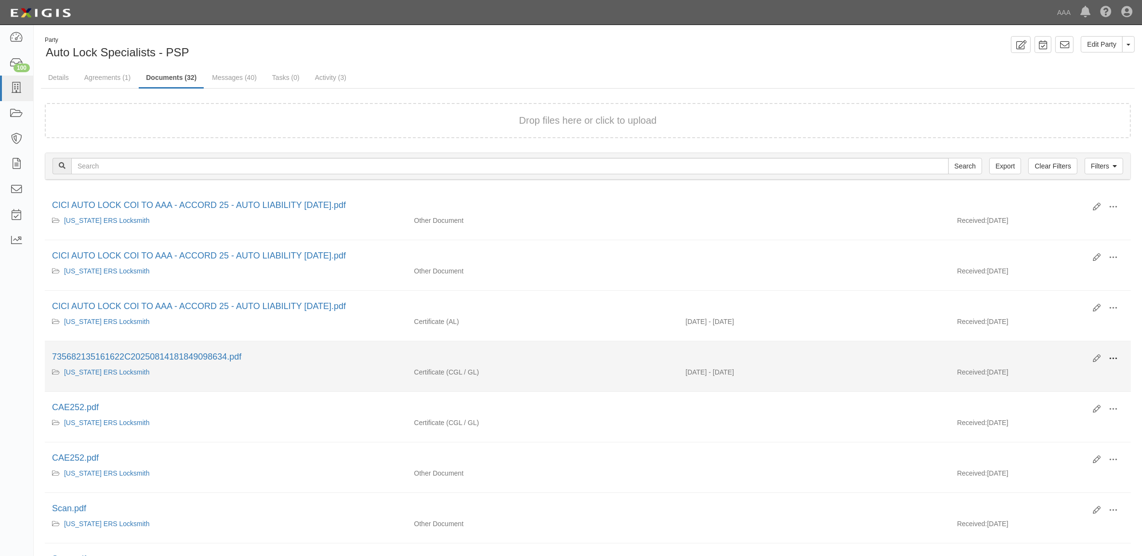
click at [1116, 353] on button at bounding box center [1113, 359] width 21 height 16
click at [1078, 372] on link "View" at bounding box center [1066, 372] width 76 height 17
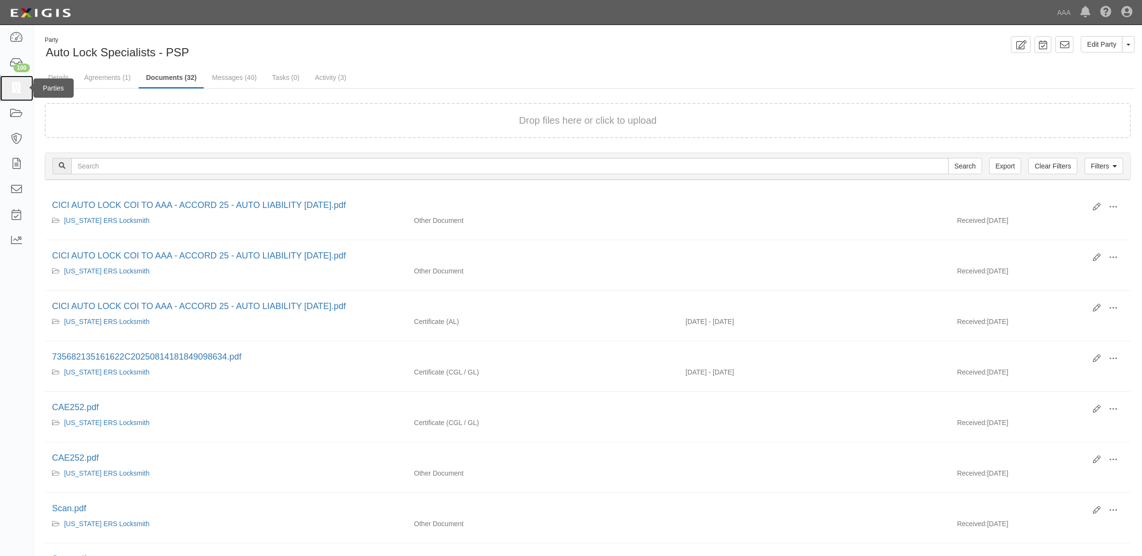
drag, startPoint x: 15, startPoint y: 88, endPoint x: 24, endPoint y: 90, distance: 8.8
click at [15, 88] on icon at bounding box center [16, 88] width 13 height 11
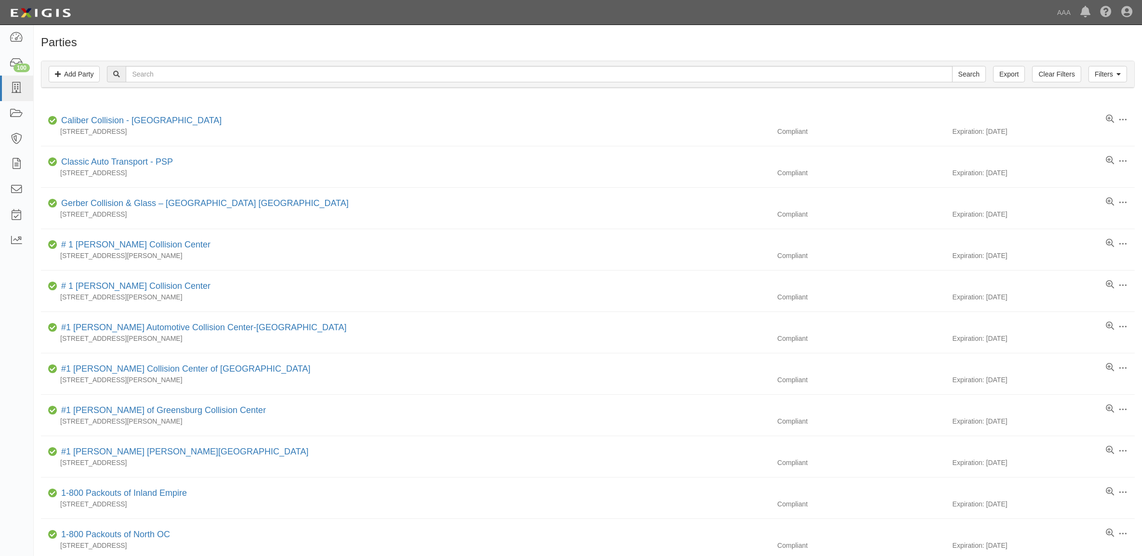
click at [301, 83] on div "Filters Add Party Clear Filters Export Search Filters" at bounding box center [587, 74] width 1093 height 26
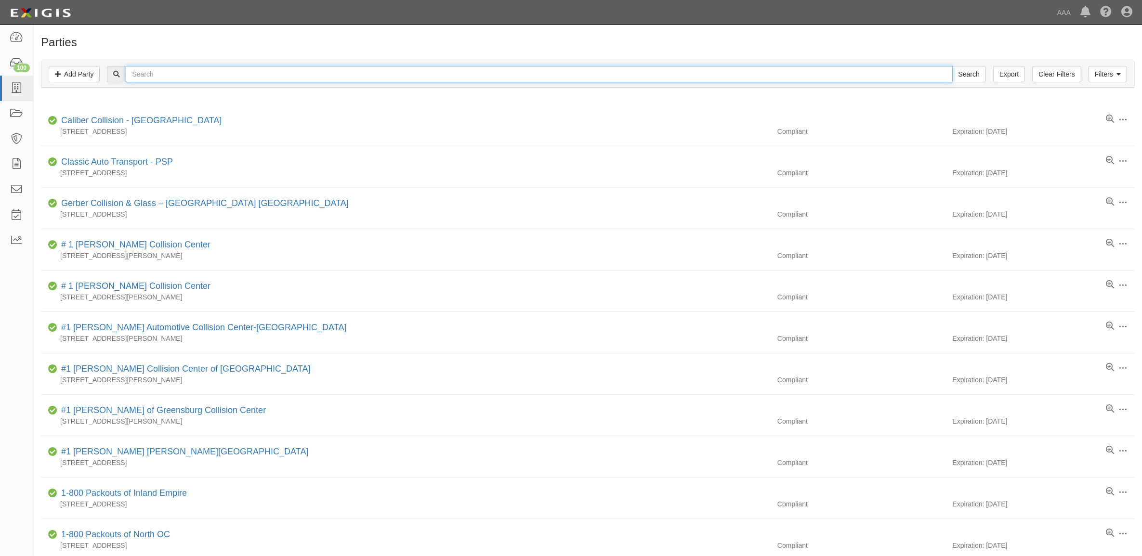
click at [294, 75] on input "text" at bounding box center [539, 74] width 827 height 16
paste input "[PERSON_NAME] MOTOR SERVICE"
type input "[PERSON_NAME] MOTOR SERVICE"
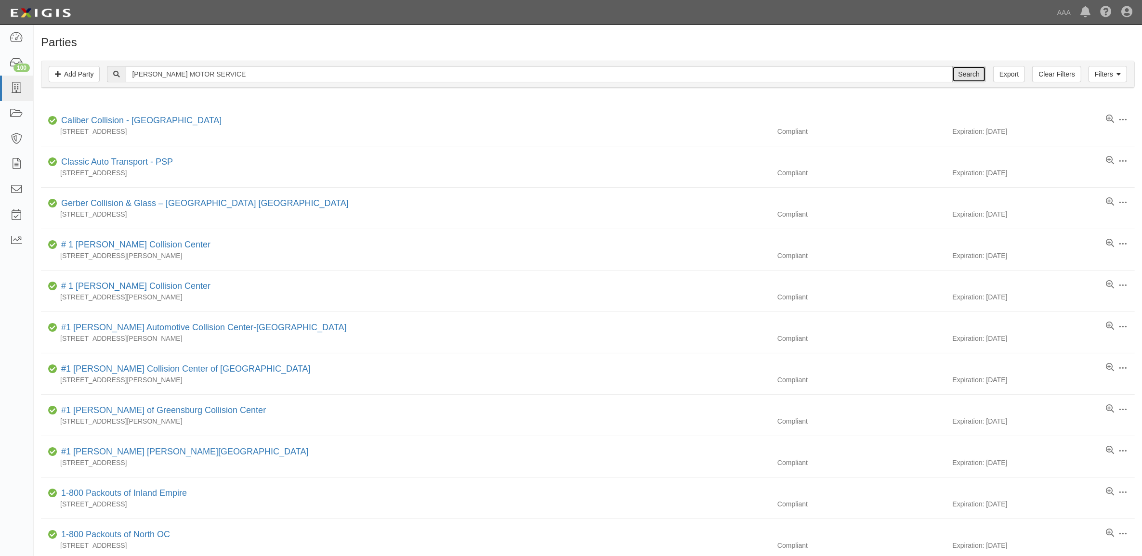
click at [952, 74] on input "Search" at bounding box center [969, 74] width 34 height 16
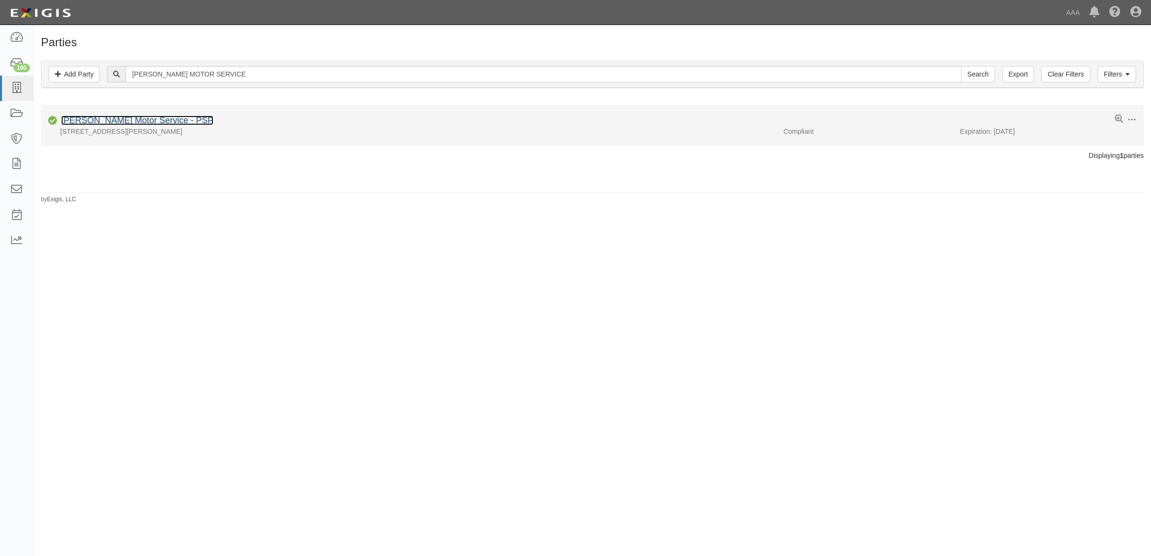
click at [131, 123] on link "[PERSON_NAME] Motor Service - PSP" at bounding box center [137, 121] width 152 height 10
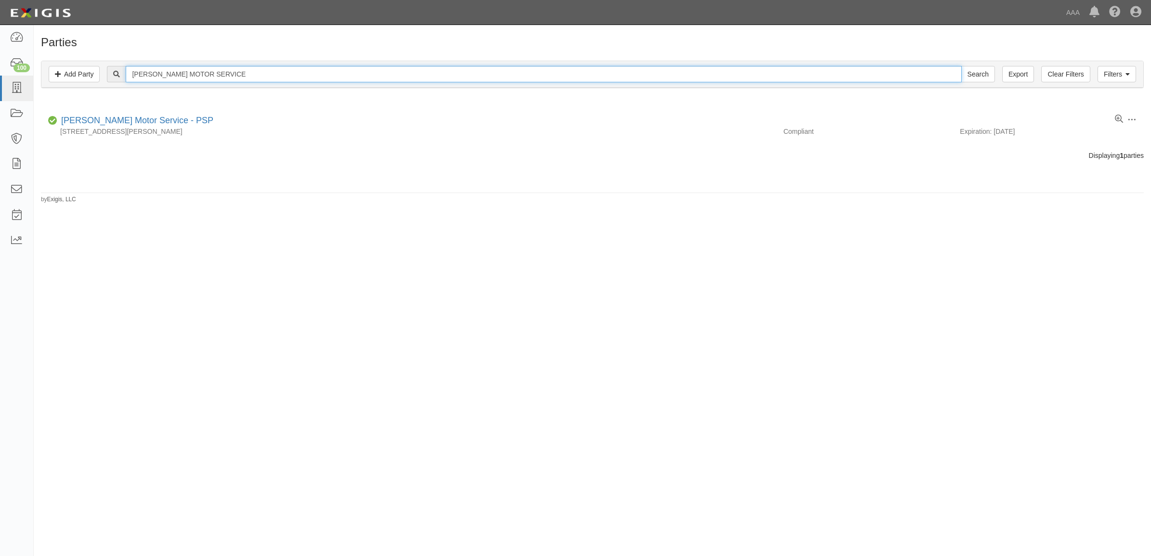
click at [188, 78] on input "DICKSON MOTOR SERVICE" at bounding box center [544, 74] width 836 height 16
paste input "BOB'S TOWING"
type input "BOB'S TOWING"
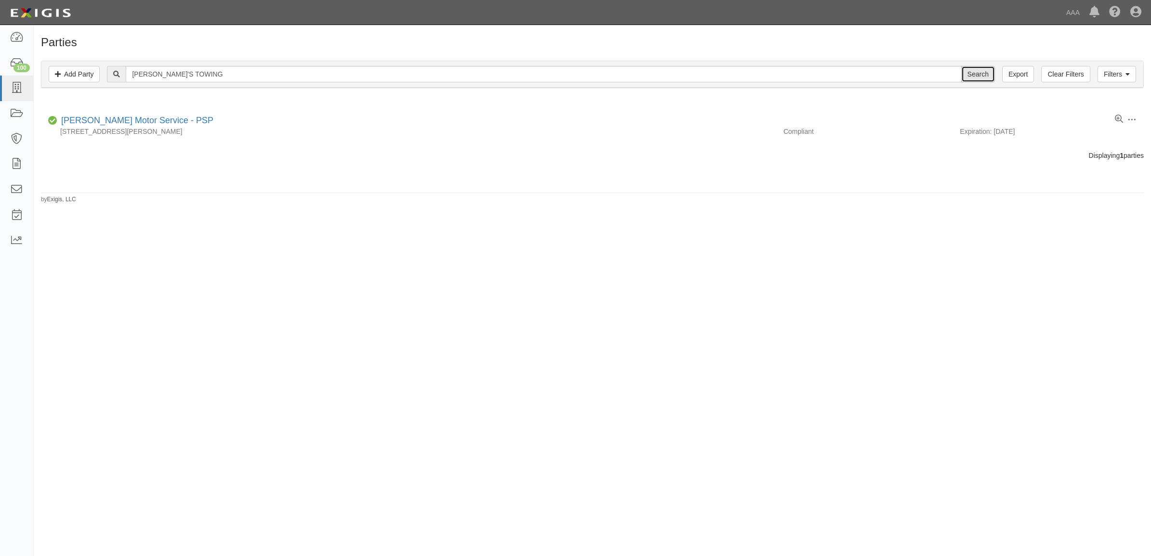
click at [989, 77] on input "Search" at bounding box center [978, 74] width 34 height 16
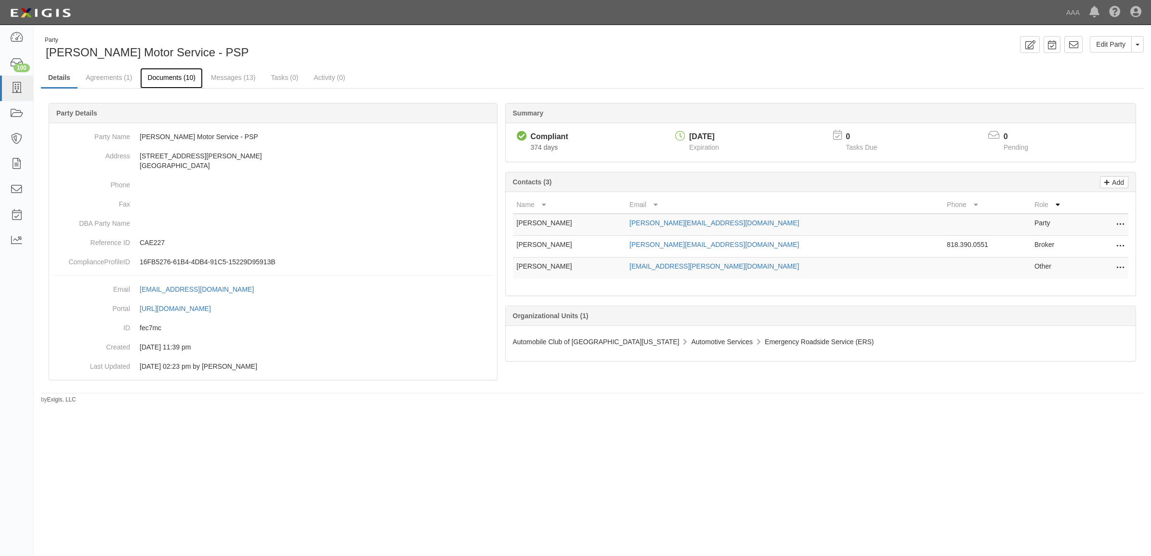
click at [170, 80] on link "Documents (10)" at bounding box center [171, 78] width 63 height 21
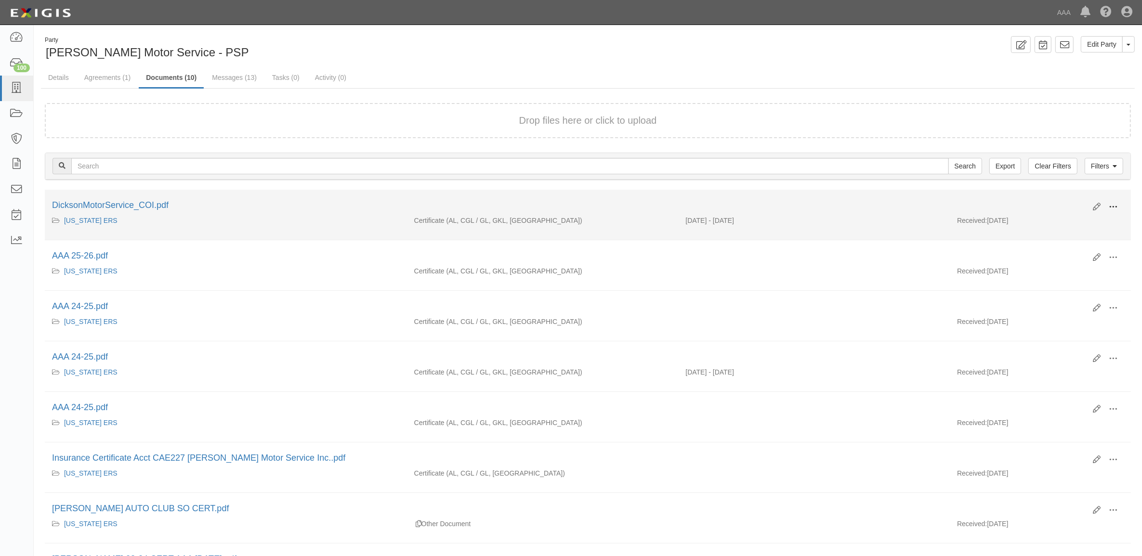
click at [1109, 206] on span at bounding box center [1113, 207] width 9 height 9
click at [1090, 219] on link "View" at bounding box center [1066, 220] width 76 height 17
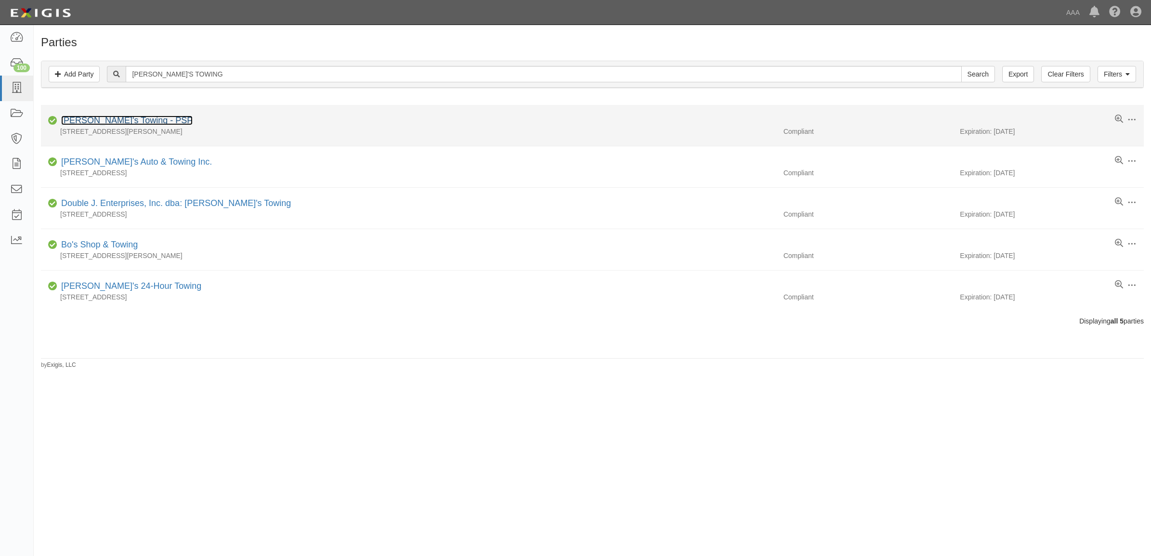
click at [90, 122] on link "[PERSON_NAME]'s Towing - PSP" at bounding box center [126, 121] width 131 height 10
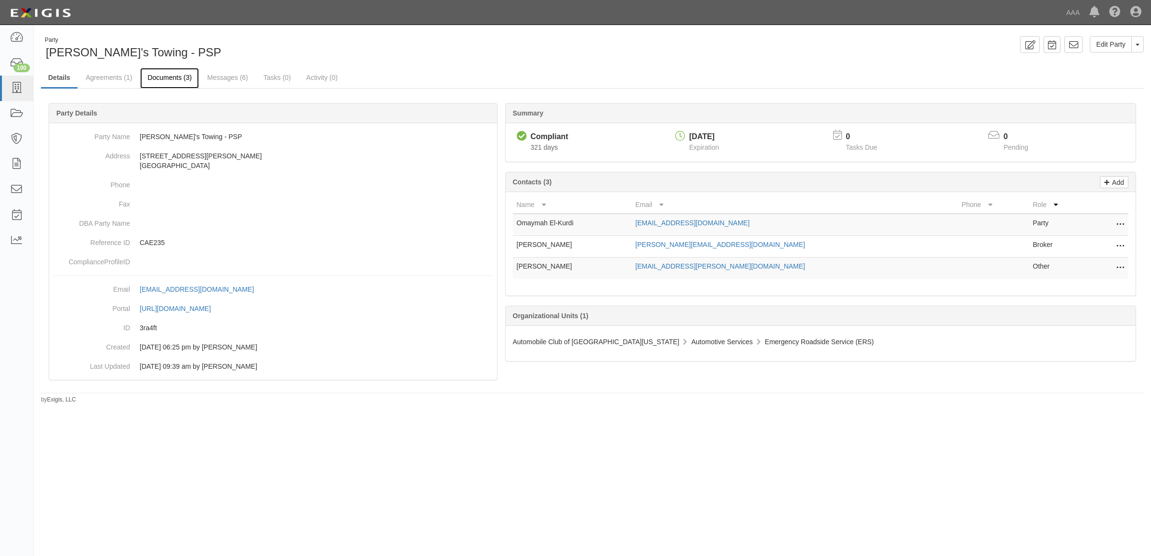
click at [171, 76] on link "Documents (3)" at bounding box center [169, 78] width 59 height 21
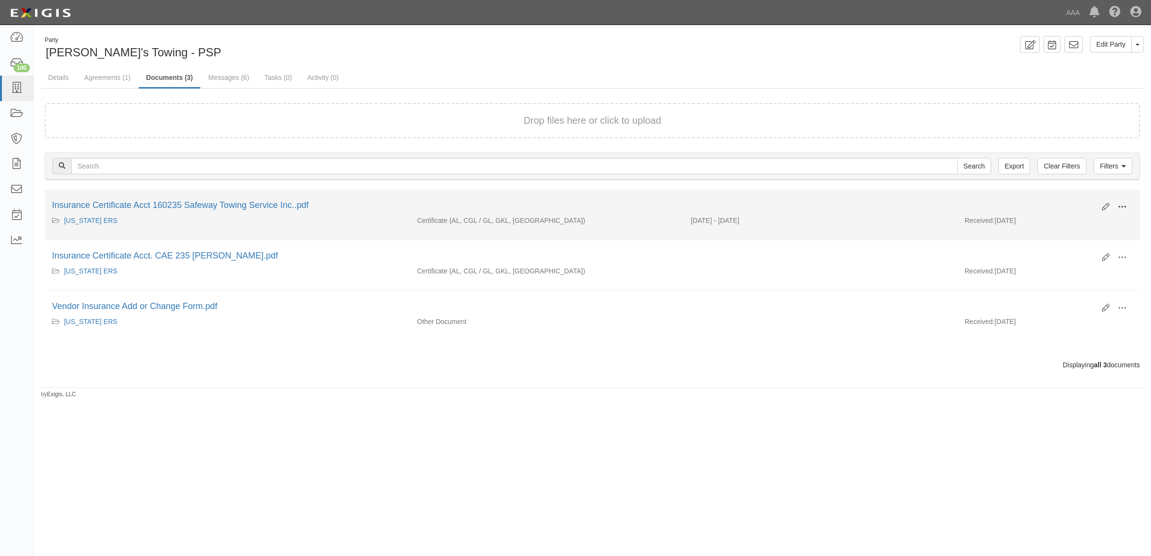
click at [1118, 203] on span at bounding box center [1122, 207] width 9 height 9
click at [1083, 220] on link "View" at bounding box center [1076, 220] width 76 height 17
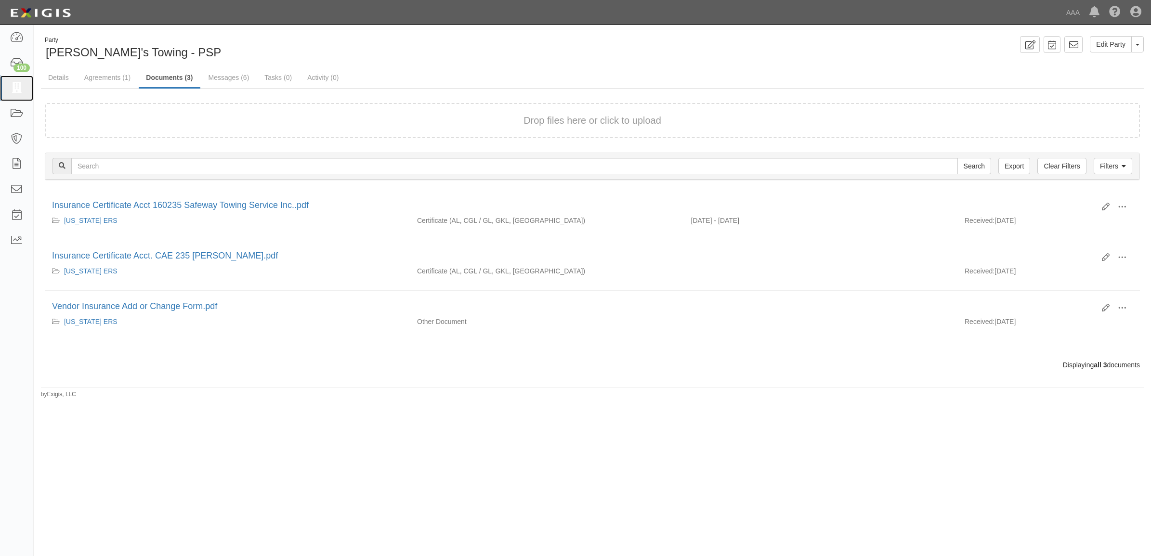
drag, startPoint x: 16, startPoint y: 86, endPoint x: 103, endPoint y: 116, distance: 91.9
click at [16, 86] on icon at bounding box center [16, 88] width 13 height 11
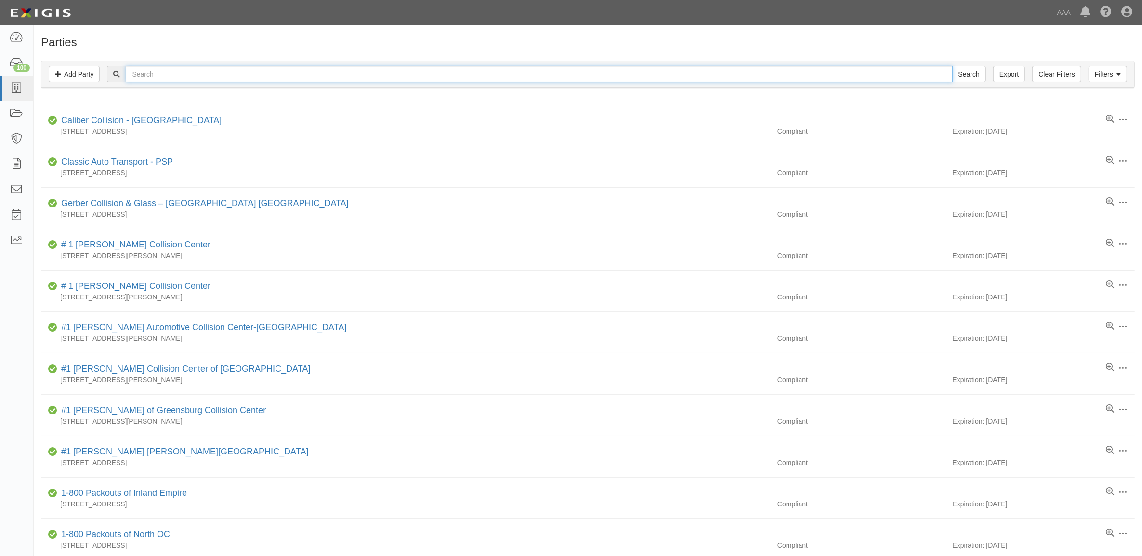
click at [182, 79] on input "text" at bounding box center [539, 74] width 827 height 16
paste input "ALL WAYZ TOWING, INC."
type input "ALL WAYZ TOWING, INC."
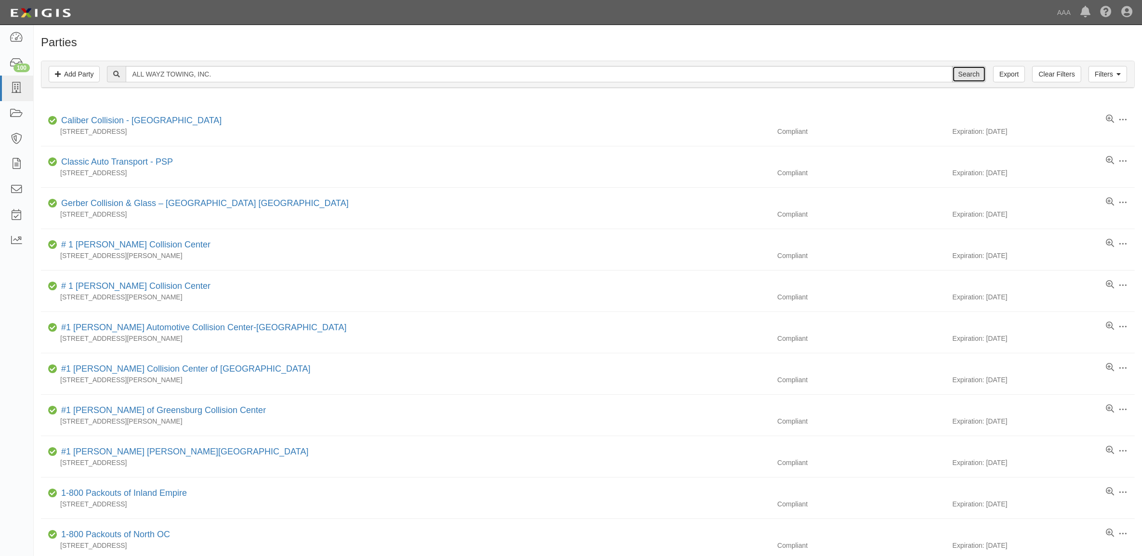
click at [974, 80] on input "Search" at bounding box center [969, 74] width 34 height 16
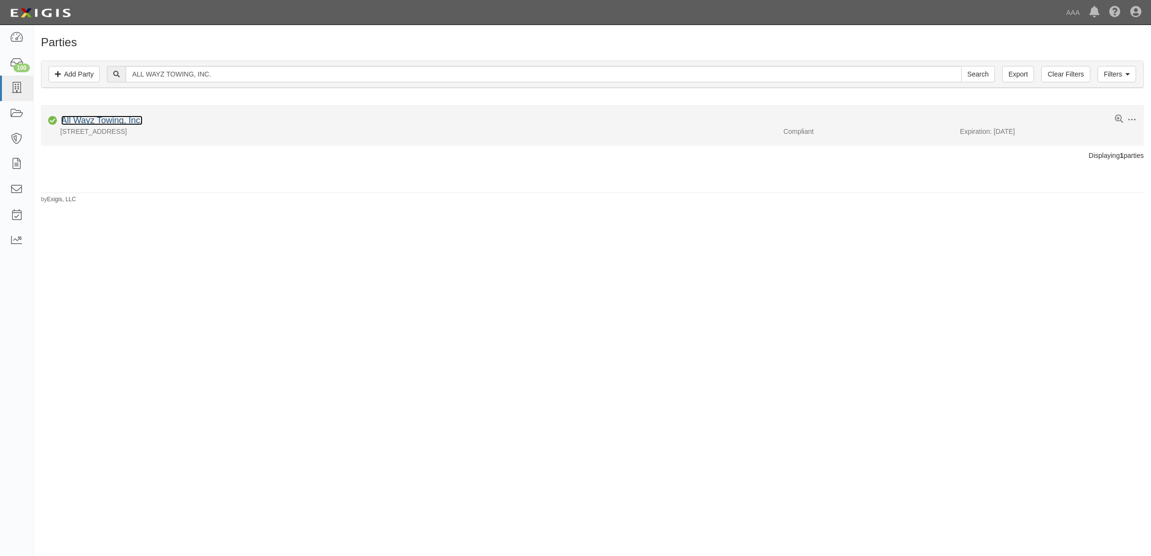
click at [109, 117] on link "All Wayz Towing, Inc." at bounding box center [101, 121] width 81 height 10
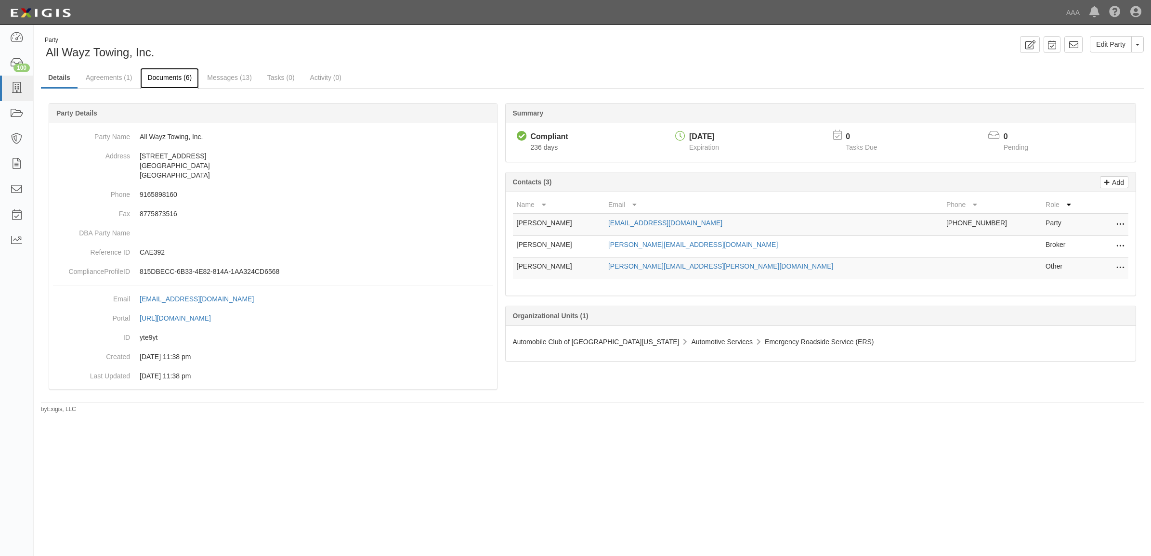
click at [172, 79] on link "Documents (6)" at bounding box center [169, 78] width 59 height 21
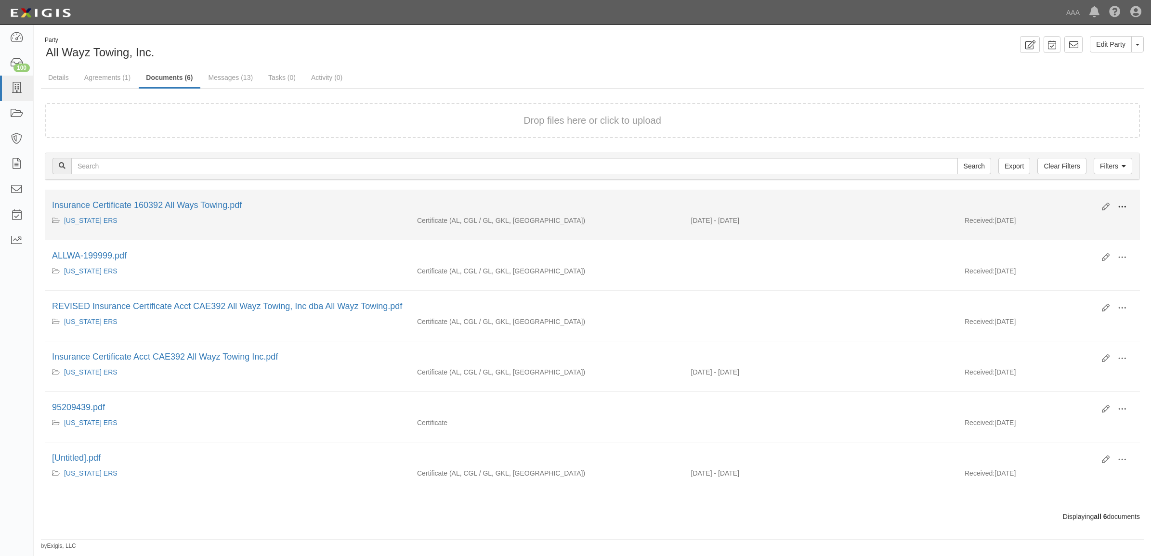
click at [1128, 207] on button at bounding box center [1122, 207] width 21 height 16
click at [1091, 222] on link "View" at bounding box center [1076, 220] width 76 height 17
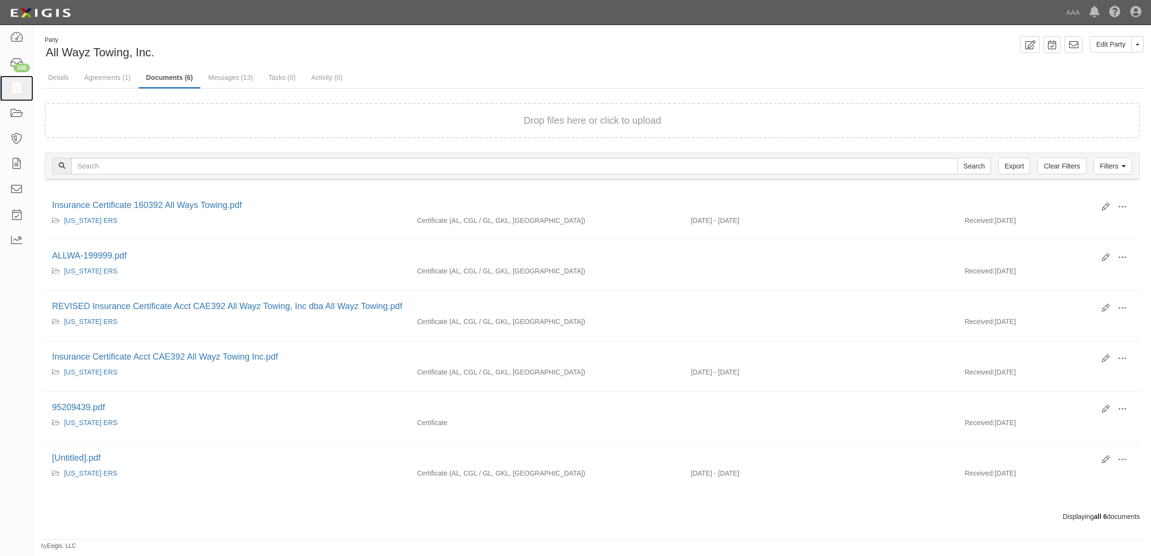
drag, startPoint x: 20, startPoint y: 84, endPoint x: 51, endPoint y: 99, distance: 34.7
click at [20, 84] on icon at bounding box center [16, 88] width 13 height 11
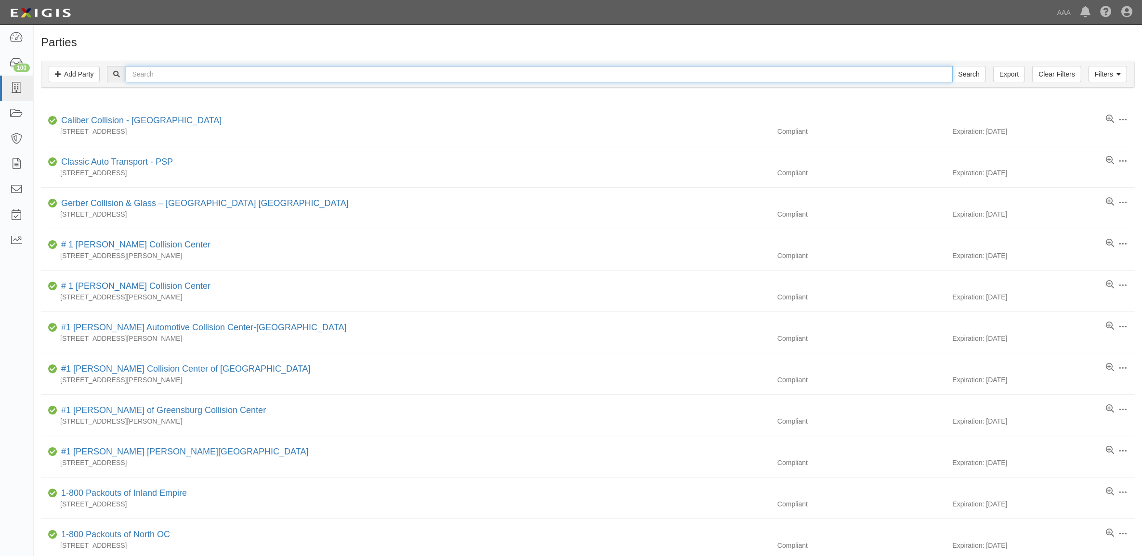
click at [241, 73] on input "text" at bounding box center [539, 74] width 827 height 16
paste input "160815"
type input "160815"
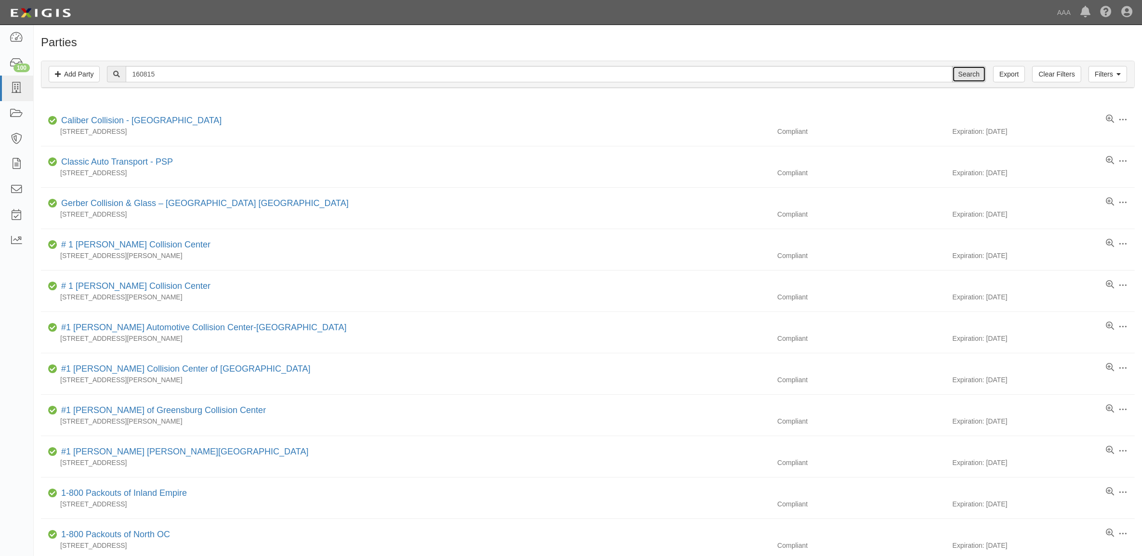
click at [958, 71] on input "Search" at bounding box center [969, 74] width 34 height 16
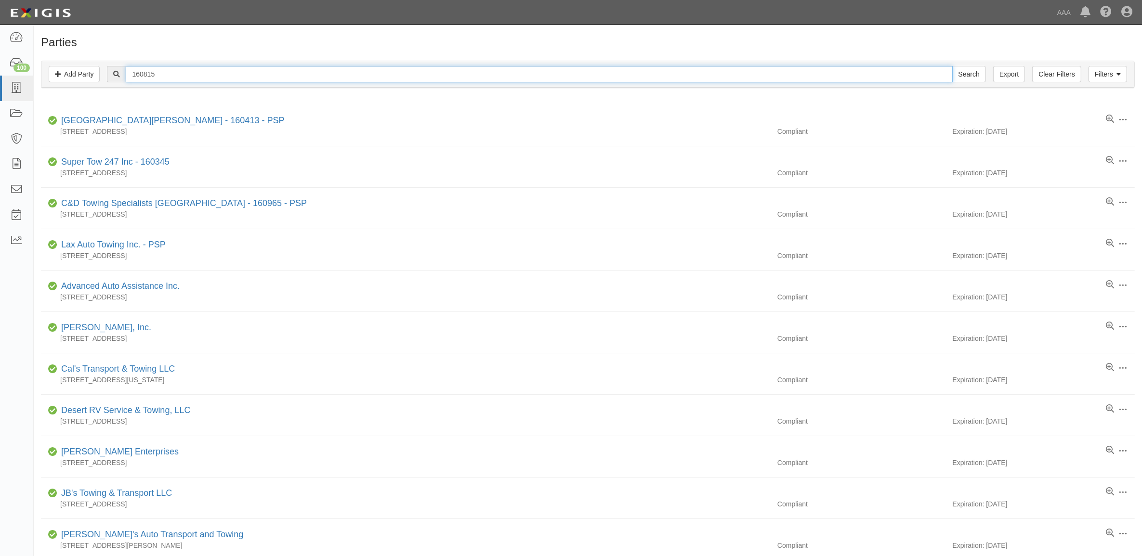
click at [184, 73] on input "160815" at bounding box center [539, 74] width 827 height 16
type input "Summit Towing"
click at [952, 66] on input "Search" at bounding box center [969, 74] width 34 height 16
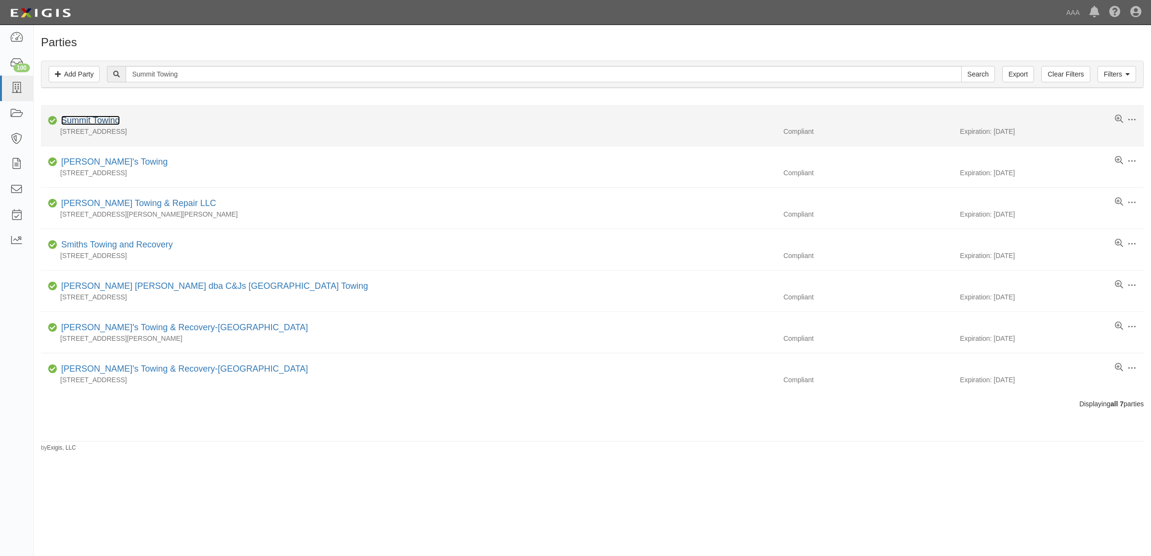
click at [110, 121] on link "Summit Towing" at bounding box center [90, 121] width 59 height 10
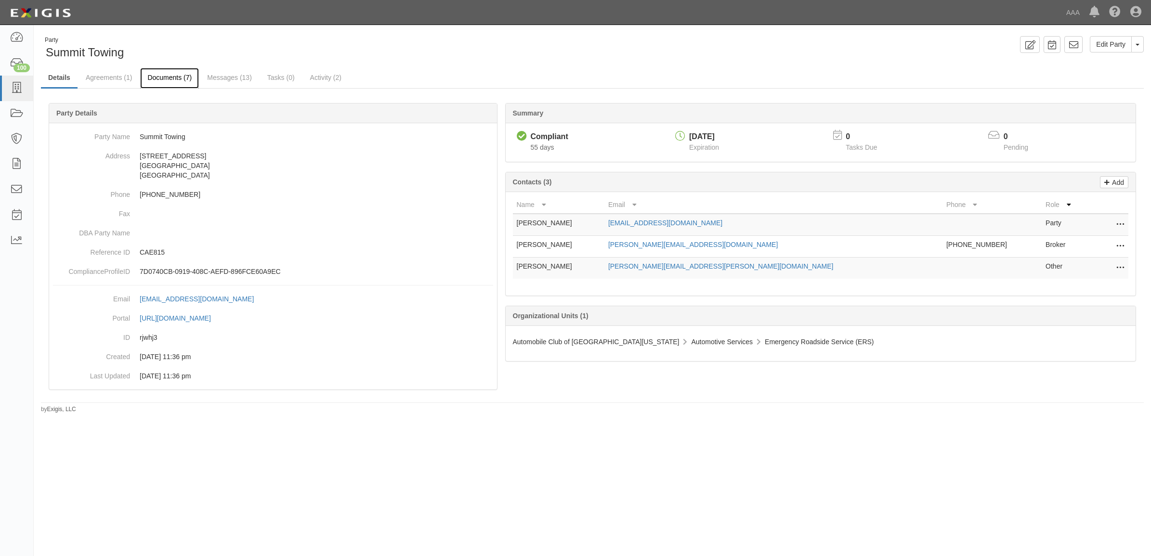
click at [150, 75] on link "Documents (7)" at bounding box center [169, 78] width 59 height 21
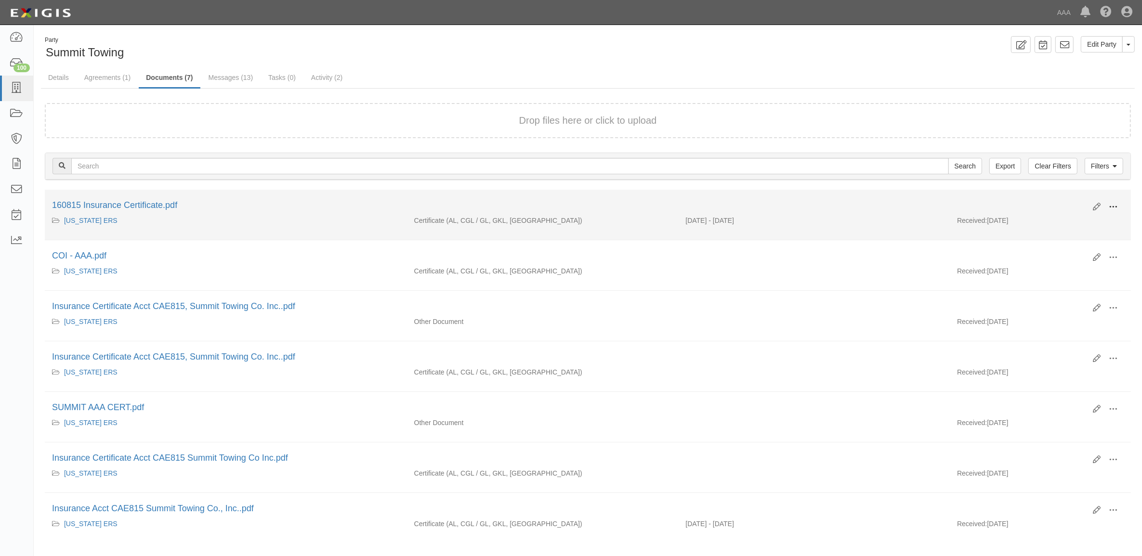
click at [1113, 205] on span at bounding box center [1113, 207] width 9 height 9
click at [1052, 220] on link "View" at bounding box center [1066, 220] width 76 height 17
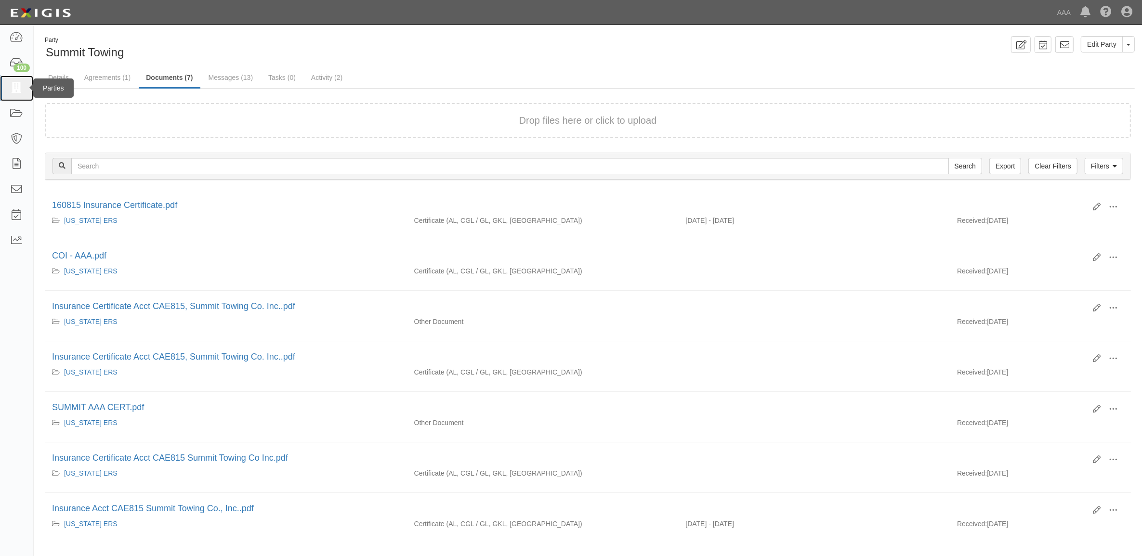
click at [15, 87] on icon at bounding box center [16, 88] width 13 height 11
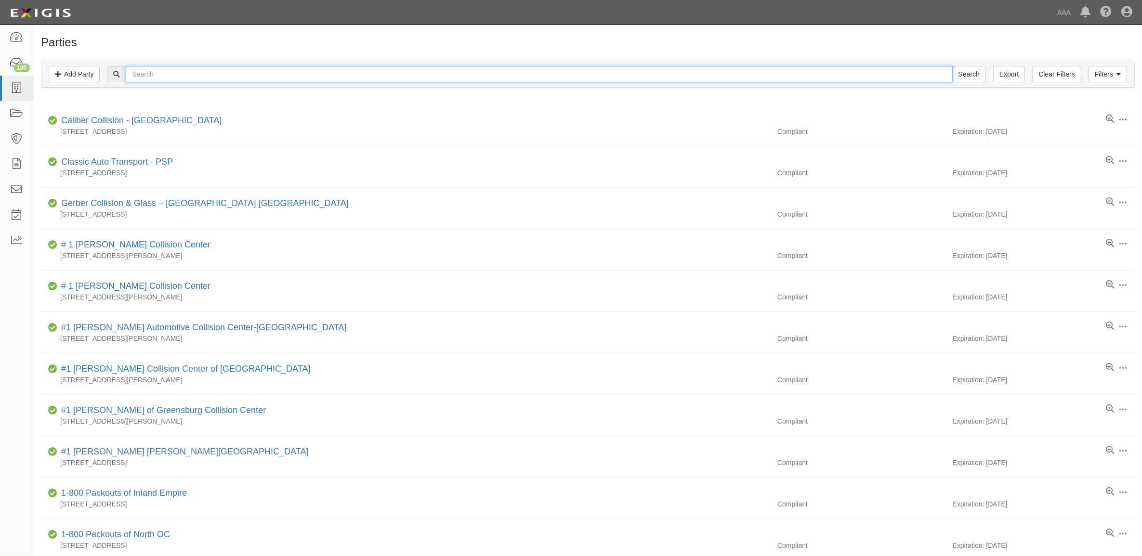
click at [213, 81] on input "text" at bounding box center [539, 74] width 827 height 16
paste input "MR. T'S TOWING, INC."
type input "MR. T'S TOWING, INC."
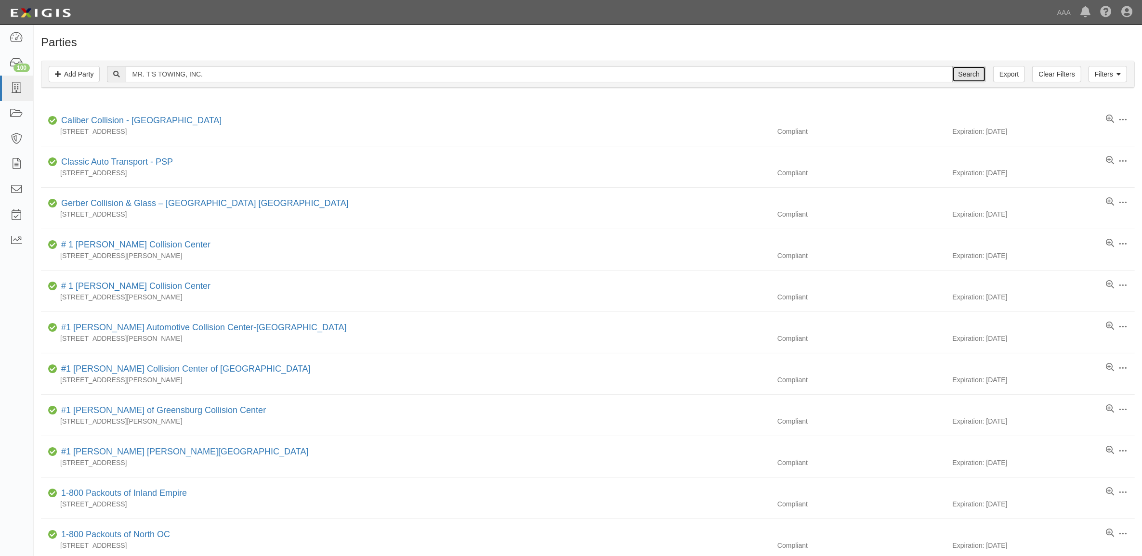
click at [970, 76] on input "Search" at bounding box center [969, 74] width 34 height 16
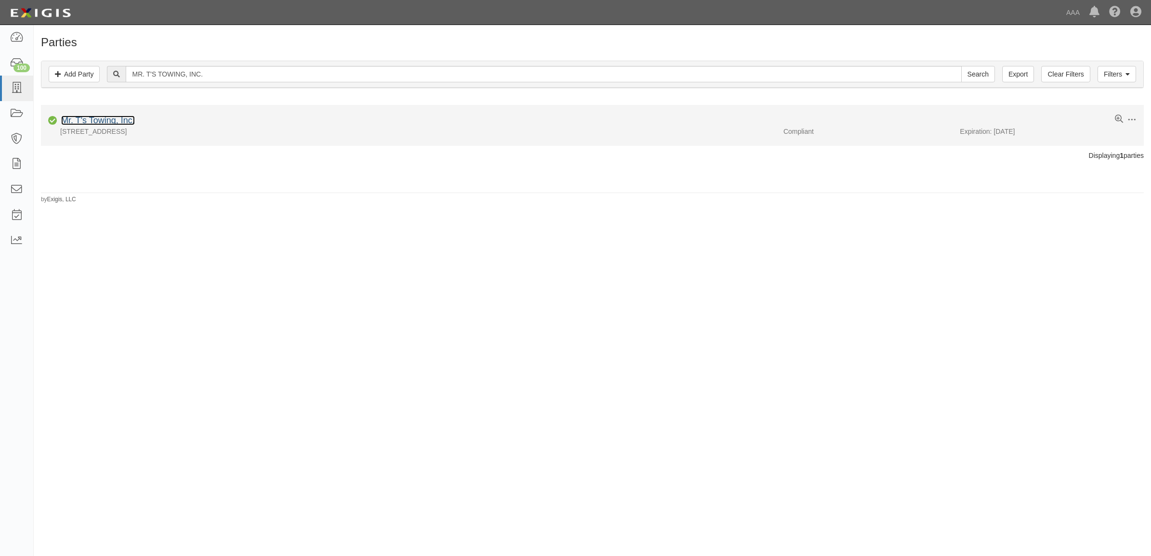
click at [109, 120] on link "Mr. T's Towing, Inc." at bounding box center [98, 121] width 74 height 10
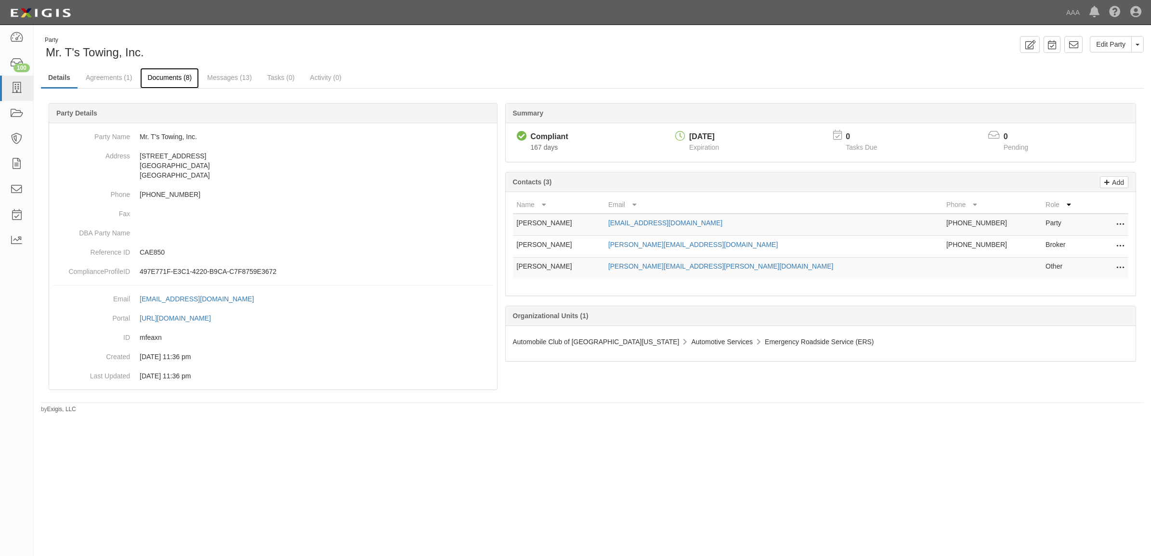
click at [179, 79] on link "Documents (8)" at bounding box center [169, 78] width 59 height 21
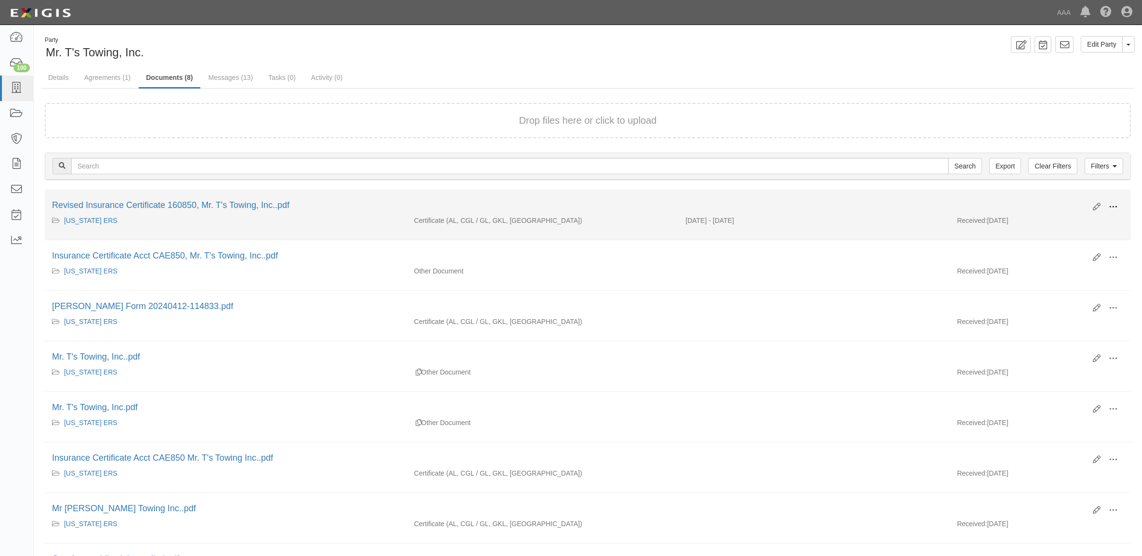
click at [1111, 205] on span at bounding box center [1113, 207] width 9 height 9
click at [1079, 220] on link "View" at bounding box center [1066, 220] width 76 height 17
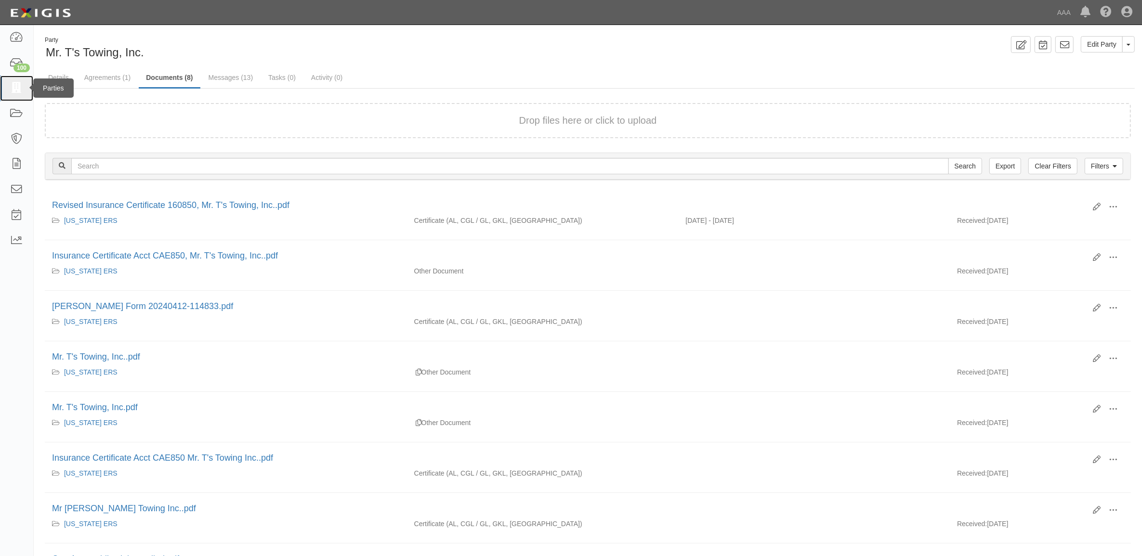
click at [15, 88] on icon at bounding box center [16, 88] width 13 height 11
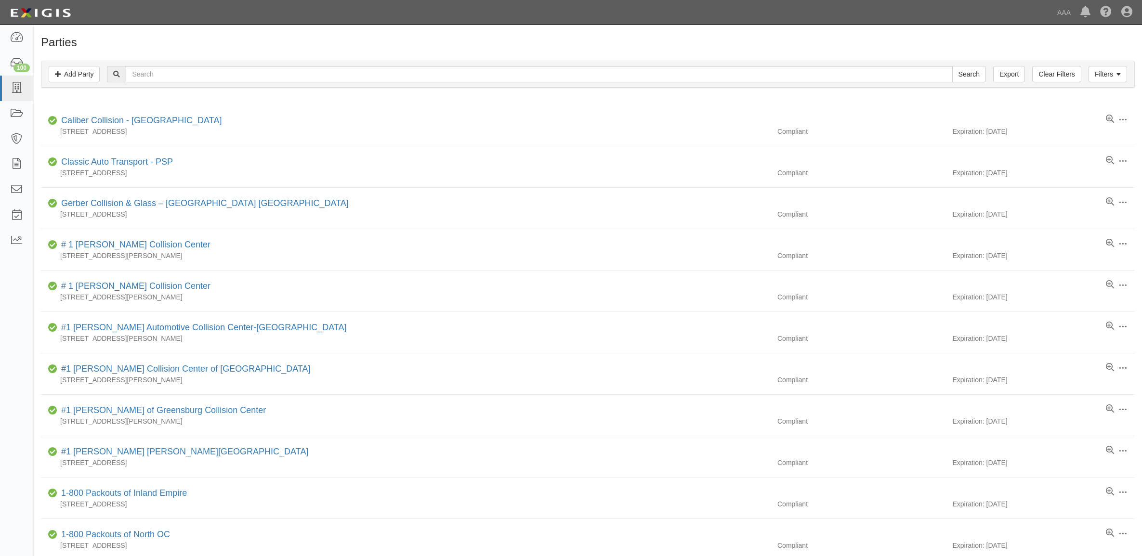
click at [204, 71] on input "text" at bounding box center [539, 74] width 827 height 16
type input "CASTRO TOWING LLC"
click at [974, 73] on input "Search" at bounding box center [969, 74] width 34 height 16
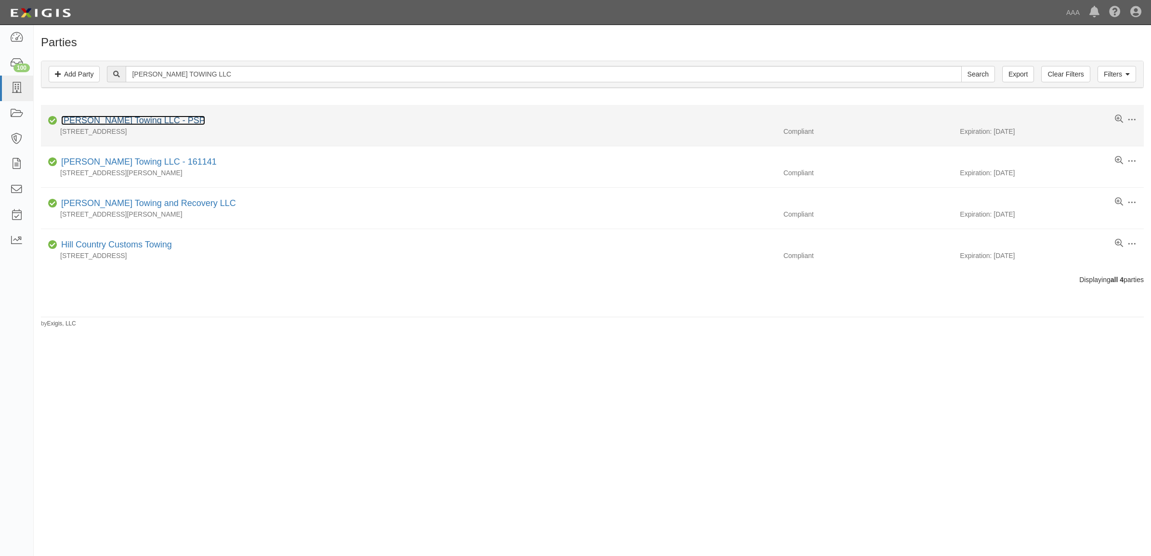
click at [128, 120] on link "[PERSON_NAME] Towing LLC - PSP" at bounding box center [133, 121] width 144 height 10
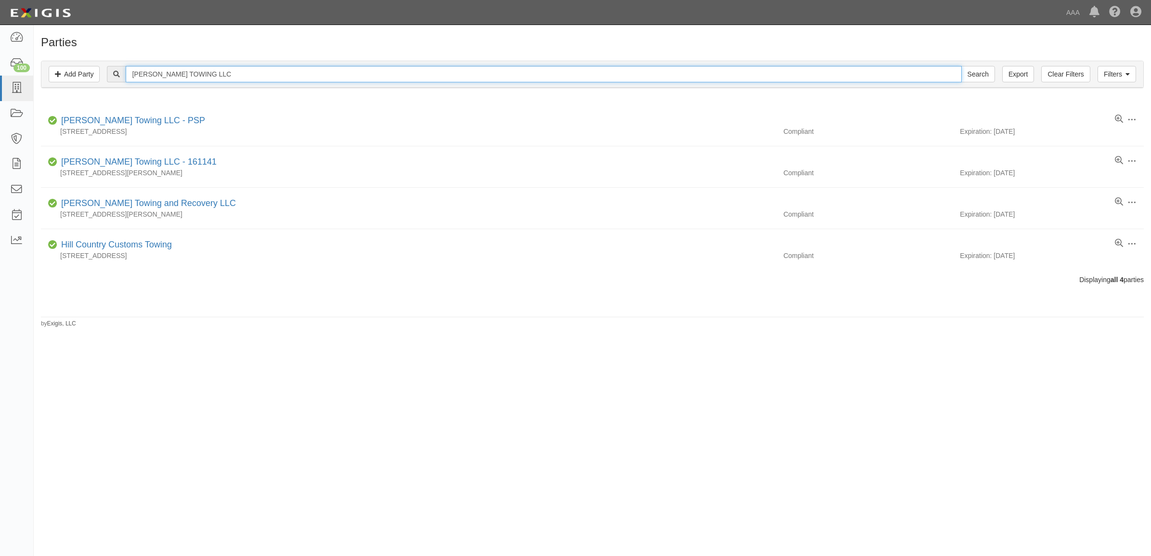
click at [233, 71] on input "CASTRO TOWING LLC" at bounding box center [544, 74] width 836 height 16
paste input "HOOKED ON"
type input "HOOKED ON TOWING LLC"
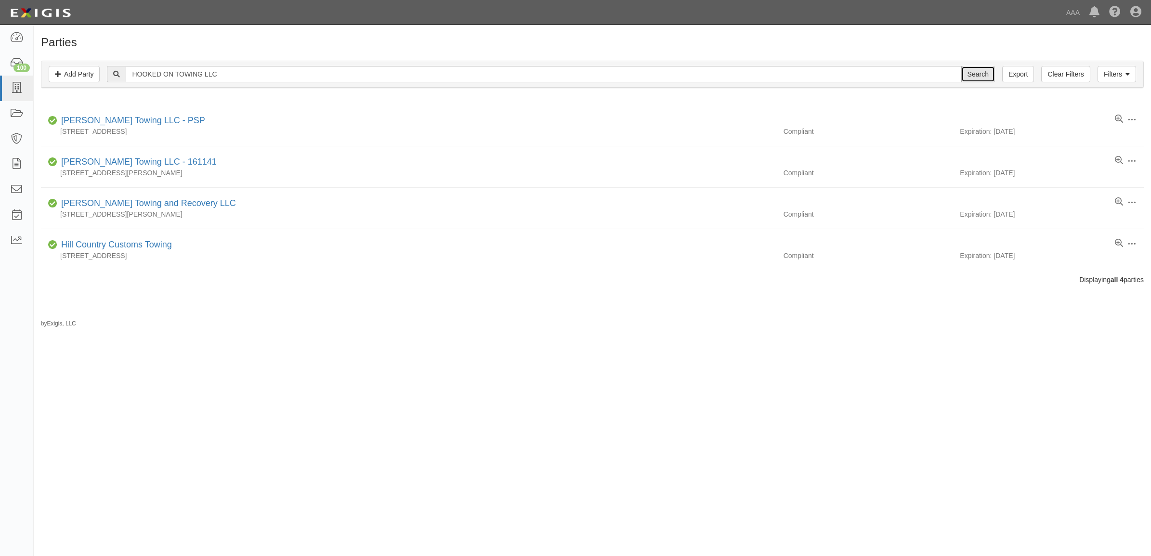
click at [974, 77] on input "Search" at bounding box center [978, 74] width 34 height 16
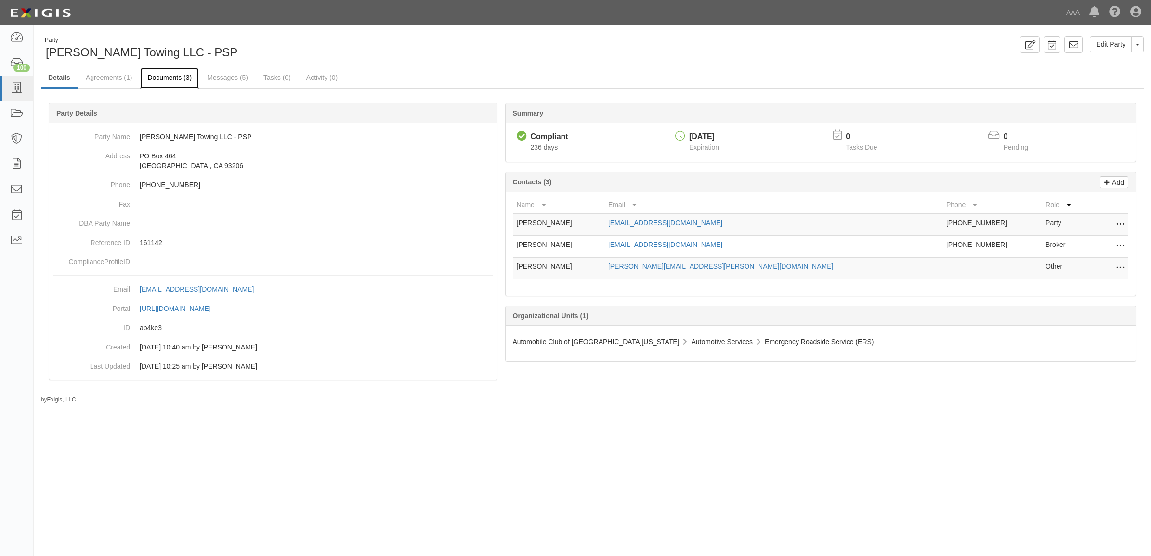
click at [153, 78] on link "Documents (3)" at bounding box center [169, 78] width 59 height 21
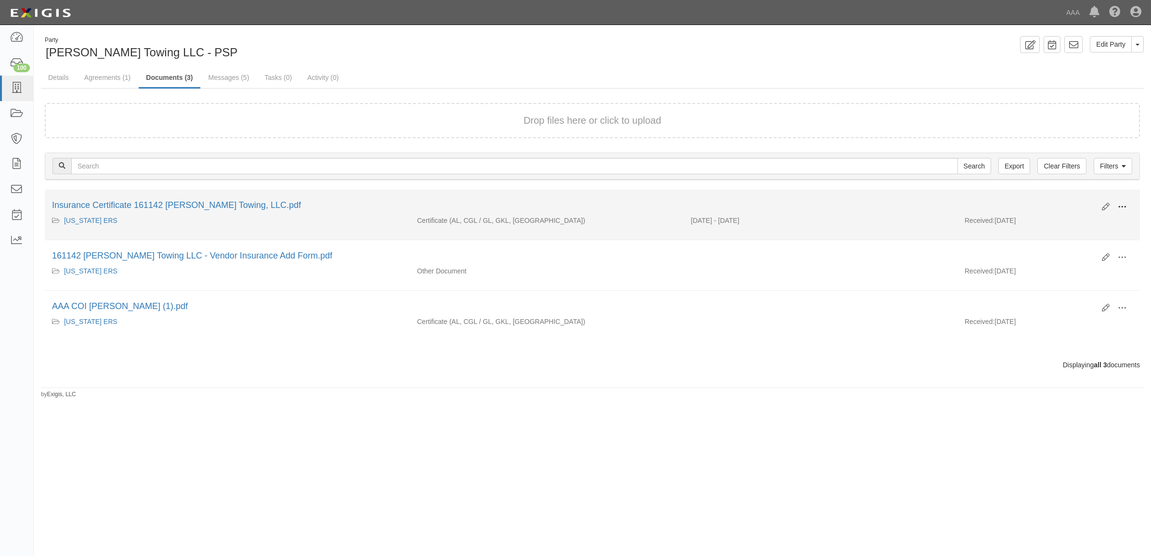
click at [1118, 205] on span at bounding box center [1122, 207] width 9 height 9
click at [1091, 222] on link "View" at bounding box center [1076, 220] width 76 height 17
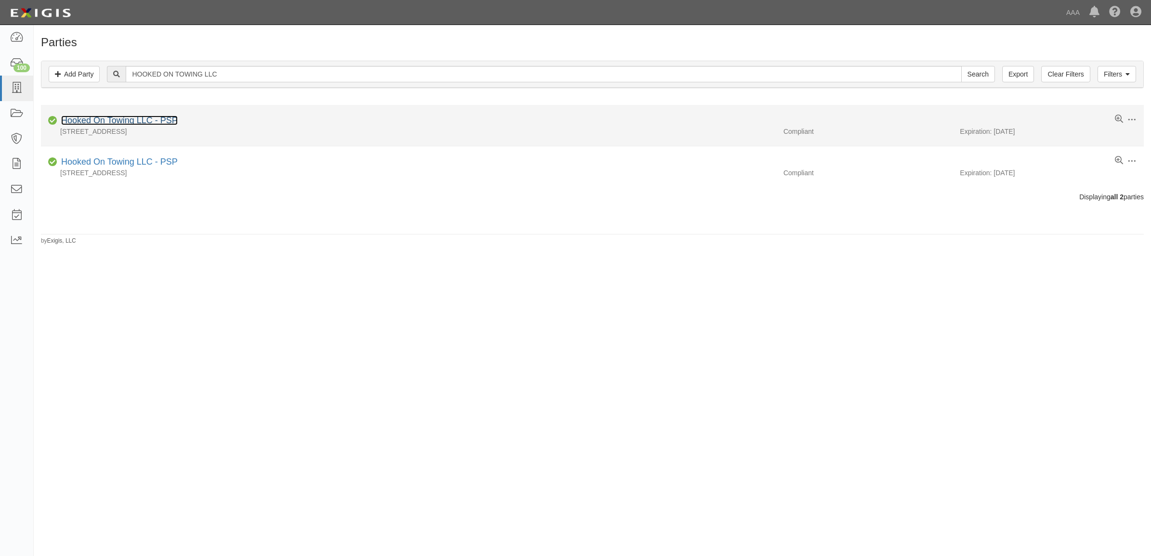
click at [133, 123] on link "Hooked On Towing LLC - PSP" at bounding box center [119, 121] width 117 height 10
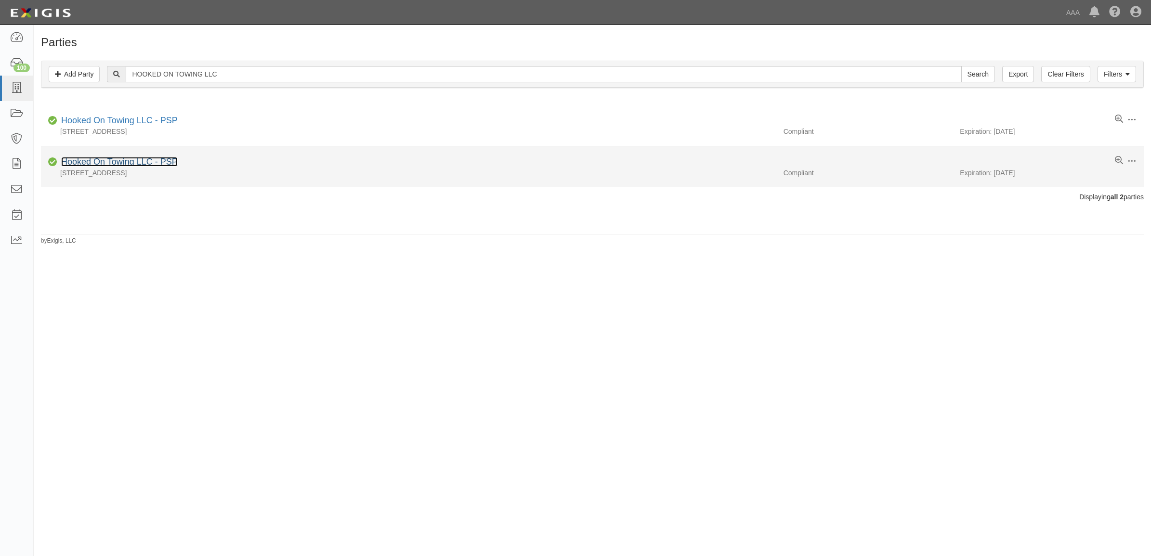
click at [124, 164] on link "Hooked On Towing LLC - PSP" at bounding box center [119, 162] width 117 height 10
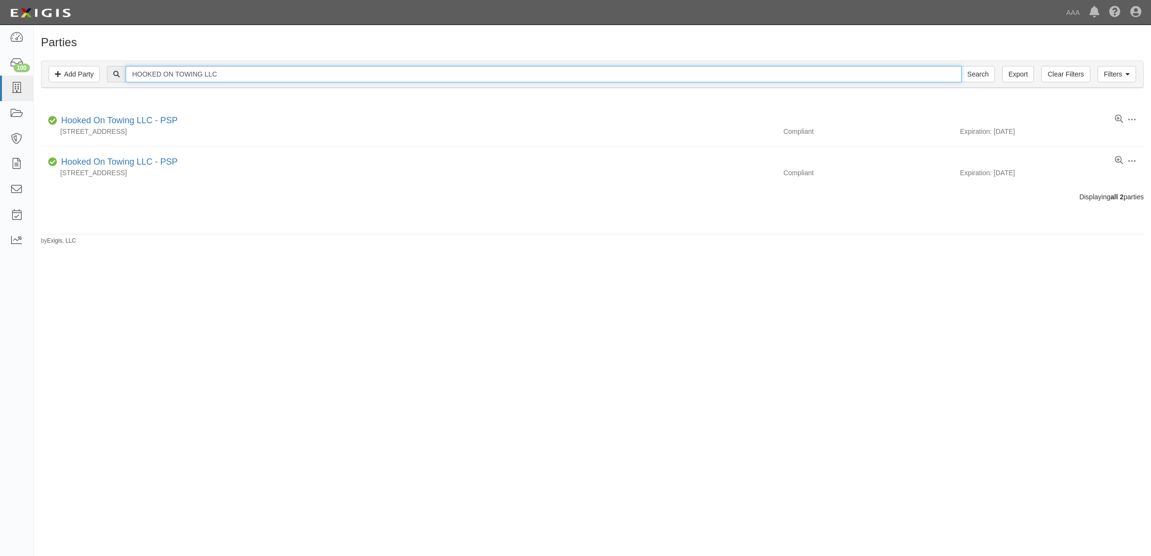
click at [181, 75] on input "HOOKED ON TOWING LLC" at bounding box center [544, 74] width 836 height 16
paste input "VOLTAGE TOWING, INC."
type input "VOLTAGE TOWING, INC."
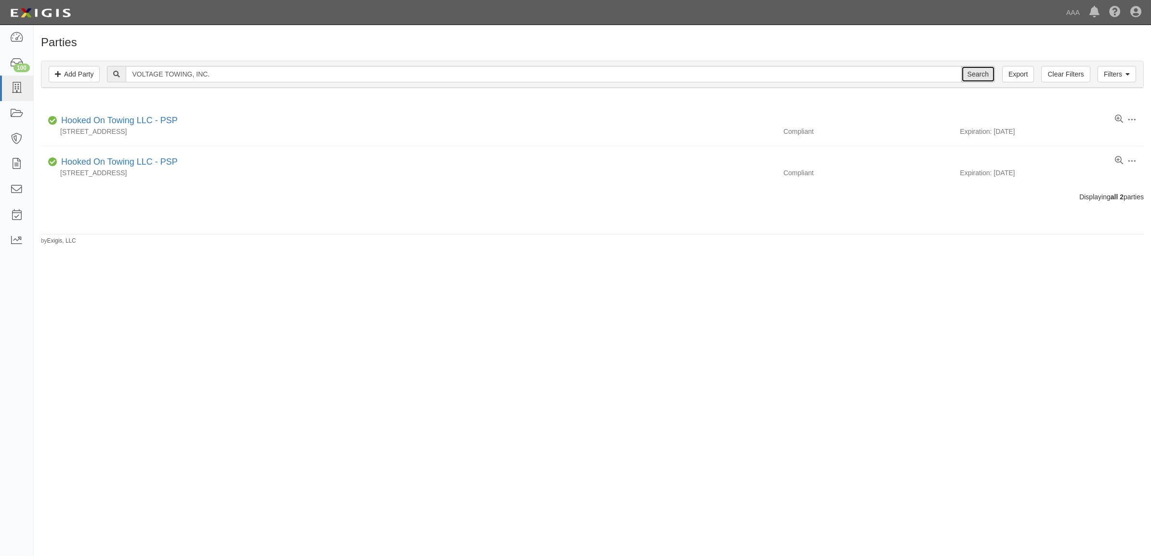
click at [970, 73] on input "Search" at bounding box center [978, 74] width 34 height 16
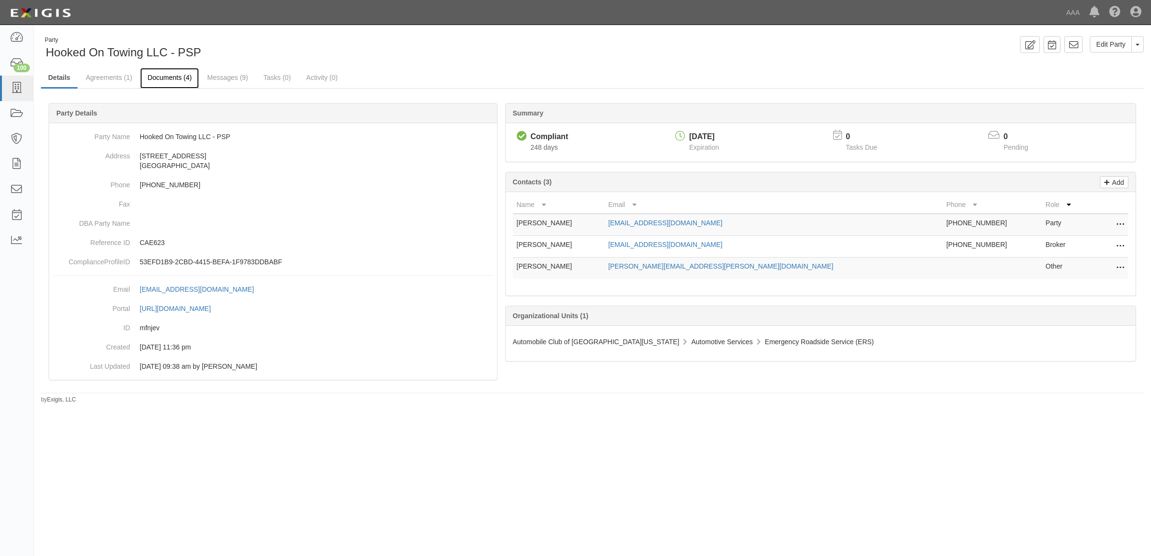
click at [176, 78] on link "Documents (4)" at bounding box center [169, 78] width 59 height 21
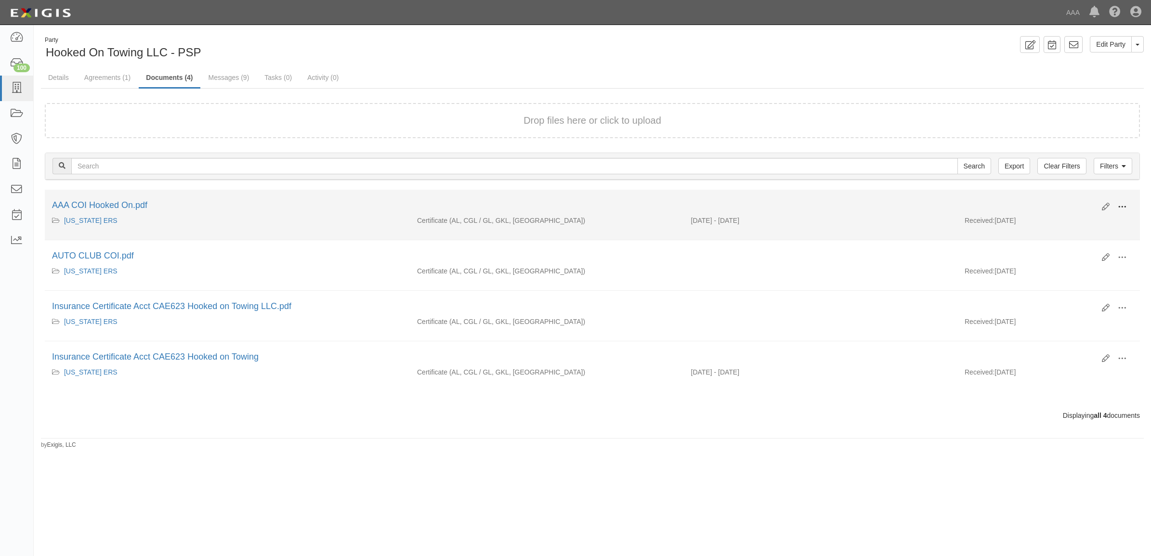
click at [1118, 205] on span at bounding box center [1122, 207] width 9 height 9
click at [1102, 219] on link "View" at bounding box center [1076, 220] width 76 height 17
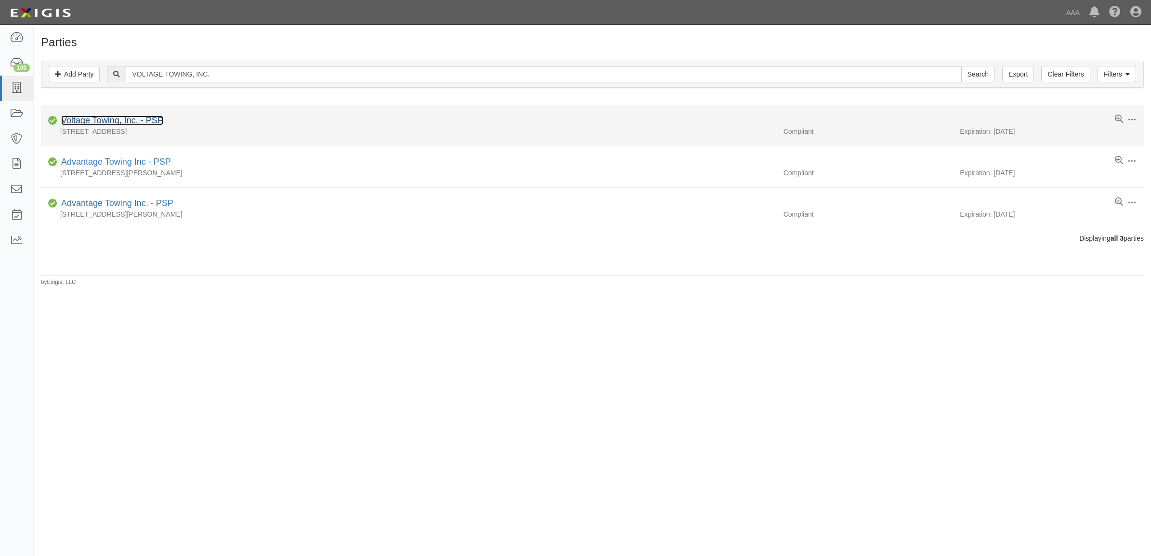
click at [126, 123] on link "Voltage Towing, Inc. - PSP" at bounding box center [112, 121] width 102 height 10
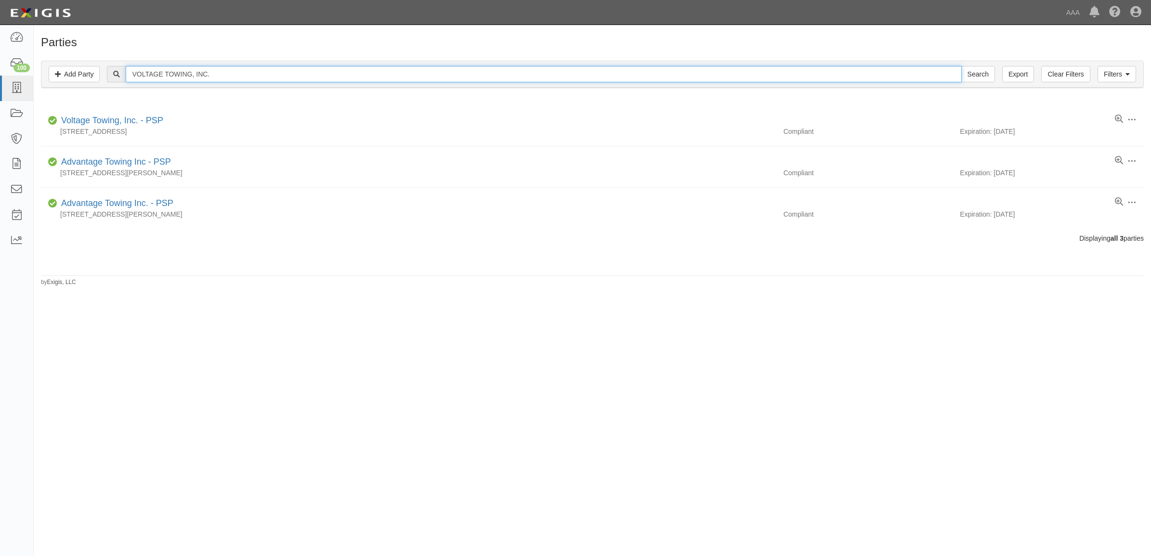
click at [174, 66] on input "VOLTAGE TOWING, INC." at bounding box center [544, 74] width 836 height 16
paste input "PACIFIC TRUCK & AUTO"
type input "PACIFIC TRUCK & AUTO TOWING, INC."
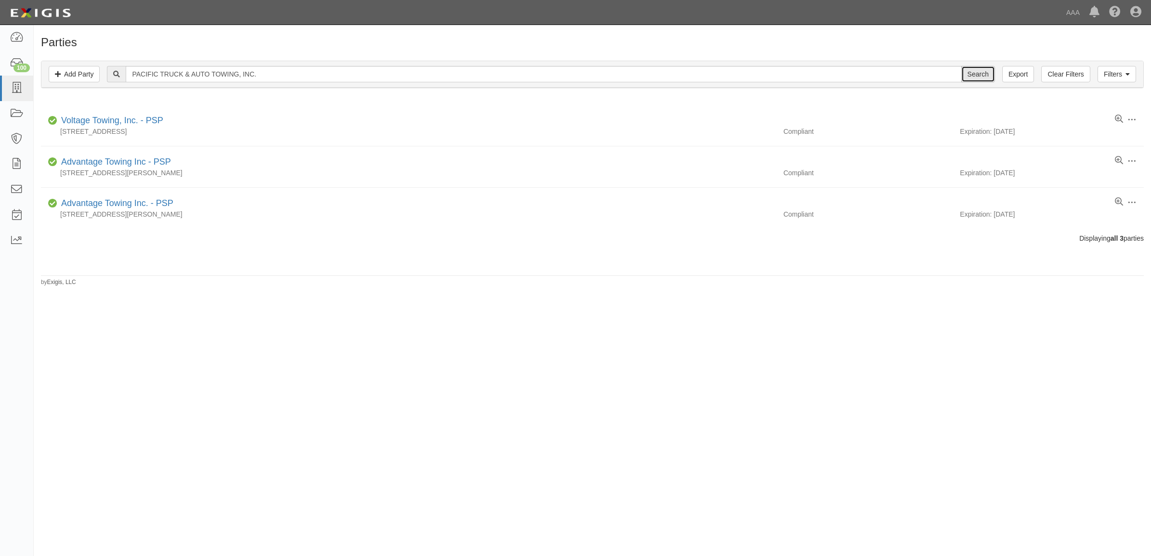
click at [988, 76] on input "Search" at bounding box center [978, 74] width 34 height 16
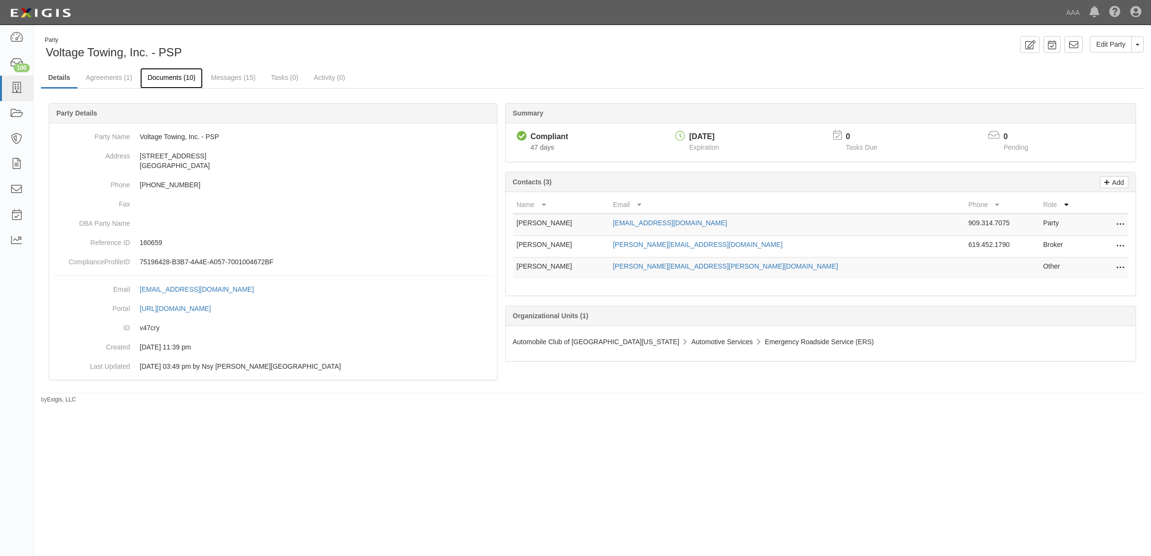
click at [177, 78] on link "Documents (10)" at bounding box center [171, 78] width 63 height 21
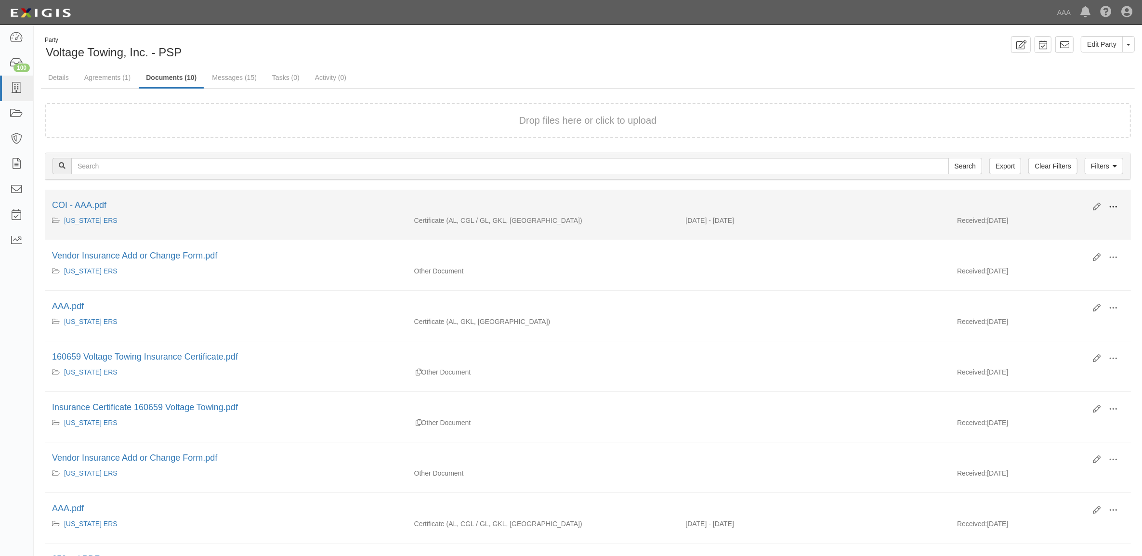
click at [1112, 206] on span at bounding box center [1113, 207] width 9 height 9
click at [1070, 223] on link "View" at bounding box center [1066, 220] width 76 height 17
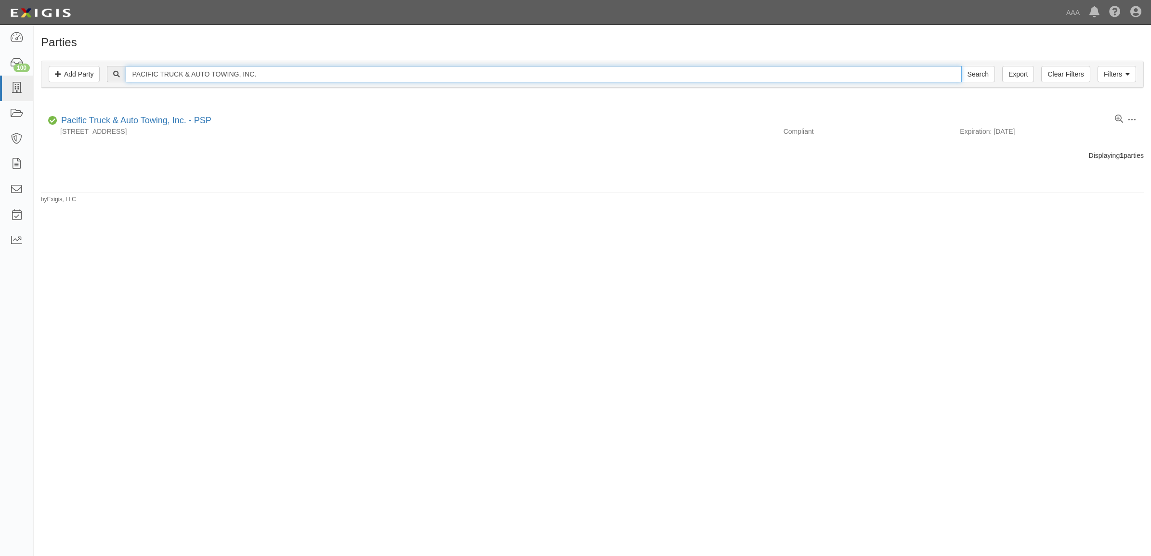
click at [192, 71] on input "PACIFIC TRUCK & AUTO TOWING, INC." at bounding box center [544, 74] width 836 height 16
paste input "A TOE TRUCK"
type input "A TOE TRUCK"
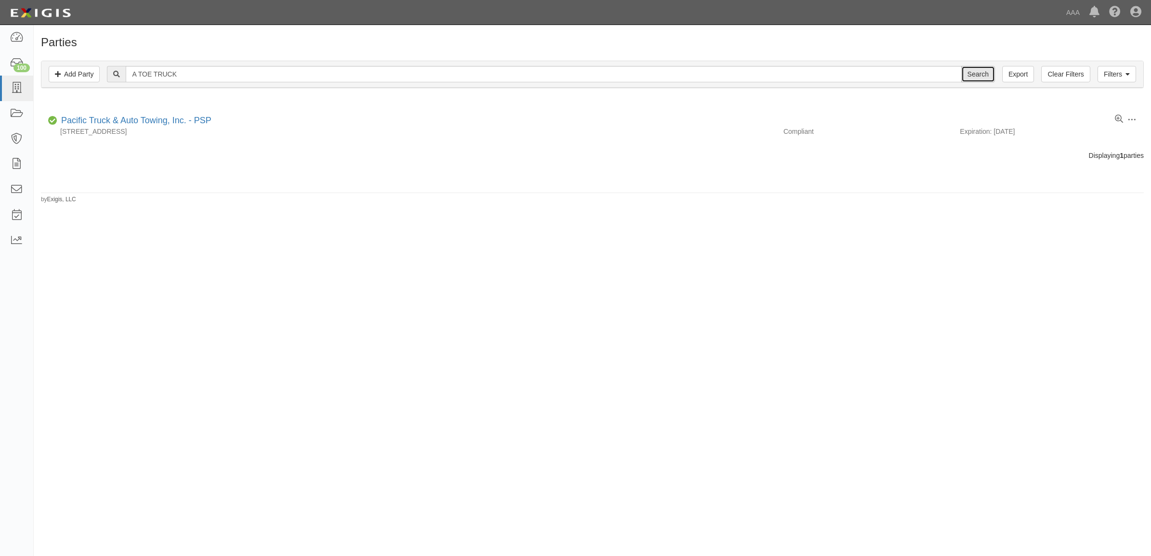
click at [986, 73] on input "Search" at bounding box center [978, 74] width 34 height 16
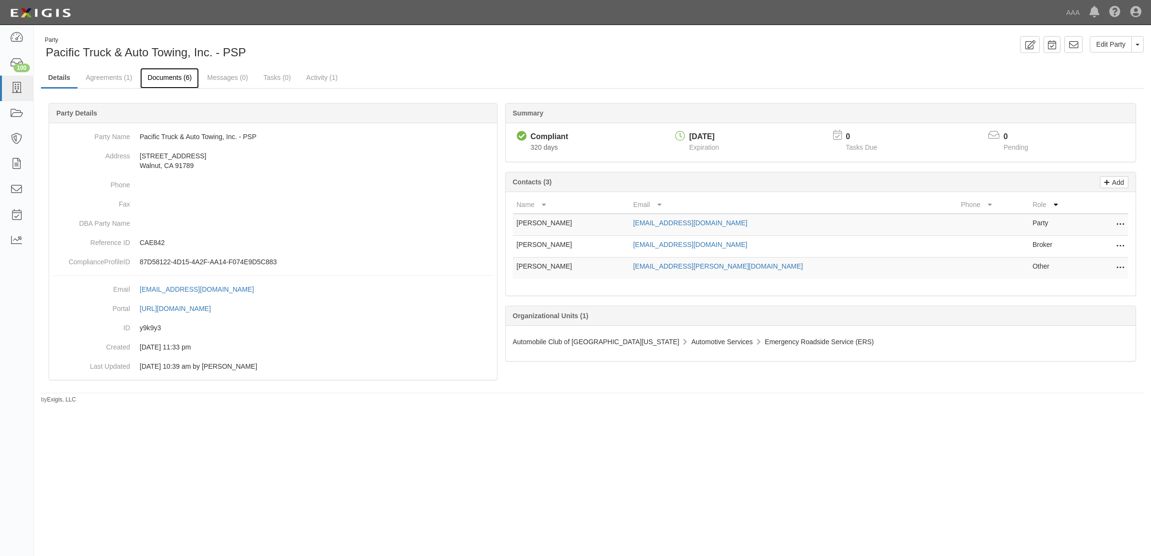
click at [171, 78] on link "Documents (6)" at bounding box center [169, 78] width 59 height 21
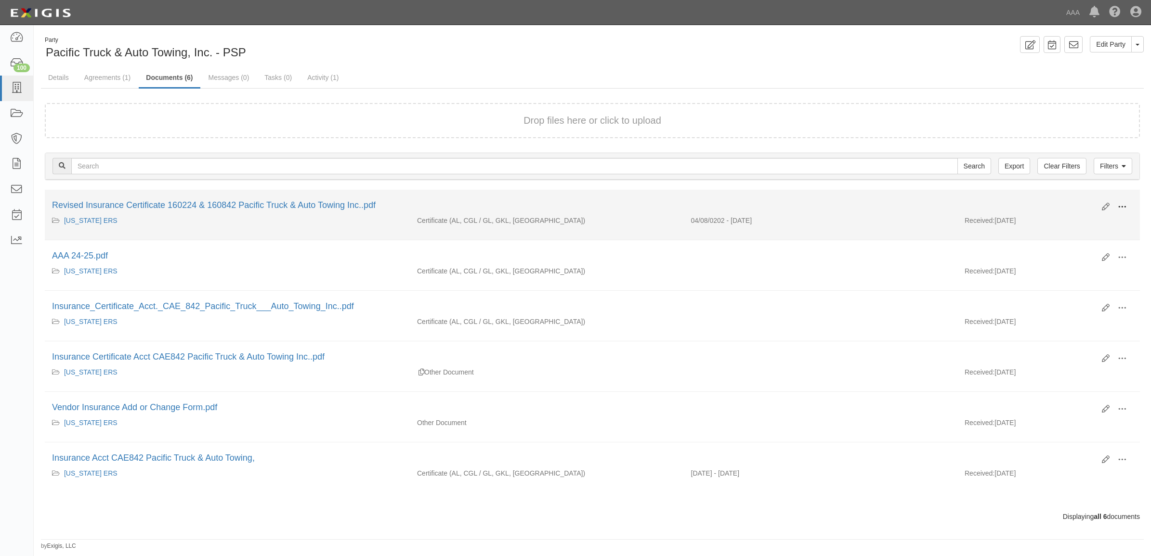
click at [1119, 206] on span at bounding box center [1122, 207] width 9 height 9
click at [1066, 223] on link "View" at bounding box center [1076, 220] width 76 height 17
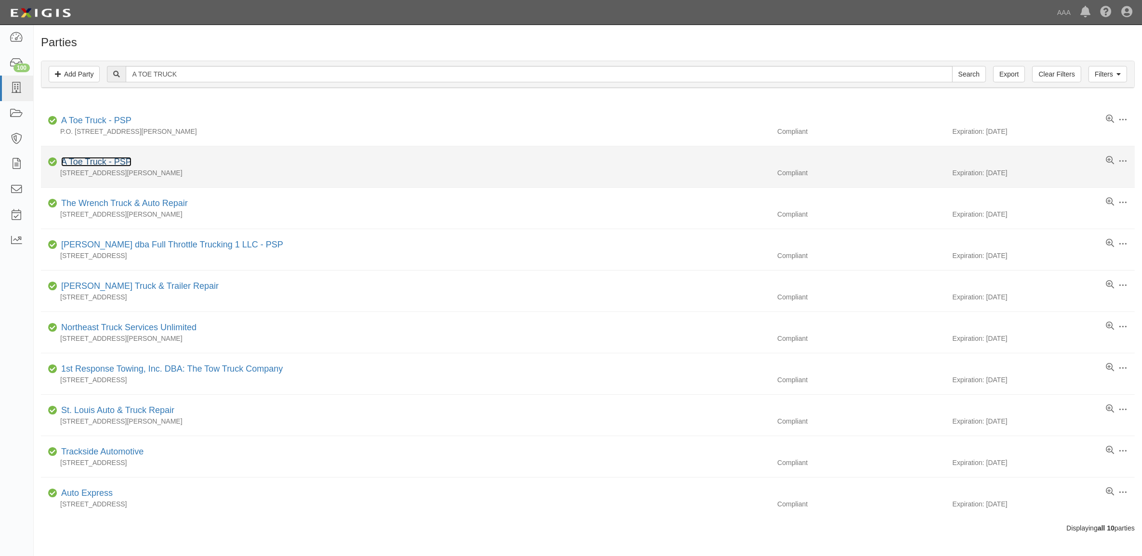
click at [111, 164] on link "A Toe Truck - PSP" at bounding box center [96, 162] width 70 height 10
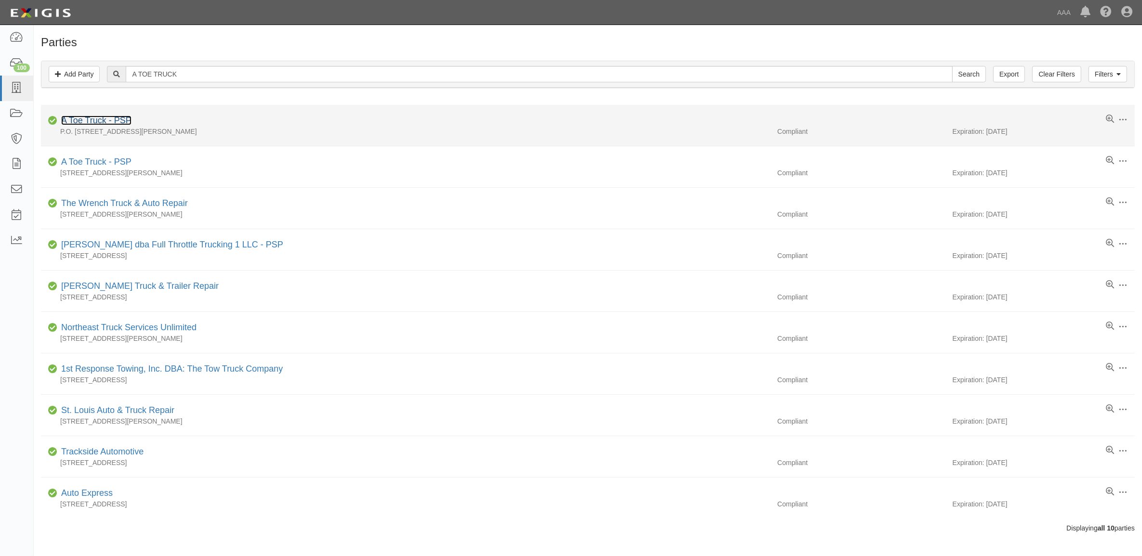
click at [116, 117] on link "A Toe Truck - PSP" at bounding box center [96, 121] width 70 height 10
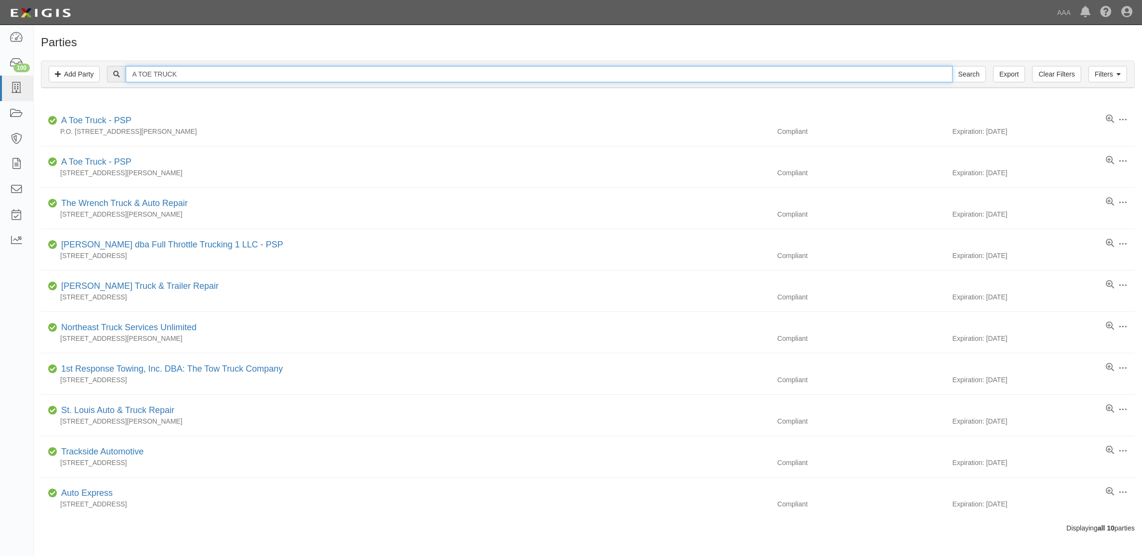
click at [193, 77] on input "A TOE TRUCK" at bounding box center [539, 74] width 827 height 16
paste input "CONTRERAS TOWING, LLC"
type input "CONTRERAS TOWING, LLC"
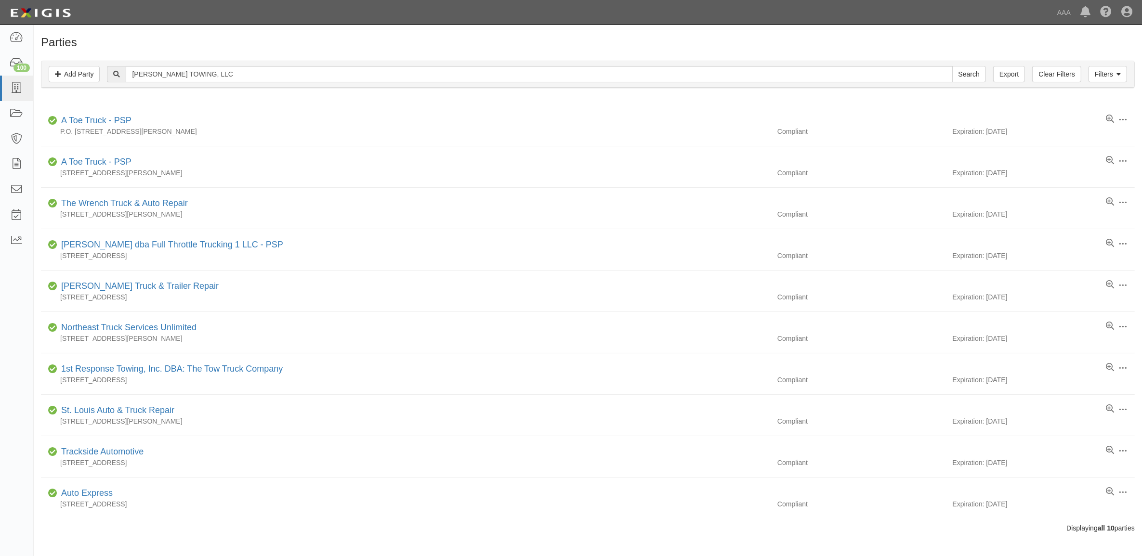
click at [990, 75] on div "CONTRERAS TOWING, LLC Search" at bounding box center [588, 74] width 1078 height 16
click at [977, 73] on input "Search" at bounding box center [969, 74] width 34 height 16
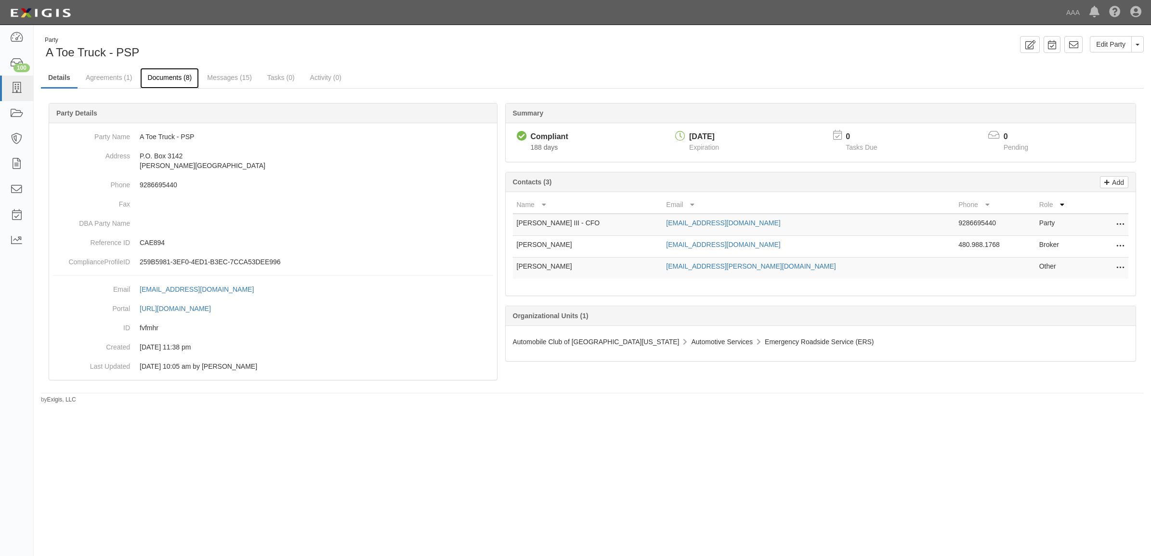
click at [173, 71] on link "Documents (8)" at bounding box center [169, 78] width 59 height 21
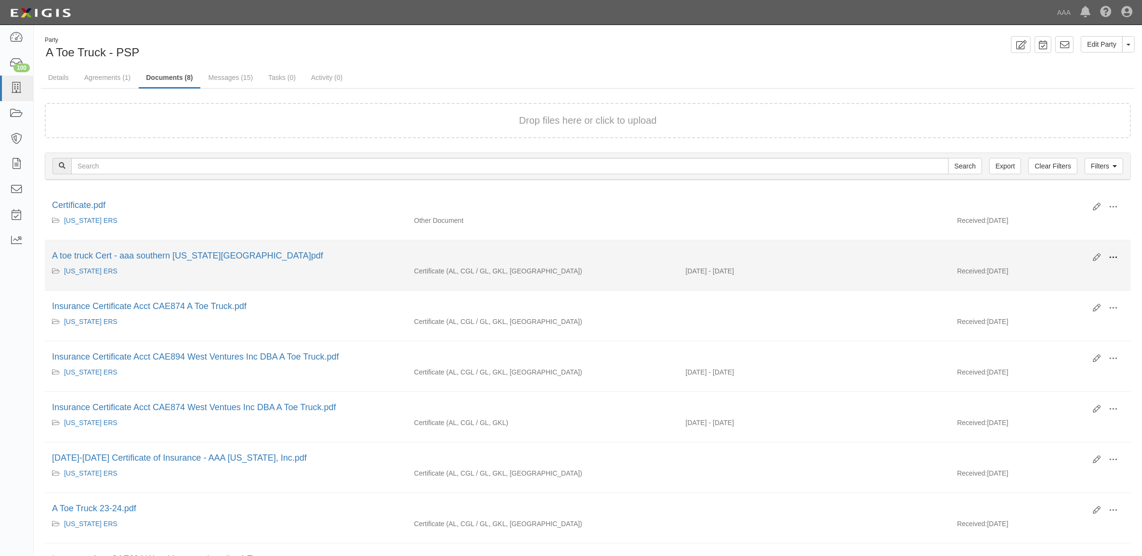
click at [1111, 256] on span at bounding box center [1113, 257] width 9 height 9
click at [1072, 267] on link "View" at bounding box center [1066, 271] width 76 height 17
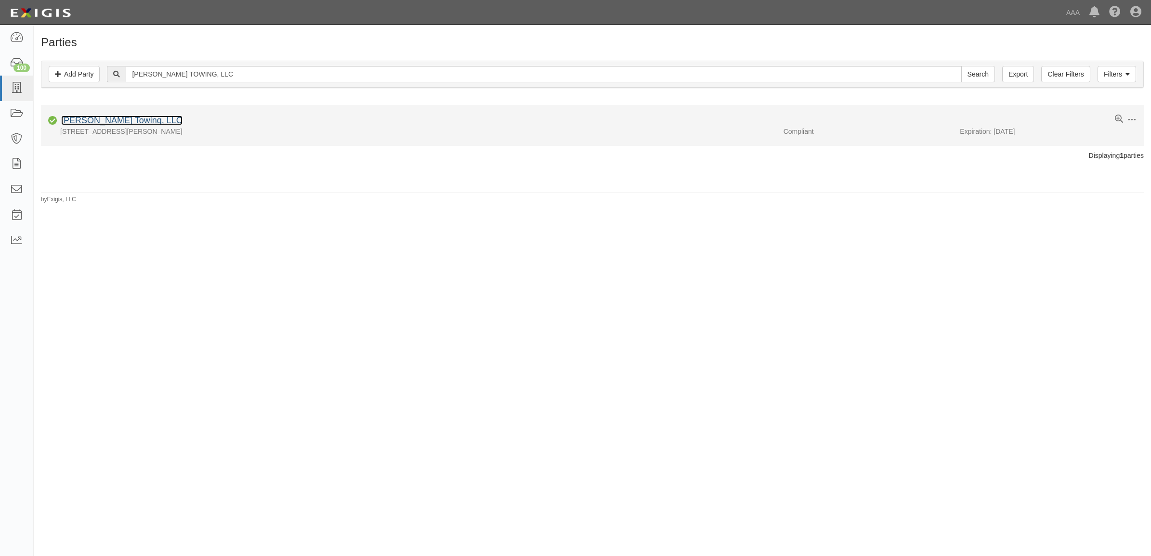
click at [128, 121] on link "[PERSON_NAME] Towing, LLC" at bounding box center [121, 121] width 121 height 10
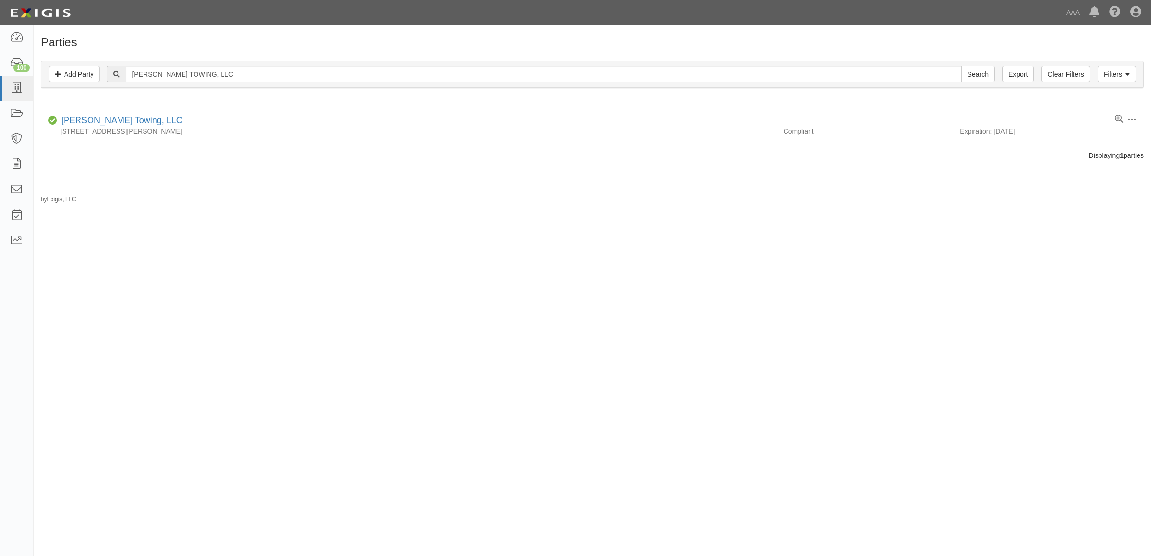
click at [181, 66] on div "Filters Add Party Clear Filters Export CONTRERAS TOWING, LLC Search Filters" at bounding box center [592, 74] width 1102 height 26
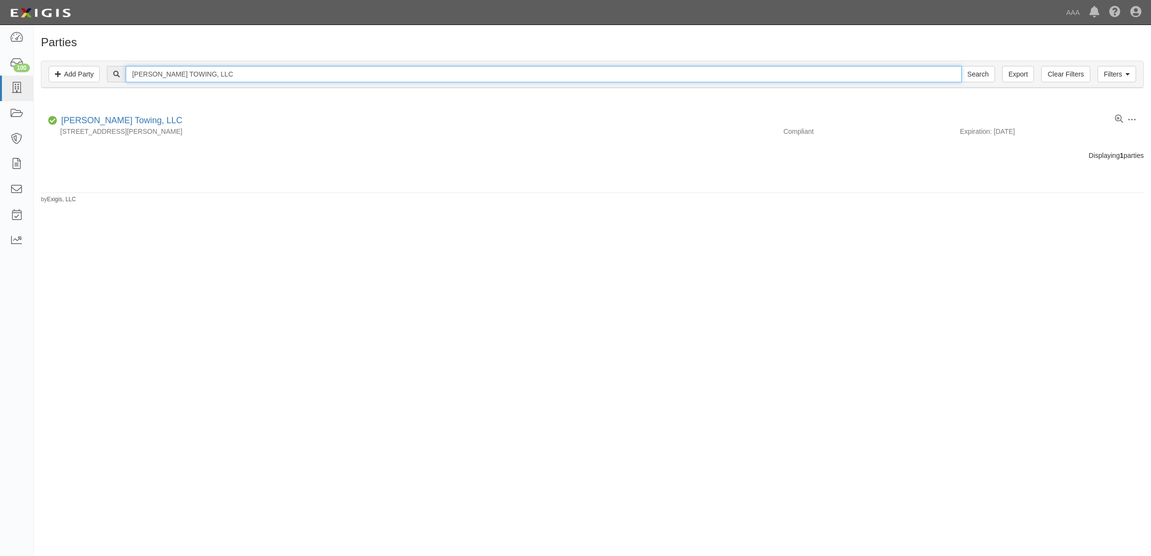
click at [186, 71] on input "CONTRERAS TOWING, LLC" at bounding box center [544, 74] width 836 height 16
paste input "ACTIVE TOWING (ESSEX)"
type input "ACTIVE TOWING (ESSEX)"
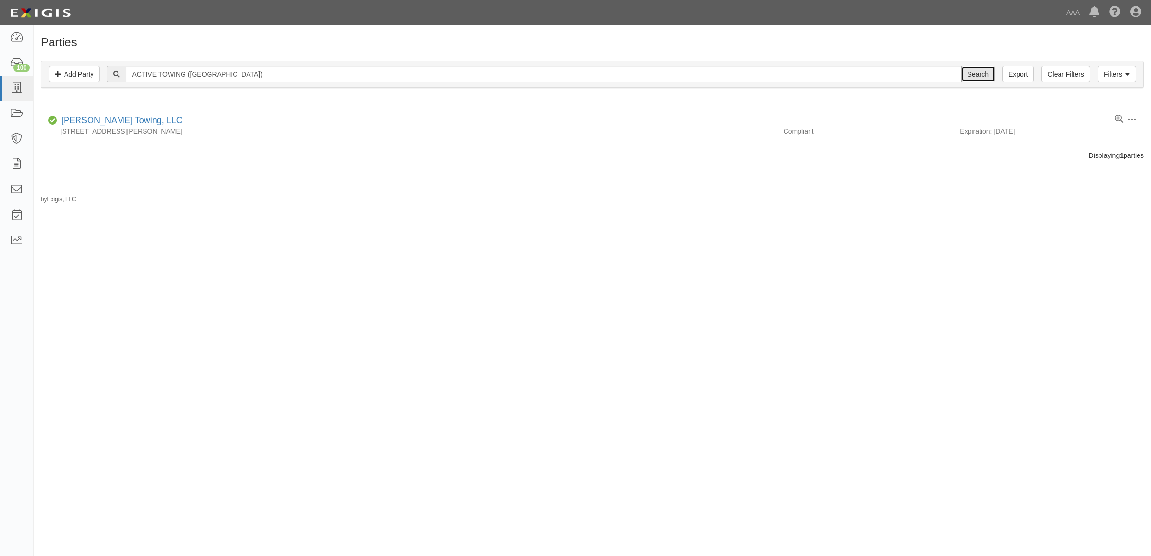
click at [978, 75] on input "Search" at bounding box center [978, 74] width 34 height 16
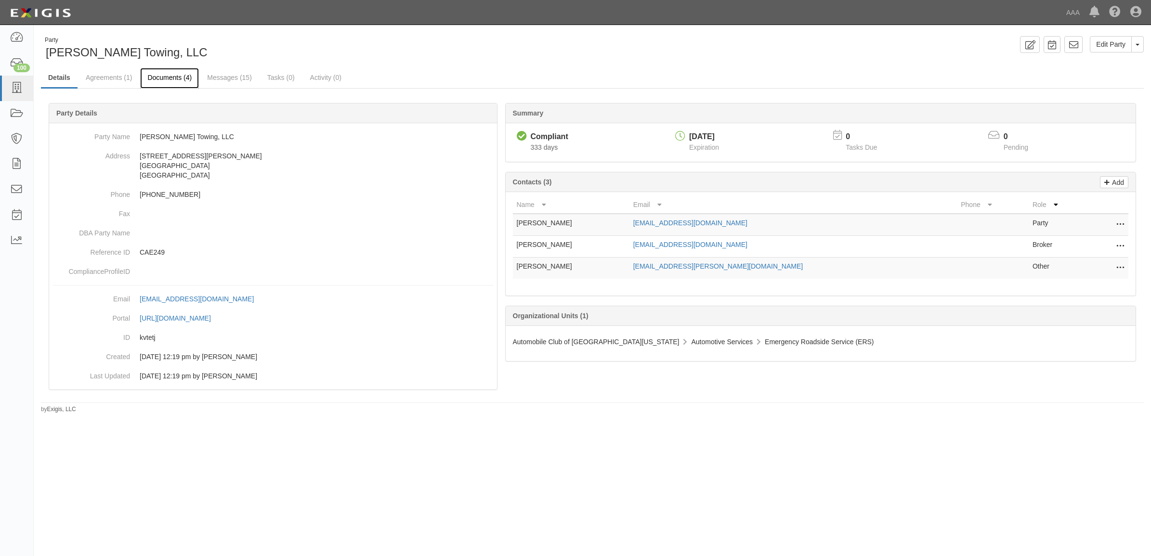
click at [165, 78] on link "Documents (4)" at bounding box center [169, 78] width 59 height 21
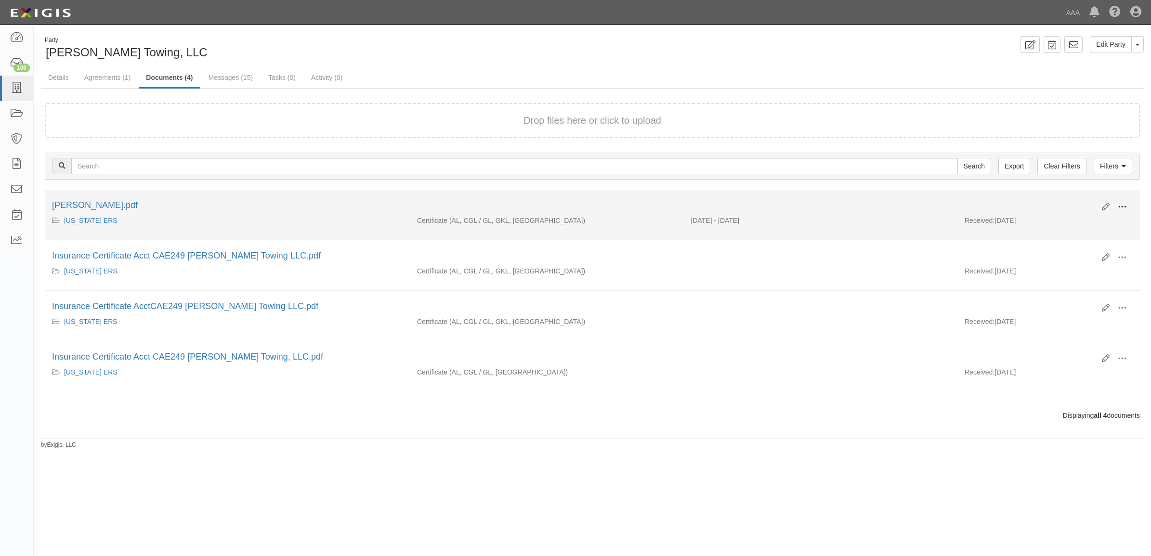
click at [1120, 203] on span at bounding box center [1122, 207] width 9 height 9
click at [1094, 219] on link "View" at bounding box center [1076, 220] width 76 height 17
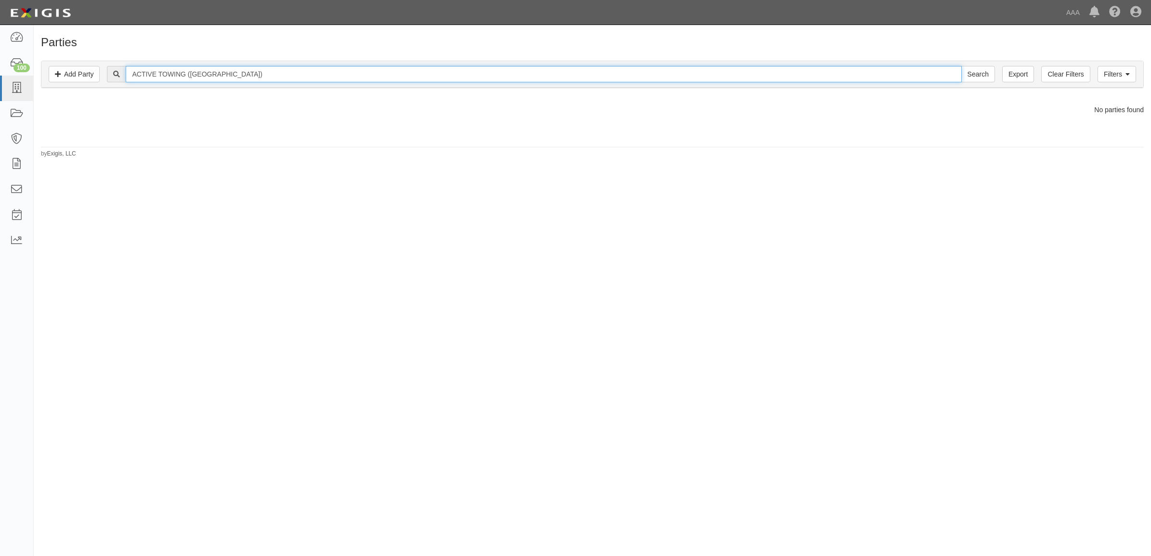
drag, startPoint x: 191, startPoint y: 73, endPoint x: 528, endPoint y: 27, distance: 340.3
click at [501, 32] on div "Parties Add Party Filters Add Party Clear Filters Export ACTIVE TOWING (ESSEX) …" at bounding box center [592, 93] width 1117 height 129
type input "ACTIVE TOWING"
click at [961, 66] on input "Search" at bounding box center [978, 74] width 34 height 16
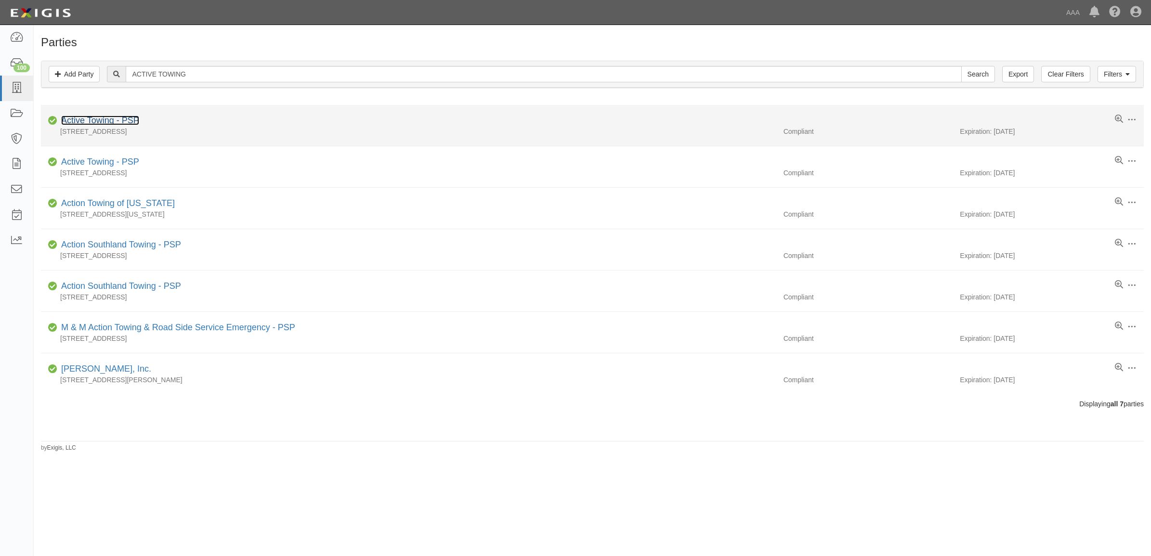
click at [98, 119] on link "Active Towing - PSP" at bounding box center [100, 121] width 78 height 10
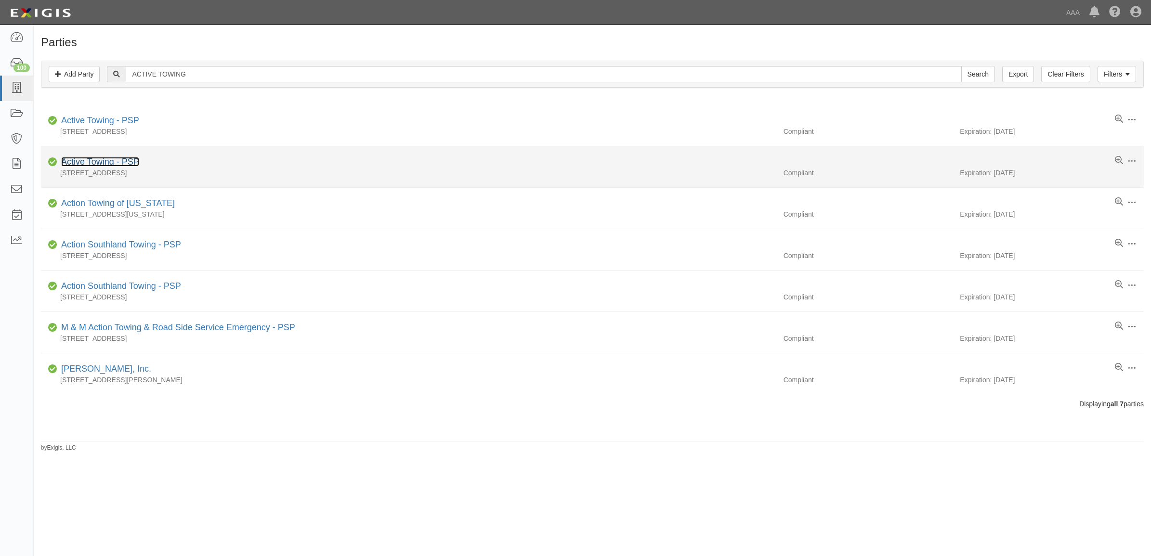
click at [94, 164] on link "Active Towing - PSP" at bounding box center [100, 162] width 78 height 10
click at [126, 160] on link "Active Towing - PSP" at bounding box center [100, 162] width 78 height 10
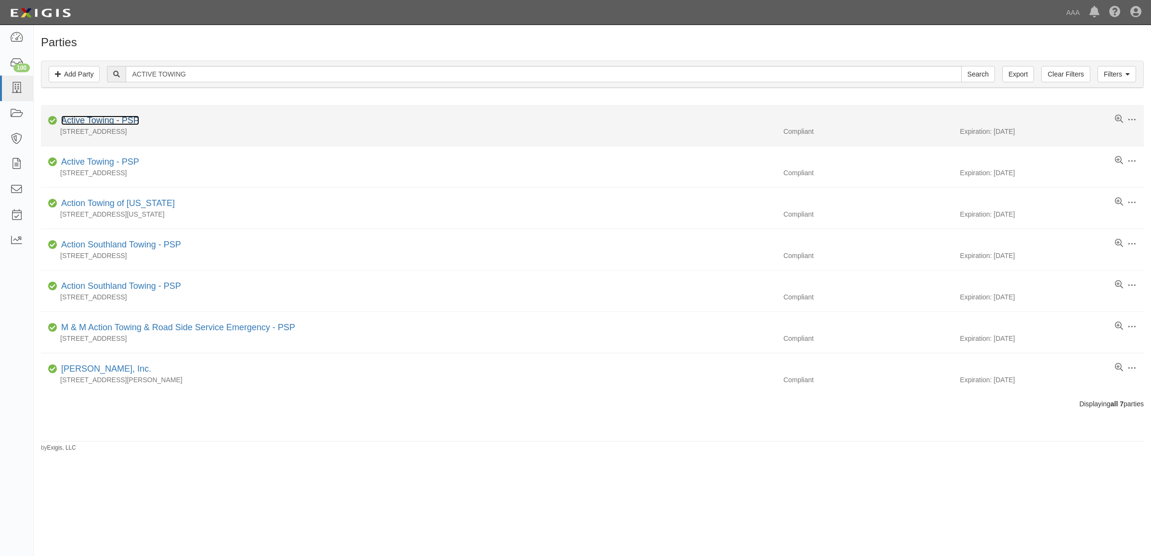
click at [111, 124] on link "Active Towing - PSP" at bounding box center [100, 121] width 78 height 10
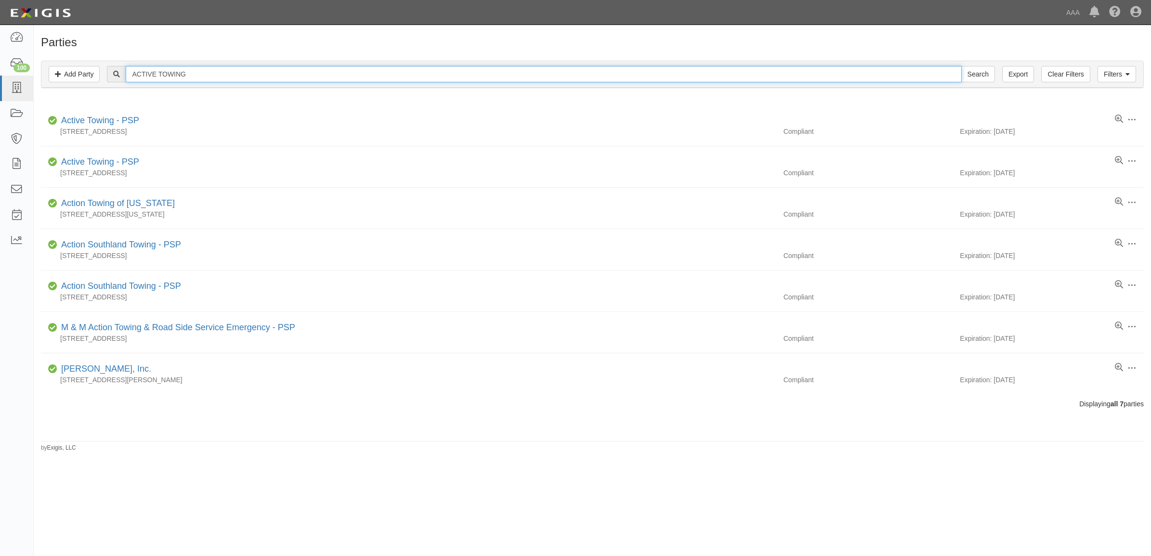
click at [325, 77] on input "ACTIVE TOWING" at bounding box center [544, 74] width 836 height 16
click at [323, 76] on input "ACTIVE TOWING" at bounding box center [544, 74] width 836 height 16
paste input "Continental Towing, Inc."
click at [328, 76] on input "ACTIVE Continental Towing, Inc." at bounding box center [544, 74] width 836 height 16
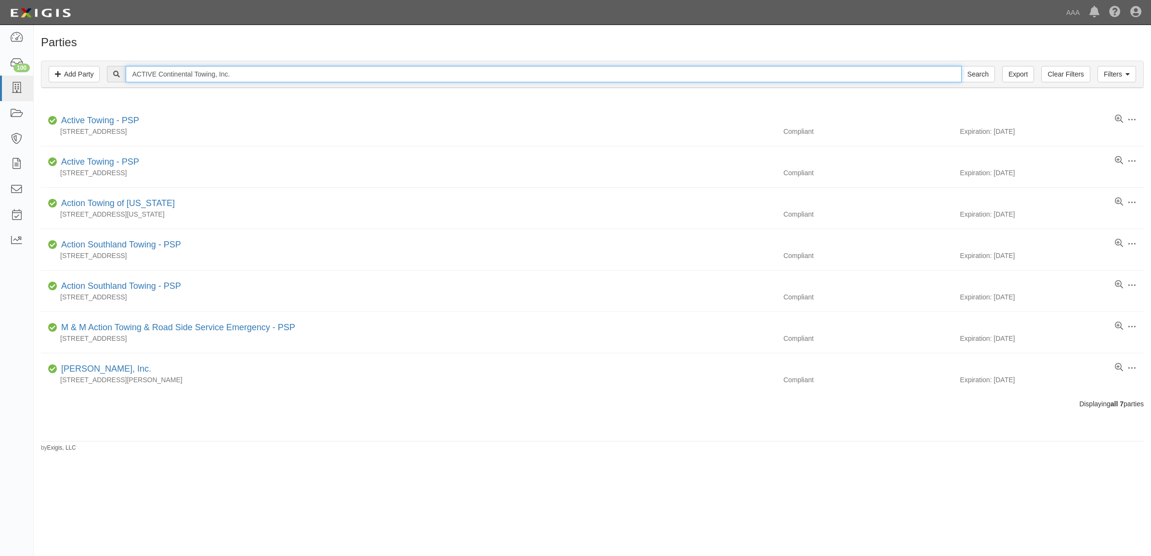
click at [328, 76] on input "ACTIVE Continental Towing, Inc." at bounding box center [544, 74] width 836 height 16
paste input "text"
type input "Continental Towing, Inc."
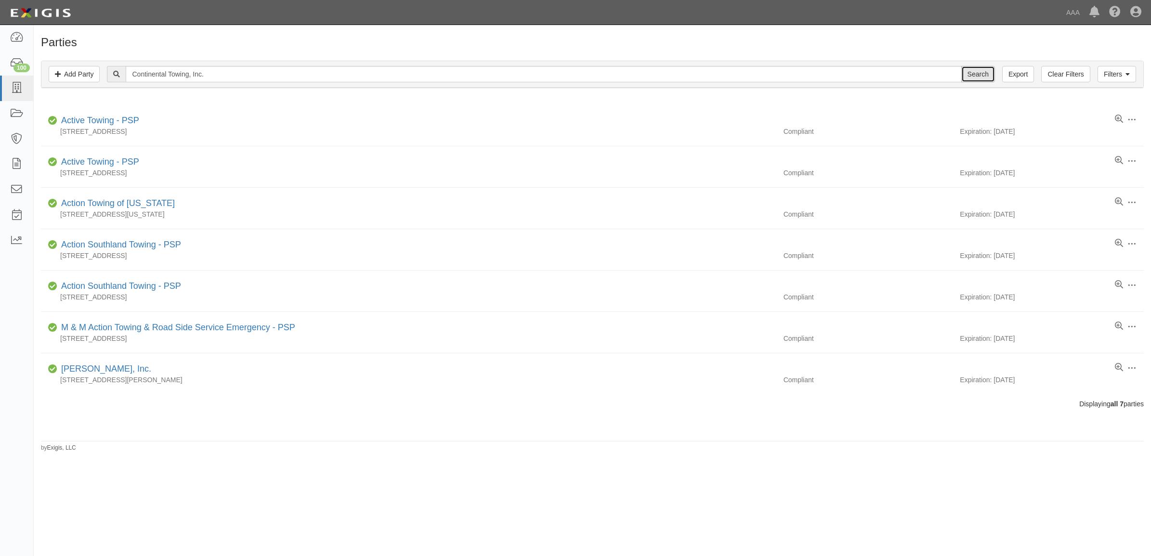
click at [969, 68] on input "Search" at bounding box center [978, 74] width 34 height 16
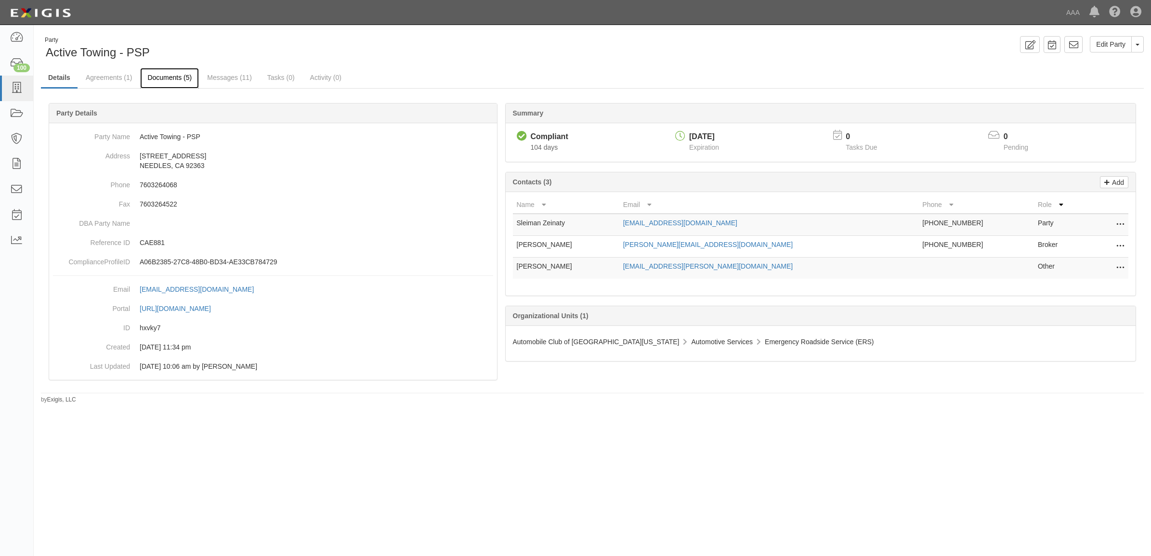
click at [179, 81] on link "Documents (5)" at bounding box center [169, 78] width 59 height 21
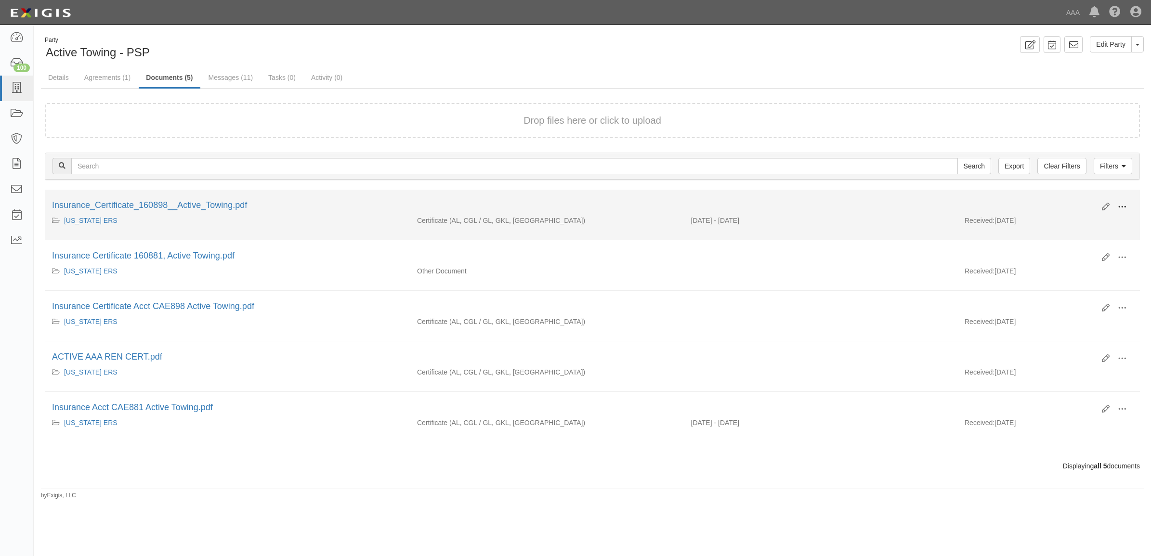
click at [1125, 205] on span at bounding box center [1122, 207] width 9 height 9
click at [1095, 219] on link "View" at bounding box center [1076, 220] width 76 height 17
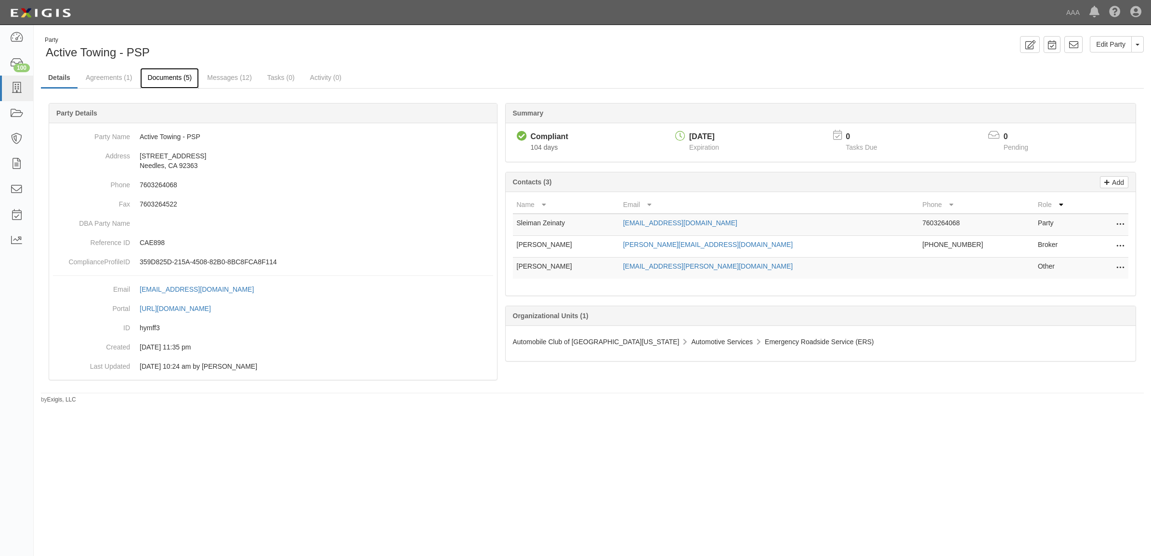
click at [163, 78] on link "Documents (5)" at bounding box center [169, 78] width 59 height 21
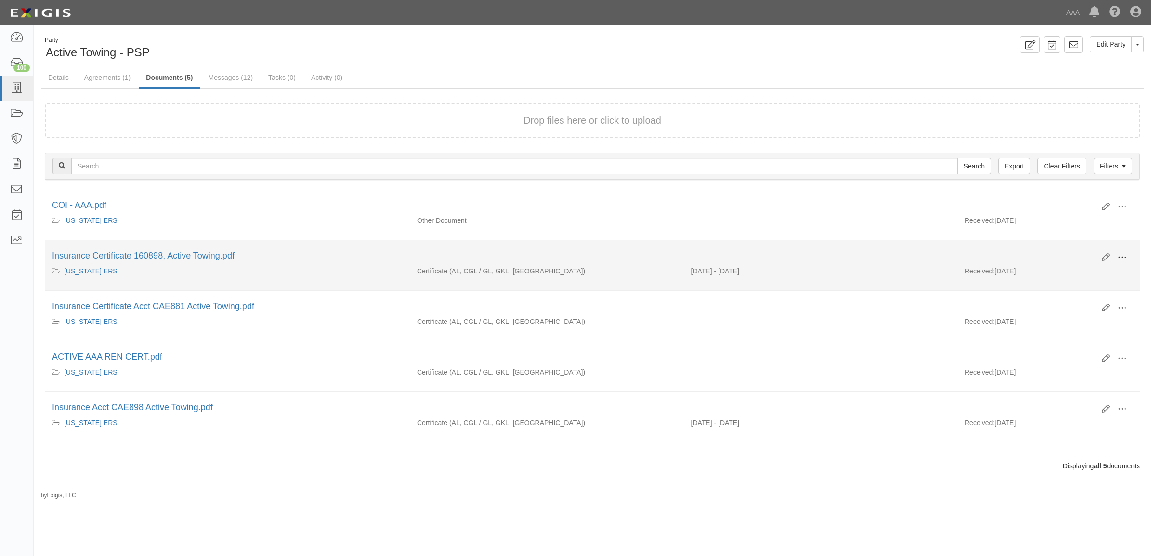
click at [1118, 257] on span at bounding box center [1122, 257] width 9 height 9
click at [1078, 273] on link "View" at bounding box center [1076, 271] width 76 height 17
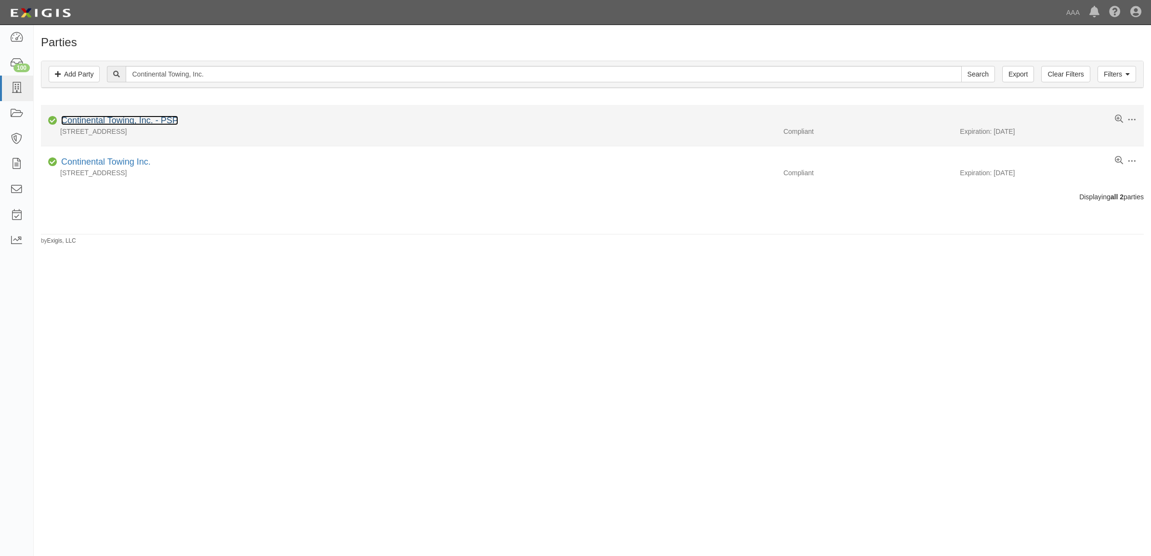
click at [148, 119] on link "Continental Towing, Inc. - PSP" at bounding box center [119, 121] width 117 height 10
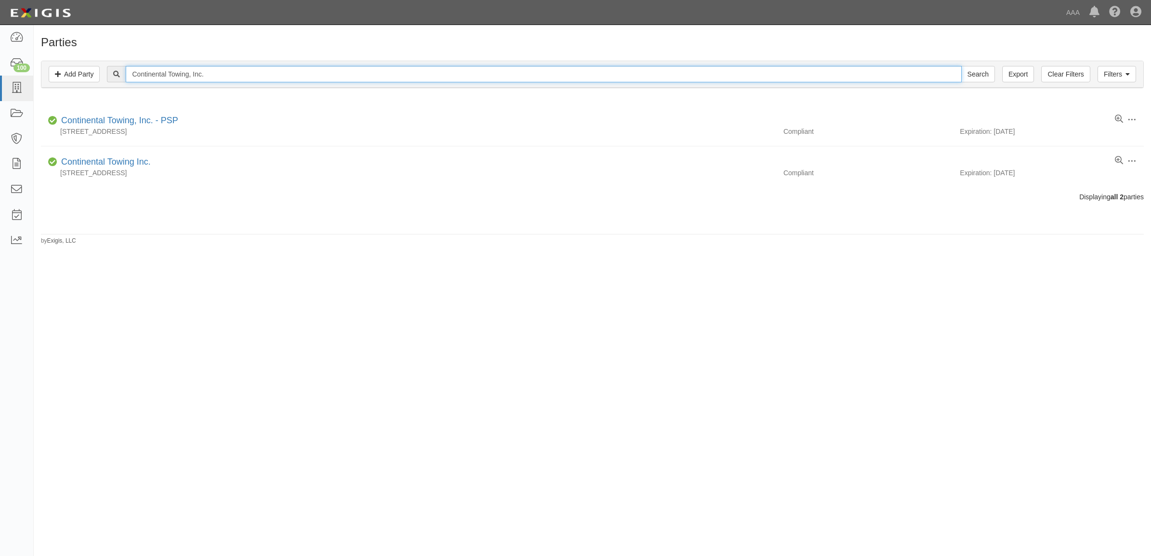
click at [189, 79] on input "Continental Towing, Inc." at bounding box center [544, 74] width 836 height 16
paste input "XTREME TOWING INDUSTRIES"
type input "XTREME TOWING INDUSTRIES"
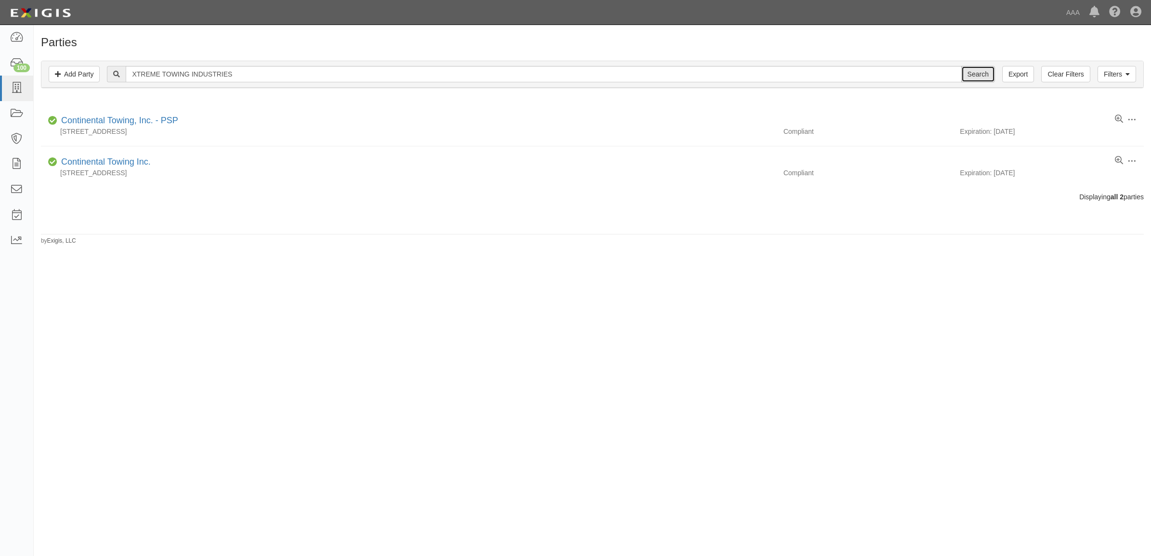
click at [980, 75] on input "Search" at bounding box center [978, 74] width 34 height 16
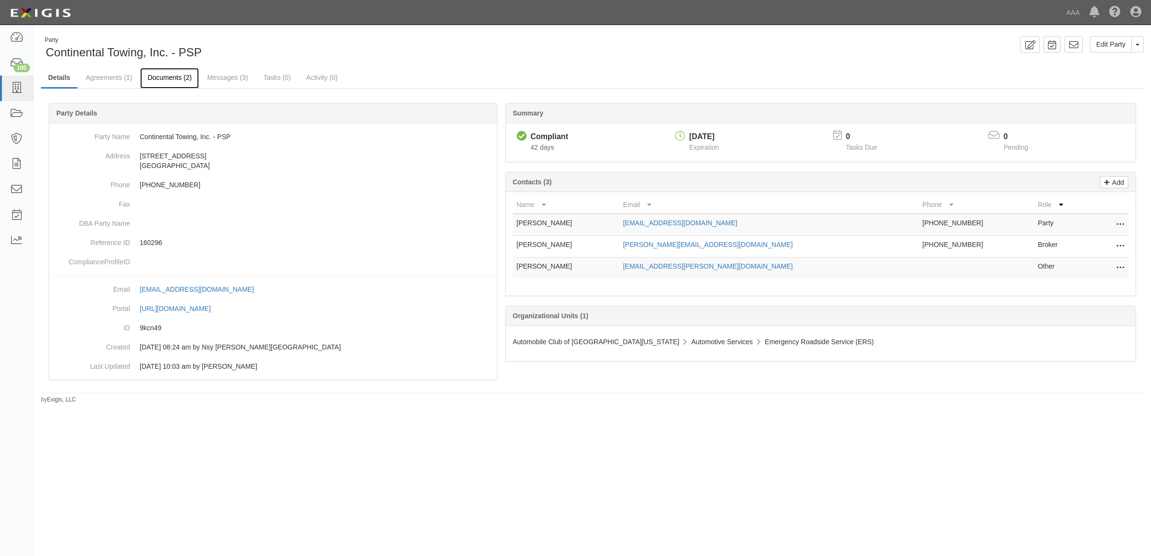
click at [174, 75] on link "Documents (2)" at bounding box center [169, 78] width 59 height 21
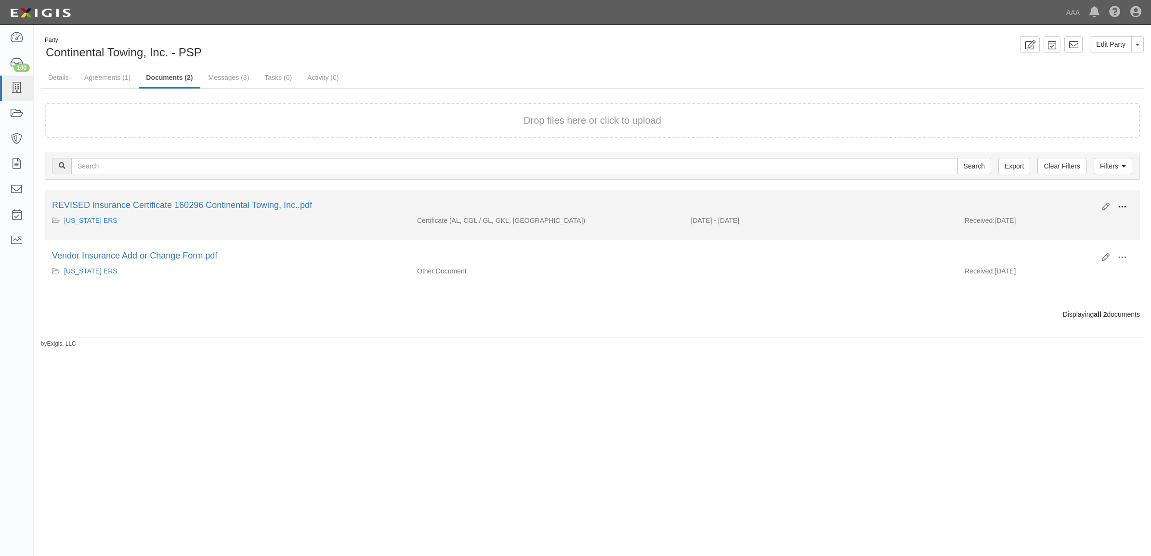
click at [1118, 206] on span at bounding box center [1122, 207] width 9 height 9
click at [1099, 217] on link "View" at bounding box center [1076, 220] width 76 height 17
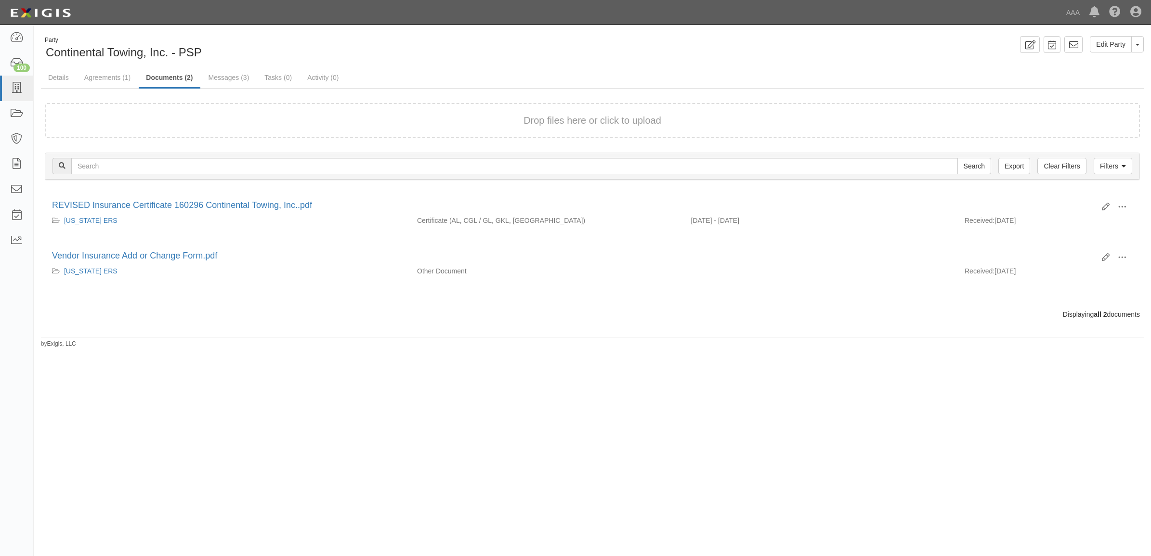
click at [1, 13] on div "Toggle navigation Dashboard 100 Inbox Parties Agreements Coverages Documents Me…" at bounding box center [575, 12] width 1151 height 25
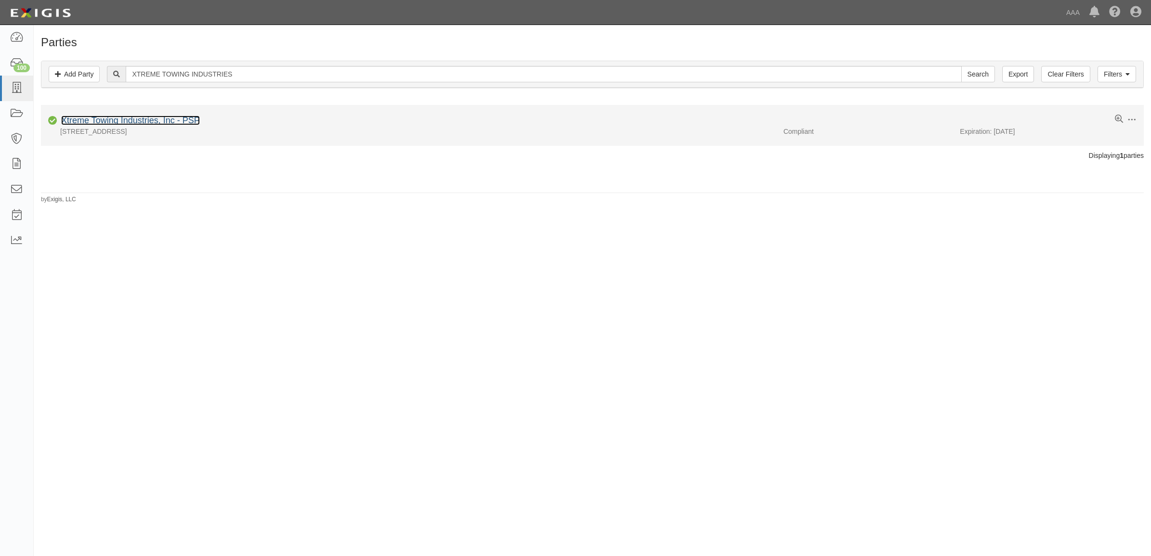
click at [159, 122] on link "Xtreme Towing Industries, Inc - PSP" at bounding box center [130, 121] width 139 height 10
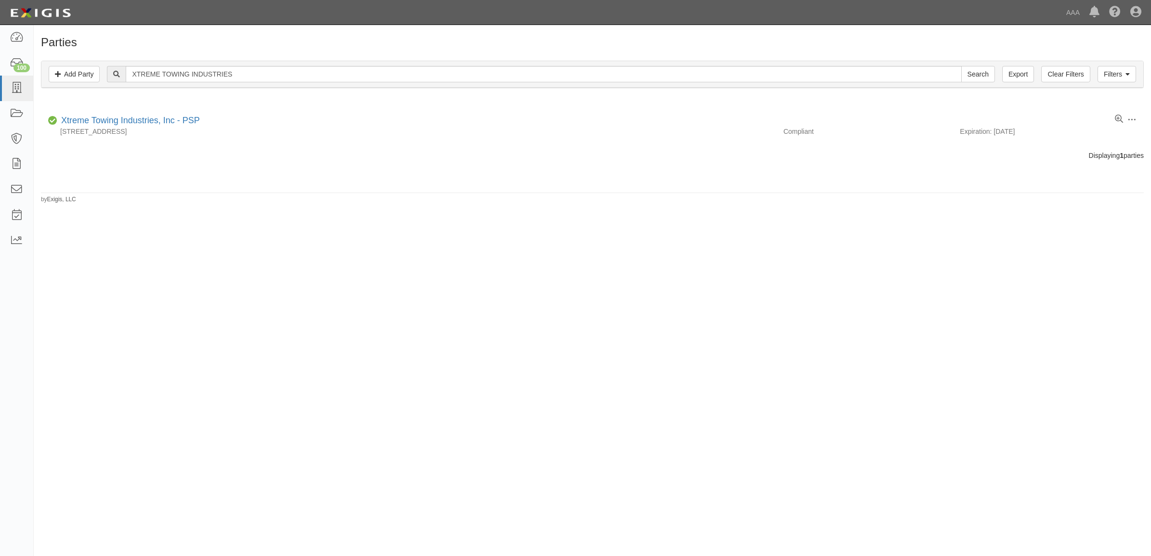
click at [217, 84] on div "Filters Add Party Clear Filters Export XTREME TOWING INDUSTRIES Search Filters" at bounding box center [592, 74] width 1102 height 26
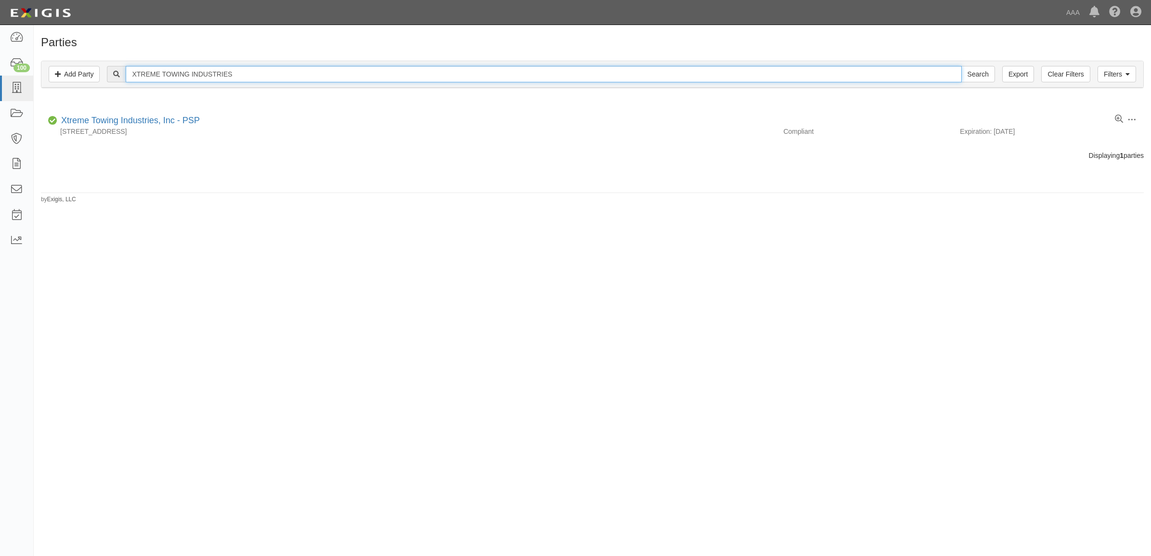
click at [215, 76] on input "XTREME TOWING INDUSTRIES" at bounding box center [544, 74] width 836 height 16
click at [214, 77] on input "XTREME TOWING INDUSTRIES" at bounding box center [544, 74] width 836 height 16
paste input "A-PERFORMANCE TOWING, INC."
type input "A-PERFORMANCE TOWING, INC."
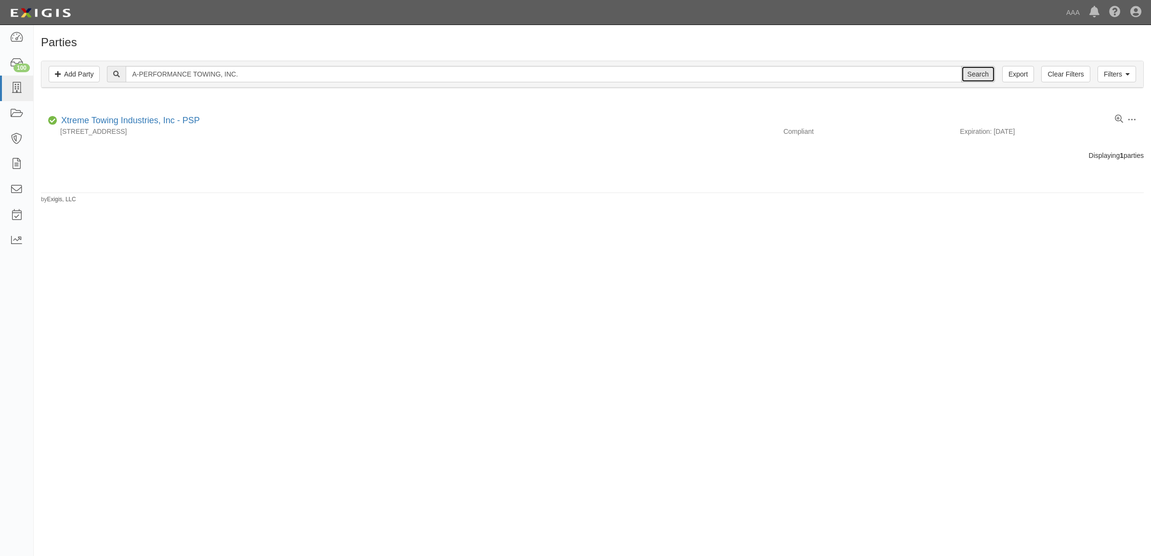
click at [976, 73] on input "Search" at bounding box center [978, 74] width 34 height 16
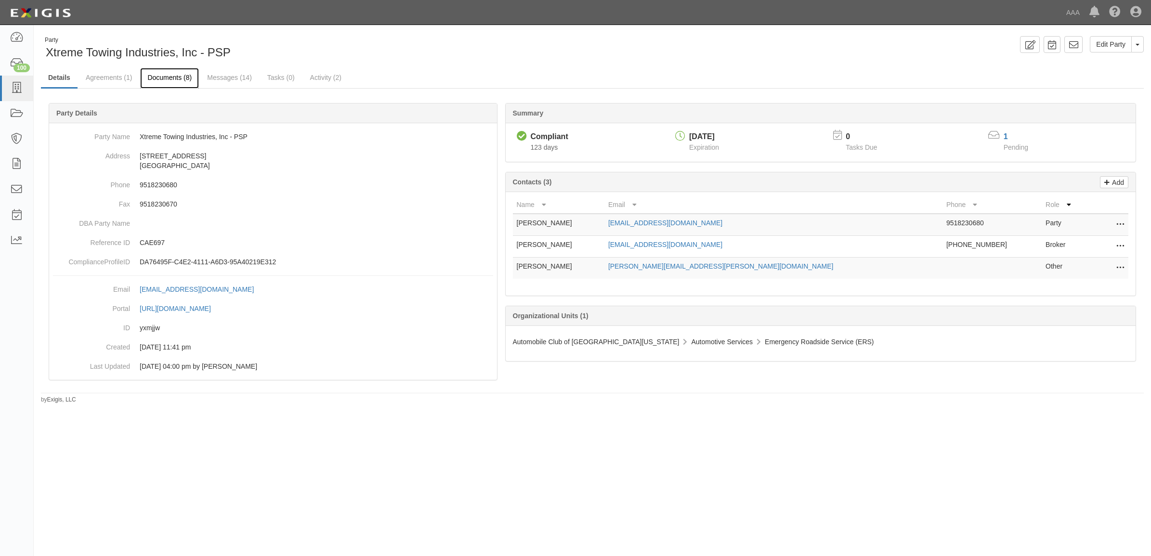
click at [172, 73] on link "Documents (8)" at bounding box center [169, 78] width 59 height 21
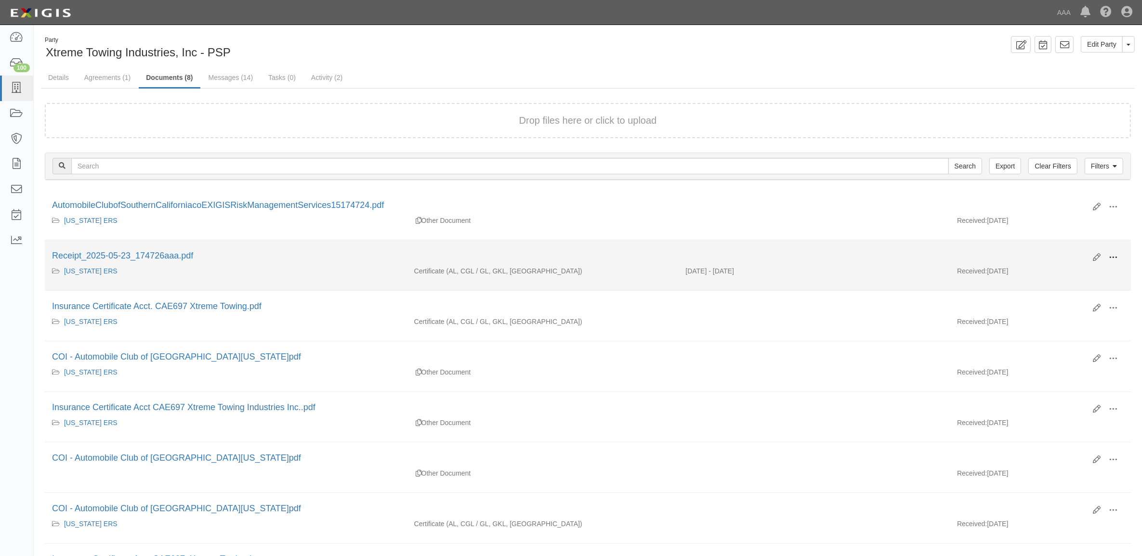
click at [1117, 254] on span at bounding box center [1113, 257] width 9 height 9
click at [1095, 267] on link "View" at bounding box center [1066, 271] width 76 height 17
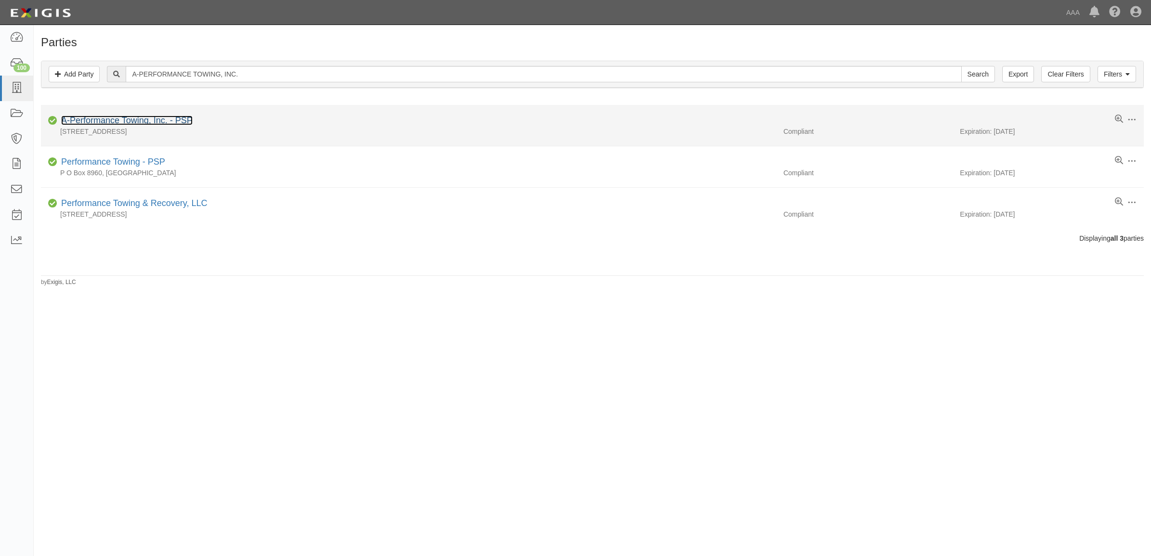
click at [173, 117] on link "A-Performance Towing, Inc. - PSP" at bounding box center [126, 121] width 131 height 10
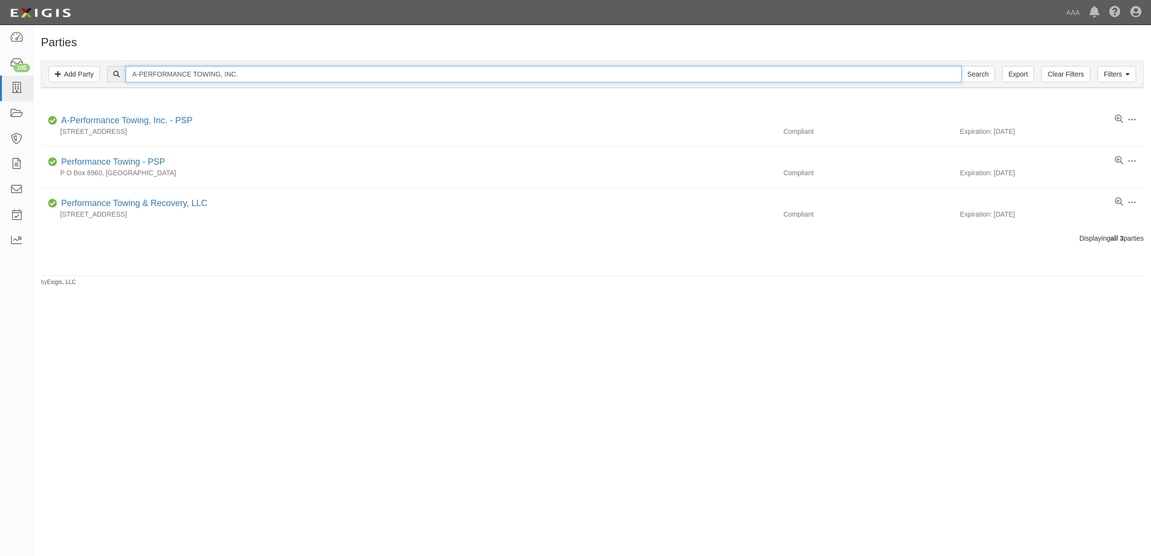
click at [212, 73] on input "A-PERFORMANCE TOWING, INC." at bounding box center [544, 74] width 836 height 16
paste input "PRO TOWING & SERVICES"
type input "PRO TOWING & SERVICES"
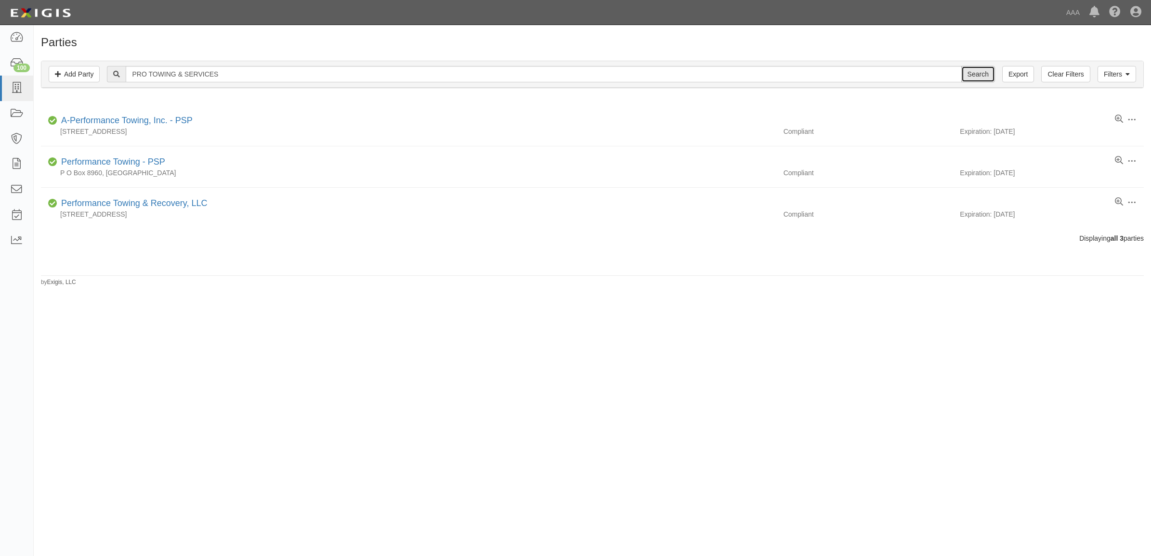
click at [991, 75] on input "Search" at bounding box center [978, 74] width 34 height 16
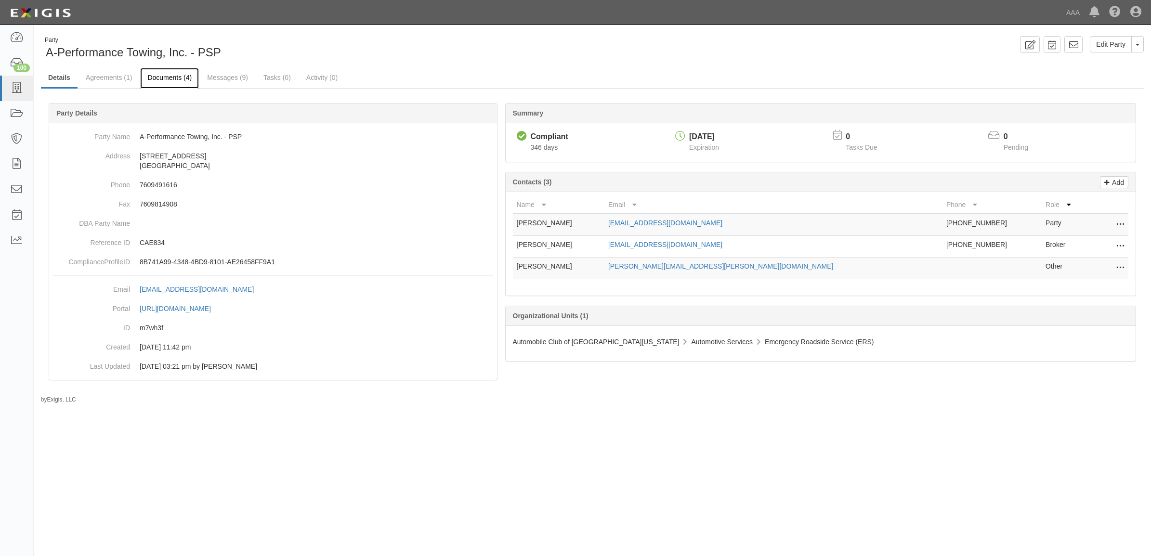
click at [170, 80] on link "Documents (4)" at bounding box center [169, 78] width 59 height 21
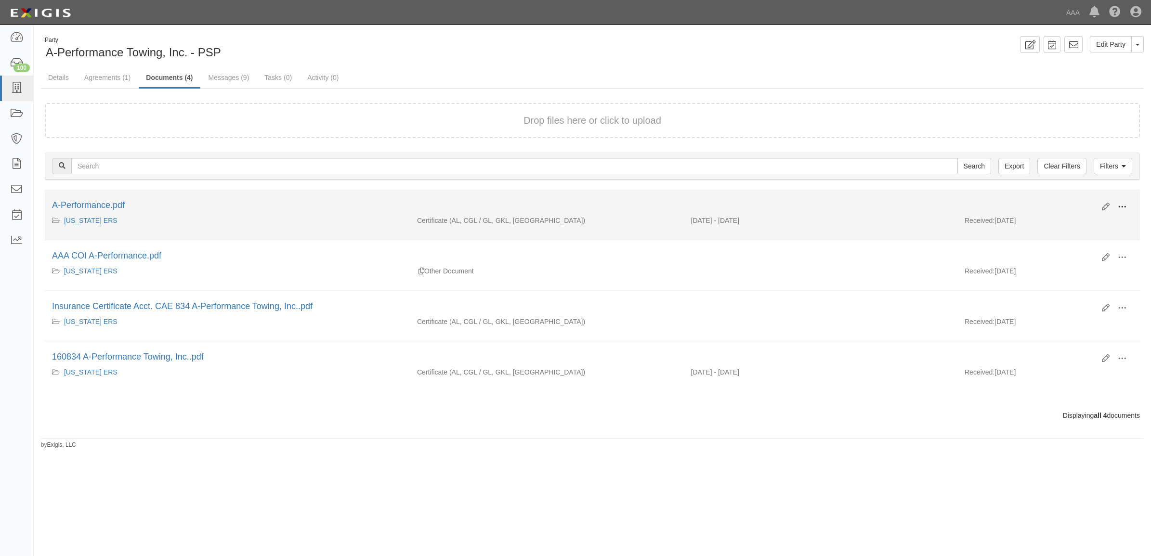
click at [1120, 203] on span at bounding box center [1122, 207] width 9 height 9
click at [1092, 217] on link "View" at bounding box center [1076, 220] width 76 height 17
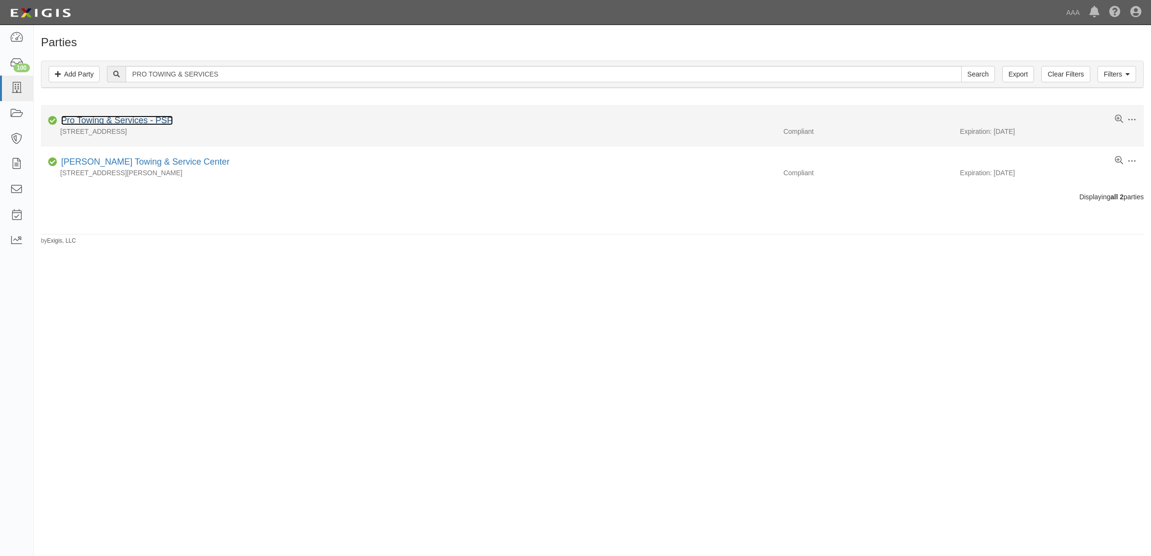
click at [128, 118] on link "Pro Towing & Services - PSP" at bounding box center [117, 121] width 112 height 10
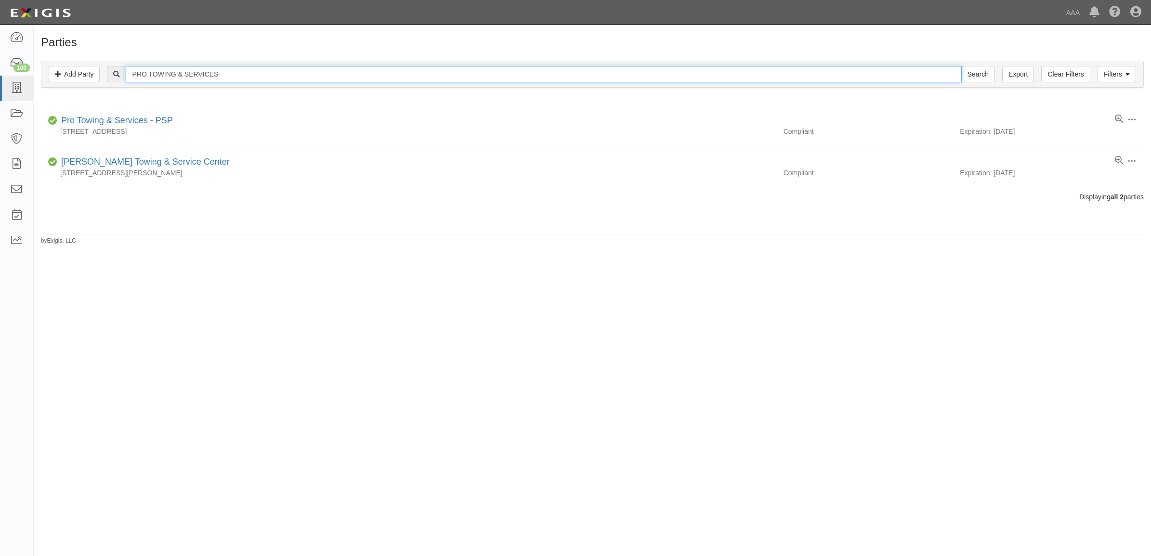
click at [269, 71] on input "PRO TOWING & SERVICES" at bounding box center [544, 74] width 836 height 16
click at [269, 73] on input "PRO TOWING & SERVICES" at bounding box center [544, 74] width 836 height 16
paste input "DAVIDSON'S TOWING & TRANSPORT, LLC"
type input "DAVIDSON'S TOWING & TRANSPORT, LLC"
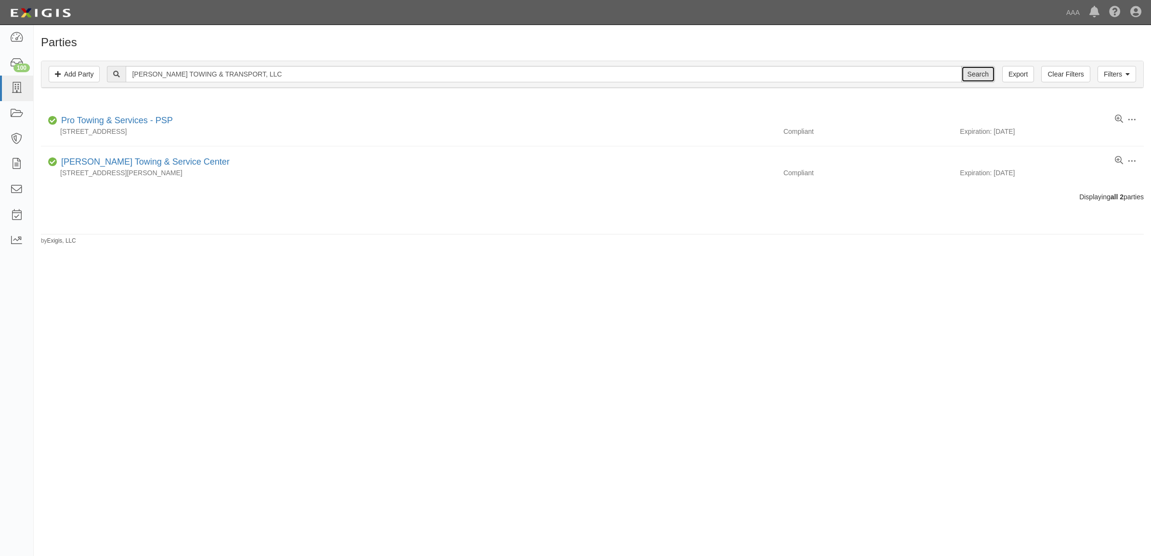
click at [976, 74] on input "Search" at bounding box center [978, 74] width 34 height 16
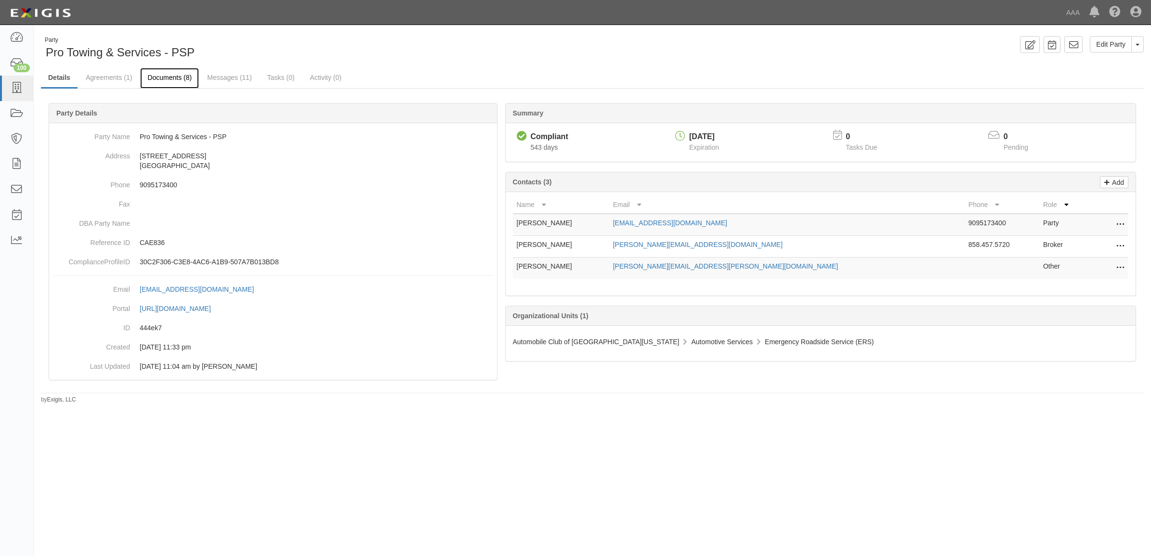
click at [165, 79] on link "Documents (8)" at bounding box center [169, 78] width 59 height 21
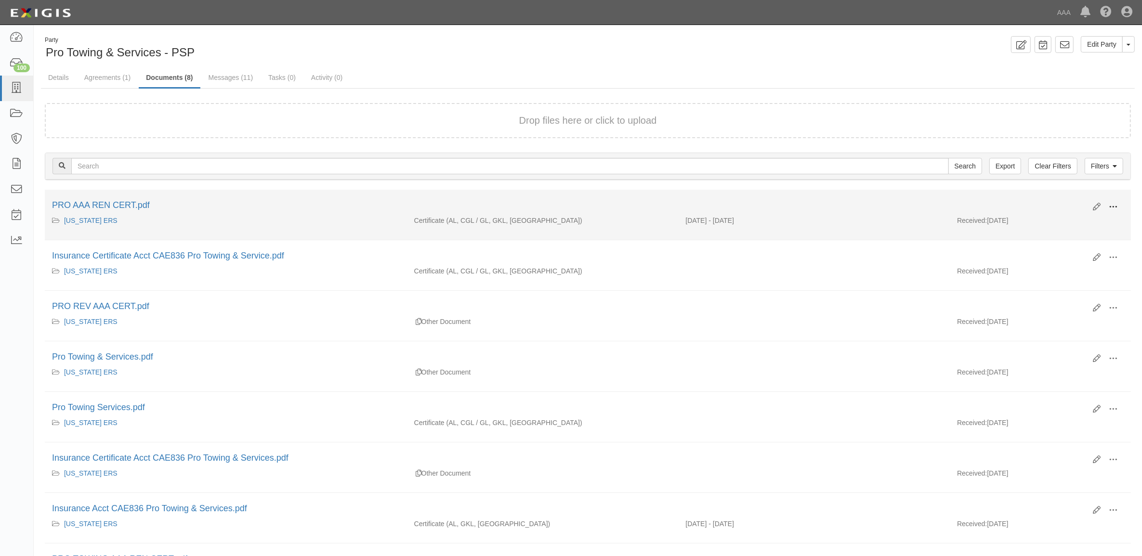
click at [1114, 205] on span at bounding box center [1113, 207] width 9 height 9
click at [1080, 219] on link "View" at bounding box center [1066, 220] width 76 height 17
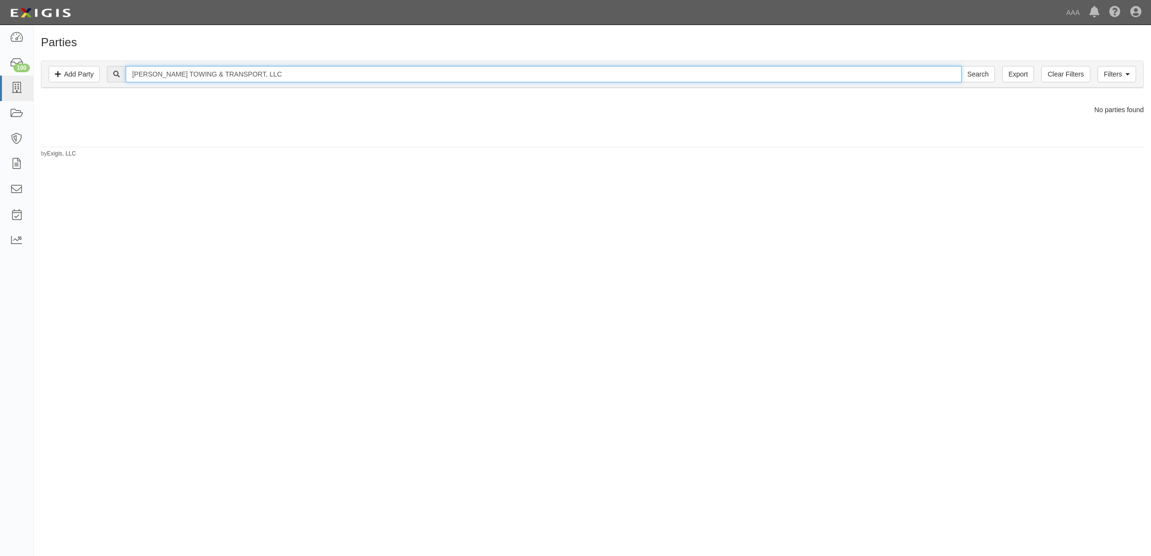
drag, startPoint x: 208, startPoint y: 76, endPoint x: 526, endPoint y: 60, distance: 318.3
click at [513, 63] on div "Filters Add Party Clear Filters Export DAVIDSON'S TOWING & TRANSPORT, LLC Searc…" at bounding box center [592, 74] width 1102 height 26
type input "[PERSON_NAME] TOWING"
click at [961, 66] on input "Search" at bounding box center [978, 74] width 34 height 16
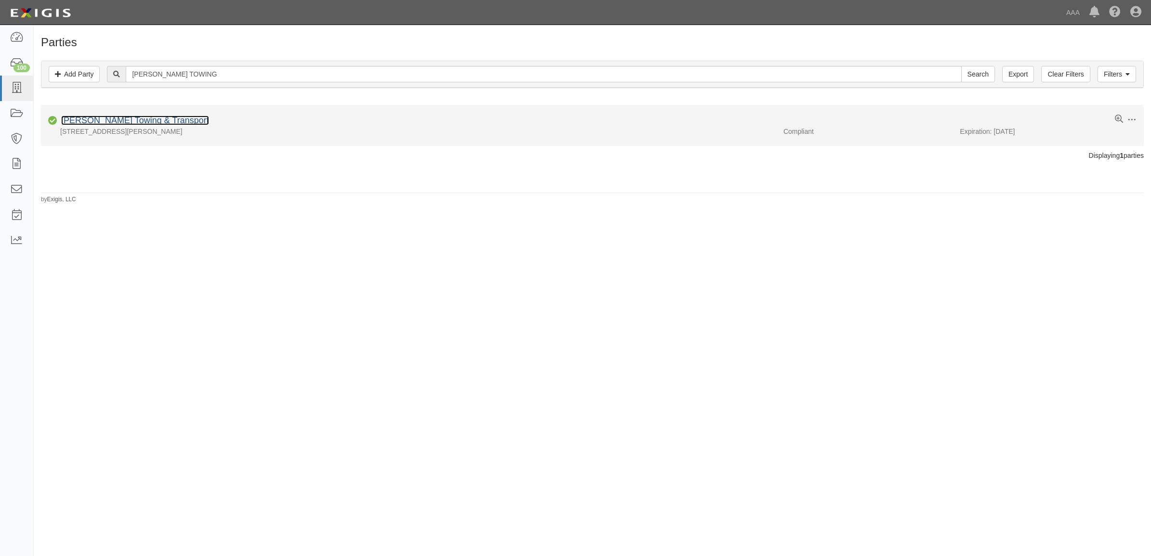
click at [166, 121] on link "[PERSON_NAME] Towing & Transport" at bounding box center [135, 121] width 148 height 10
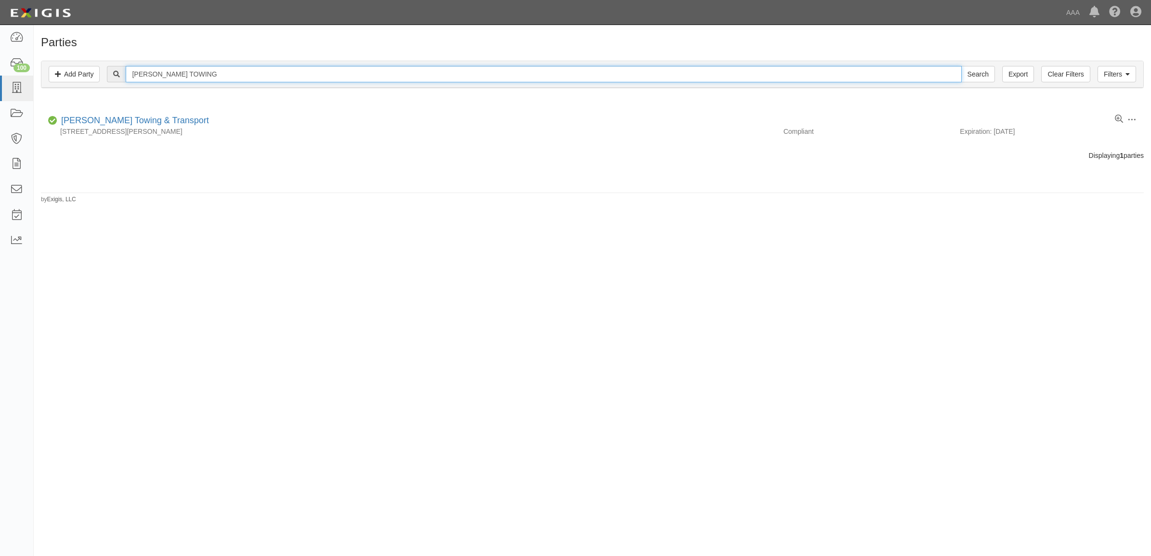
click at [211, 69] on input "DAVIDSON'S TOWING" at bounding box center [544, 74] width 836 height 16
paste input "[PERSON_NAME]'S TOWING & RECOVERY"
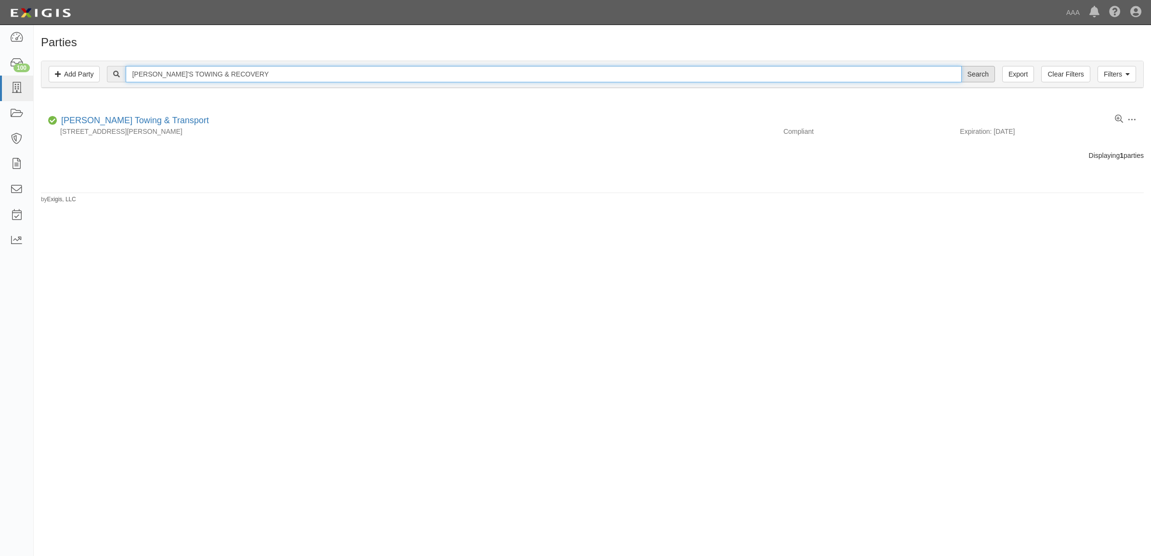
type input "[PERSON_NAME]'S TOWING & RECOVERY"
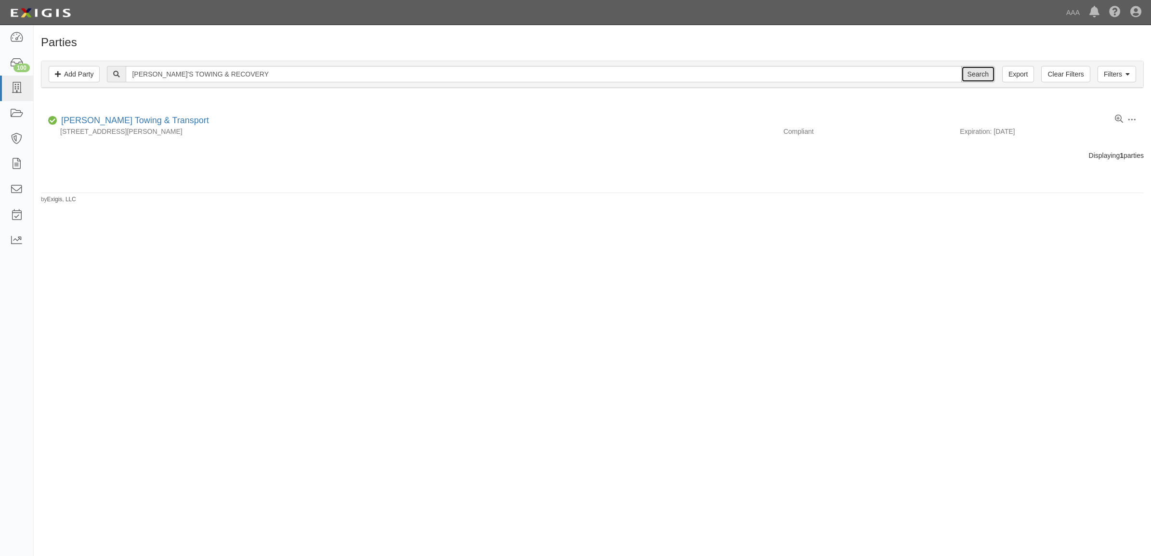
click at [981, 73] on input "Search" at bounding box center [978, 74] width 34 height 16
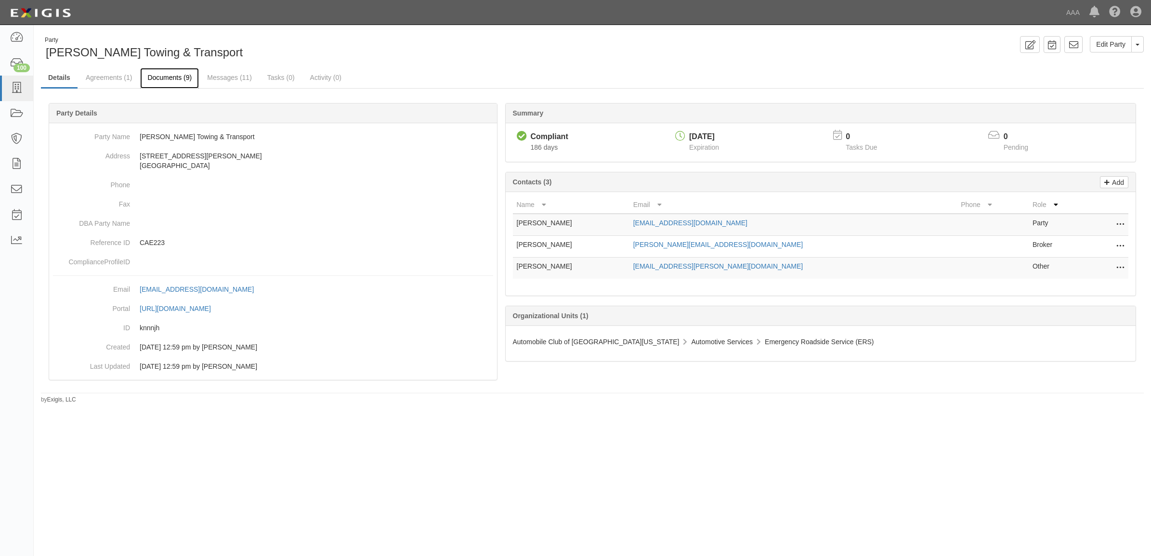
click at [159, 81] on link "Documents (9)" at bounding box center [169, 78] width 59 height 21
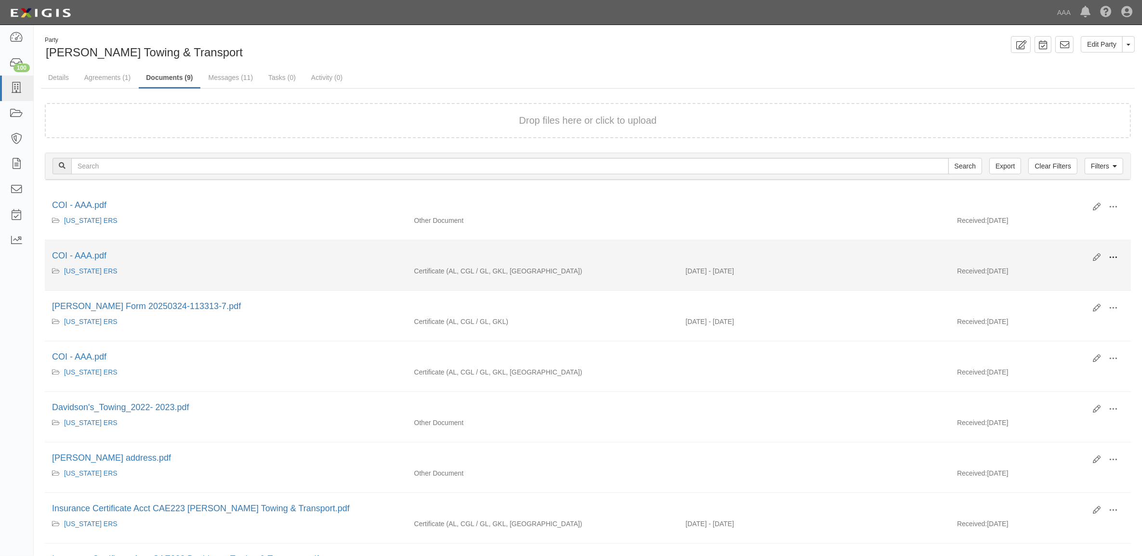
click at [1112, 255] on span at bounding box center [1113, 257] width 9 height 9
click at [1087, 268] on link "View" at bounding box center [1066, 271] width 76 height 17
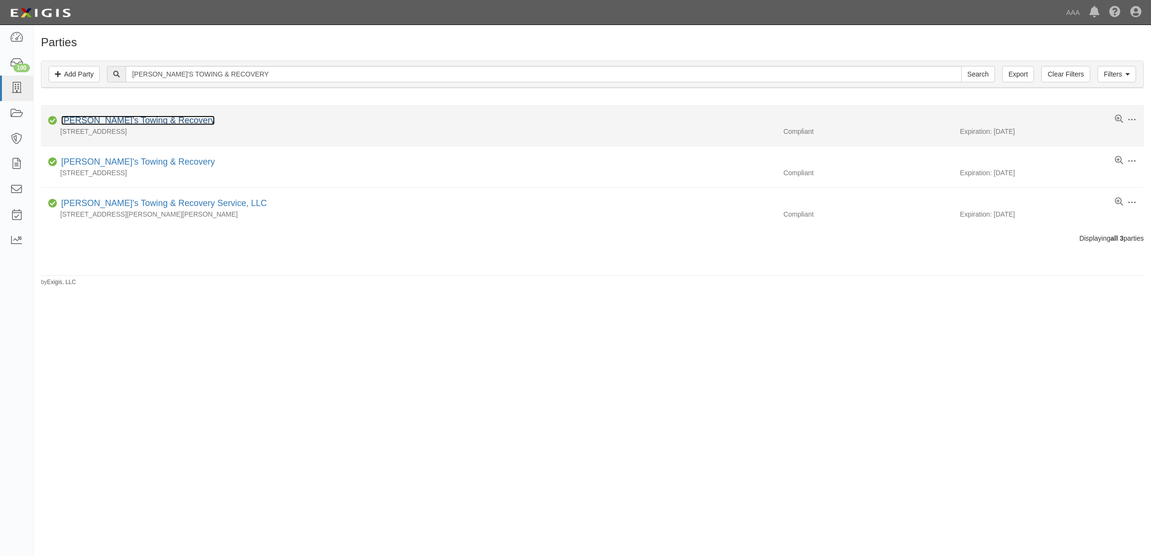
click at [114, 123] on link "[PERSON_NAME]'s Towing & Recovery" at bounding box center [138, 121] width 154 height 10
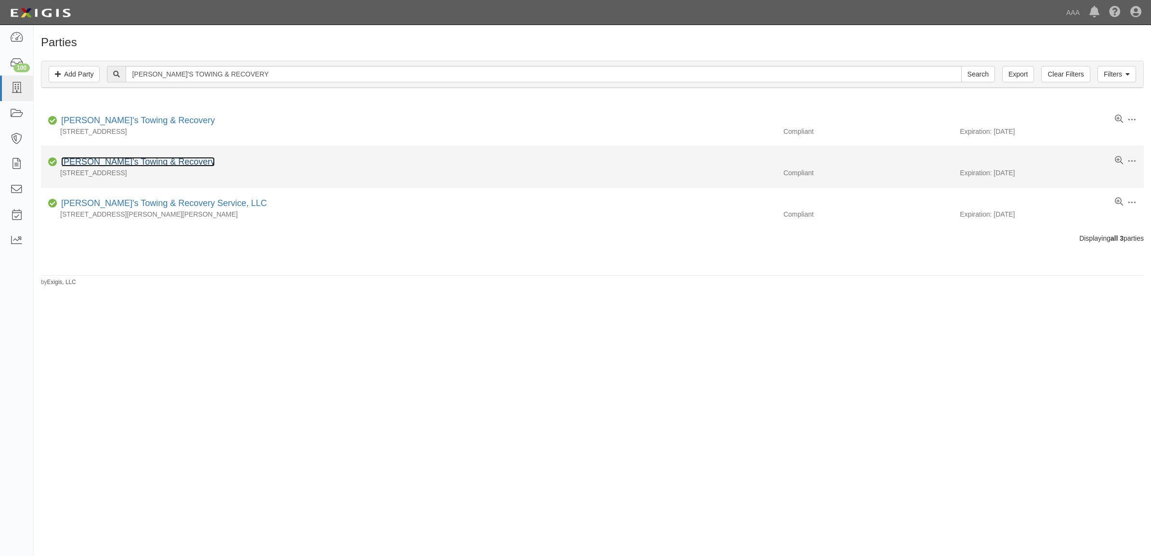
click at [128, 164] on link "[PERSON_NAME]'s Towing & Recovery" at bounding box center [138, 162] width 154 height 10
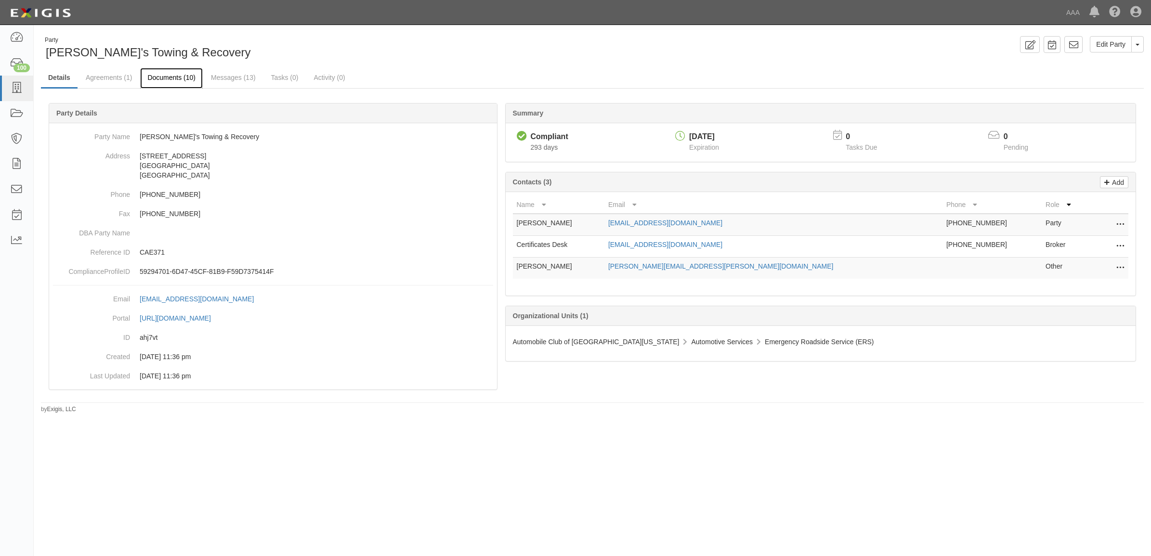
click at [165, 82] on link "Documents (10)" at bounding box center [171, 78] width 63 height 21
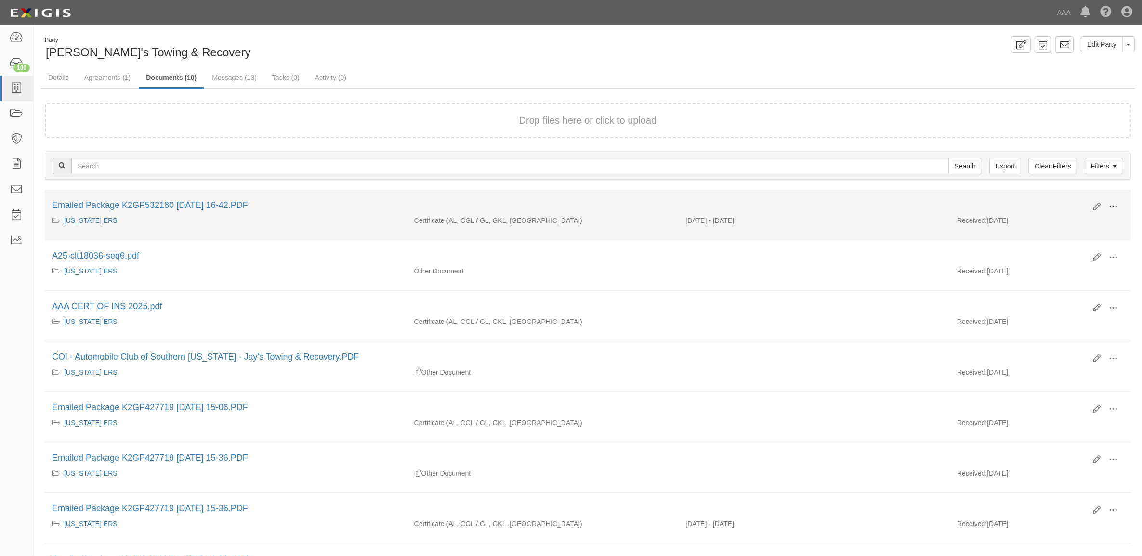
click at [1118, 208] on button at bounding box center [1113, 207] width 21 height 16
click at [1093, 228] on link "View" at bounding box center [1066, 220] width 76 height 17
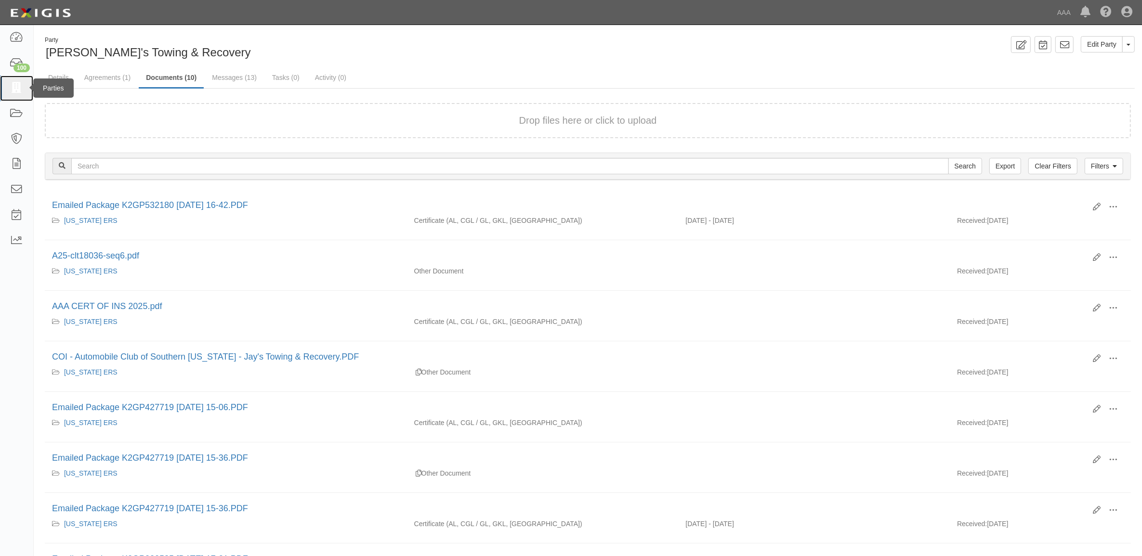
drag, startPoint x: 21, startPoint y: 88, endPoint x: 29, endPoint y: 93, distance: 9.8
click at [21, 88] on icon at bounding box center [16, 88] width 13 height 11
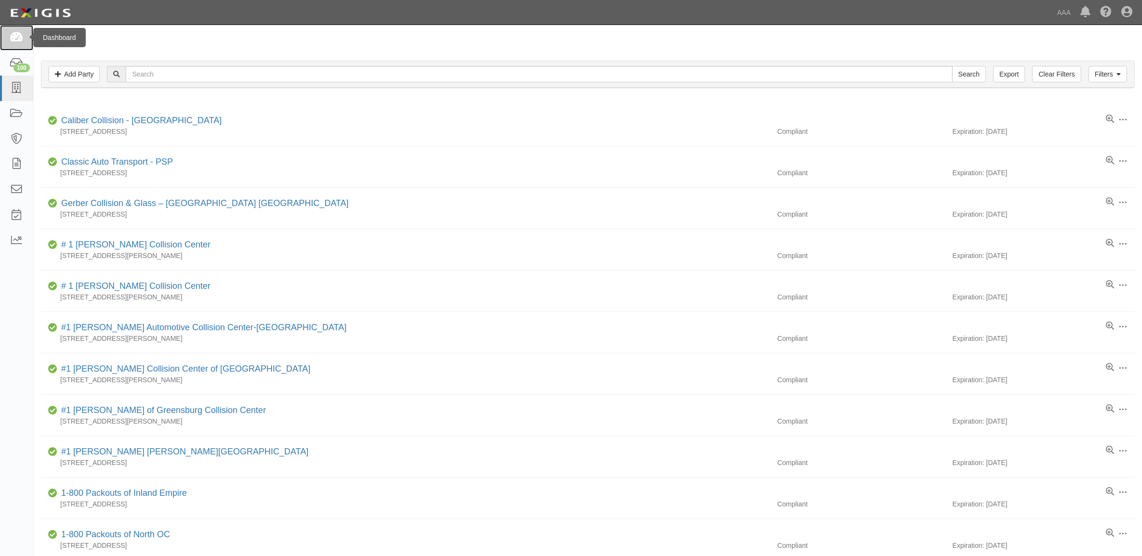
click at [9, 37] on link at bounding box center [16, 38] width 33 height 26
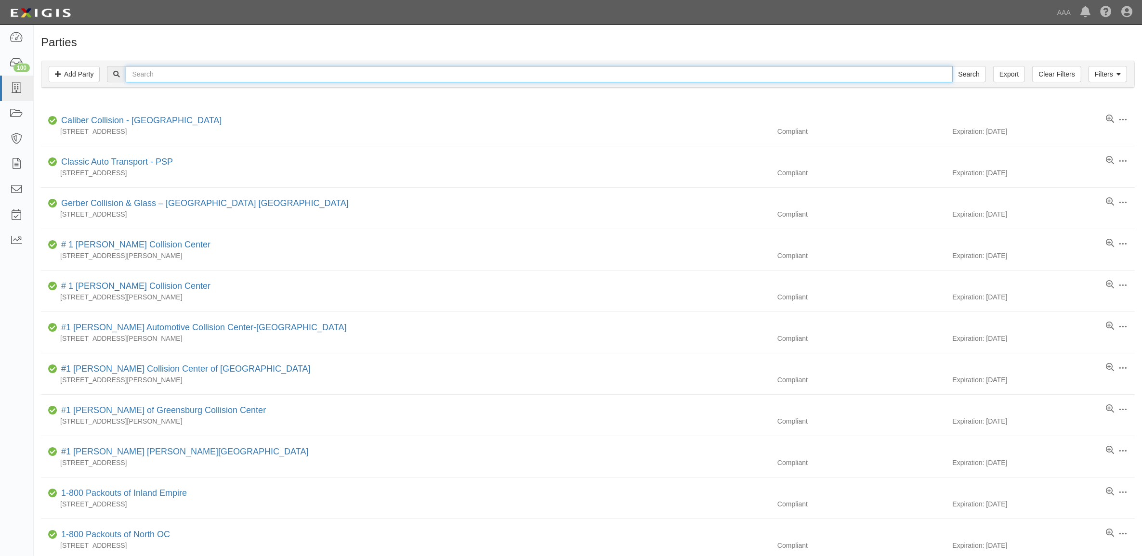
click at [185, 75] on input "text" at bounding box center [539, 74] width 827 height 16
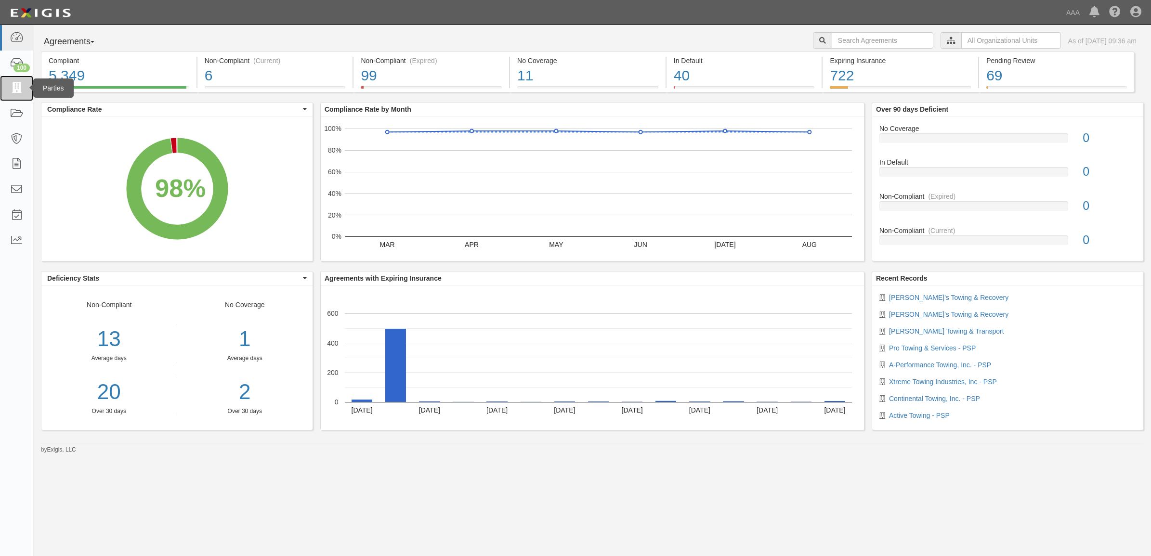
click at [18, 89] on icon at bounding box center [16, 88] width 13 height 11
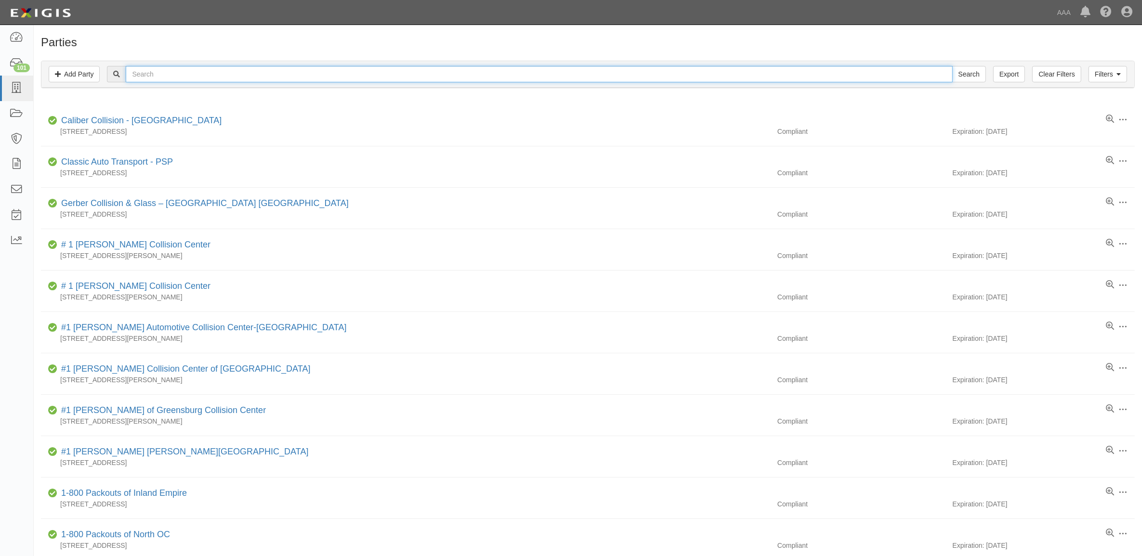
click at [349, 72] on input "text" at bounding box center [539, 74] width 827 height 16
paste input "10474"
type input "10474"
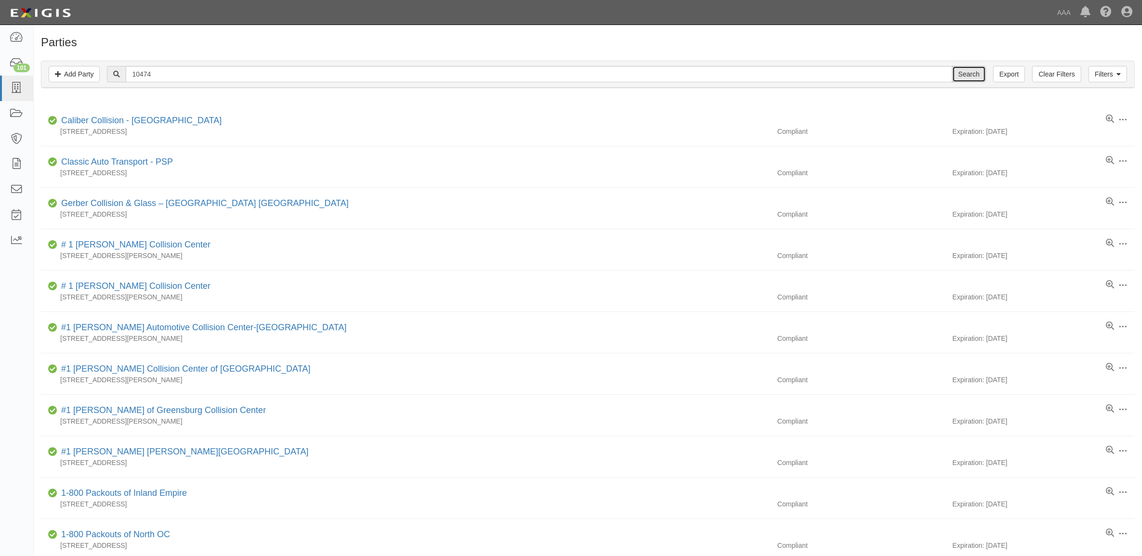
click at [966, 76] on input "Search" at bounding box center [969, 74] width 34 height 16
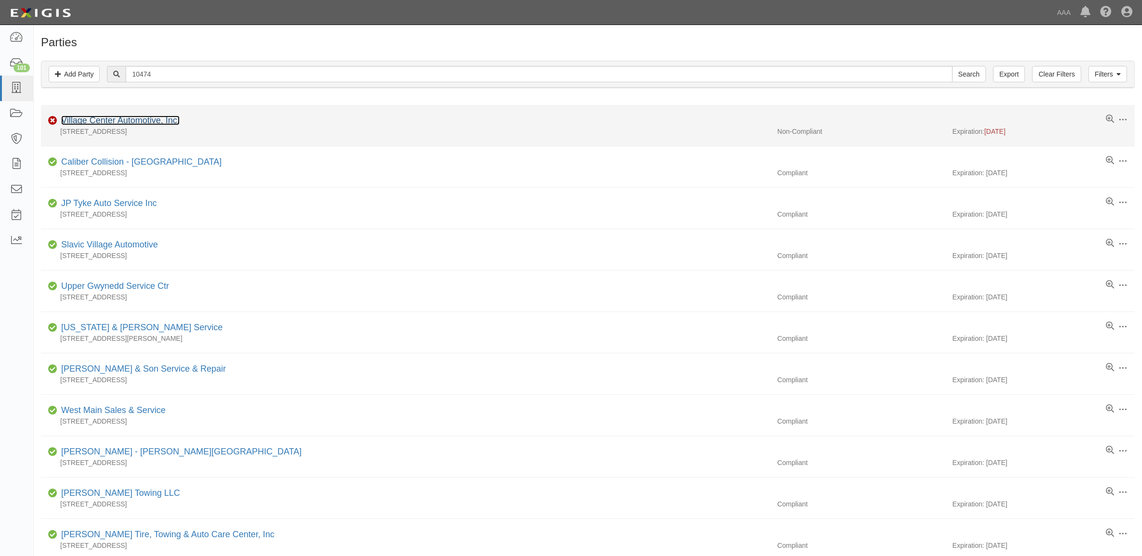
click at [131, 123] on link "Village Center Automotive, Inc." at bounding box center [120, 121] width 118 height 10
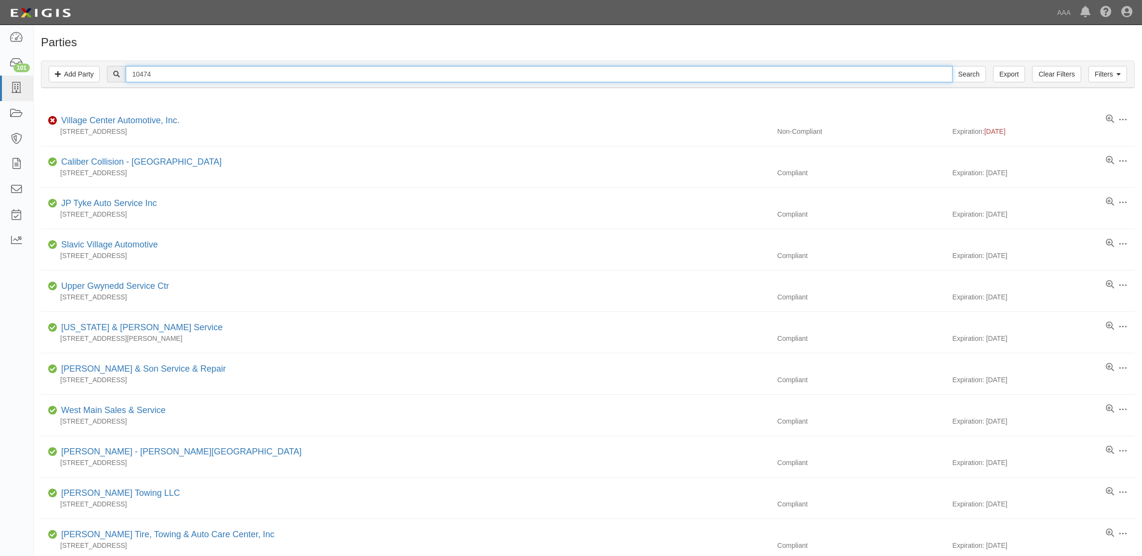
click at [165, 71] on input "10474" at bounding box center [539, 74] width 827 height 16
click at [164, 70] on input "10474" at bounding box center [539, 74] width 827 height 16
paste input "22760"
type input "22760"
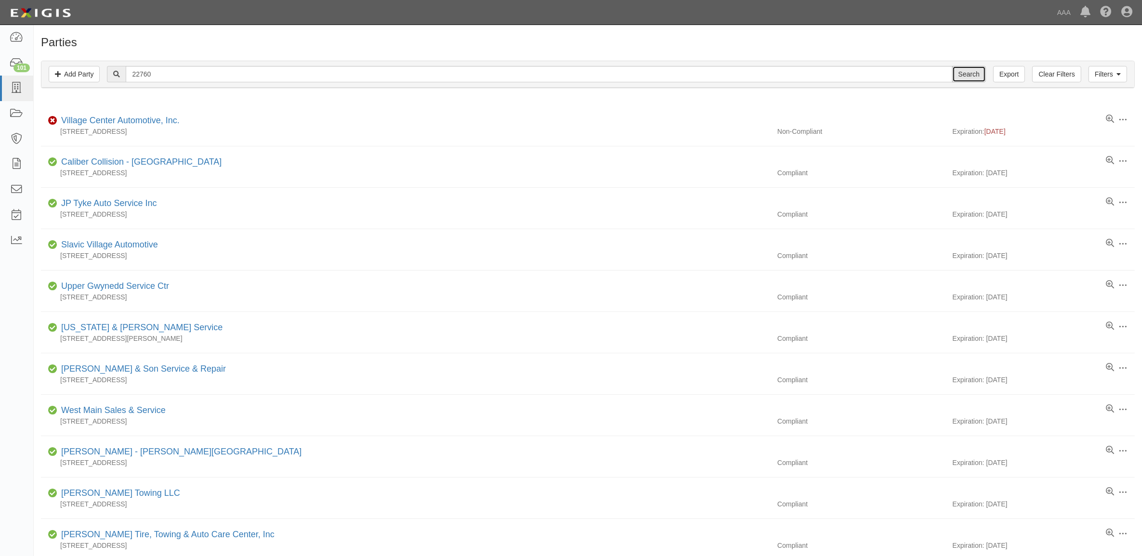
click at [971, 78] on input "Search" at bounding box center [969, 74] width 34 height 16
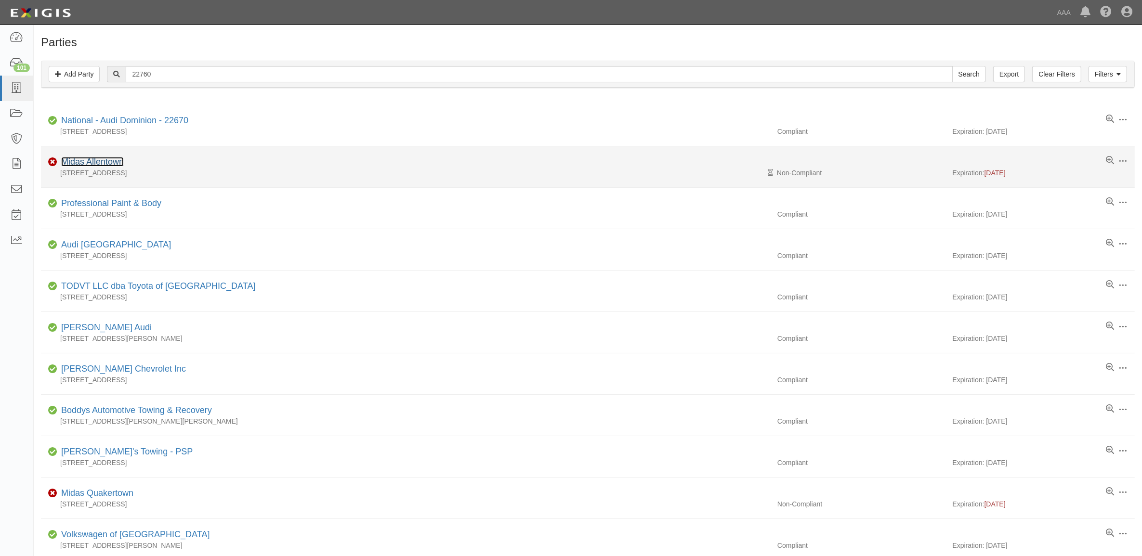
click at [122, 164] on link "Midas Allentown" at bounding box center [92, 162] width 63 height 10
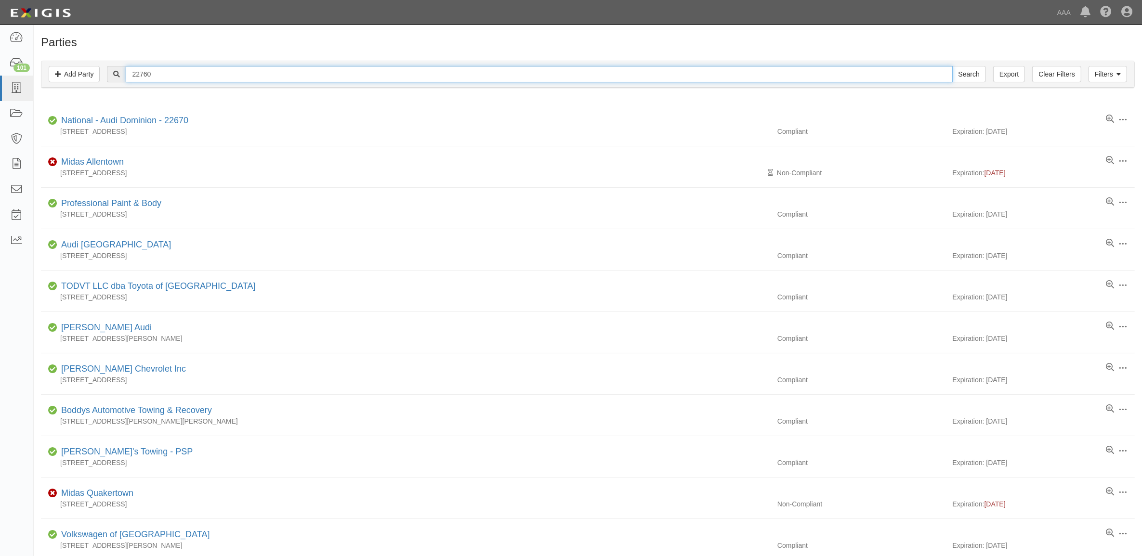
click at [175, 78] on input "22760" at bounding box center [539, 74] width 827 height 16
paste input "1"
type input "22761"
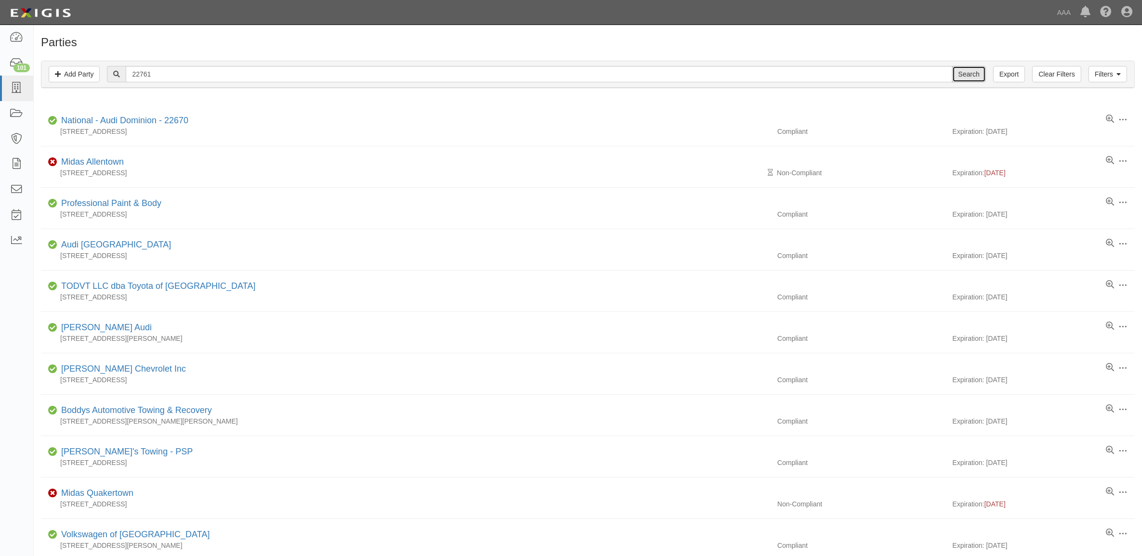
click at [973, 71] on input "Search" at bounding box center [969, 74] width 34 height 16
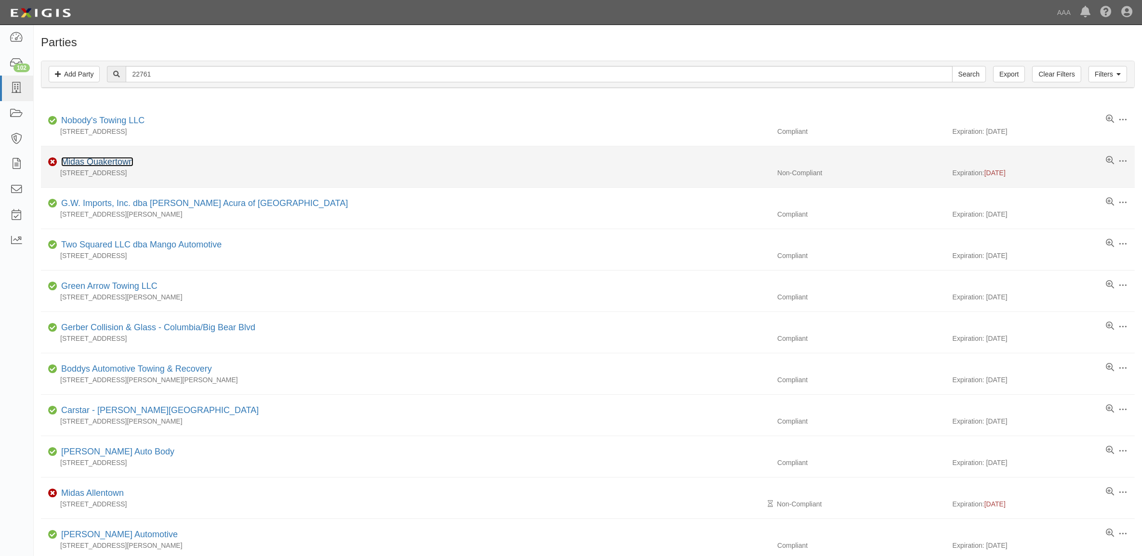
click at [111, 164] on link "Midas Quakertown" at bounding box center [97, 162] width 72 height 10
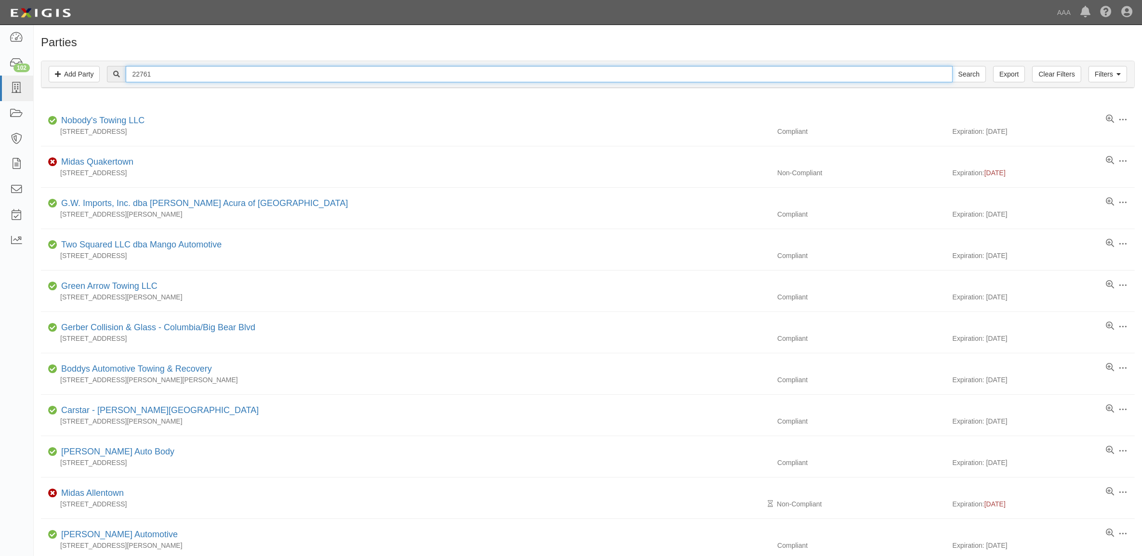
click at [174, 69] on input "22761" at bounding box center [539, 74] width 827 height 16
paste input "0"
type input "22760"
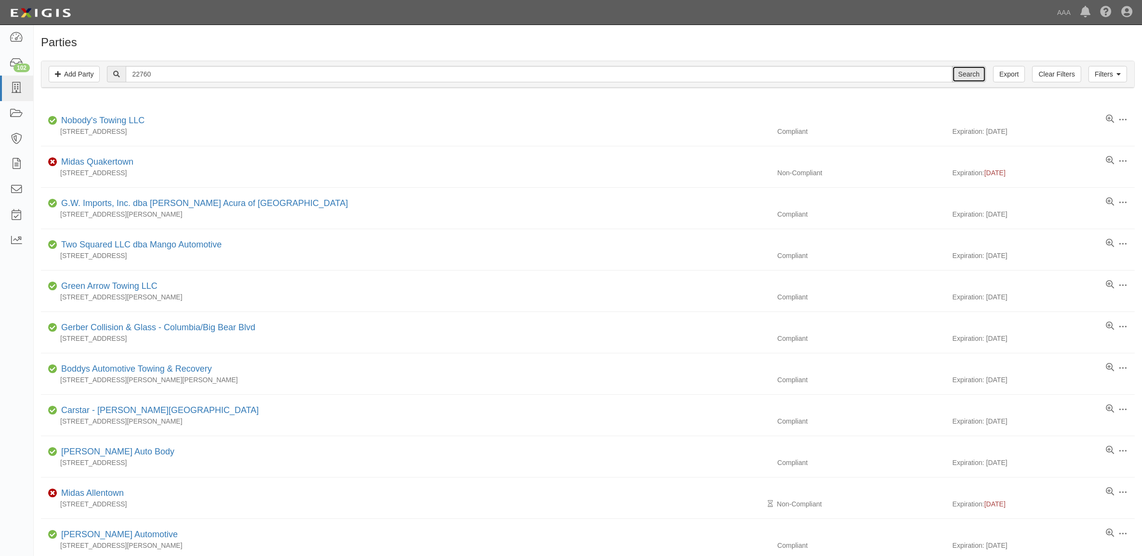
click at [971, 76] on input "Search" at bounding box center [969, 74] width 34 height 16
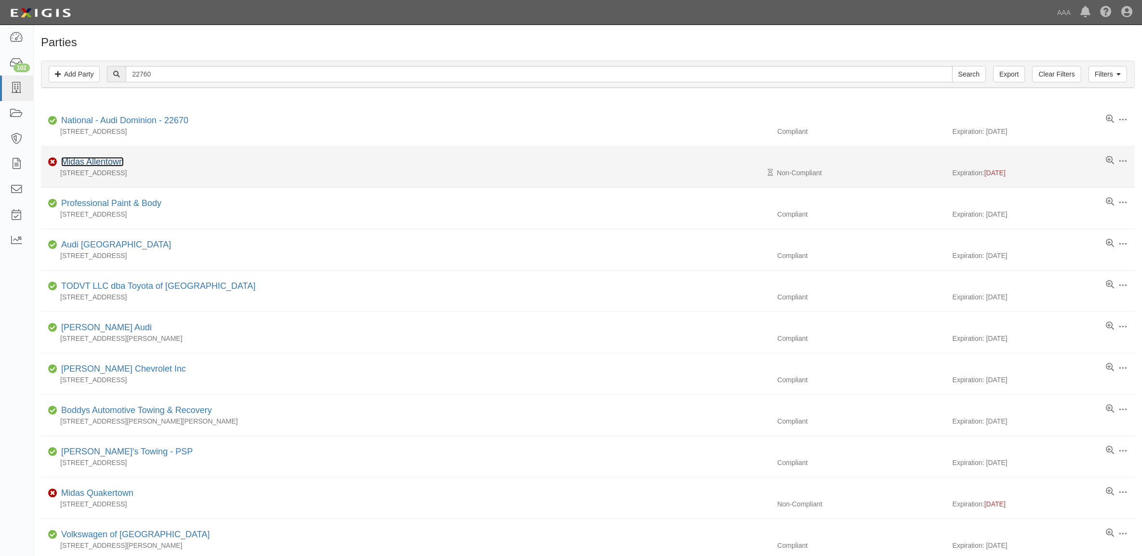
click at [97, 163] on link "Midas Allentown" at bounding box center [92, 162] width 63 height 10
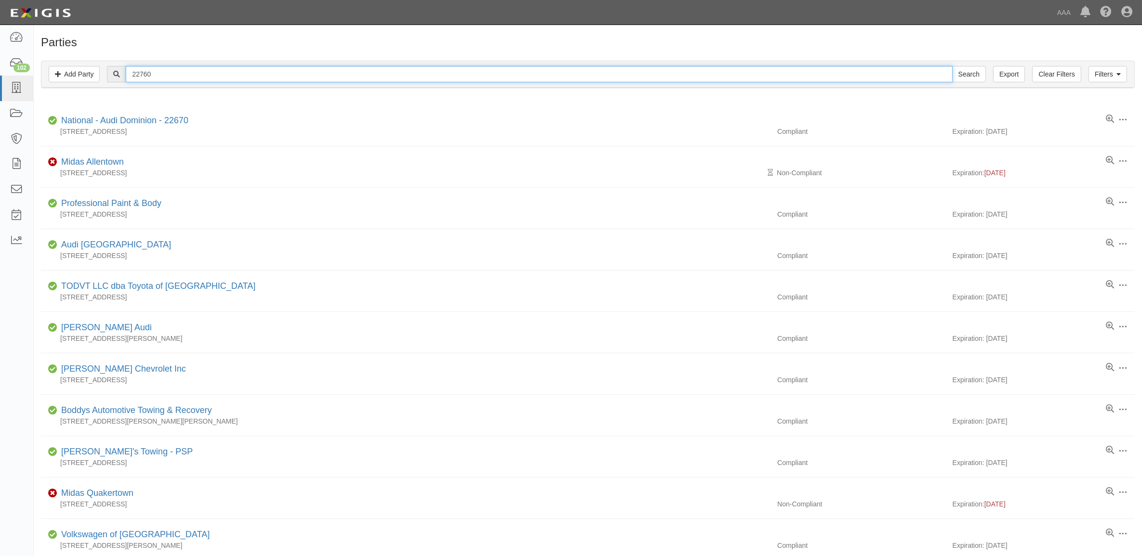
click at [174, 78] on input "22760" at bounding box center [539, 74] width 827 height 16
type input "22761"
click at [952, 66] on input "Search" at bounding box center [969, 74] width 34 height 16
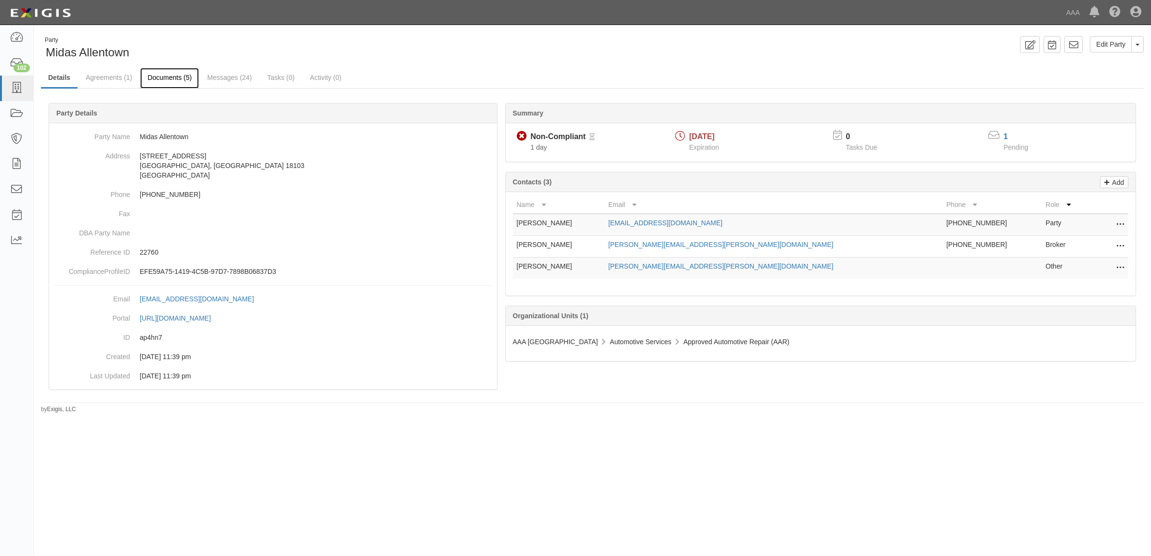
click at [172, 80] on link "Documents (5)" at bounding box center [169, 78] width 59 height 21
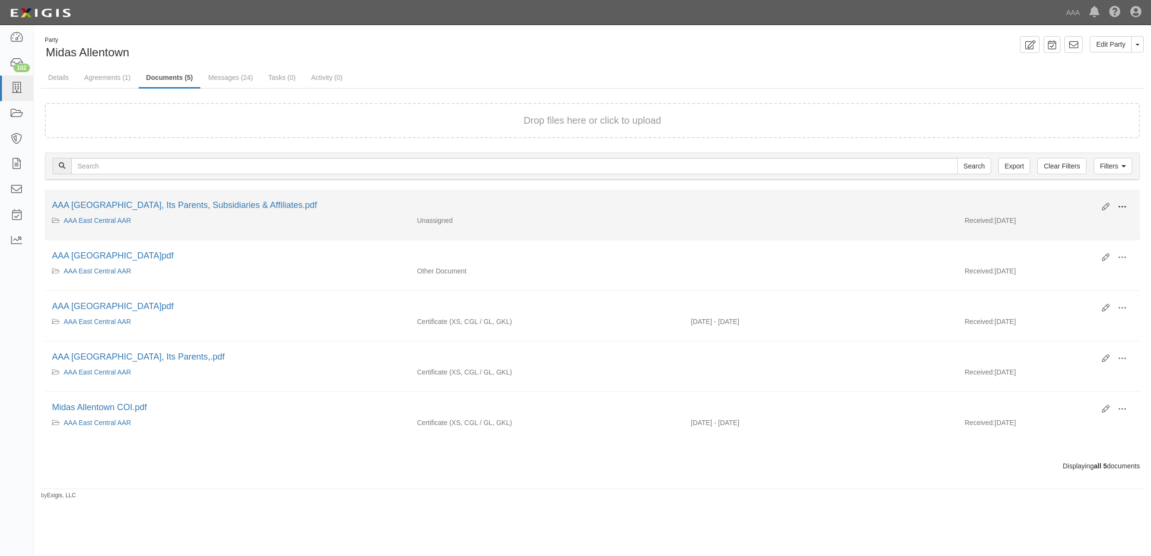
click at [1121, 204] on span at bounding box center [1122, 207] width 9 height 9
click at [1087, 222] on link "View" at bounding box center [1076, 220] width 76 height 17
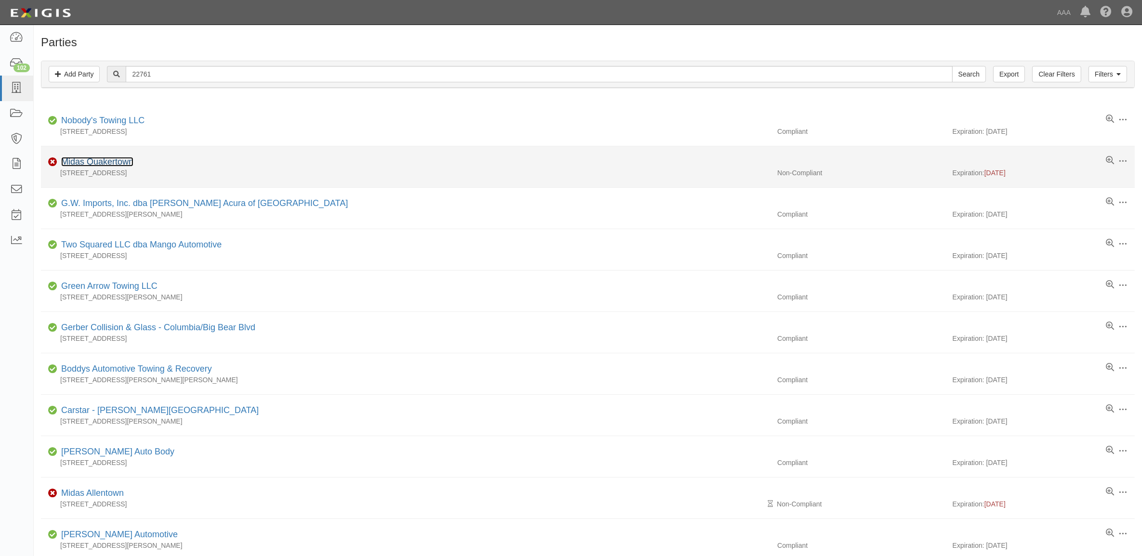
click at [90, 162] on link "Midas Quakertown" at bounding box center [97, 162] width 72 height 10
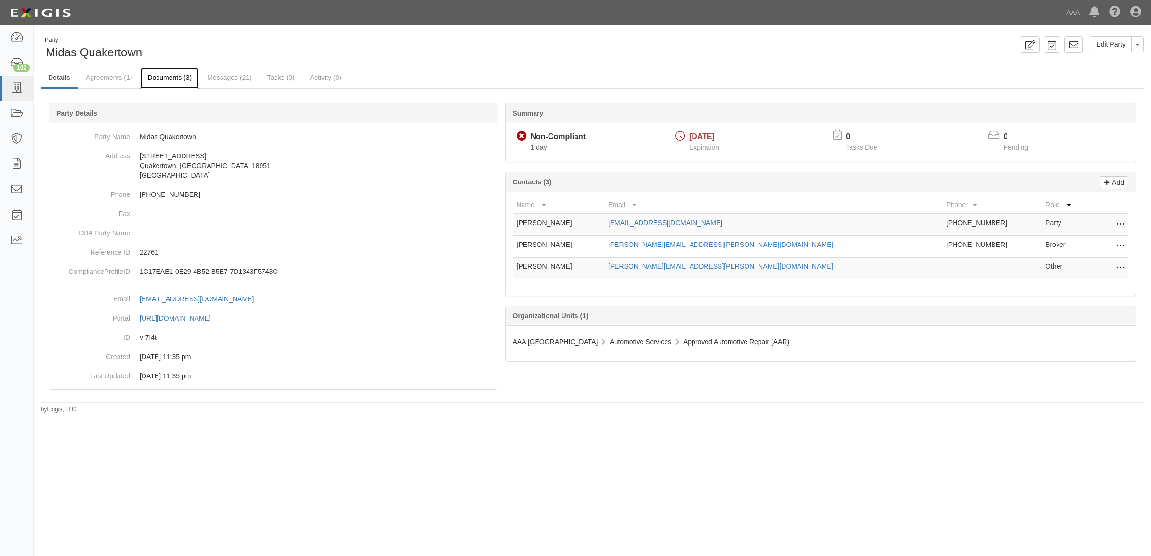
click at [181, 78] on link "Documents (3)" at bounding box center [169, 78] width 59 height 21
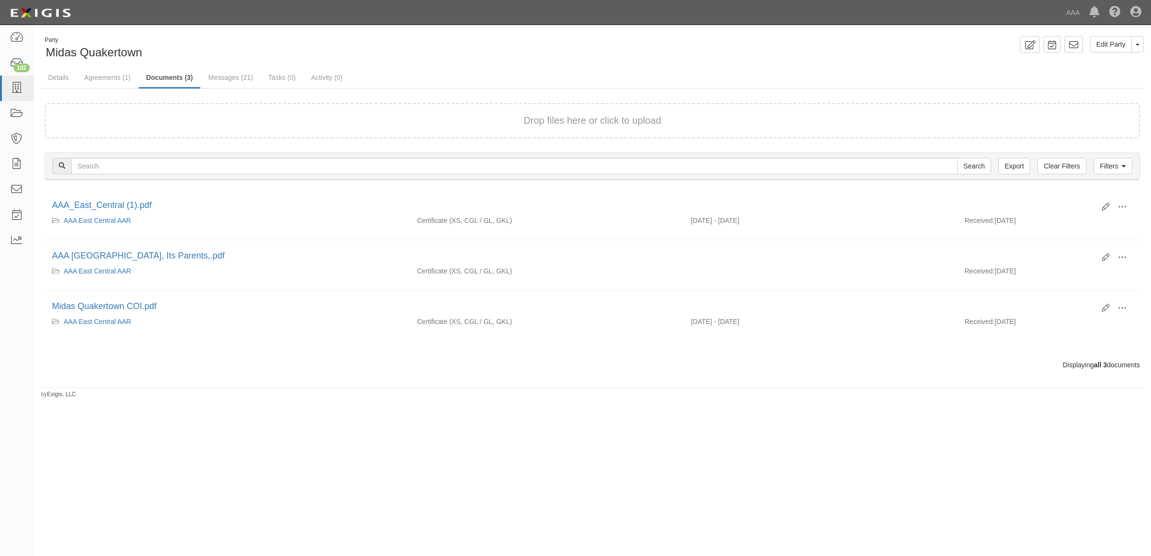
click at [237, 109] on form "Drop files here or click to upload" at bounding box center [592, 120] width 1095 height 35
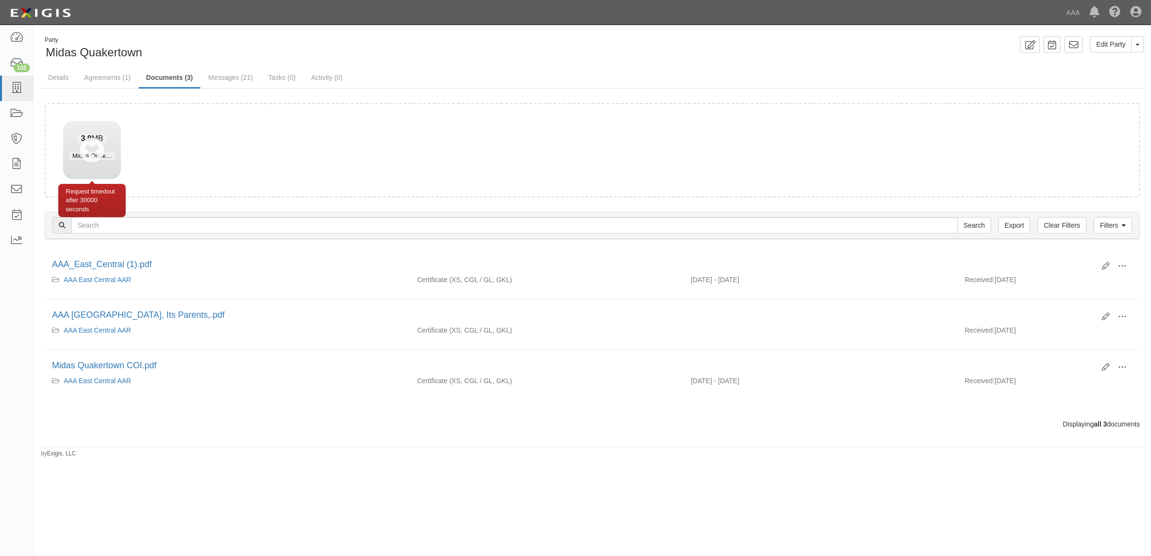
click at [90, 147] on div "3.9 MB Midas Quakertown.pdf" at bounding box center [92, 147] width 58 height 52
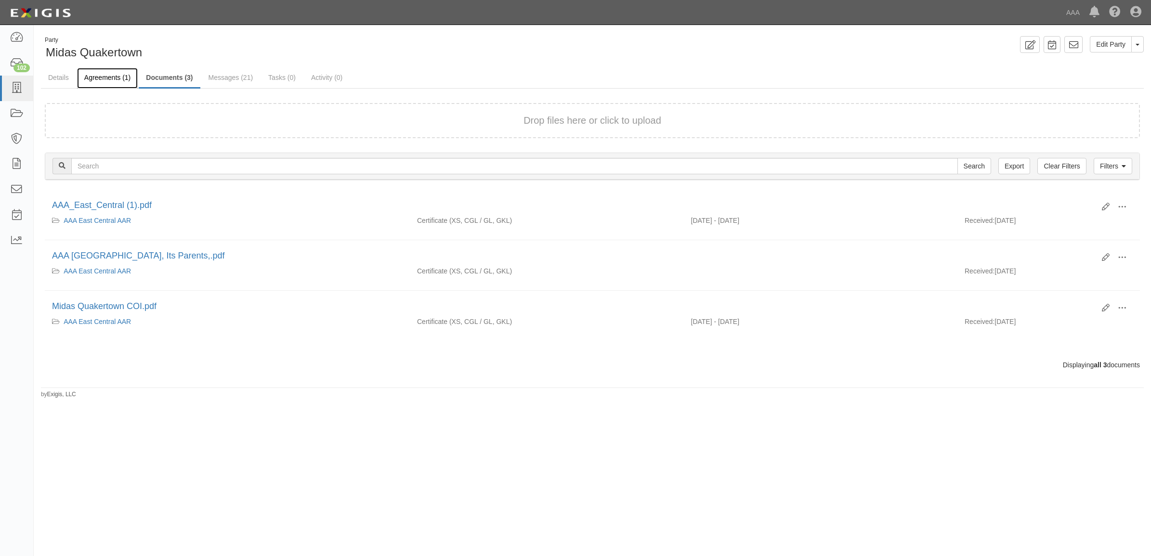
click at [109, 79] on link "Agreements (1)" at bounding box center [107, 78] width 61 height 21
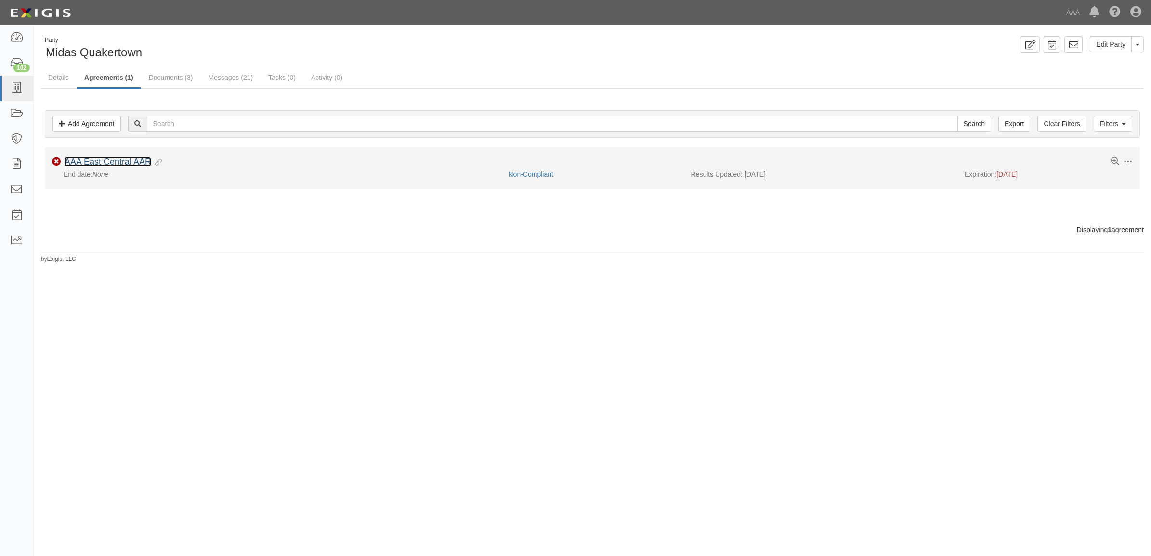
click at [89, 163] on link "AAA East Central AAR" at bounding box center [108, 162] width 87 height 10
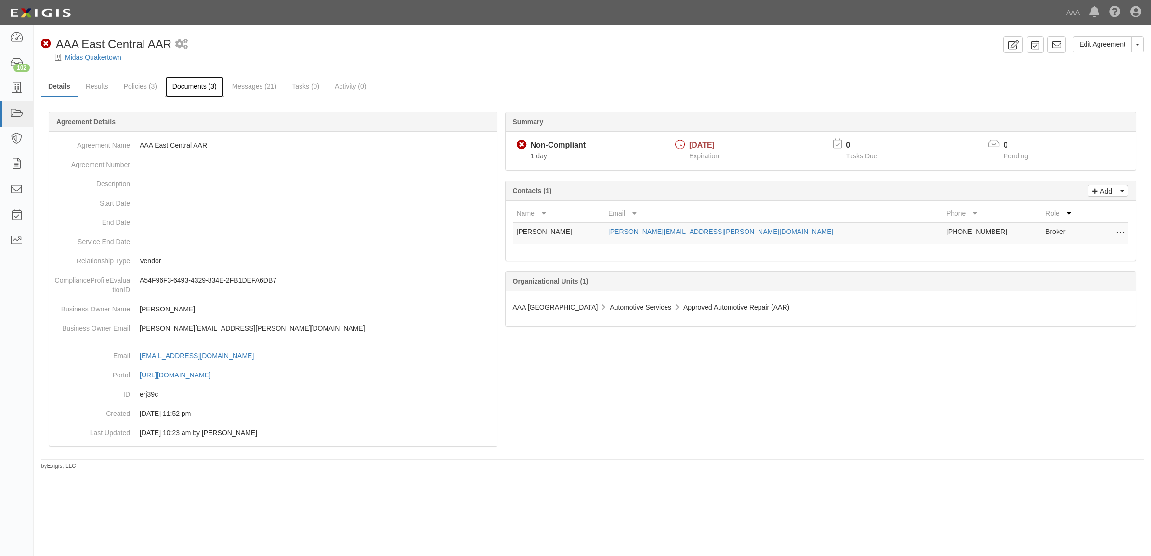
click at [191, 92] on link "Documents (3)" at bounding box center [194, 87] width 59 height 21
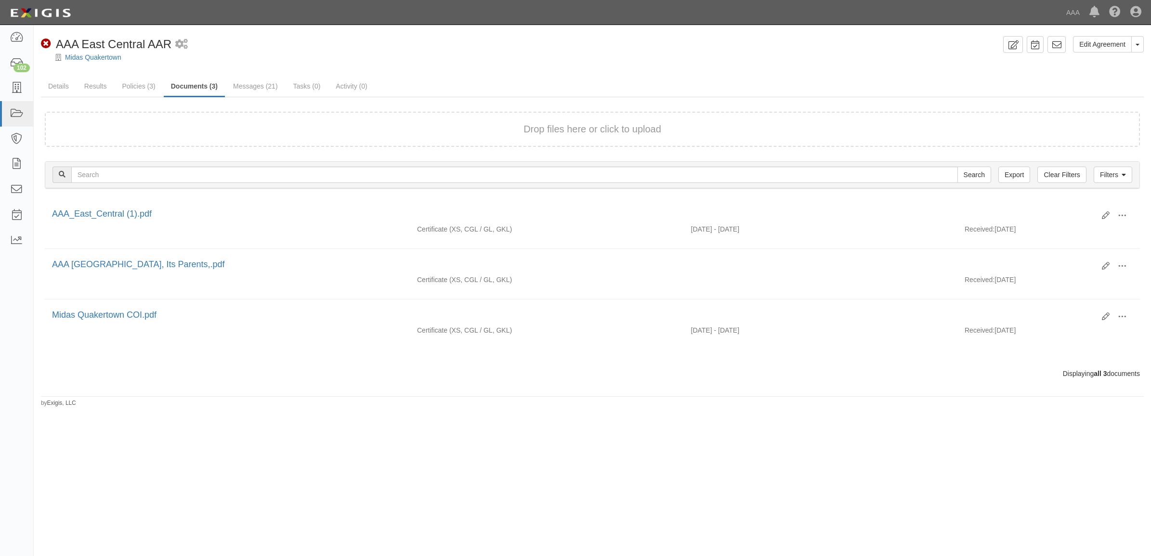
click at [242, 118] on form "Drop files here or click to upload" at bounding box center [592, 129] width 1095 height 35
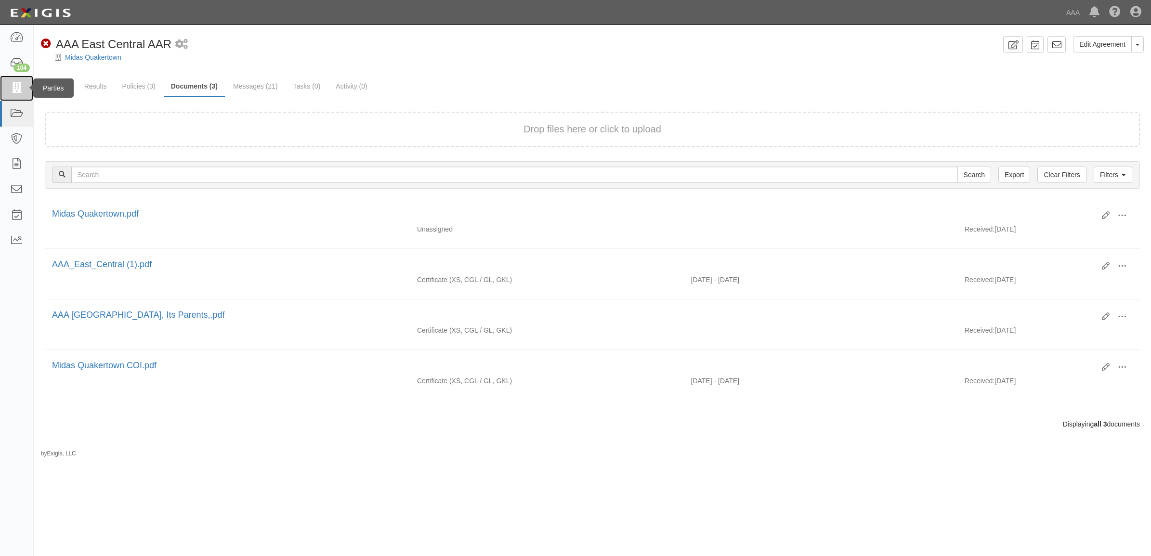
click at [19, 83] on icon at bounding box center [16, 88] width 13 height 11
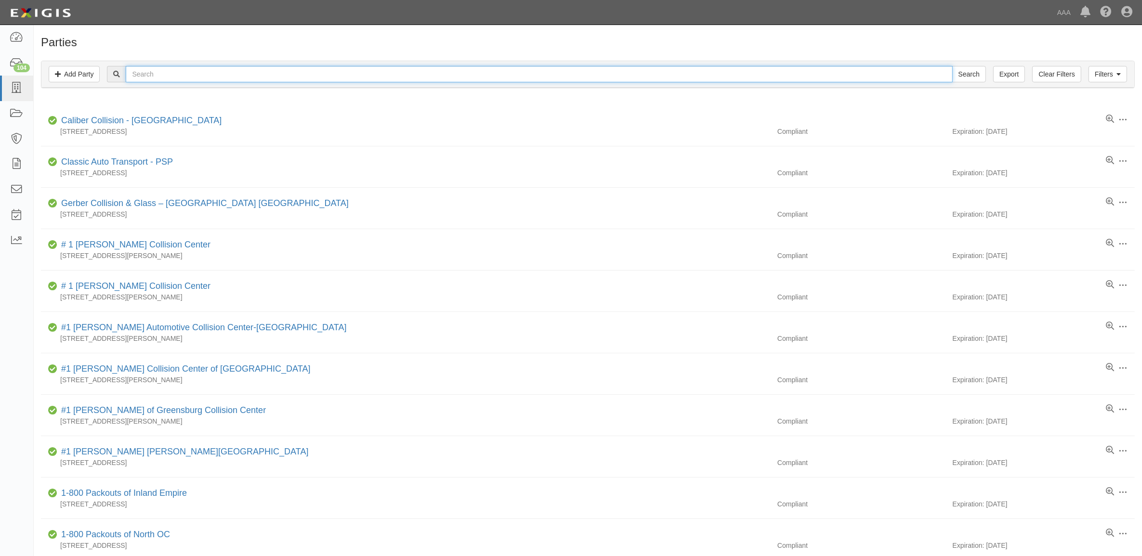
click at [223, 73] on input "text" at bounding box center [539, 74] width 827 height 16
paste input "553339"
type input "553339"
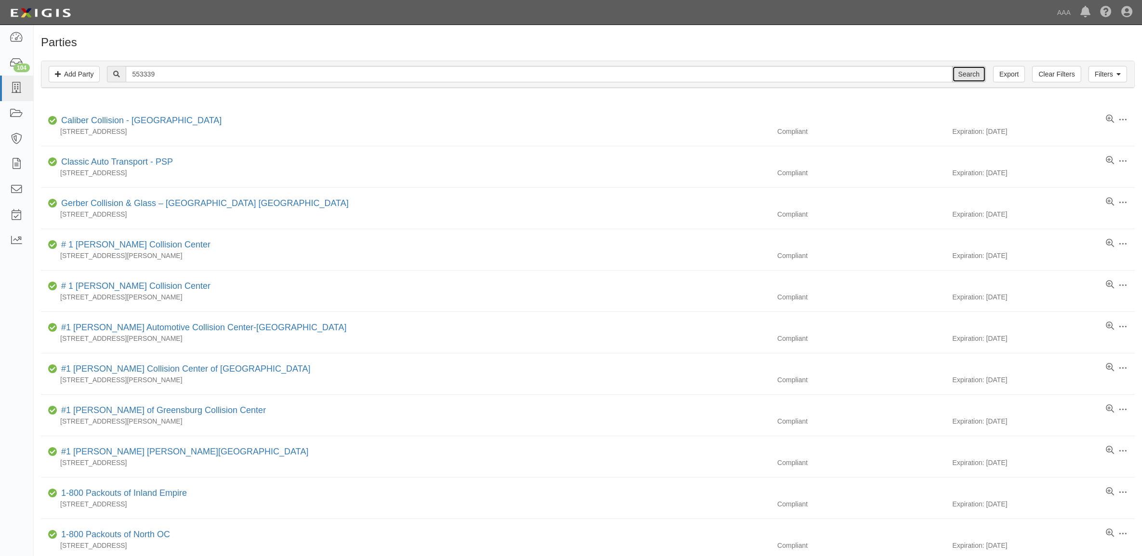
click at [959, 75] on input "Search" at bounding box center [969, 74] width 34 height 16
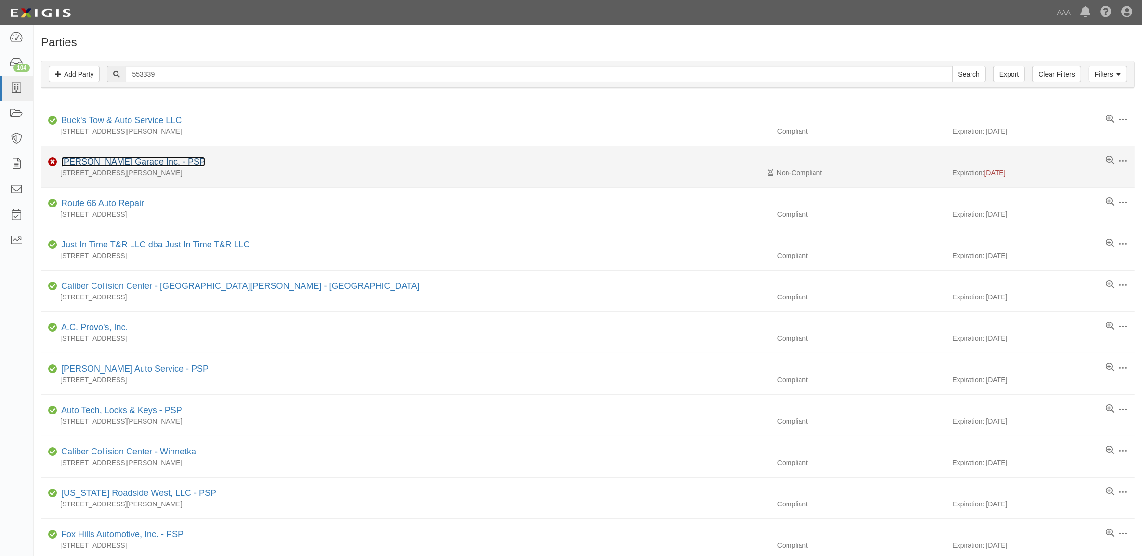
click at [102, 160] on link "[PERSON_NAME] Garage Inc. - PSP" at bounding box center [133, 162] width 144 height 10
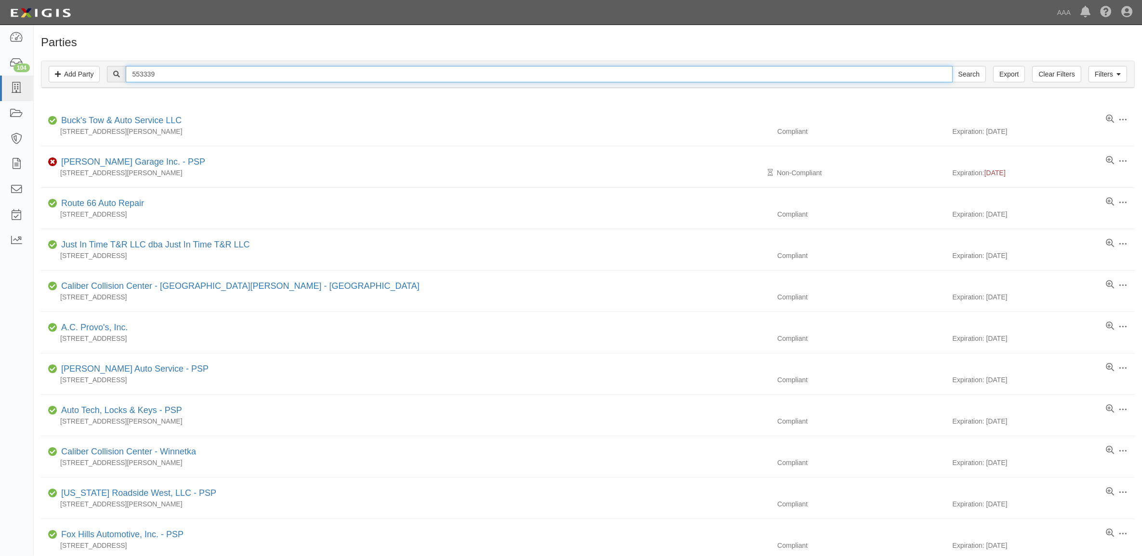
click at [169, 78] on input "553339" at bounding box center [539, 74] width 827 height 16
paste input "279022"
type input "279022"
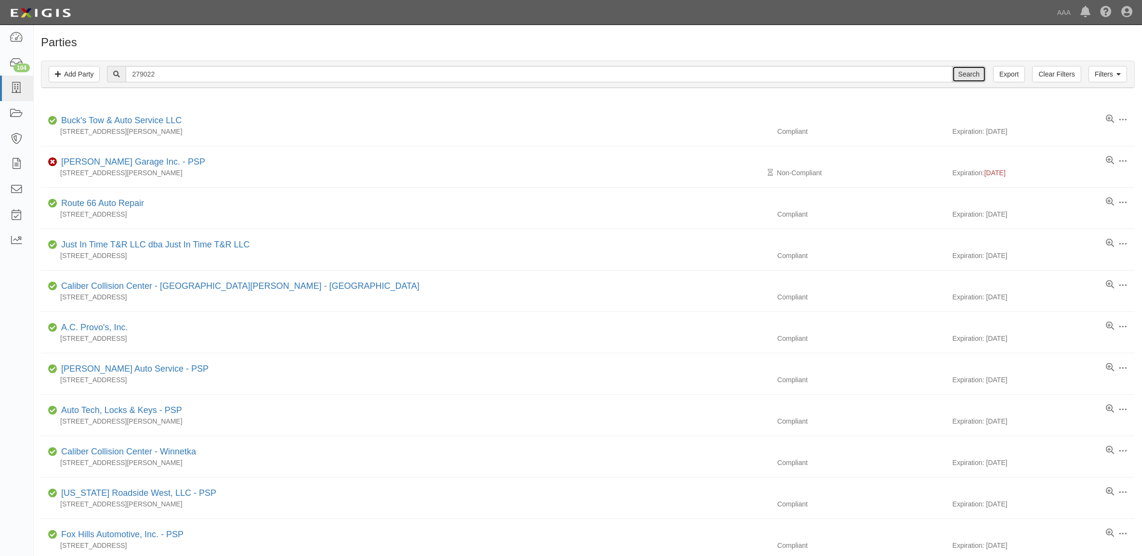
click at [976, 74] on input "Search" at bounding box center [969, 74] width 34 height 16
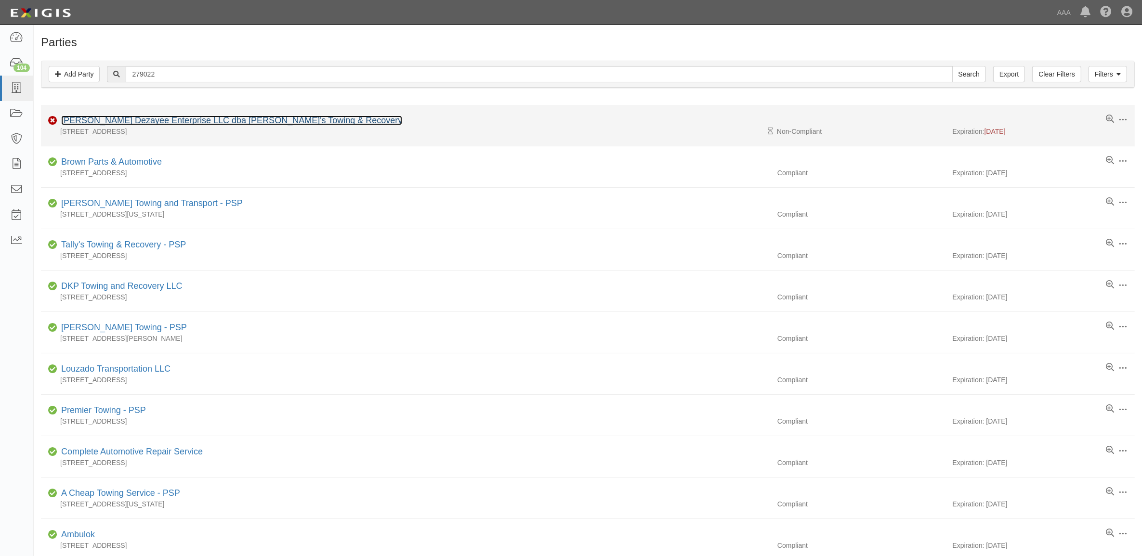
click at [135, 124] on link "[PERSON_NAME] Dezayee Enterprise LLC dba [PERSON_NAME]'s Towing & Recovery" at bounding box center [231, 121] width 341 height 10
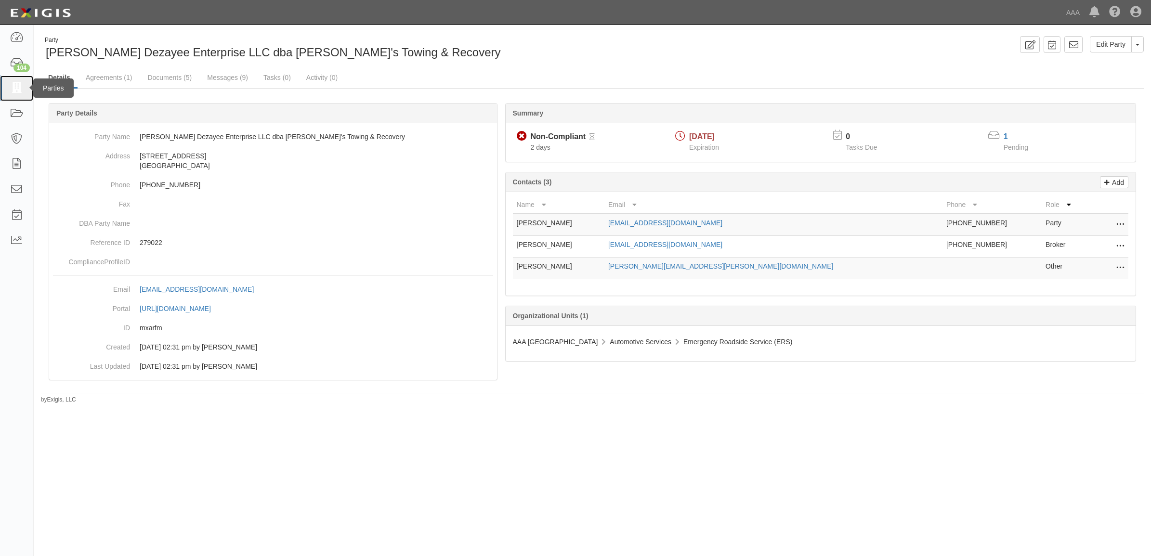
click at [15, 95] on link at bounding box center [16, 89] width 33 height 26
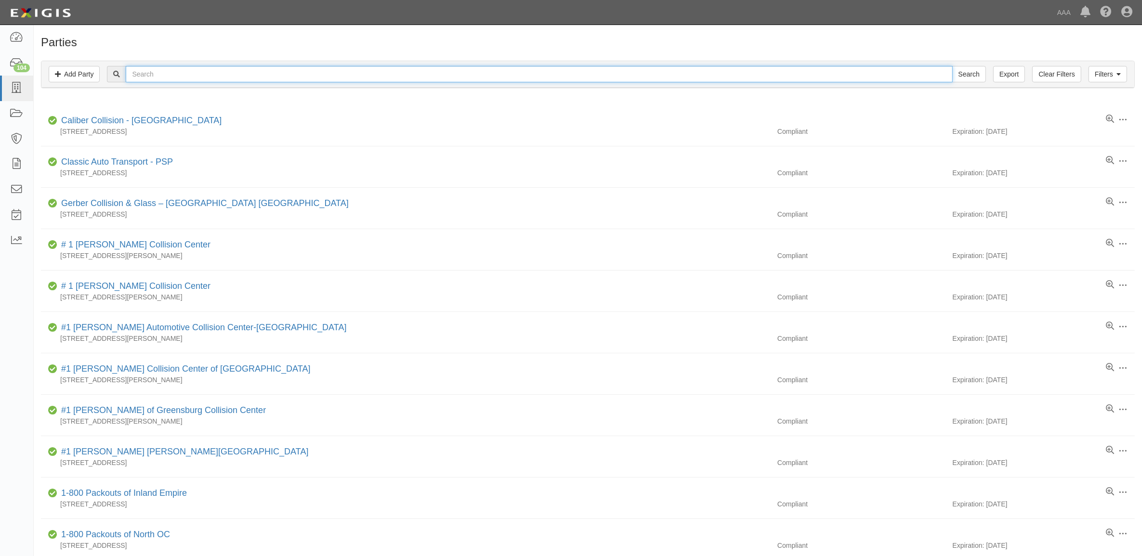
click at [389, 81] on input "text" at bounding box center [539, 74] width 827 height 16
paste input "23242"
type input "23242"
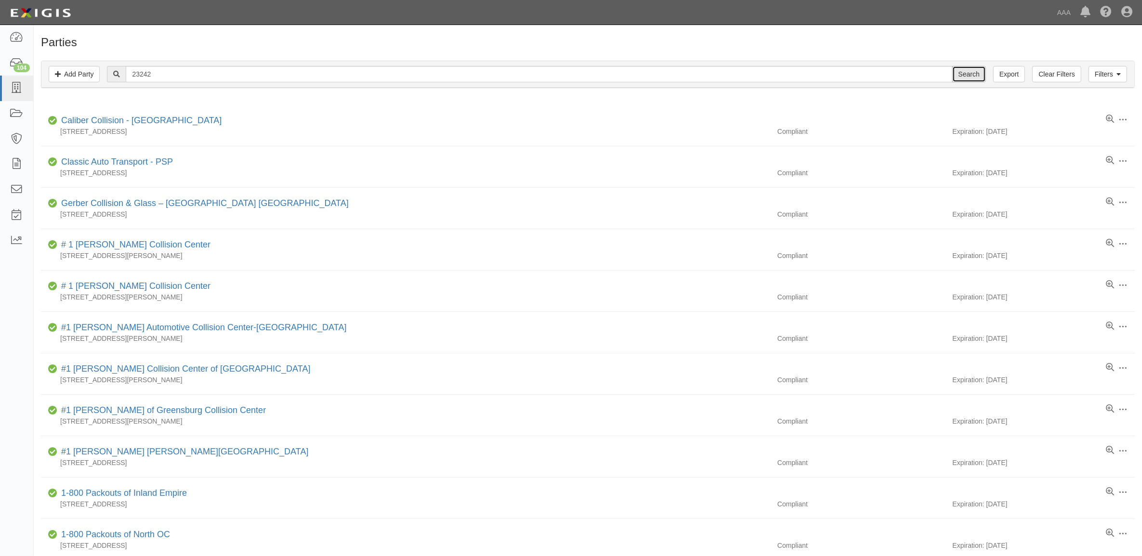
click at [970, 76] on input "Search" at bounding box center [969, 74] width 34 height 16
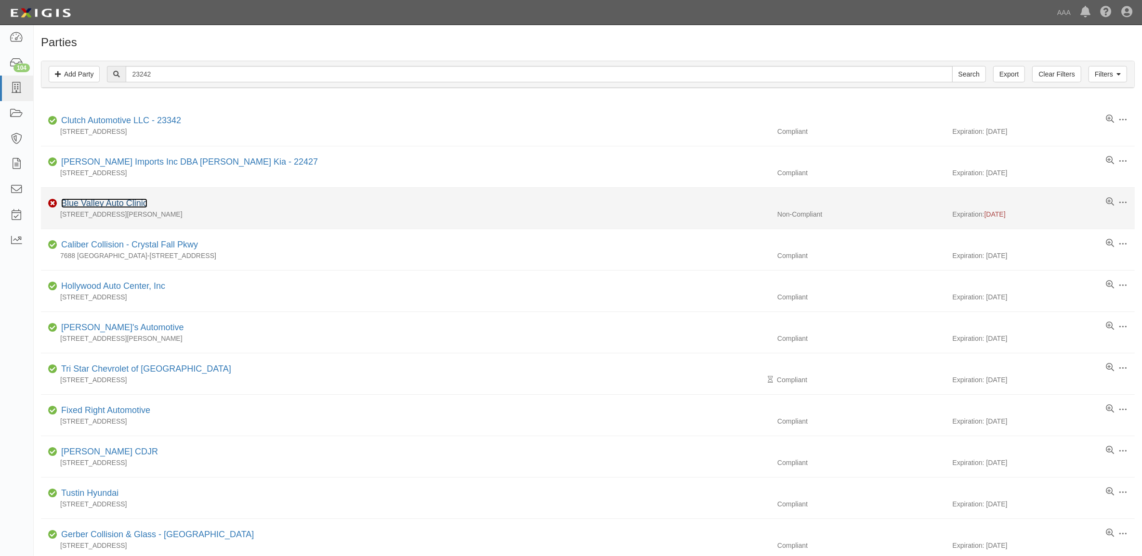
click at [101, 205] on link "Blue Valley Auto Clinic" at bounding box center [104, 203] width 86 height 10
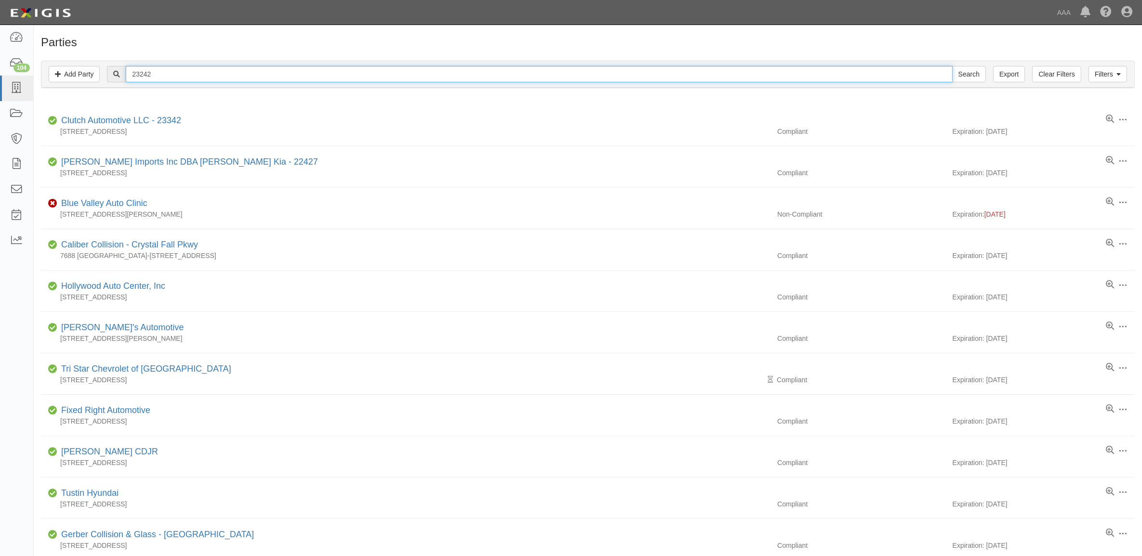
click at [224, 82] on input "23242" at bounding box center [539, 74] width 827 height 16
paste input "5096"
click at [952, 66] on input "Search" at bounding box center [969, 74] width 34 height 16
type input "25096"
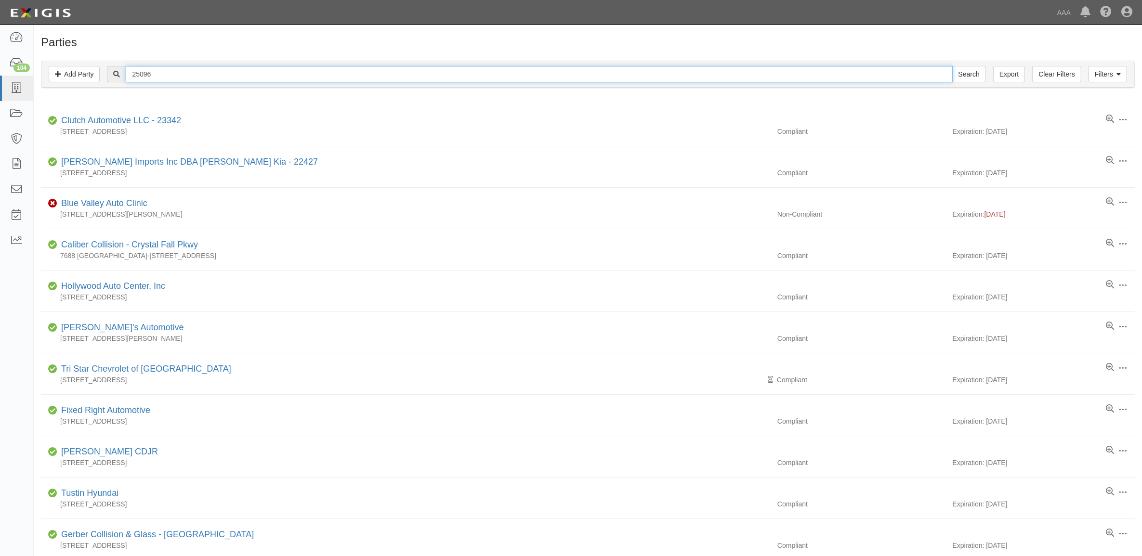
click at [952, 66] on input "Search" at bounding box center [969, 74] width 34 height 16
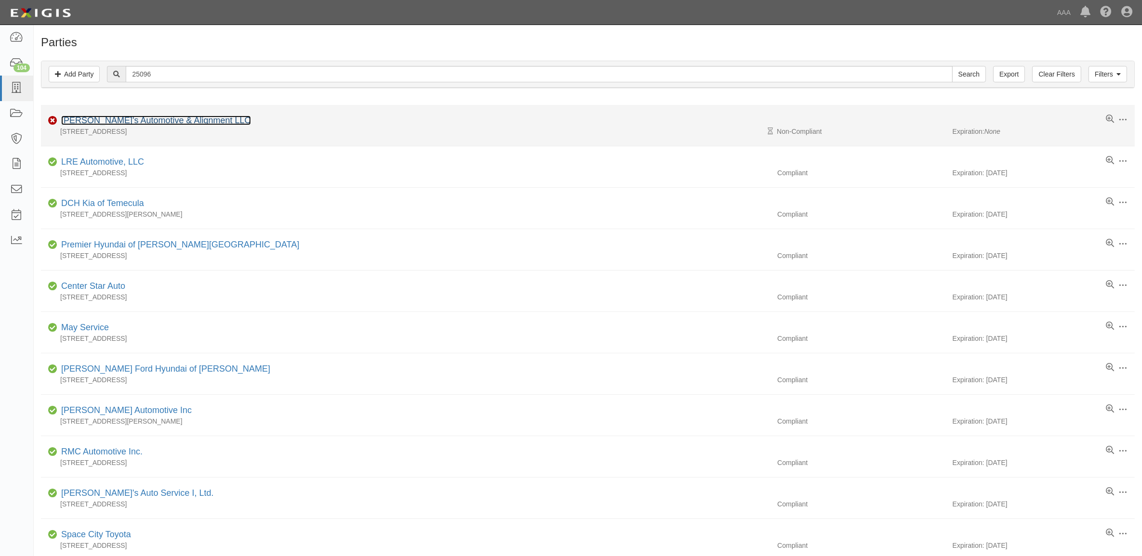
click at [116, 120] on link "[PERSON_NAME]'s Automotive & Alignment LLC" at bounding box center [156, 121] width 190 height 10
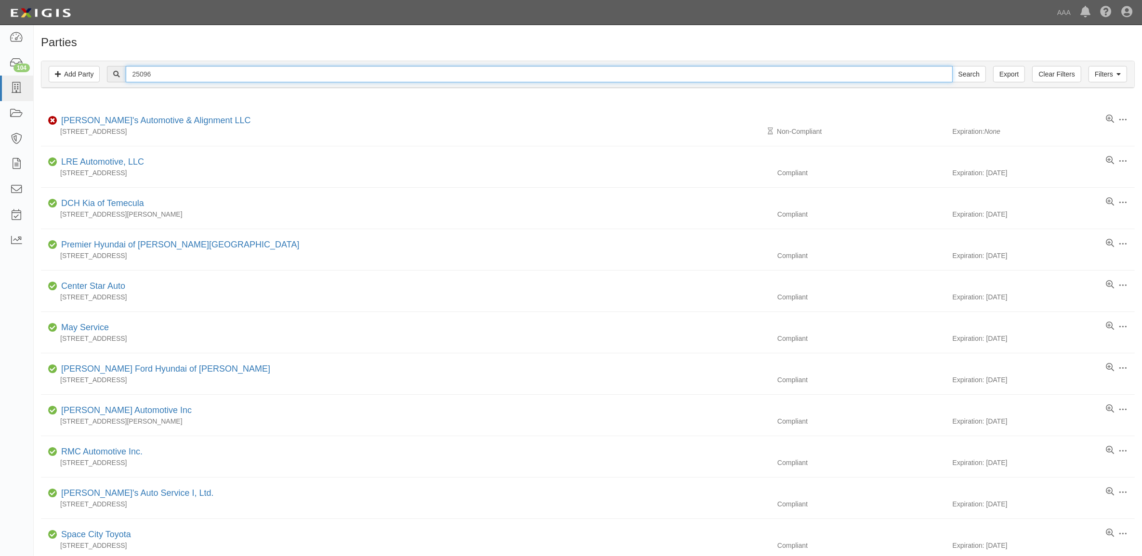
click at [189, 73] on input "25096" at bounding box center [539, 74] width 827 height 16
paste input "11"
type input "25116"
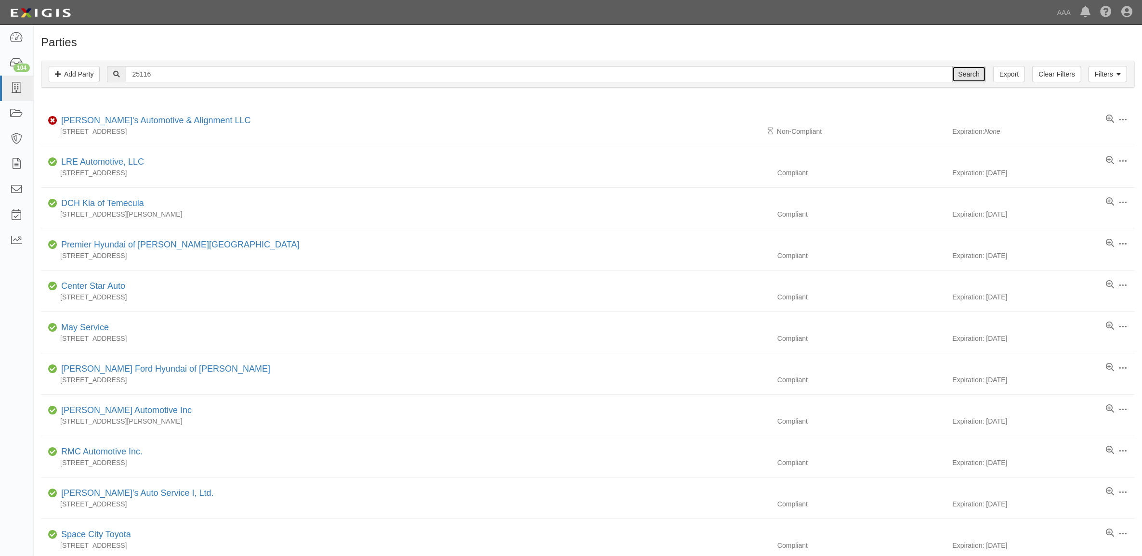
click at [973, 72] on input "Search" at bounding box center [969, 74] width 34 height 16
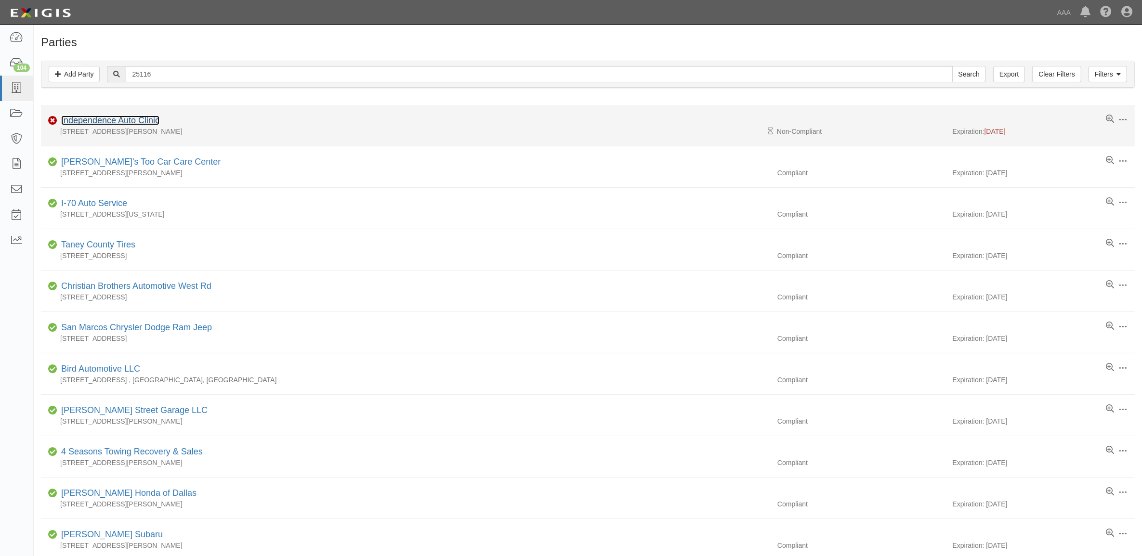
click at [112, 120] on link "Independence Auto Clinic" at bounding box center [110, 121] width 98 height 10
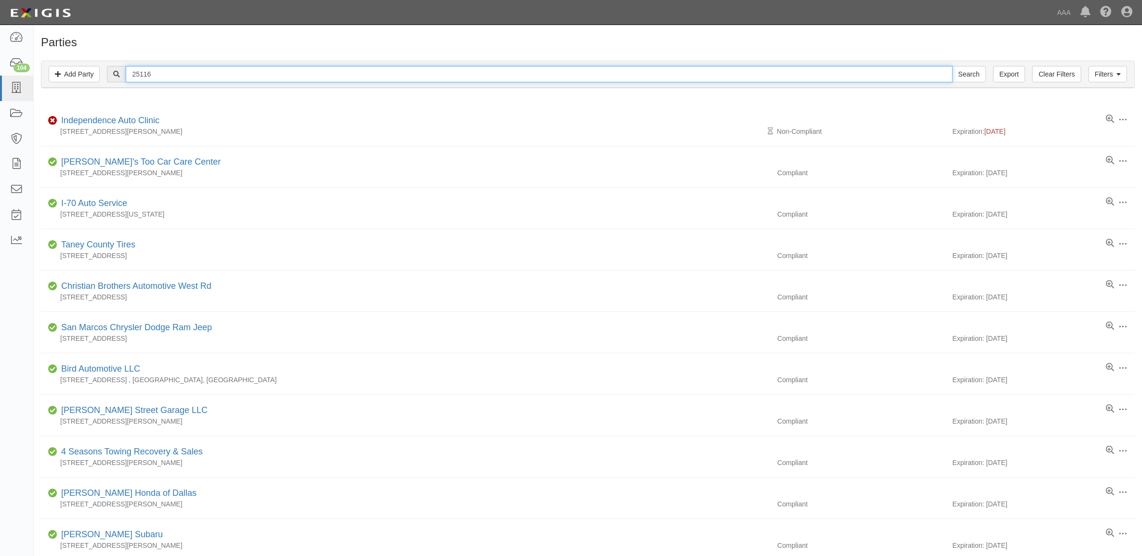
click at [172, 76] on input "25116" at bounding box center [539, 74] width 827 height 16
paste input "144165"
type input "144165"
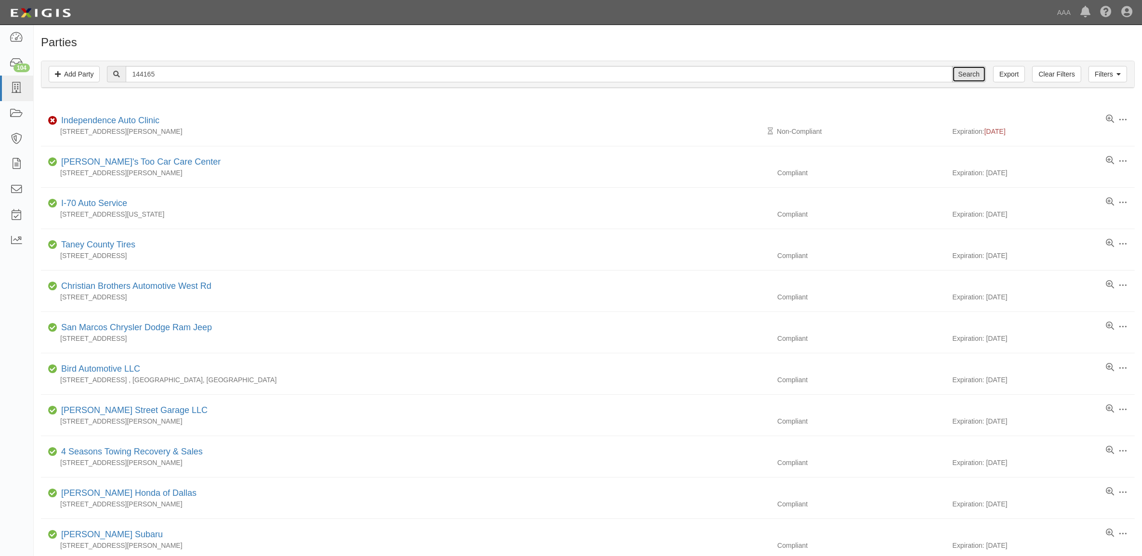
click at [964, 74] on input "Search" at bounding box center [969, 74] width 34 height 16
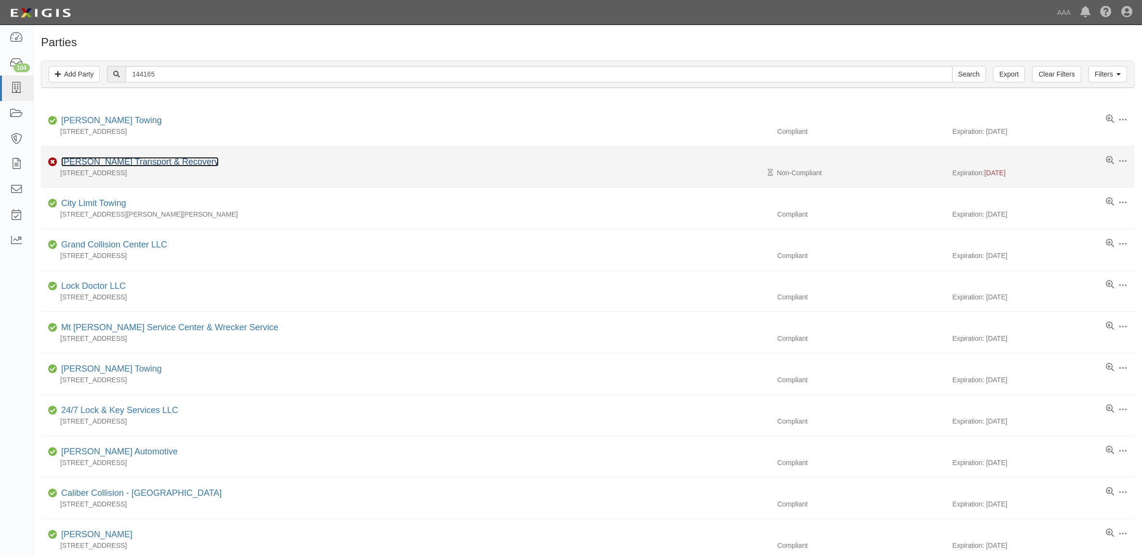
click at [147, 165] on link "[PERSON_NAME] Transport & Recovery" at bounding box center [140, 162] width 158 height 10
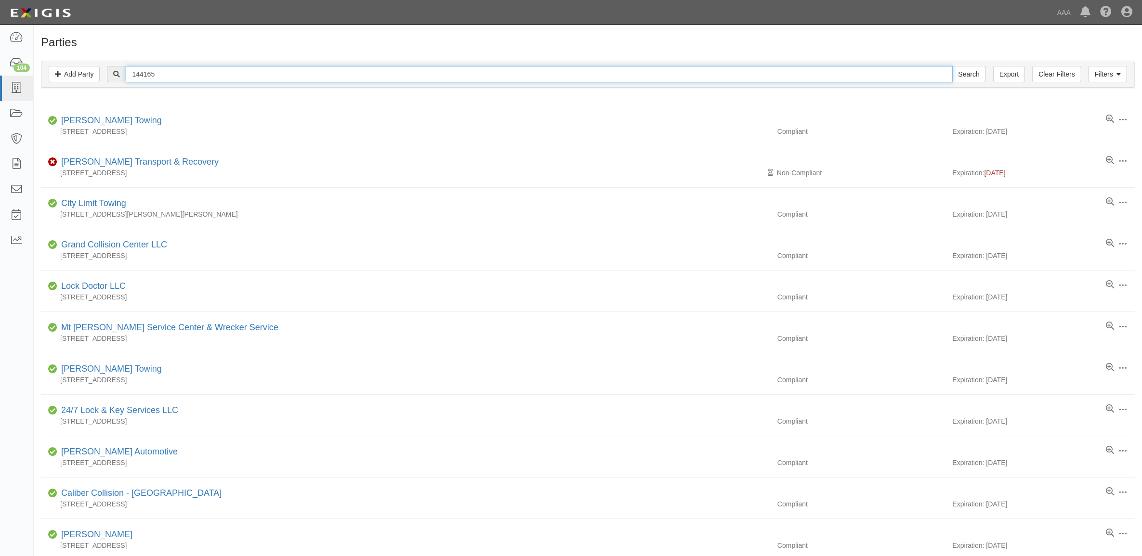
click at [194, 71] on input "144165" at bounding box center [539, 74] width 827 height 16
paste input "429"
type input "144429"
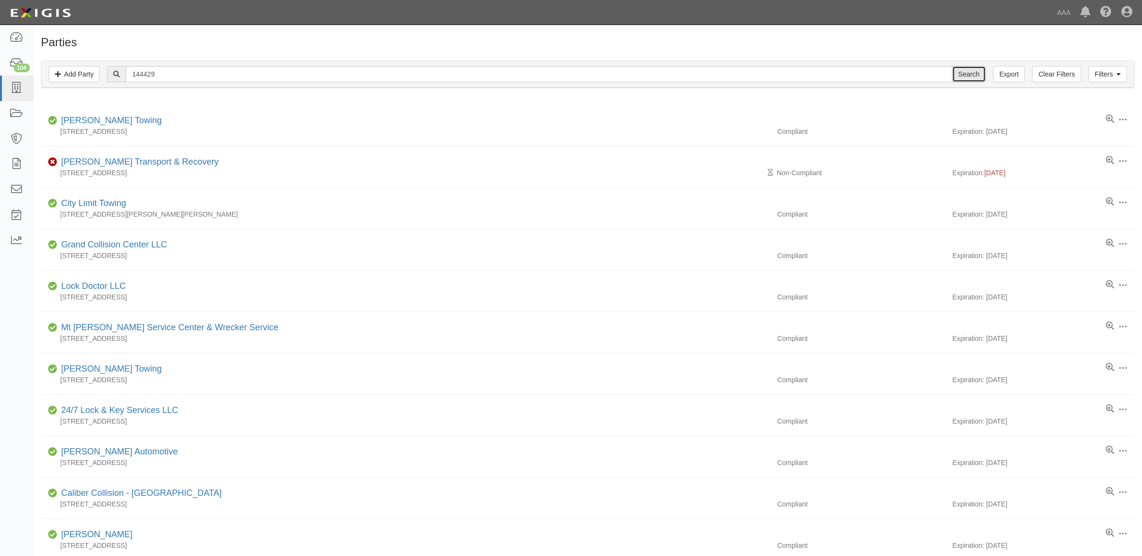
click at [973, 75] on input "Search" at bounding box center [969, 74] width 34 height 16
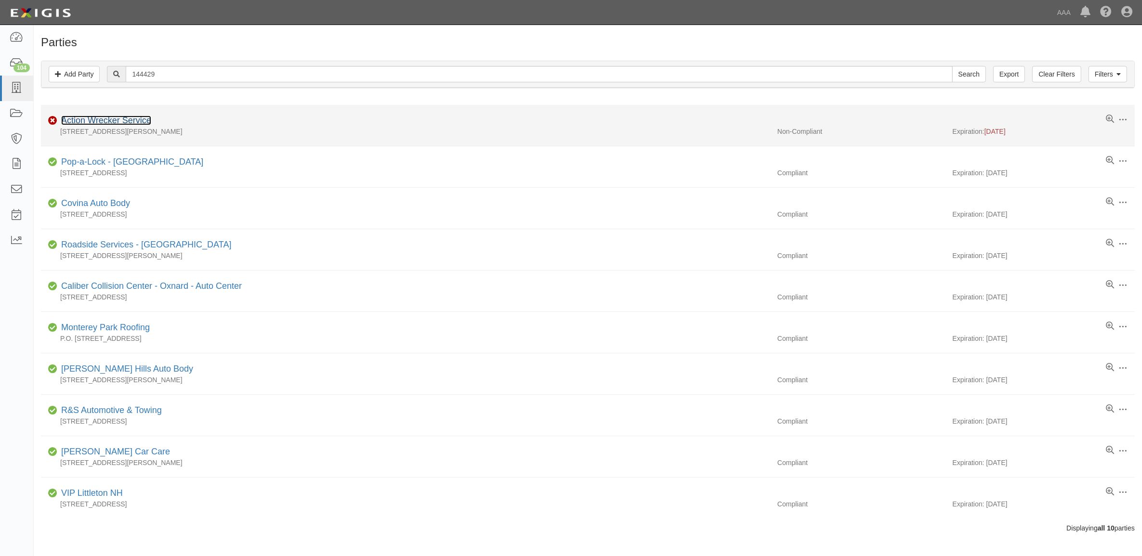
click at [110, 119] on link "Action Wrecker Service" at bounding box center [106, 121] width 90 height 10
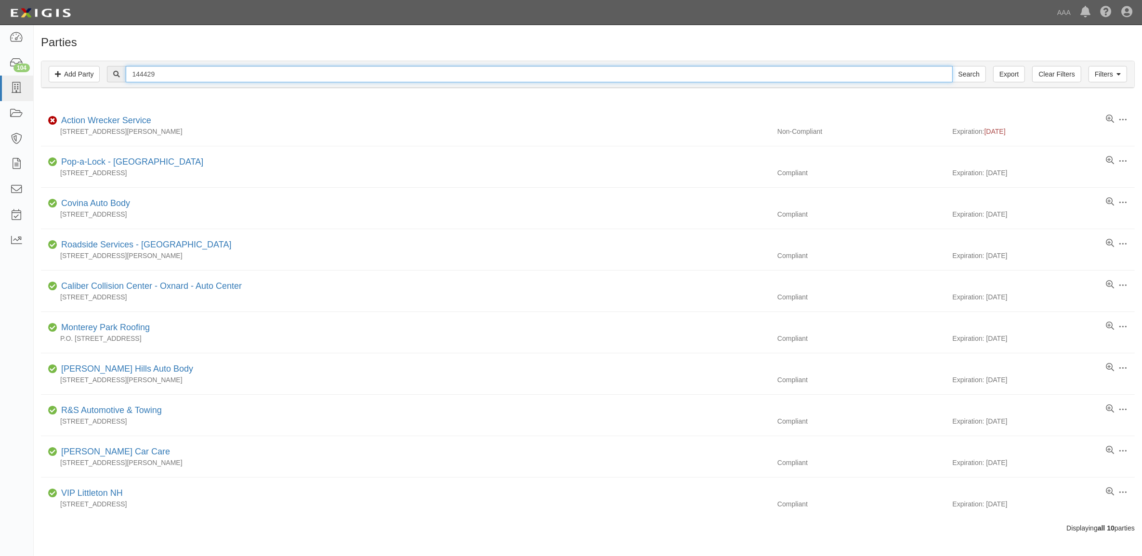
click at [165, 70] on input "144429" at bounding box center [539, 74] width 827 height 16
paste input "282928"
type input "282928"
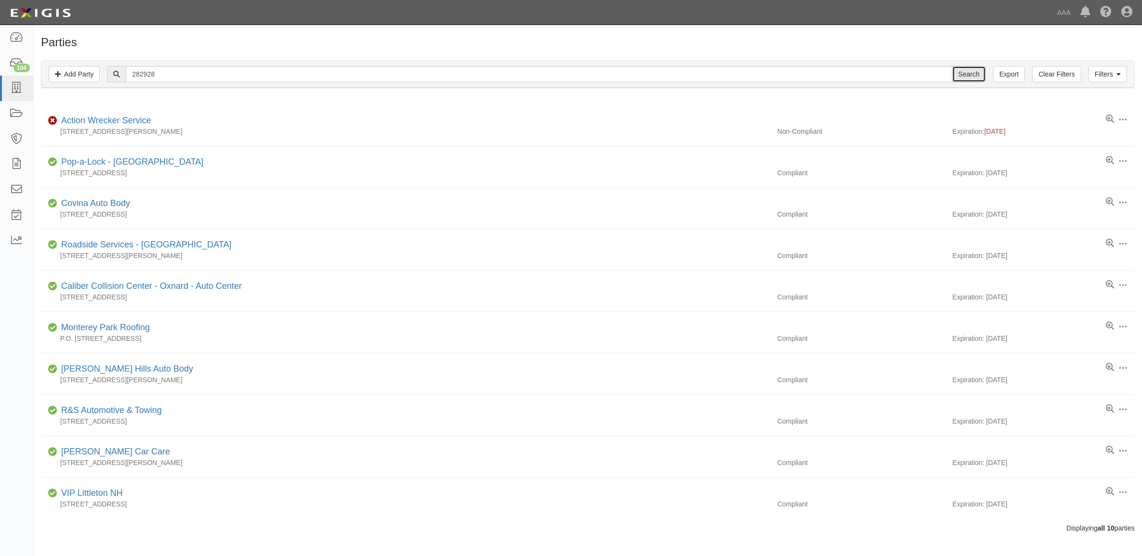
click at [964, 71] on input "Search" at bounding box center [969, 74] width 34 height 16
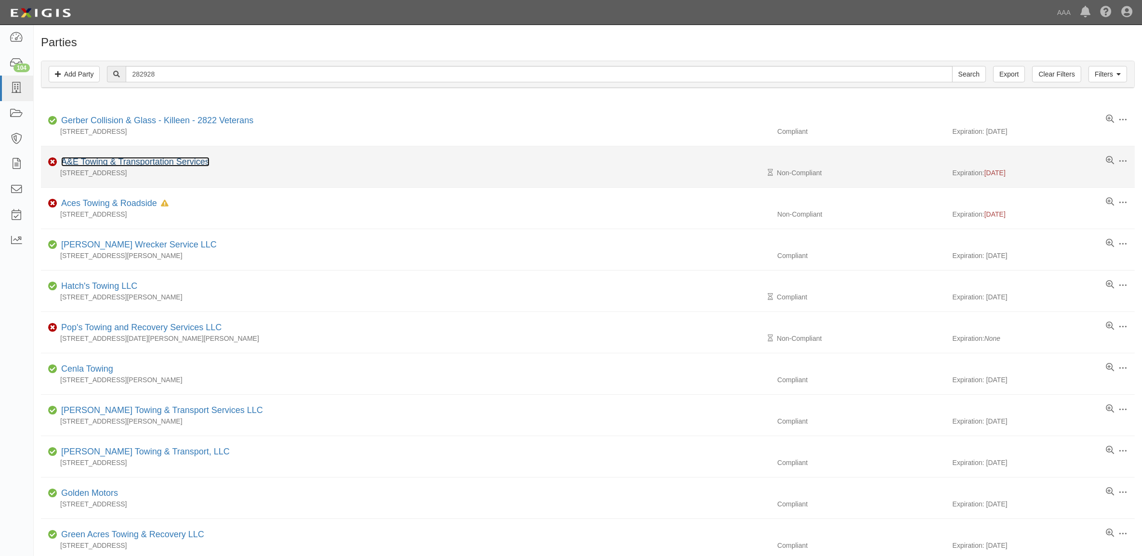
click at [143, 162] on link "A&E Towing & Transportation Services" at bounding box center [135, 162] width 148 height 10
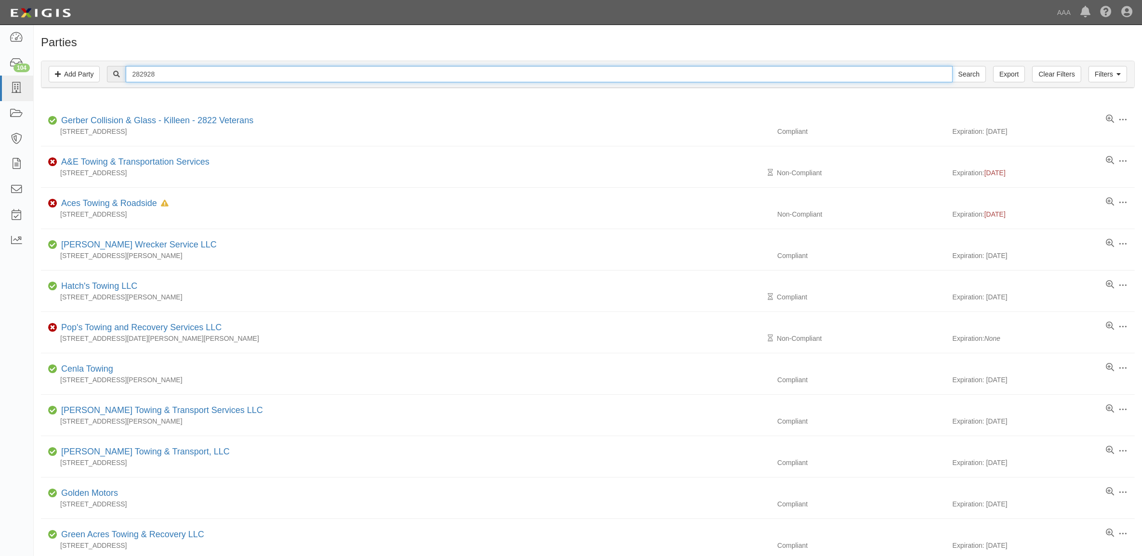
click at [164, 68] on input "282928" at bounding box center [539, 74] width 827 height 16
paste input "367743"
type input "367743"
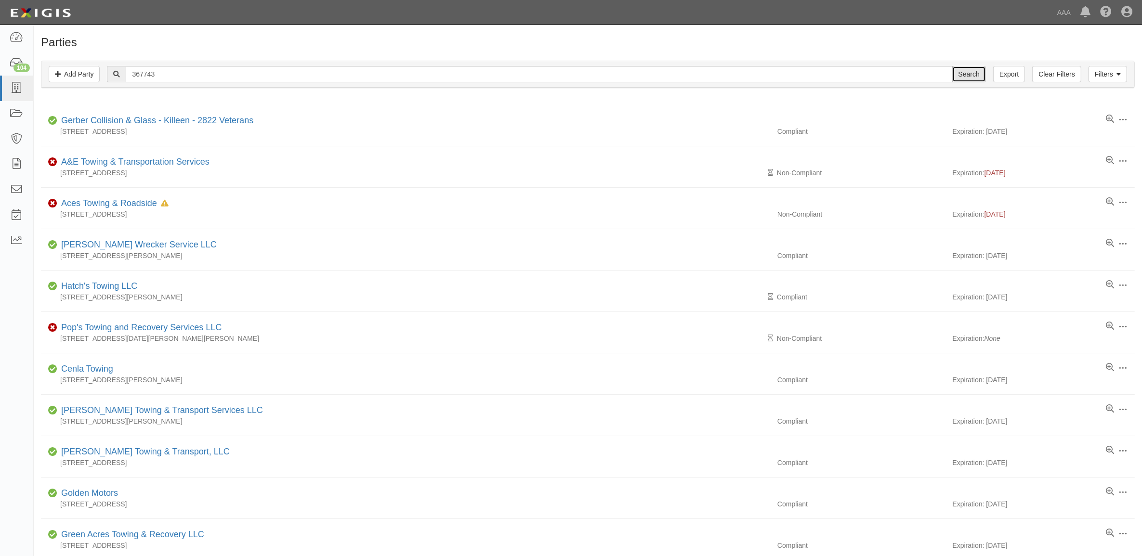
click at [956, 76] on input "Search" at bounding box center [969, 74] width 34 height 16
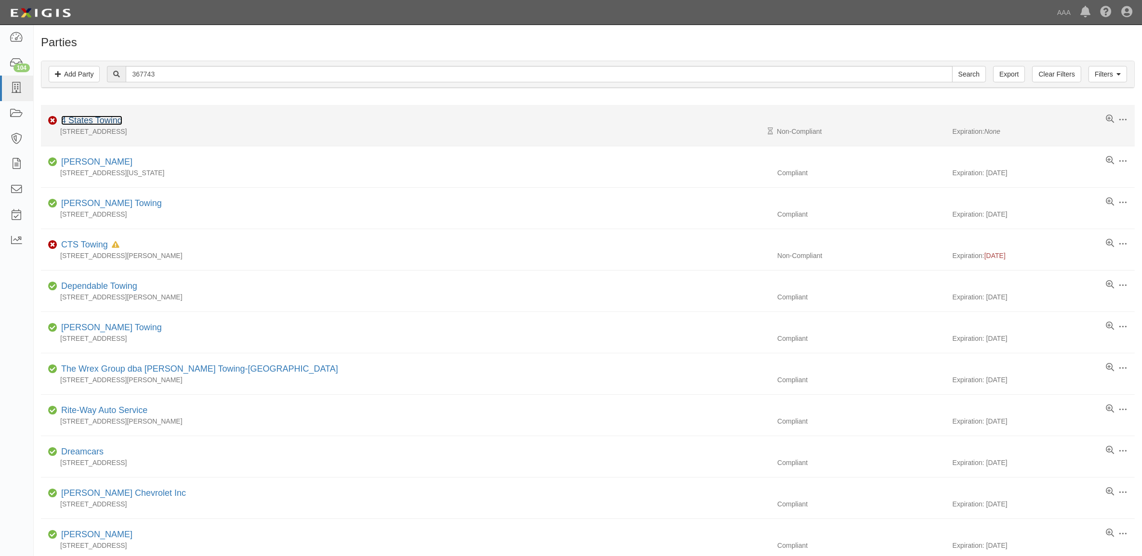
click at [111, 119] on link "4 States Towing" at bounding box center [91, 121] width 61 height 10
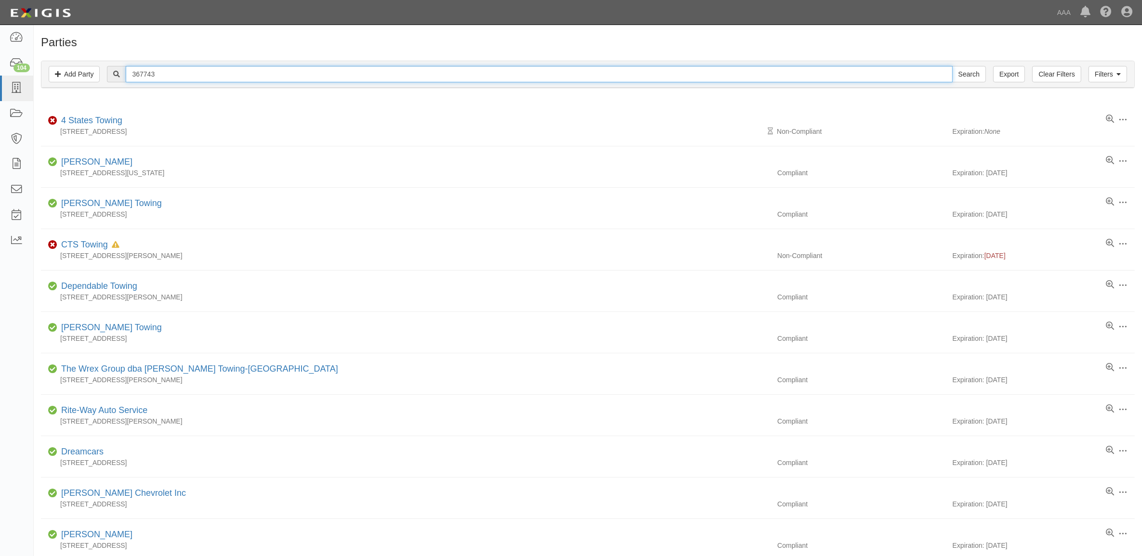
click at [160, 73] on input "367743" at bounding box center [539, 74] width 827 height 16
paste input "CC106418"
type input "CC106418"
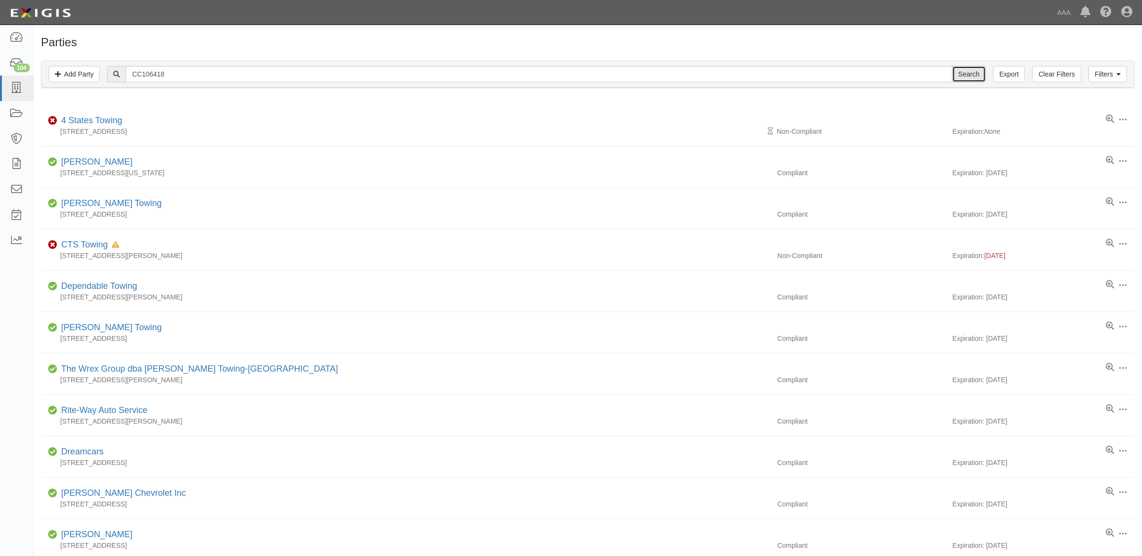
click at [959, 79] on input "Search" at bounding box center [969, 74] width 34 height 16
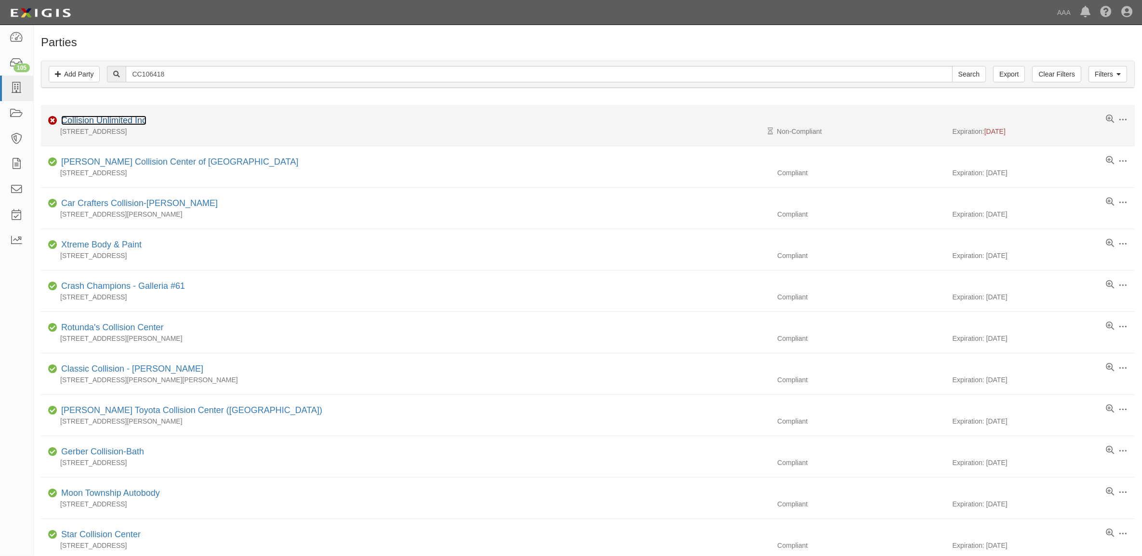
click at [99, 119] on link "Collision Unlimited Inc" at bounding box center [103, 121] width 85 height 10
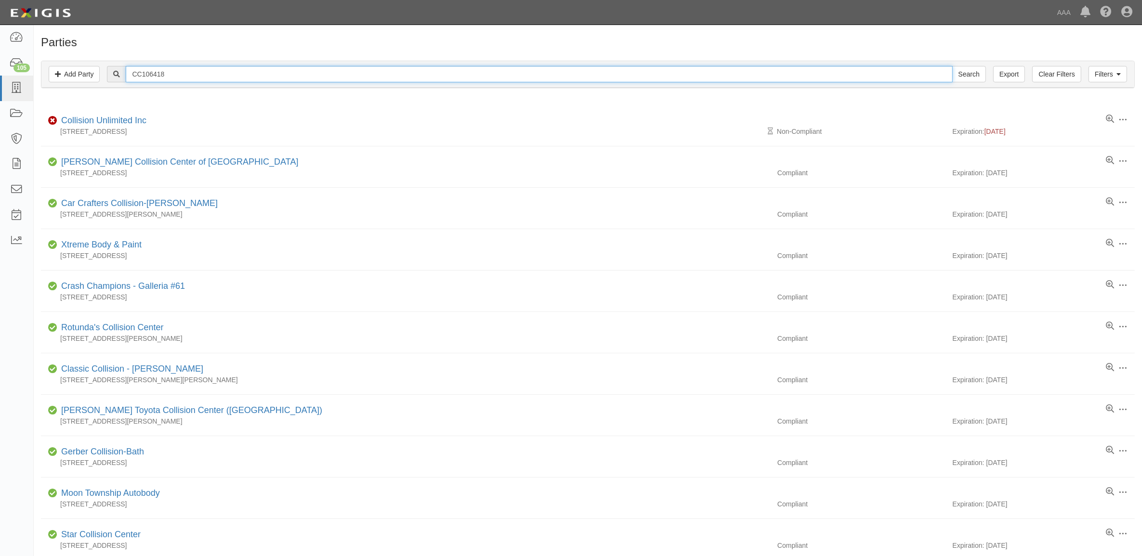
click at [203, 70] on input "CC106418" at bounding box center [539, 74] width 827 height 16
paste input "9295"
type input "CC192958"
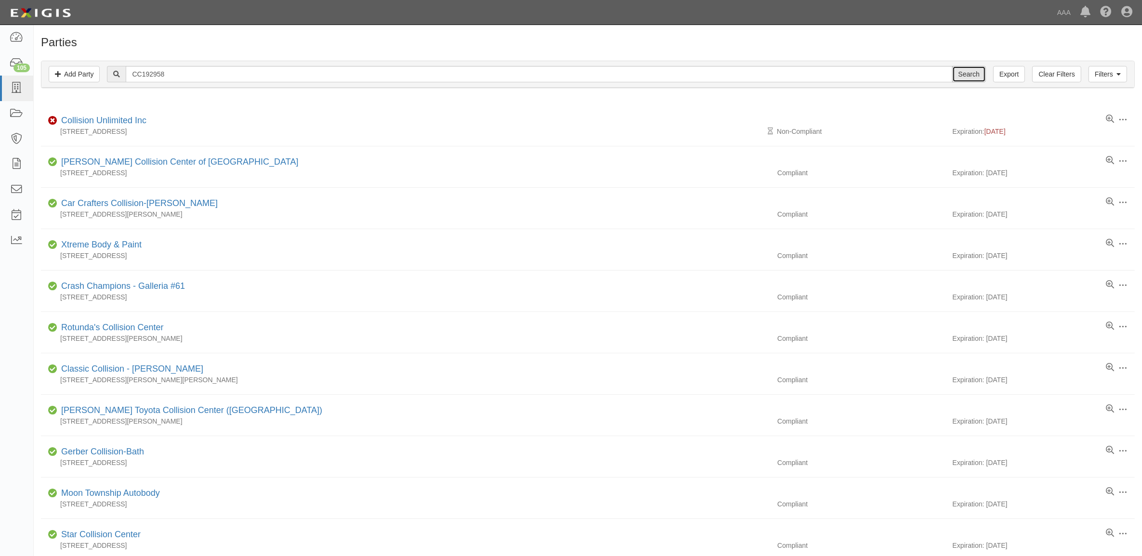
click at [969, 72] on input "Search" at bounding box center [969, 74] width 34 height 16
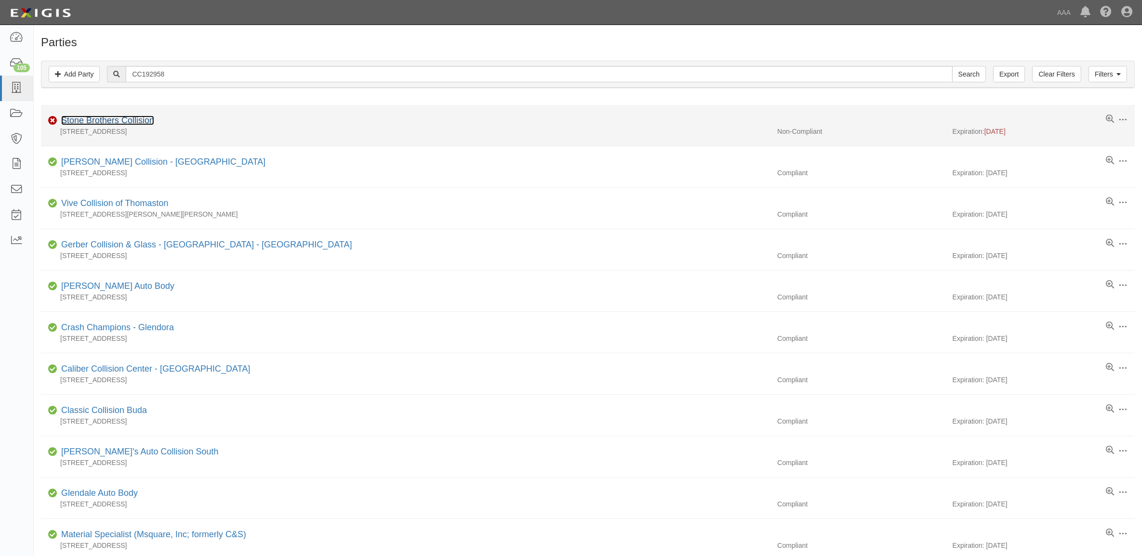
click at [106, 119] on link "Stone Brothers Collision" at bounding box center [107, 121] width 93 height 10
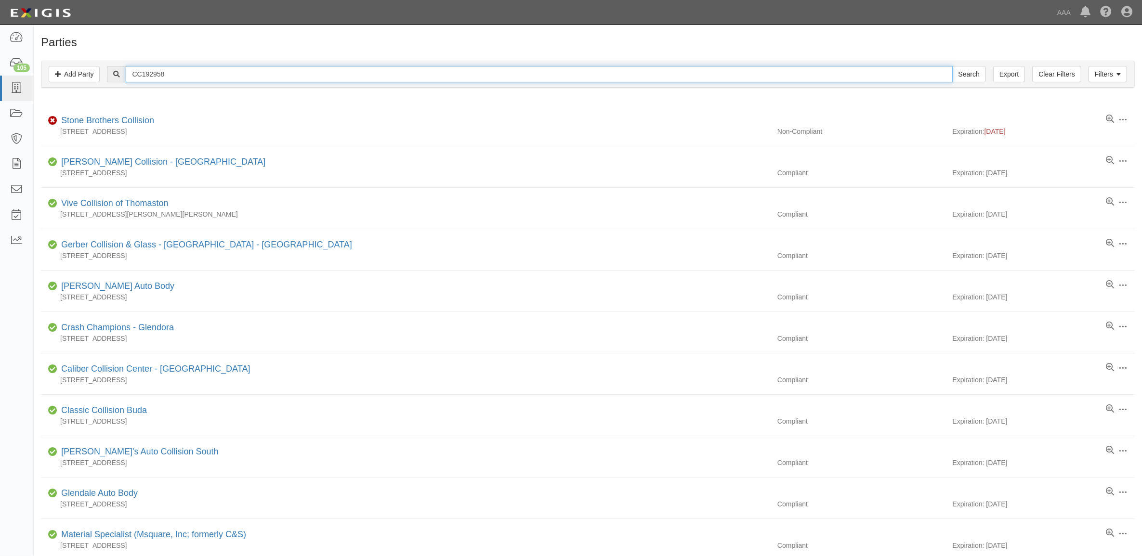
click at [223, 77] on input "CC192958" at bounding box center [539, 74] width 827 height 16
click at [219, 75] on input "CC192958" at bounding box center [539, 74] width 827 height 16
paste input "12679"
type input "CC112679"
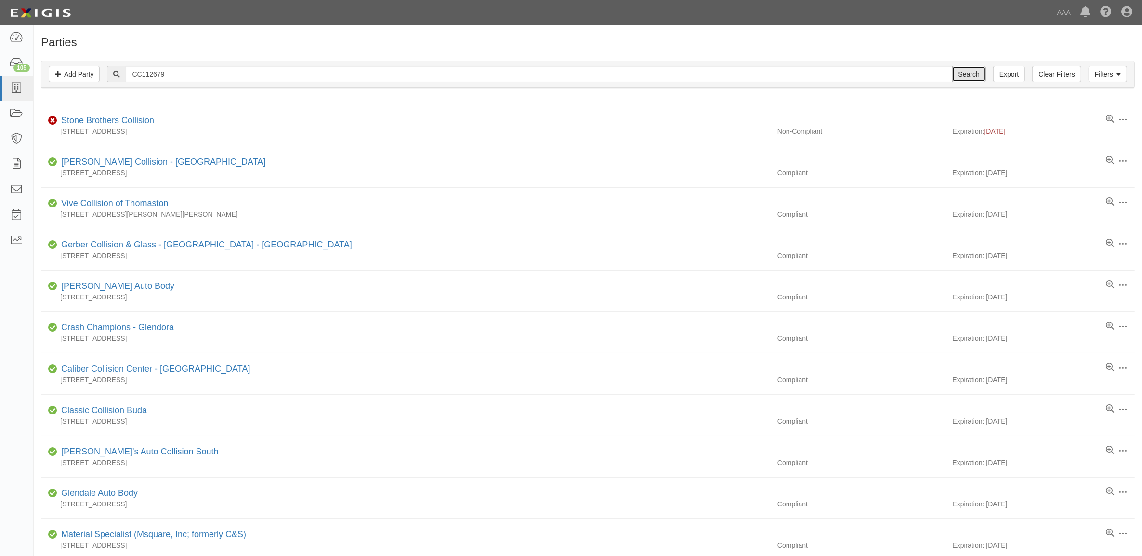
click at [975, 80] on input "Search" at bounding box center [969, 74] width 34 height 16
click at [973, 68] on input "Search" at bounding box center [969, 74] width 34 height 16
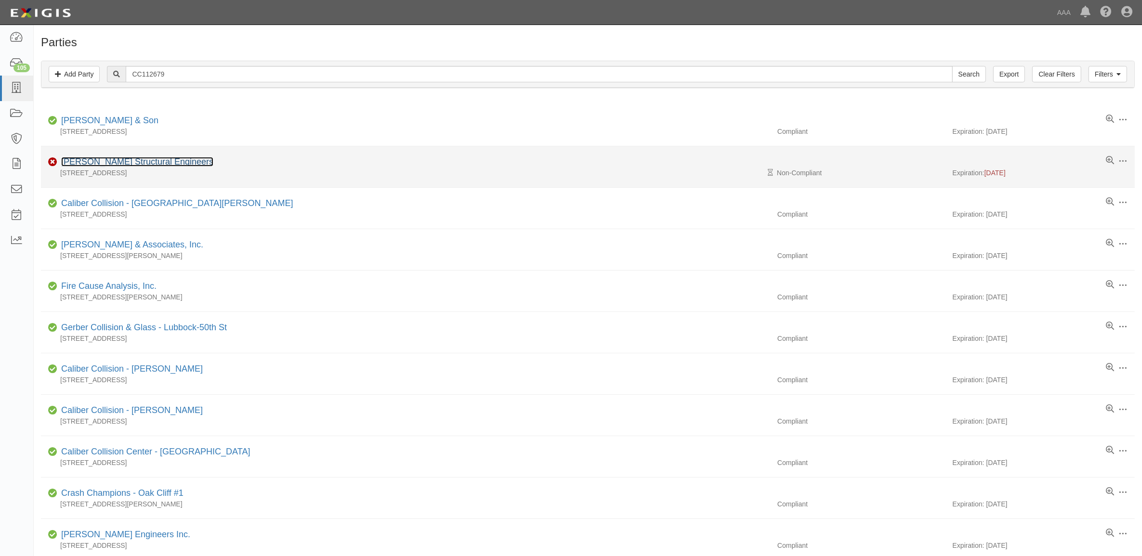
click at [108, 160] on link "Hansen-Hokama Structural Engineers" at bounding box center [137, 162] width 152 height 10
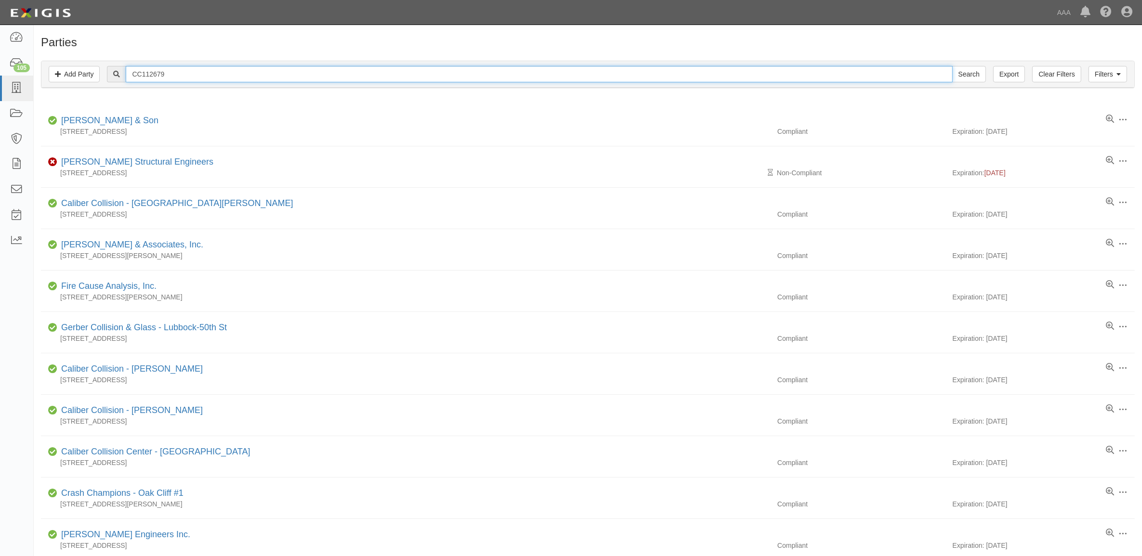
click at [210, 70] on input "CC112679" at bounding box center [539, 74] width 827 height 16
paste input "206692"
type input "CC206692"
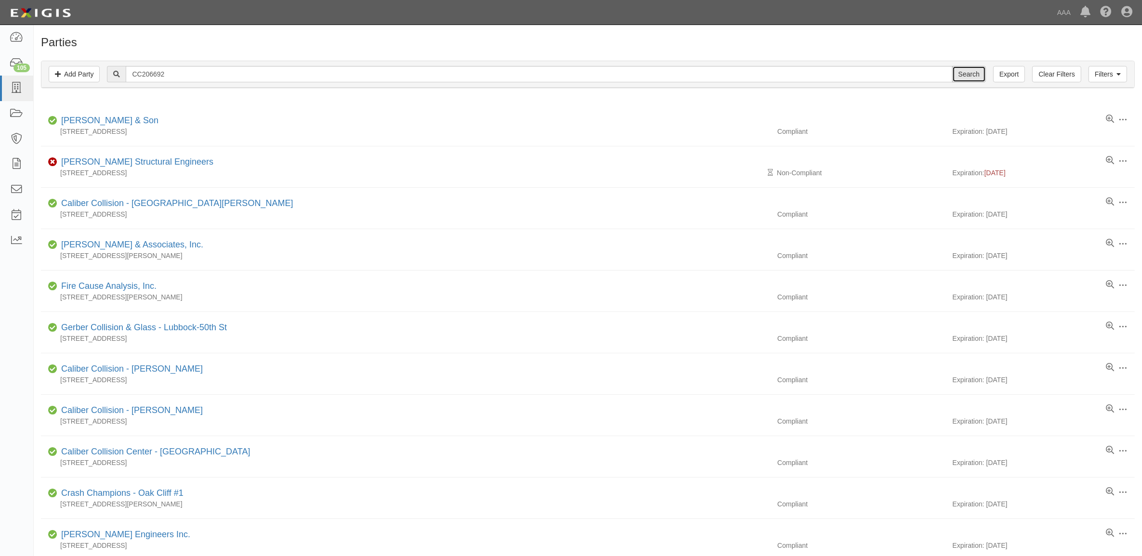
click at [964, 78] on input "Search" at bounding box center [969, 74] width 34 height 16
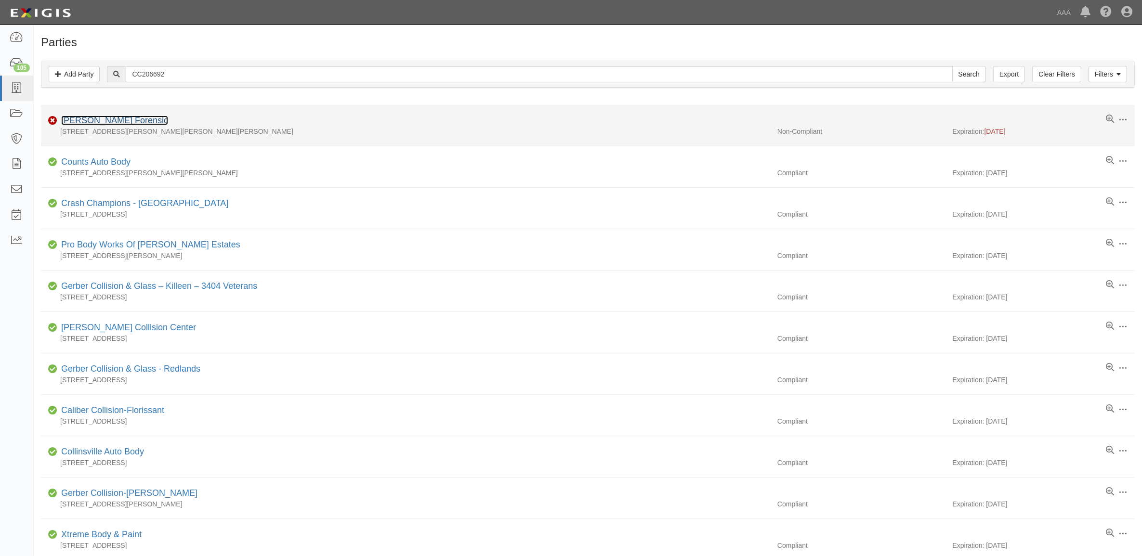
drag, startPoint x: 94, startPoint y: 121, endPoint x: 117, endPoint y: 125, distance: 22.6
click at [94, 121] on link "[PERSON_NAME] Forensic" at bounding box center [114, 121] width 107 height 10
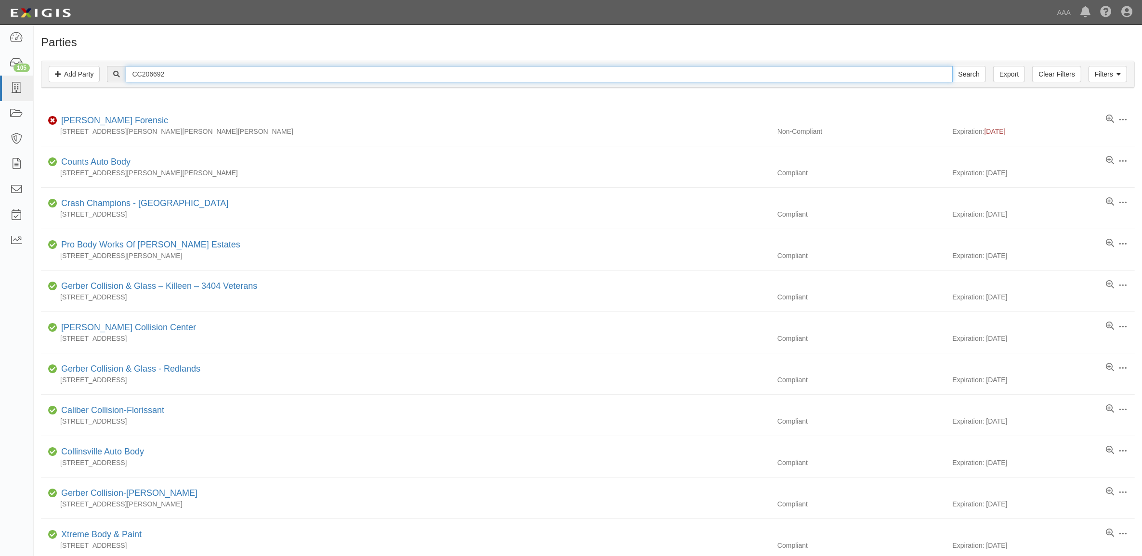
click at [168, 70] on input "CC206692" at bounding box center [539, 74] width 827 height 16
paste input "23861-I"
type input "CC223861-I"
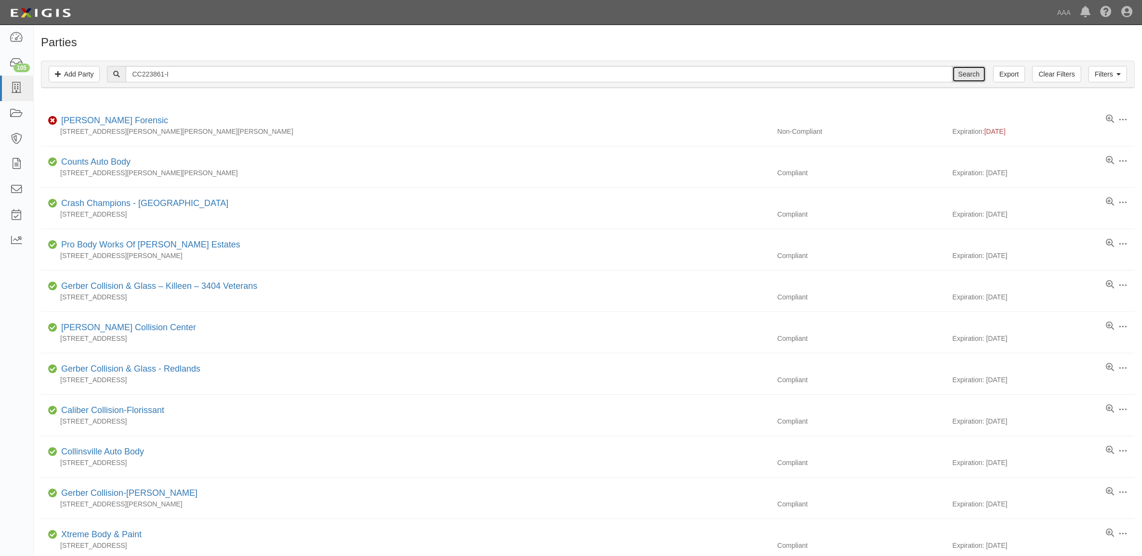
click at [976, 80] on input "Search" at bounding box center [969, 74] width 34 height 16
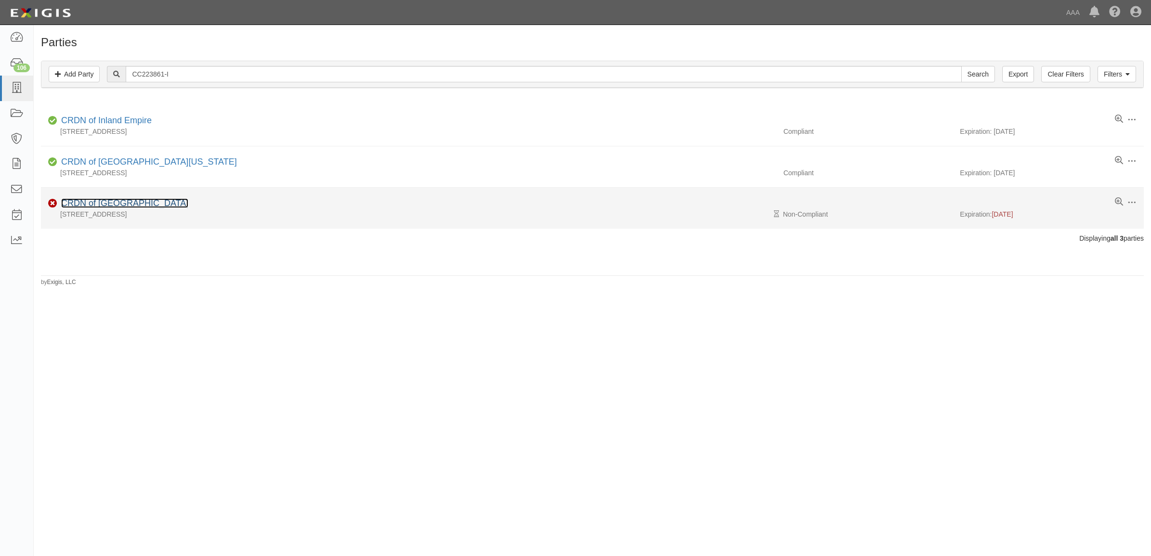
click at [116, 203] on link "CRDN of [GEOGRAPHIC_DATA]" at bounding box center [124, 203] width 127 height 10
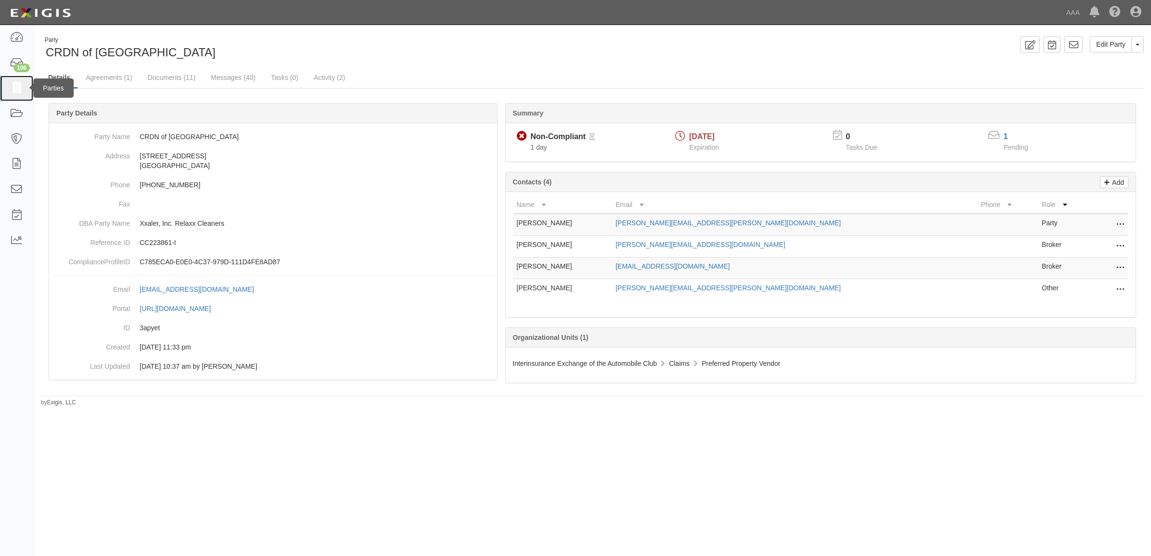
drag, startPoint x: 17, startPoint y: 82, endPoint x: 59, endPoint y: 125, distance: 59.9
click at [17, 83] on icon at bounding box center [16, 88] width 13 height 11
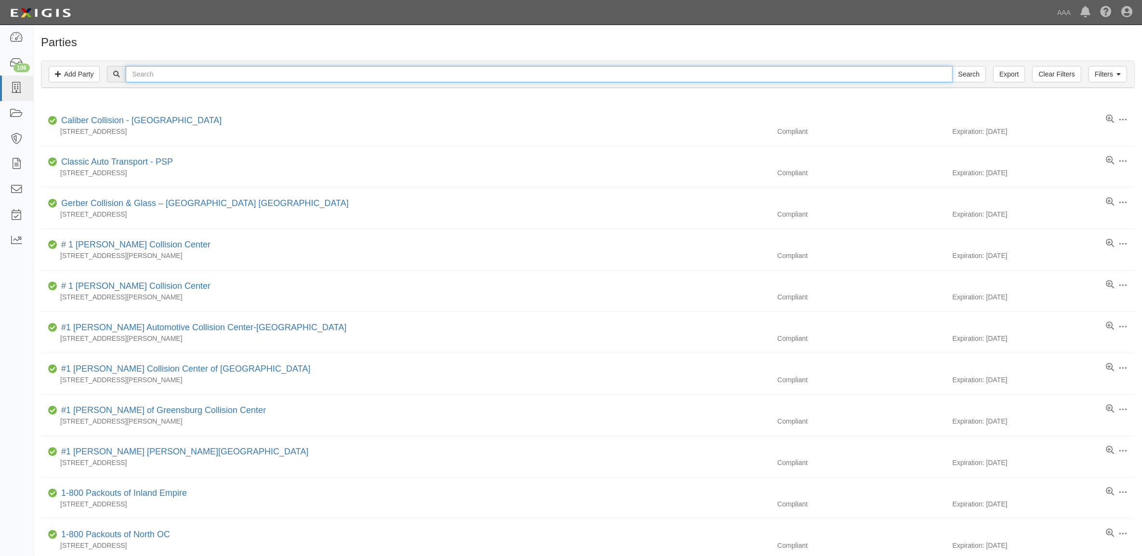
click at [146, 76] on input "text" at bounding box center [539, 74] width 827 height 16
type input "Almighty"
click at [952, 66] on input "Search" at bounding box center [969, 74] width 34 height 16
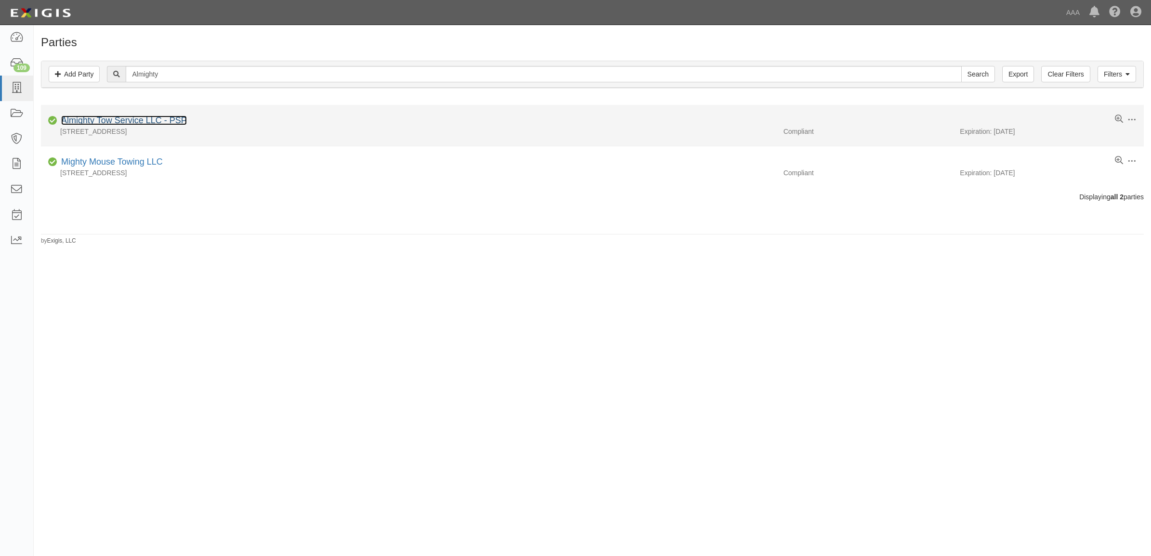
click at [169, 119] on link "Almighty Tow Service LLC - PSP" at bounding box center [124, 121] width 126 height 10
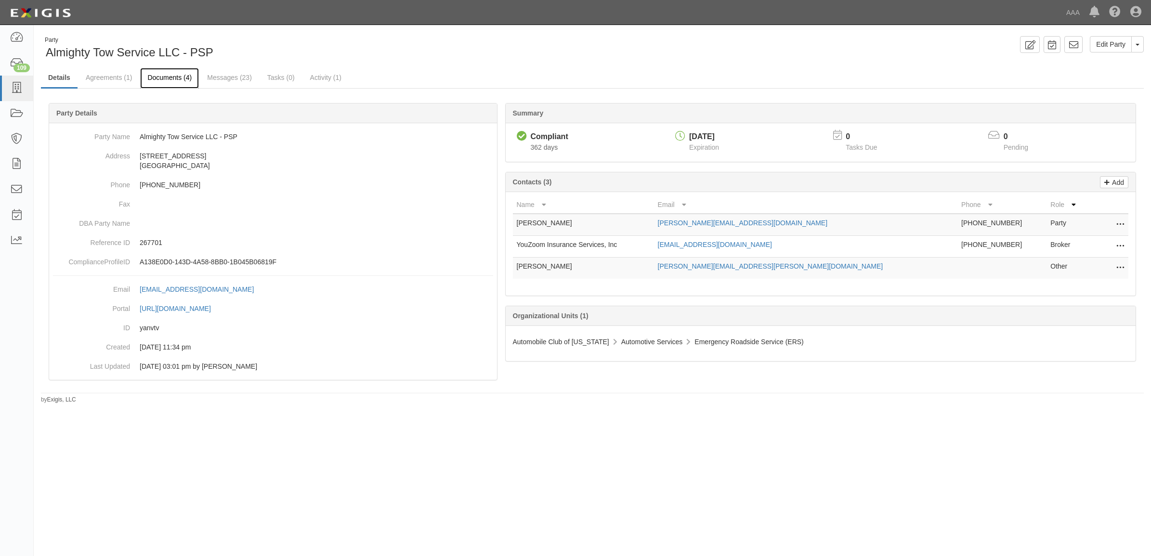
click at [172, 75] on link "Documents (4)" at bounding box center [169, 78] width 59 height 21
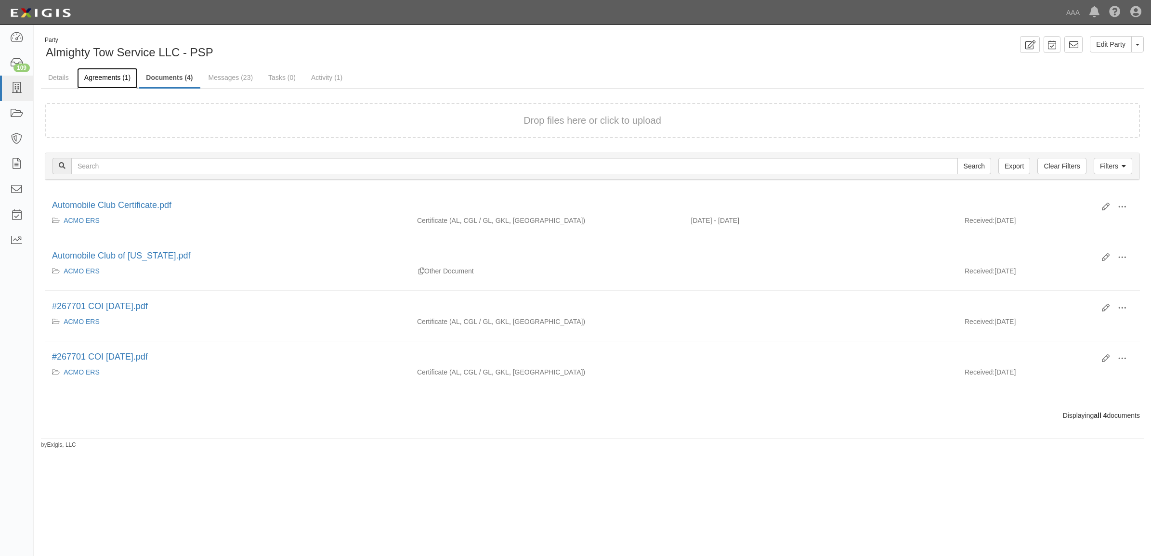
click at [111, 75] on link "Agreements (1)" at bounding box center [107, 78] width 61 height 21
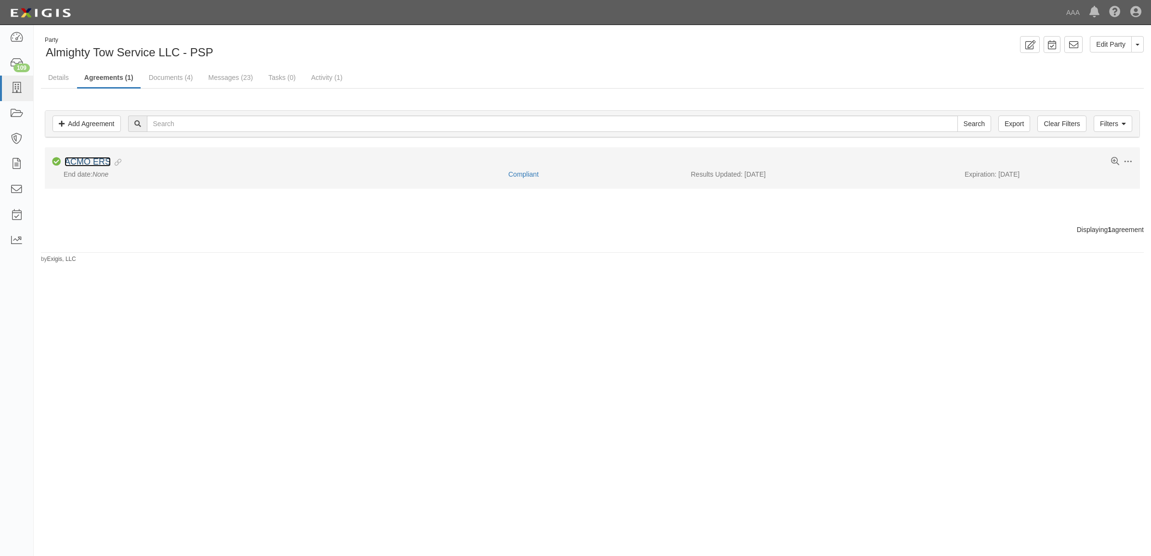
click at [102, 157] on link "ACMO ERS" at bounding box center [88, 162] width 46 height 10
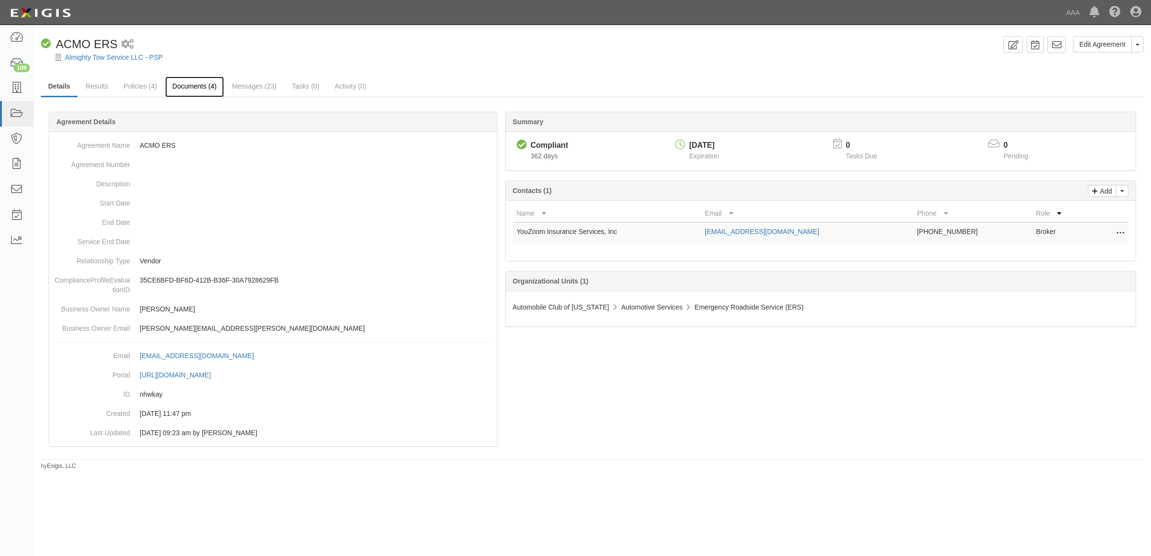
click at [191, 92] on link "Documents (4)" at bounding box center [194, 87] width 59 height 21
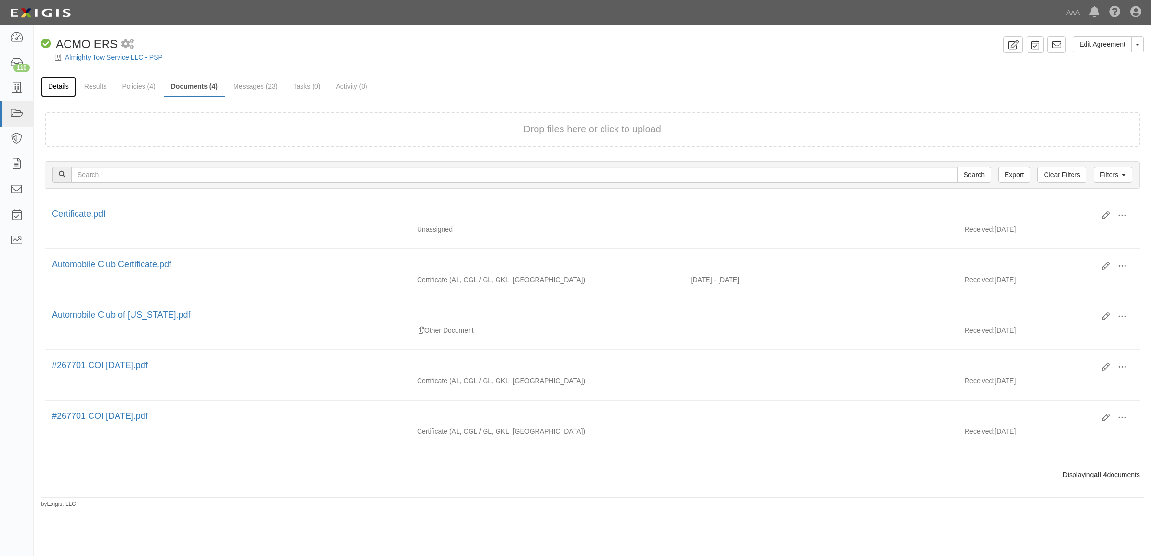
click at [61, 88] on link "Details" at bounding box center [58, 87] width 35 height 21
click at [90, 56] on link "Almighty Tow Service LLC - PSP" at bounding box center [114, 57] width 98 height 8
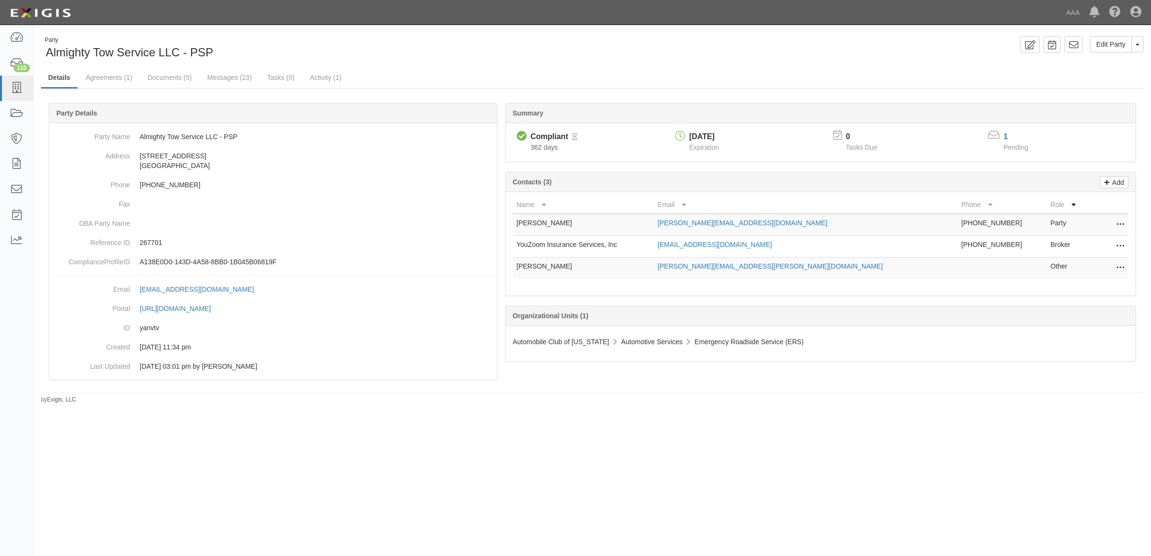
click at [1121, 248] on icon at bounding box center [1121, 246] width 8 height 13
click at [1101, 247] on link "Edit" at bounding box center [1086, 243] width 76 height 17
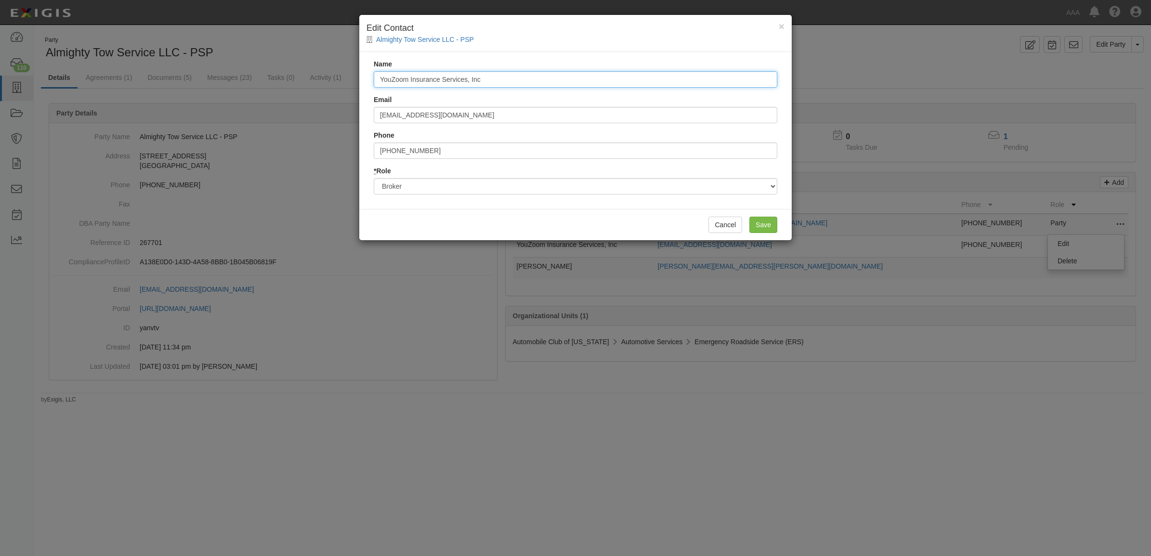
drag, startPoint x: 508, startPoint y: 82, endPoint x: 253, endPoint y: 76, distance: 254.9
click at [253, 76] on div "× Edit Contact Almighty Tow Service LLC - PSP Name YouZoom Insurance Services, …" at bounding box center [575, 278] width 1151 height 556
type input "M"
type input "[PERSON_NAME]"
type input "[EMAIL_ADDRESS][DOMAIN_NAME]"
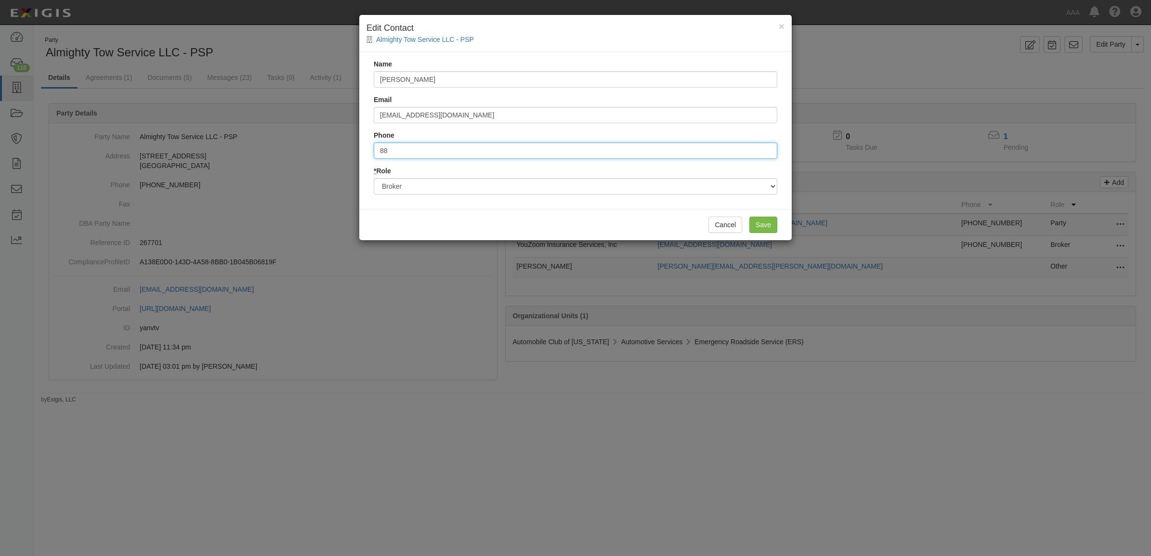
type input "8"
type input "6609240155"
click at [759, 224] on input "Save" at bounding box center [763, 225] width 28 height 16
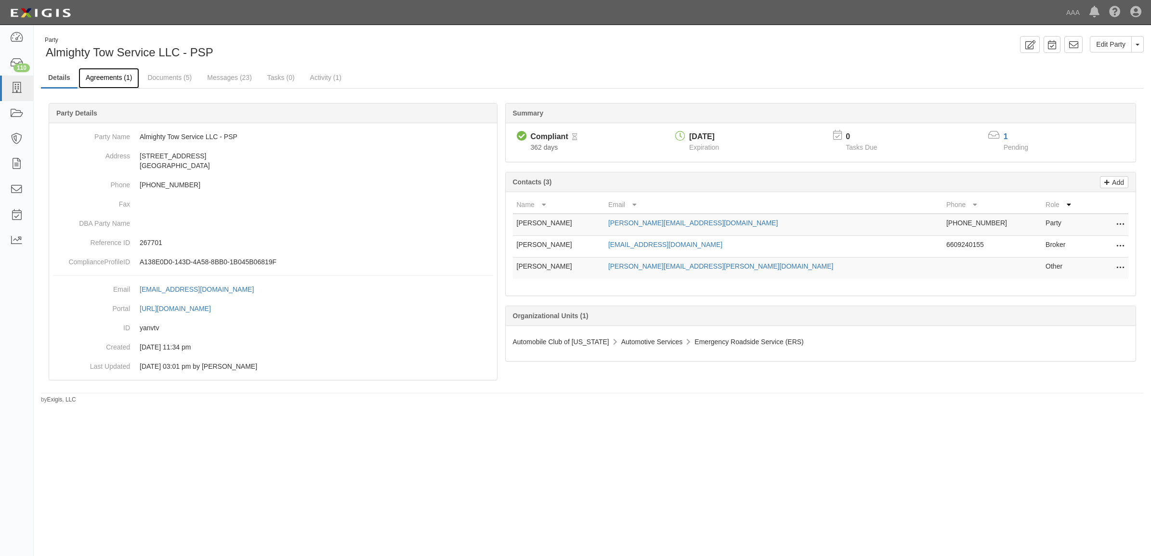
click at [109, 76] on link "Agreements (1)" at bounding box center [109, 78] width 61 height 21
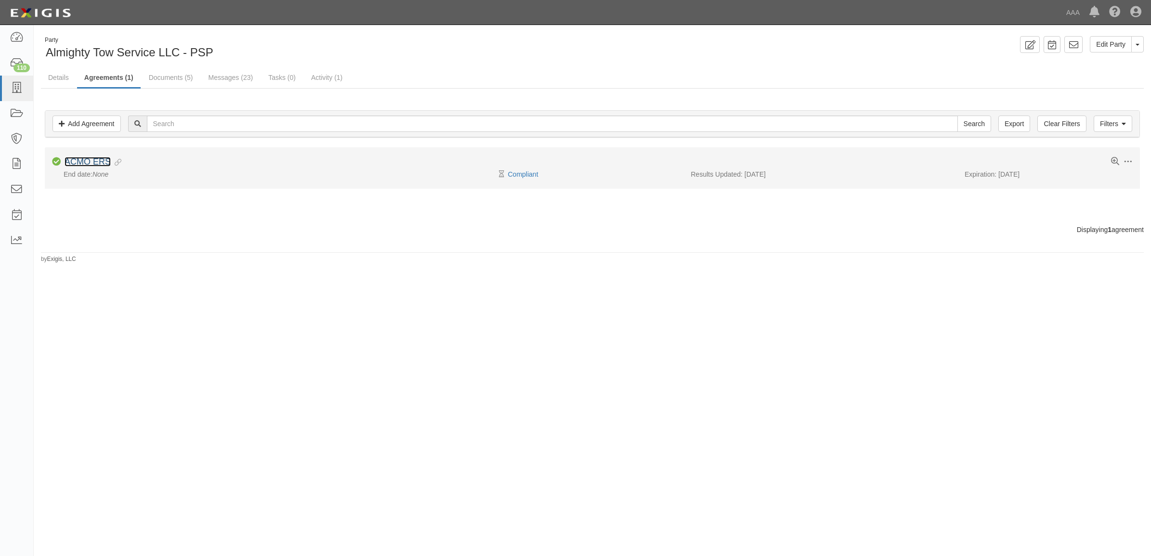
click at [94, 162] on link "ACMO ERS" at bounding box center [88, 162] width 46 height 10
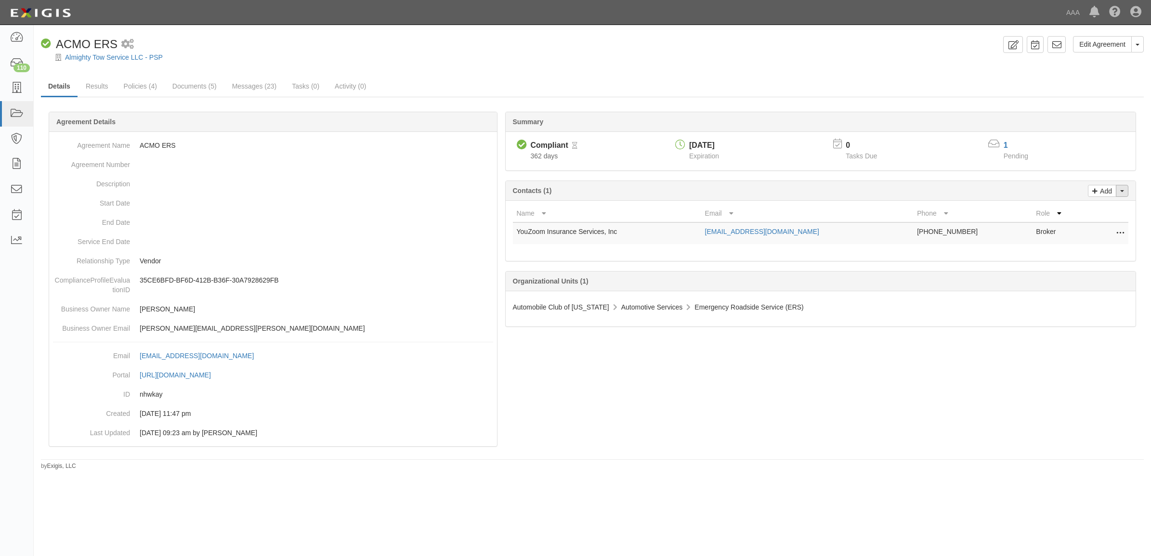
click at [1119, 188] on button "Toggle Contact Dropdown" at bounding box center [1122, 191] width 13 height 12
click at [1082, 204] on link "Change contacts" at bounding box center [1090, 208] width 76 height 13
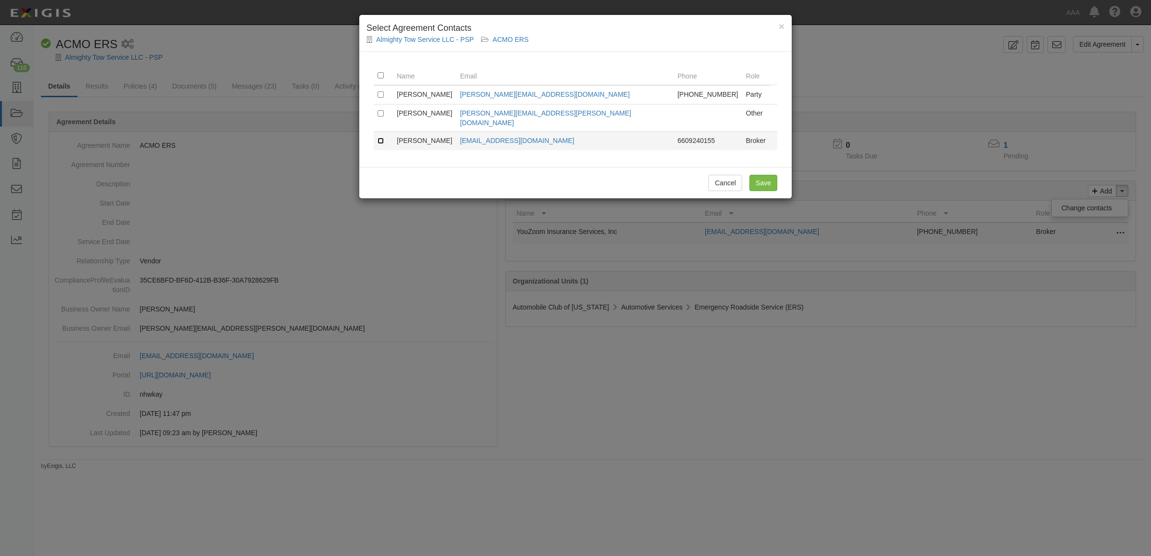
click at [383, 138] on input "checkbox" at bounding box center [381, 141] width 6 height 6
checkbox input "true"
click at [769, 175] on input "Save" at bounding box center [763, 183] width 28 height 16
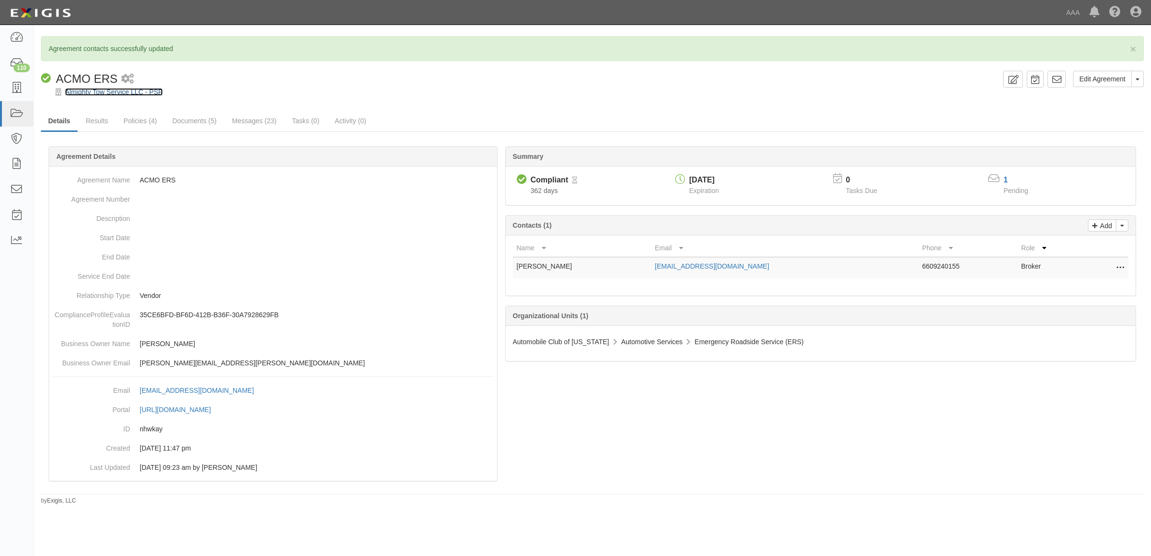
click at [137, 92] on link "Almighty Tow Service LLC - PSP" at bounding box center [114, 92] width 98 height 8
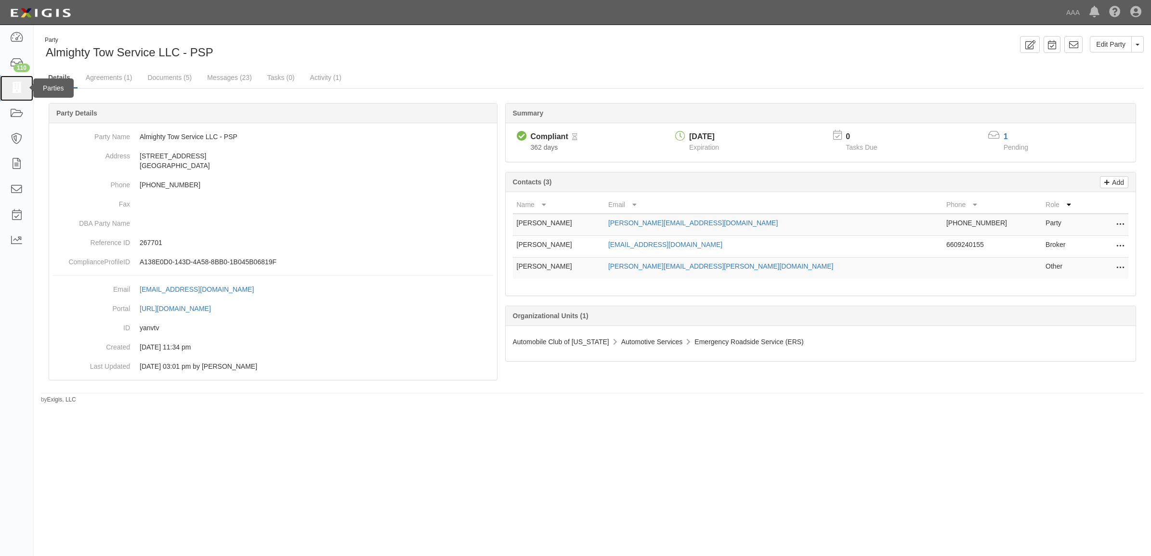
click at [17, 87] on icon at bounding box center [16, 88] width 13 height 11
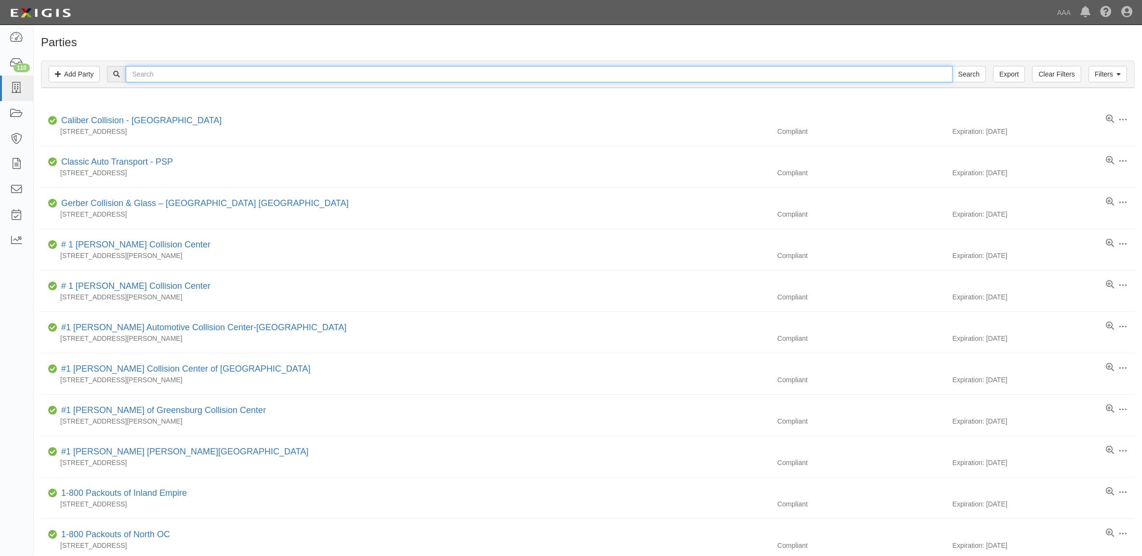
click at [178, 82] on input "text" at bounding box center [539, 74] width 827 height 16
type input "Columbia"
click at [952, 66] on input "Search" at bounding box center [969, 74] width 34 height 16
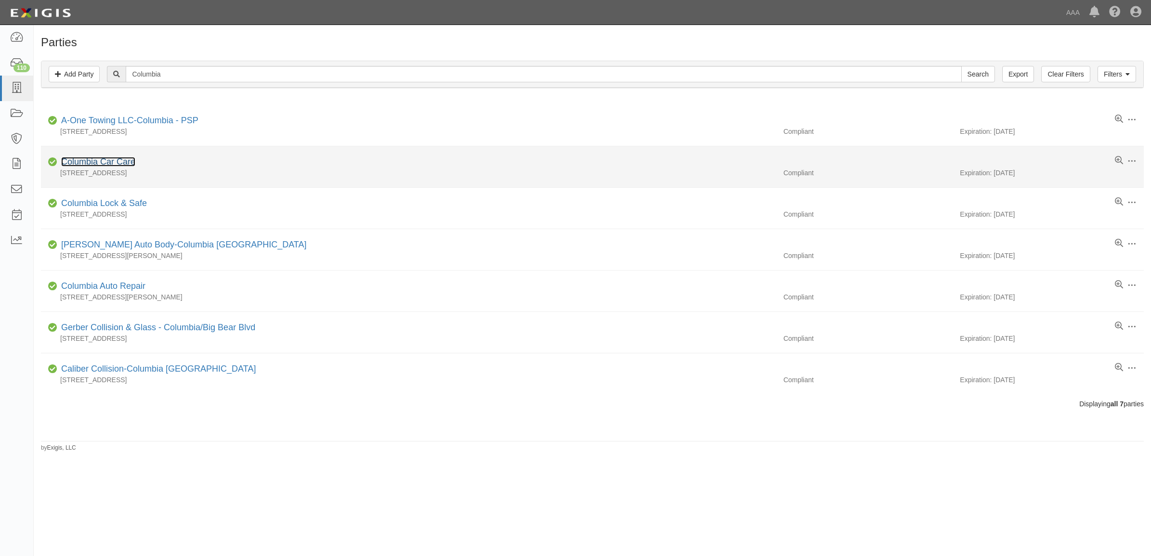
click at [130, 164] on link "Columbia Car Care" at bounding box center [98, 162] width 74 height 10
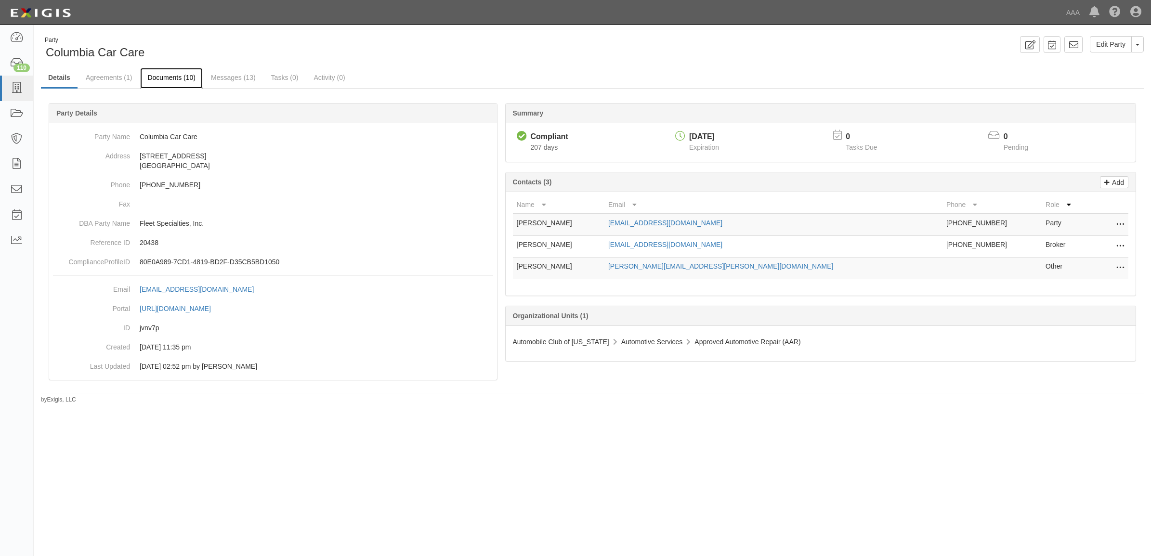
click at [155, 76] on link "Documents (10)" at bounding box center [171, 78] width 63 height 21
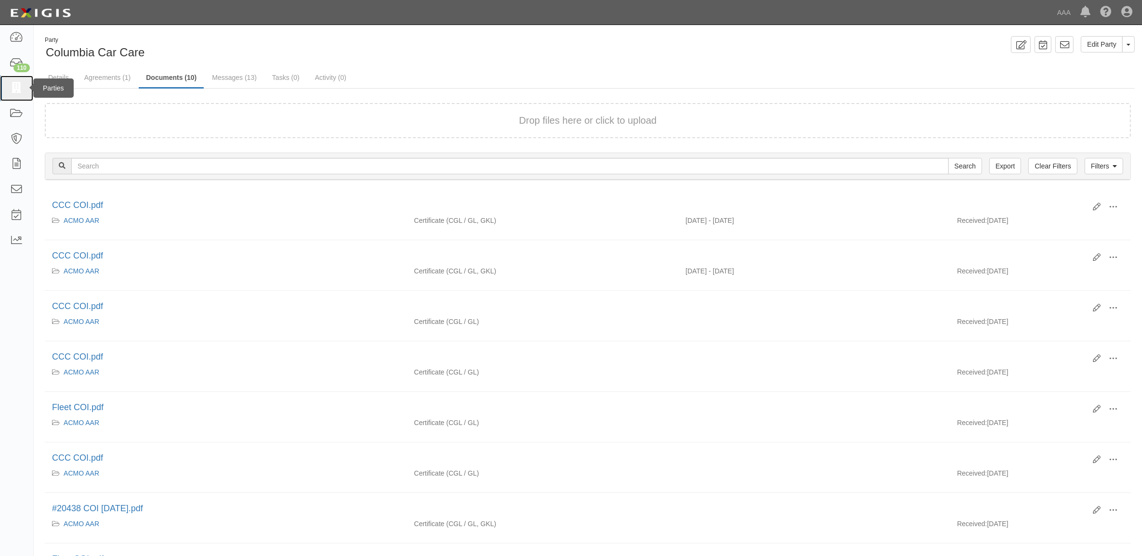
click at [22, 87] on icon at bounding box center [16, 88] width 13 height 11
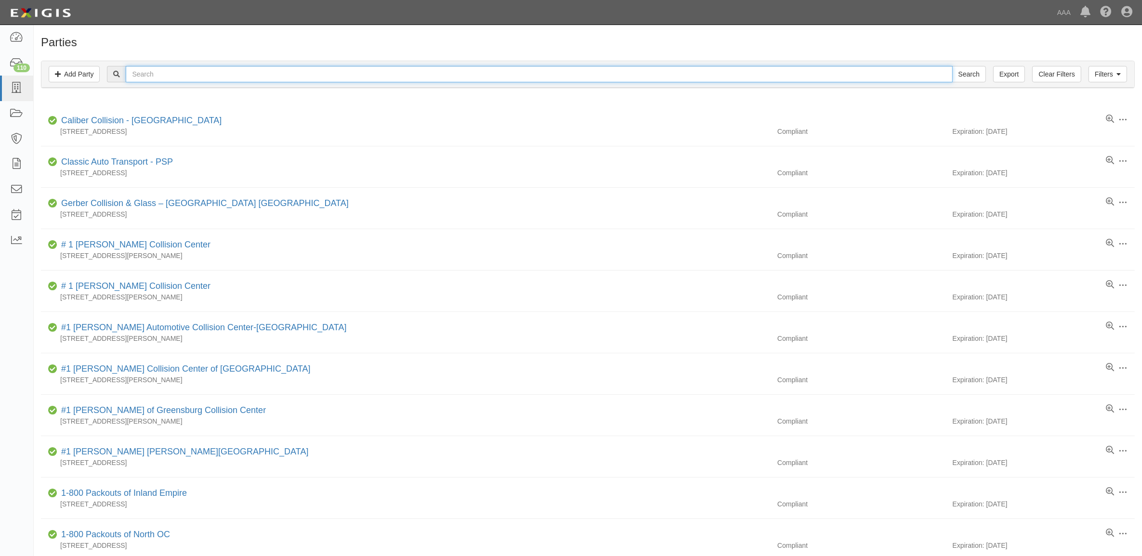
click at [208, 77] on input "text" at bounding box center [539, 74] width 827 height 16
type input "22509"
click at [952, 66] on input "Search" at bounding box center [969, 74] width 34 height 16
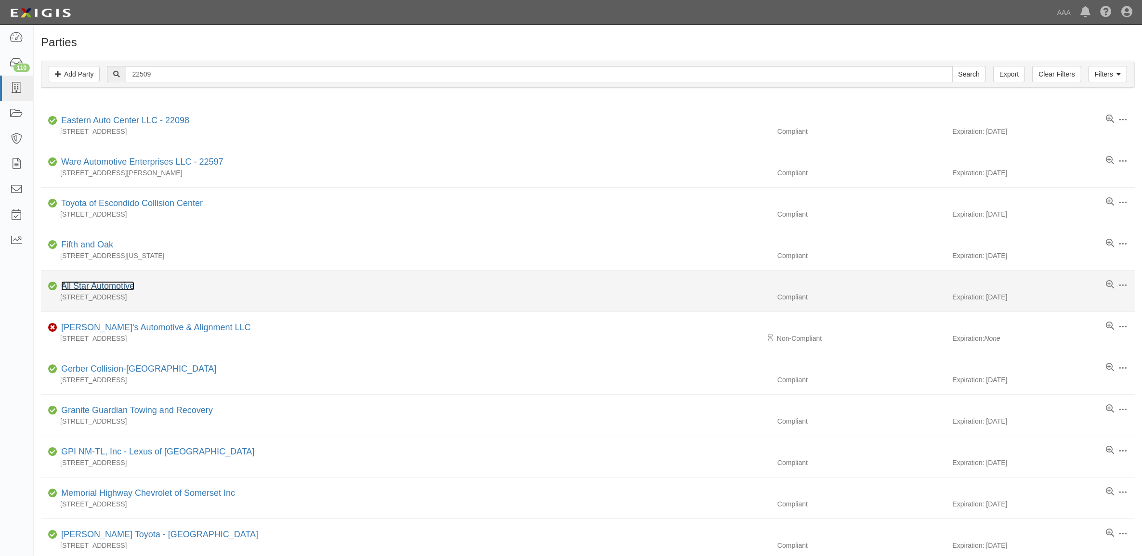
click at [117, 283] on link "All Star Automotive" at bounding box center [97, 286] width 73 height 10
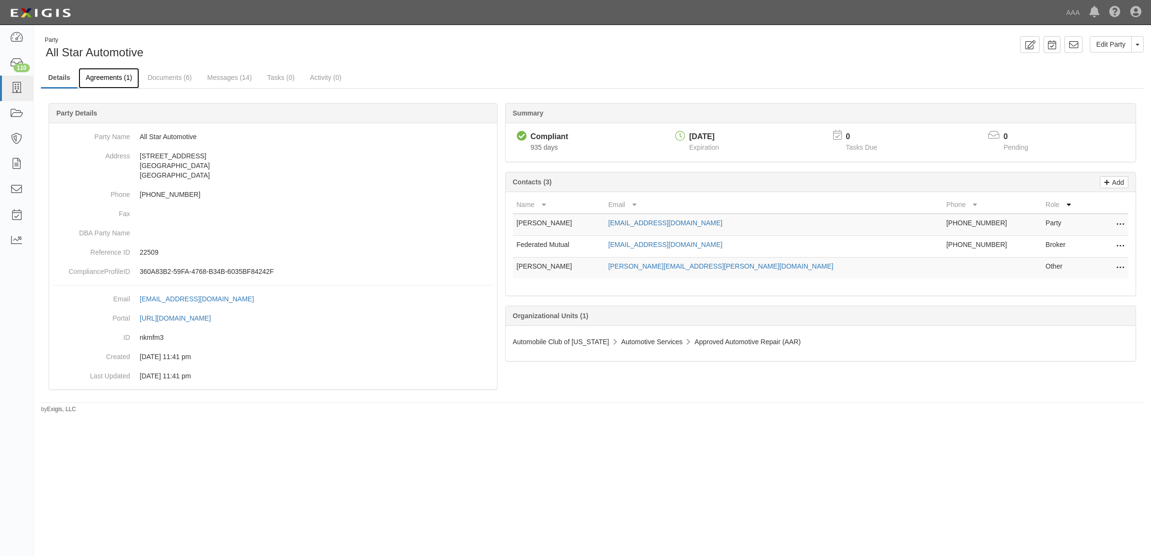
click at [118, 76] on link "Agreements (1)" at bounding box center [109, 78] width 61 height 21
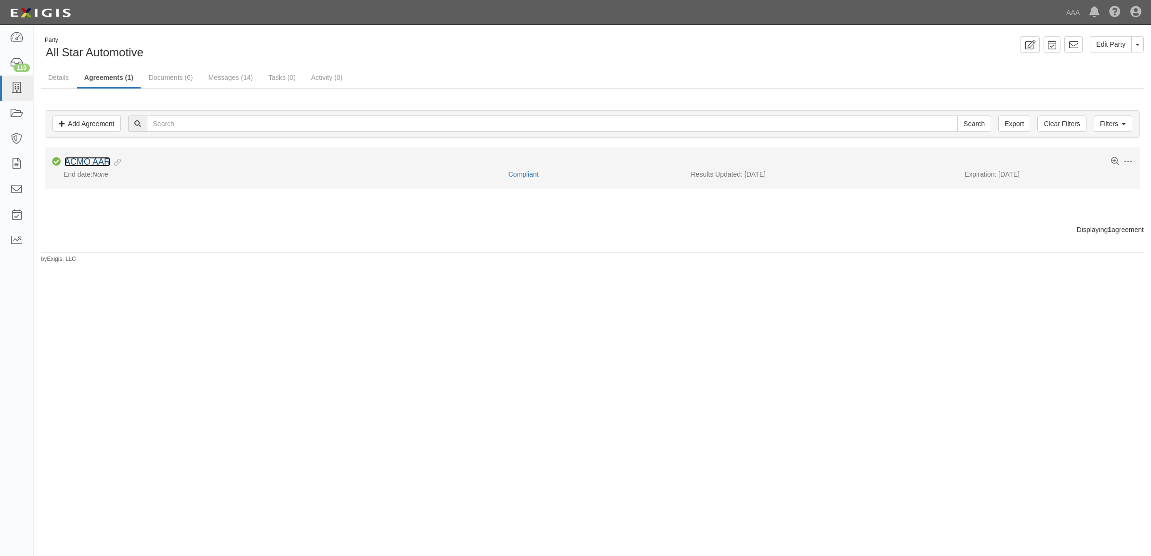
click at [98, 159] on link "ACMO AAR" at bounding box center [88, 162] width 46 height 10
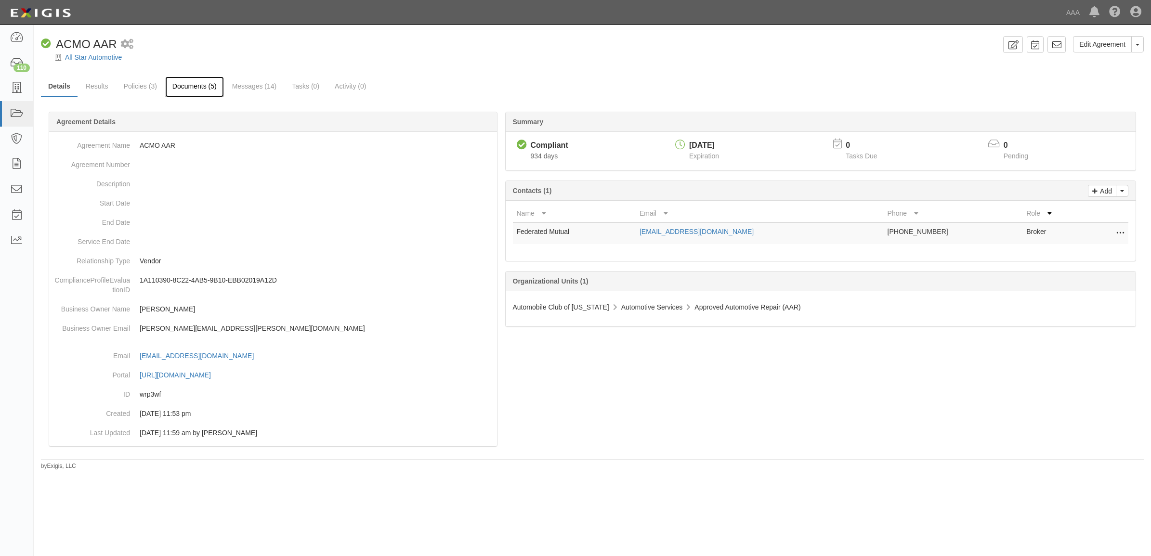
click at [179, 90] on link "Documents (5)" at bounding box center [194, 87] width 59 height 21
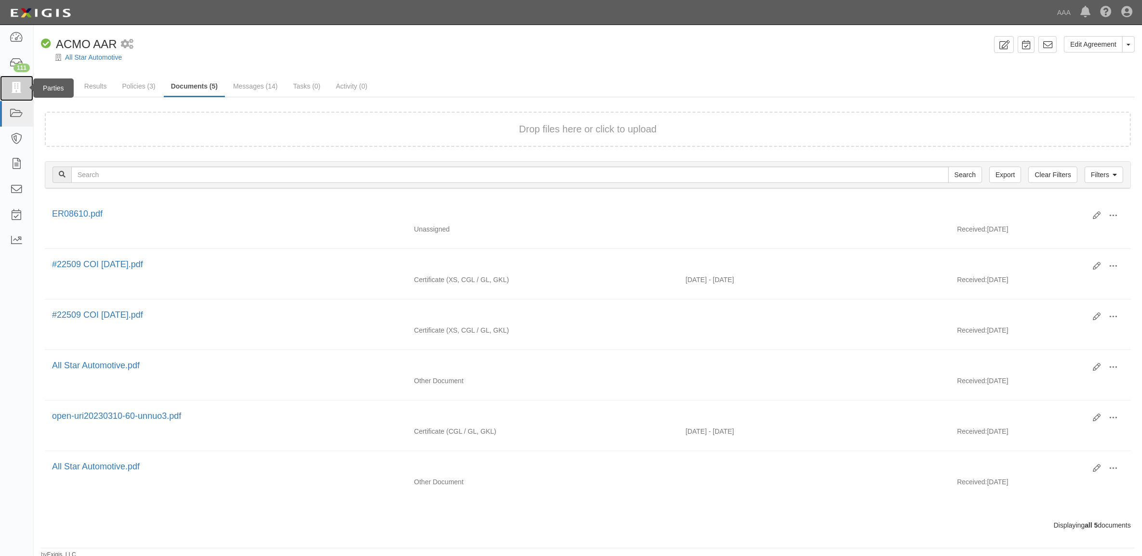
click at [13, 95] on link at bounding box center [16, 89] width 33 height 26
